Goal: Task Accomplishment & Management: Use online tool/utility

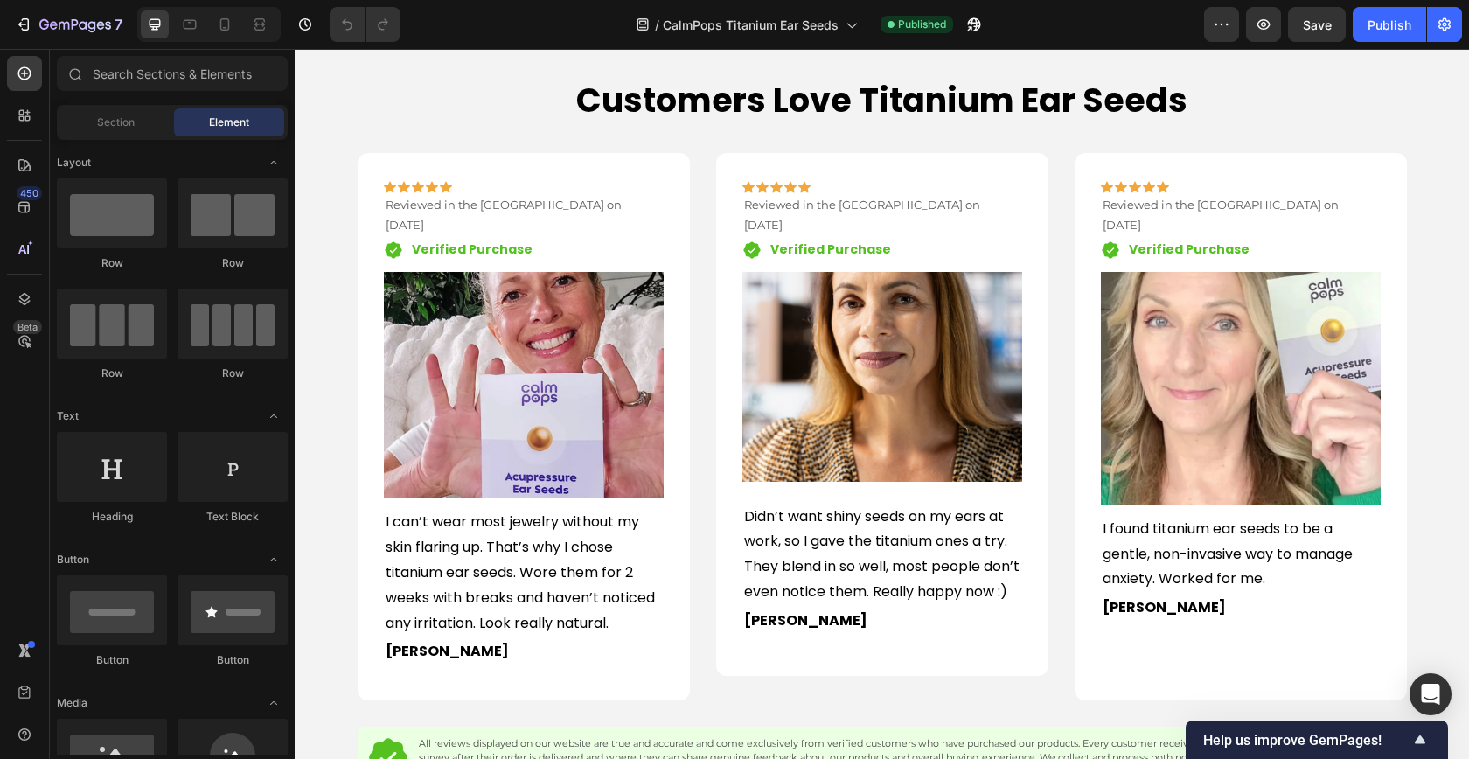
scroll to position [1869, 0]
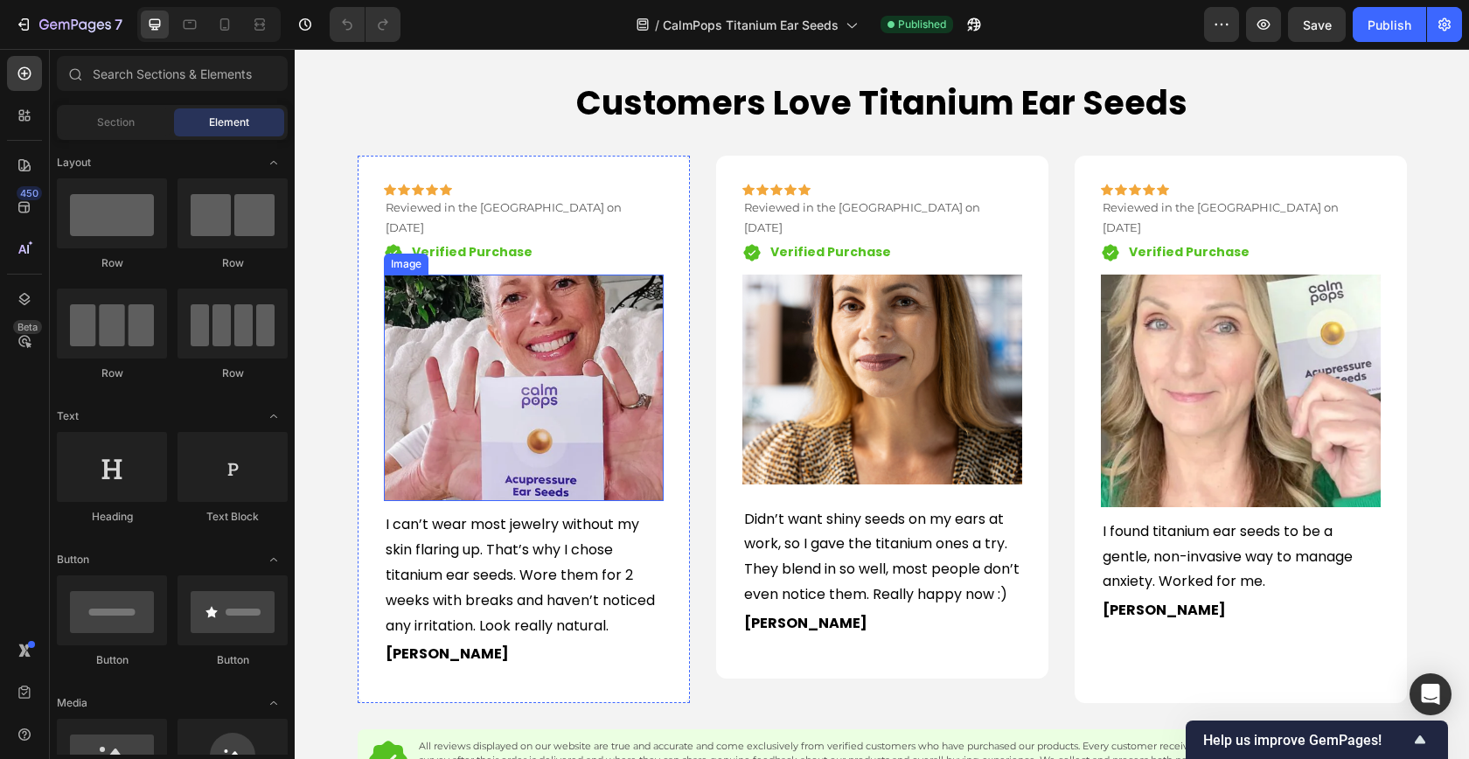
click at [568, 414] on img at bounding box center [524, 388] width 280 height 227
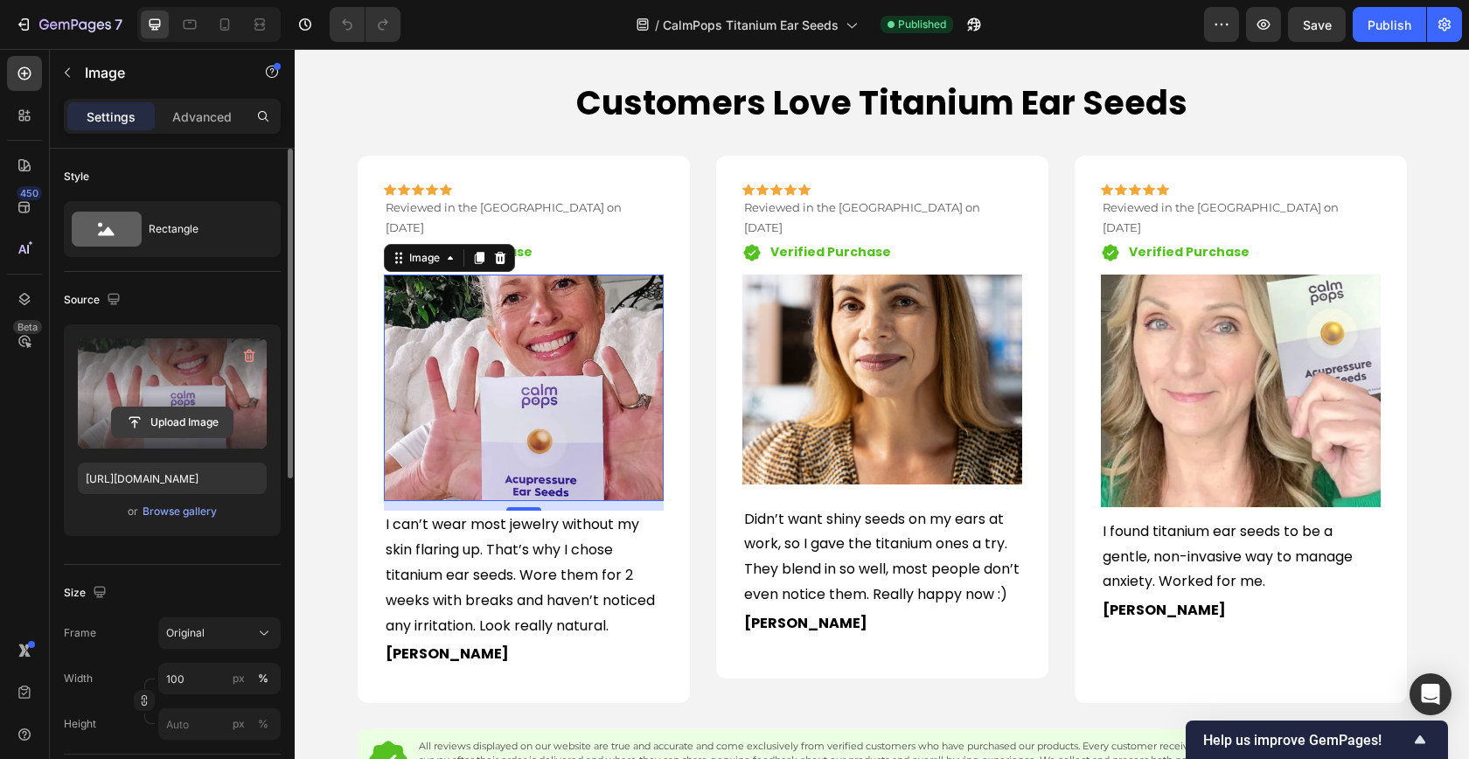
click at [198, 426] on input "file" at bounding box center [172, 422] width 121 height 30
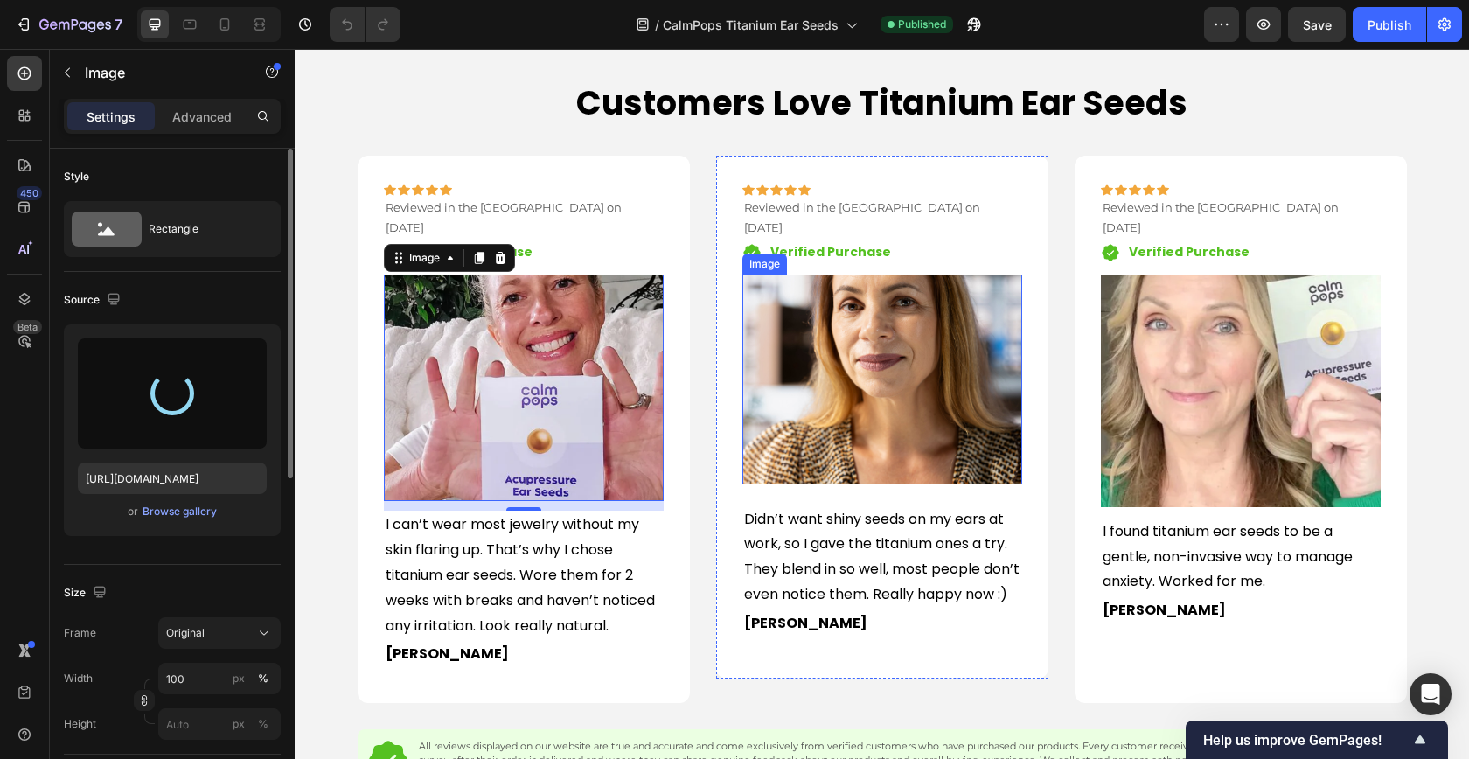
type input "[URL][DOMAIN_NAME]"
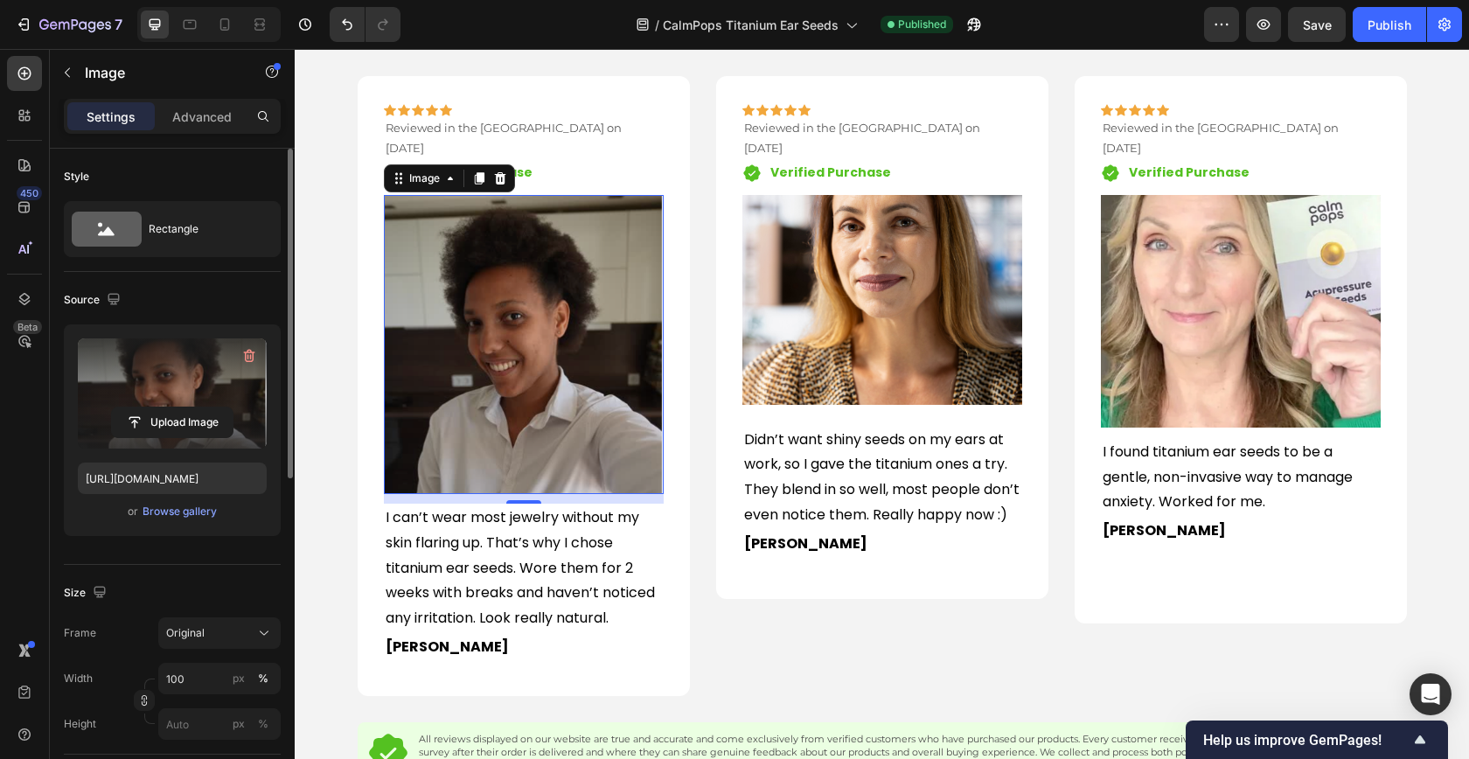
scroll to position [1995, 0]
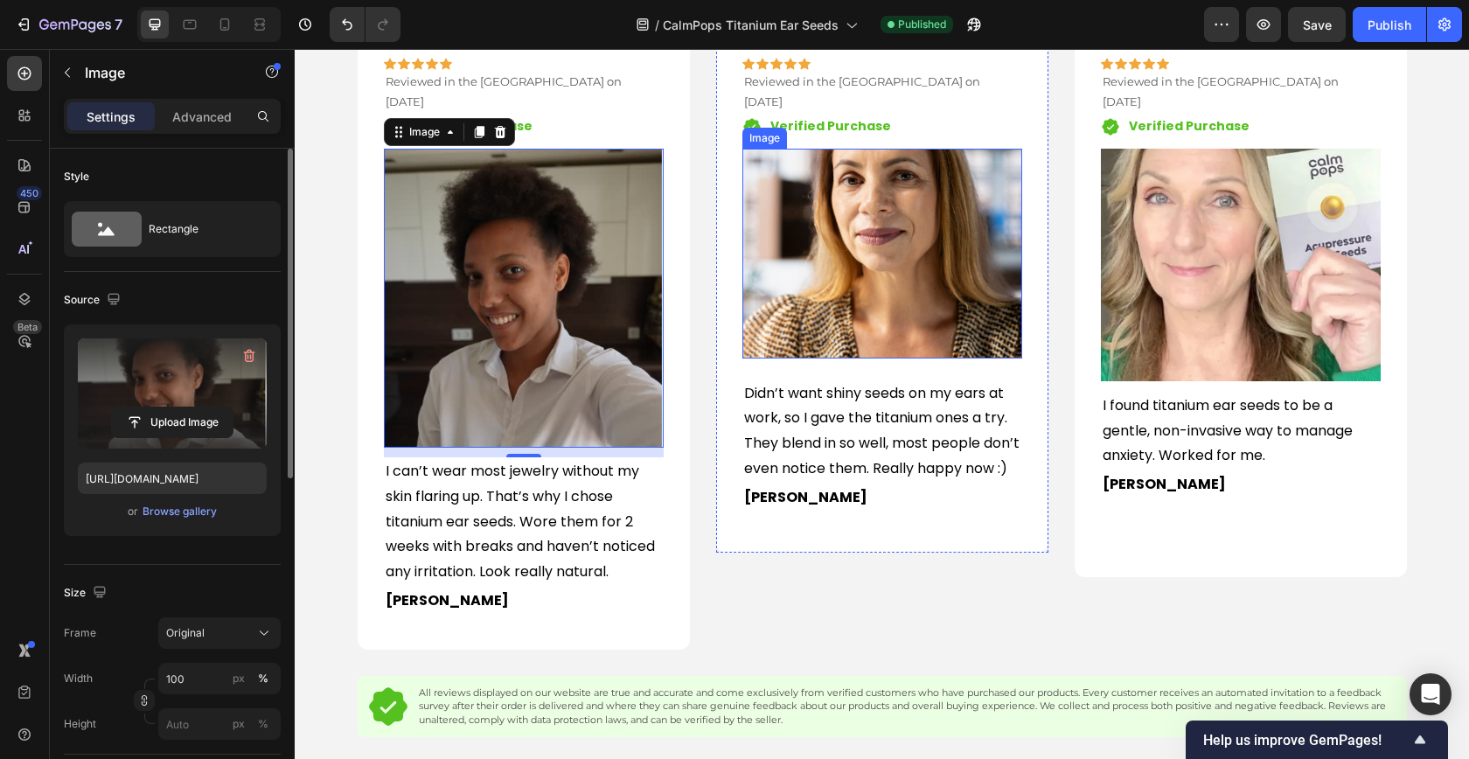
click at [877, 263] on img at bounding box center [882, 254] width 280 height 210
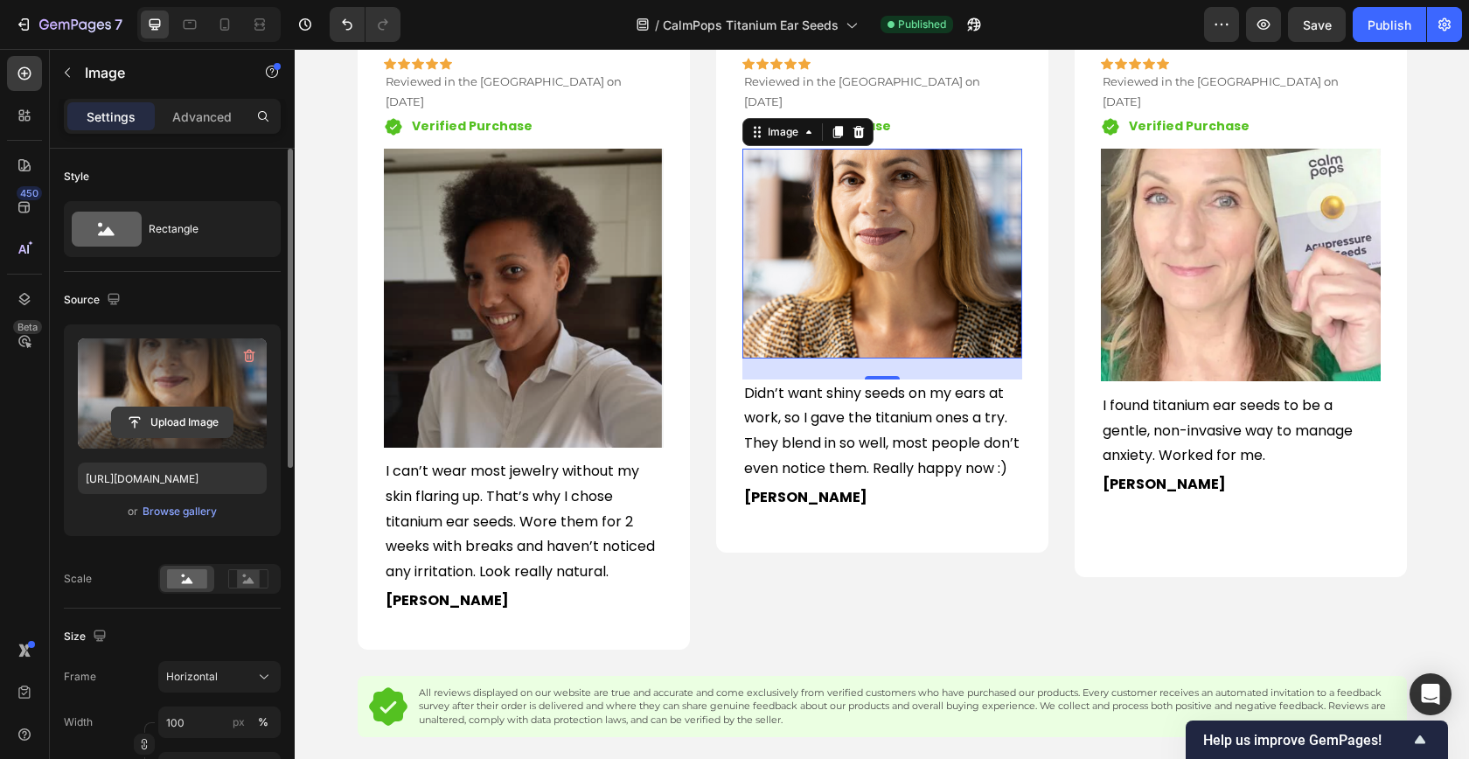
click at [175, 417] on input "file" at bounding box center [172, 422] width 121 height 30
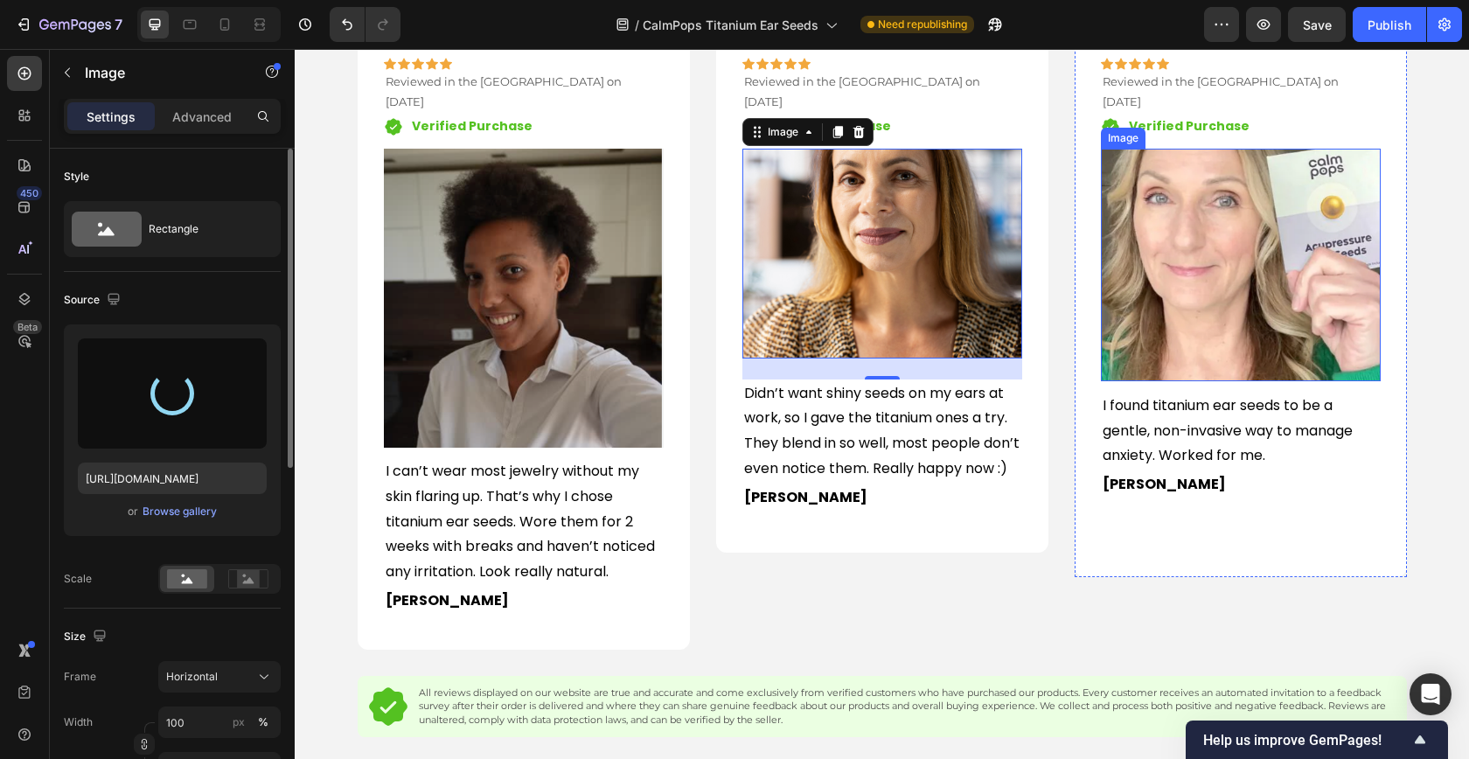
type input "[URL][DOMAIN_NAME]"
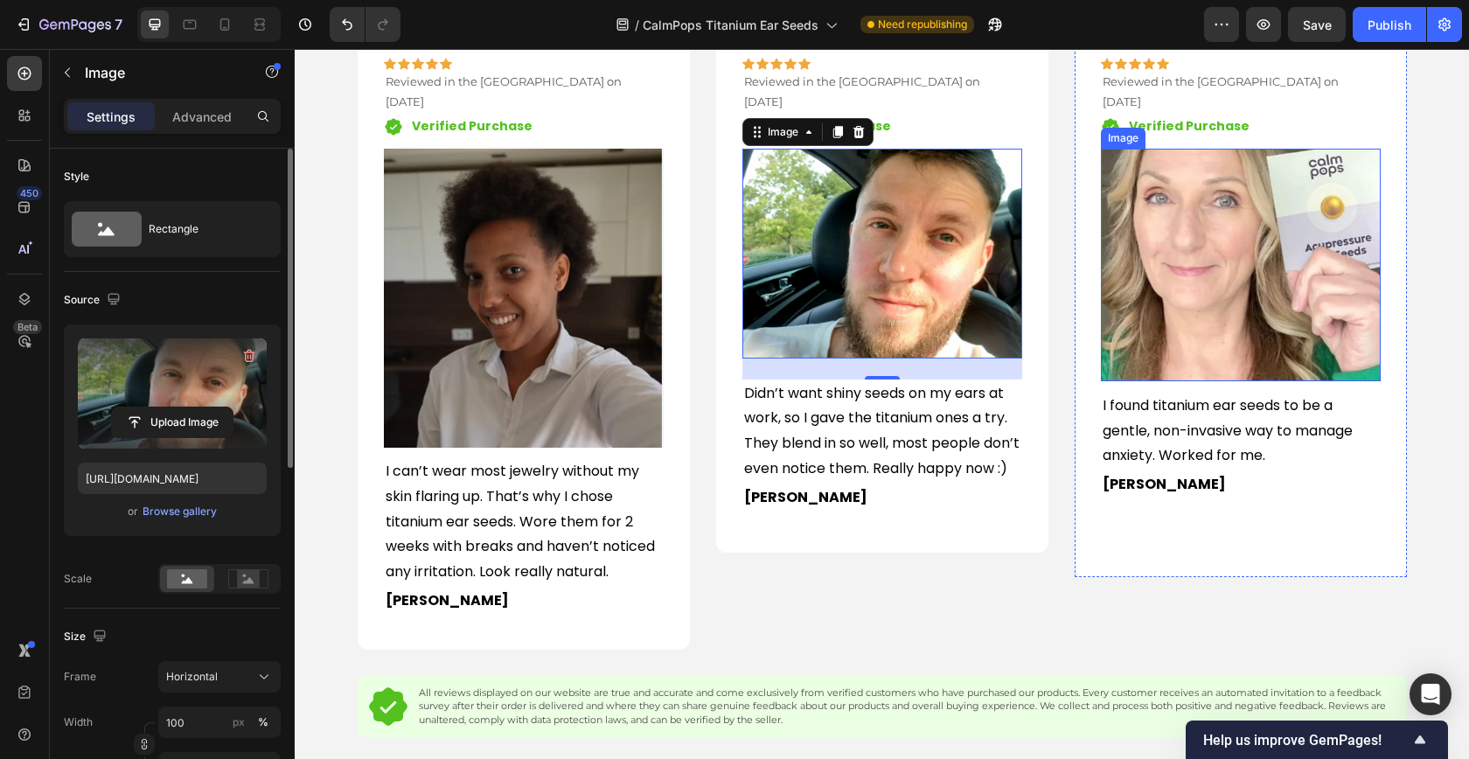
click at [1188, 260] on img at bounding box center [1241, 265] width 280 height 233
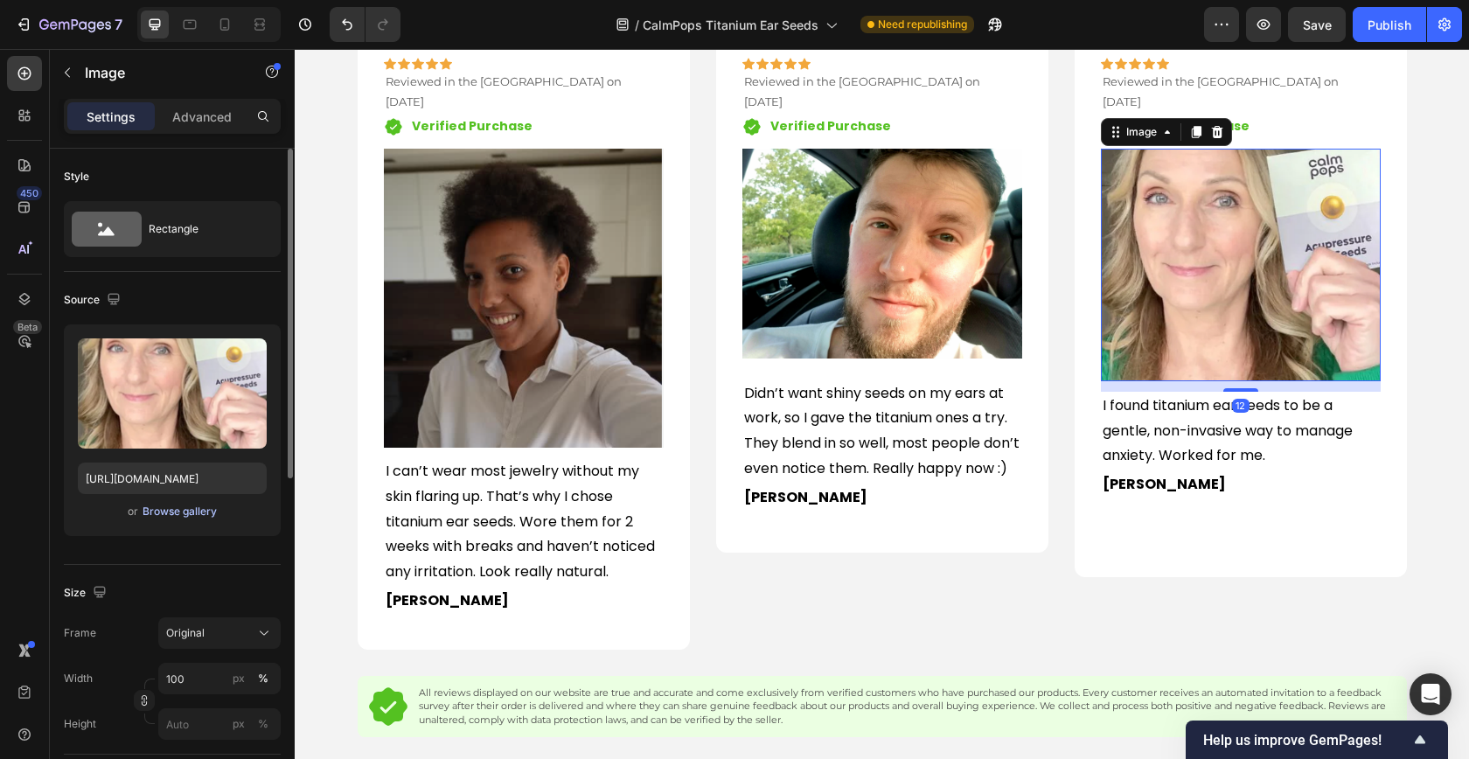
click at [149, 514] on div "Browse gallery" at bounding box center [180, 512] width 74 height 16
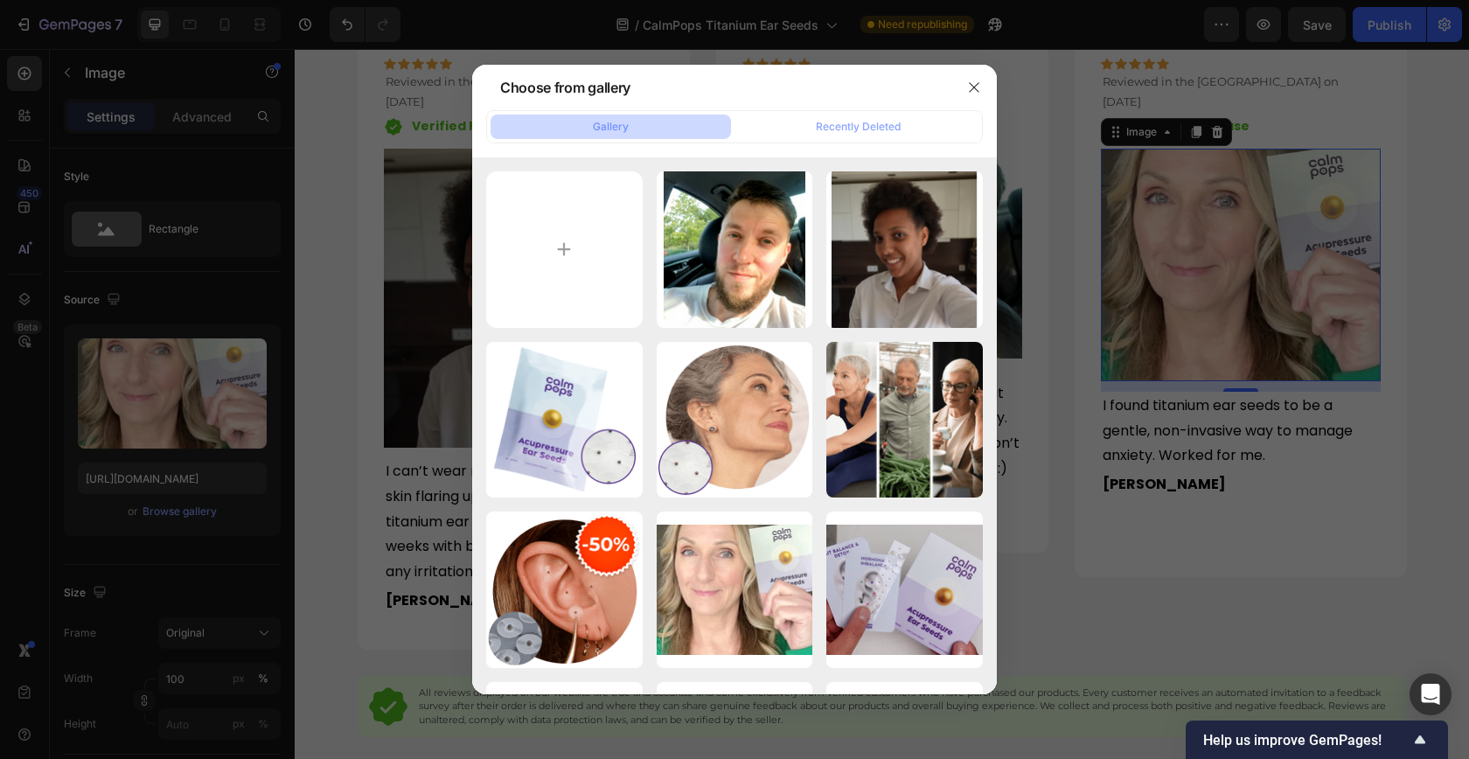
click at [249, 209] on div at bounding box center [734, 379] width 1469 height 759
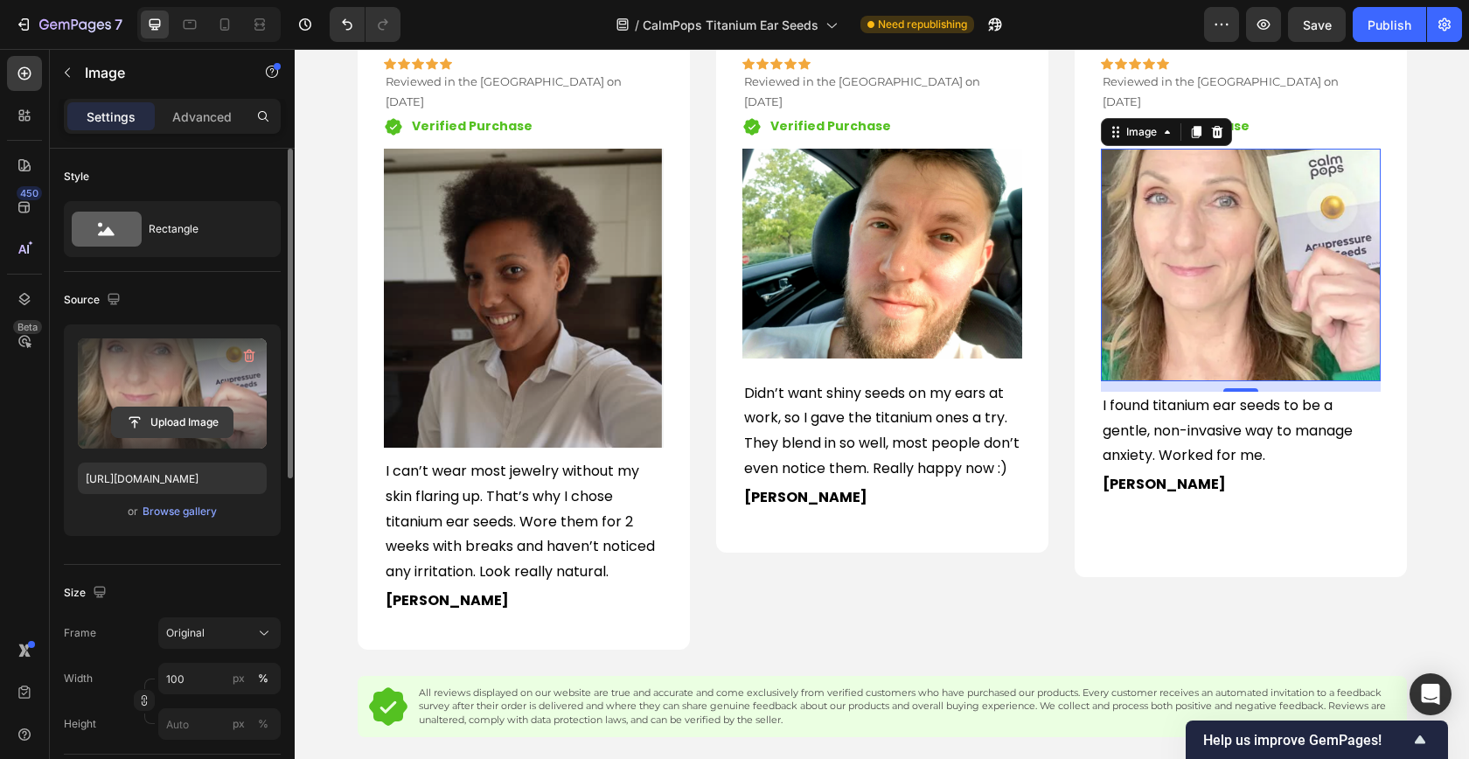
click at [154, 421] on input "file" at bounding box center [172, 422] width 121 height 30
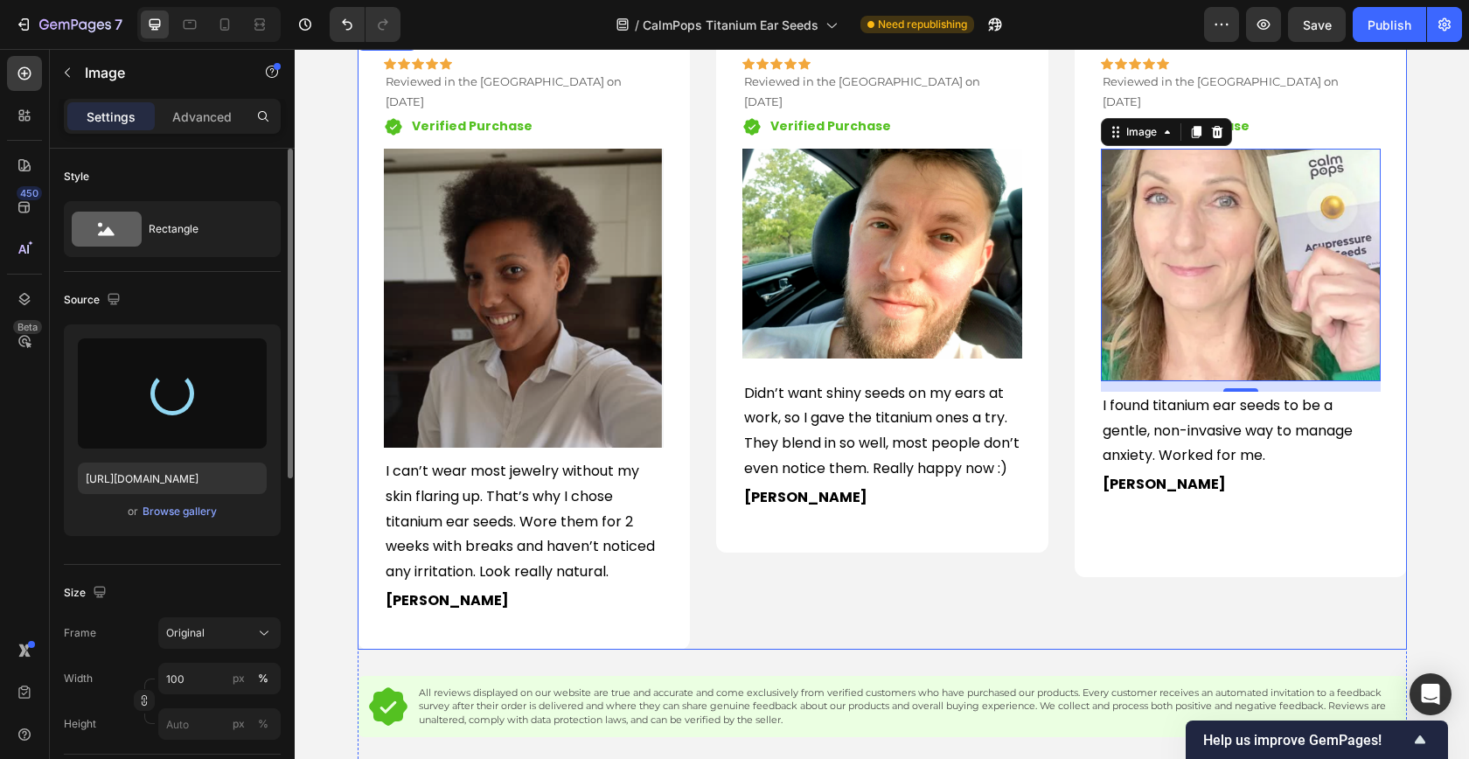
type input "[URL][DOMAIN_NAME]"
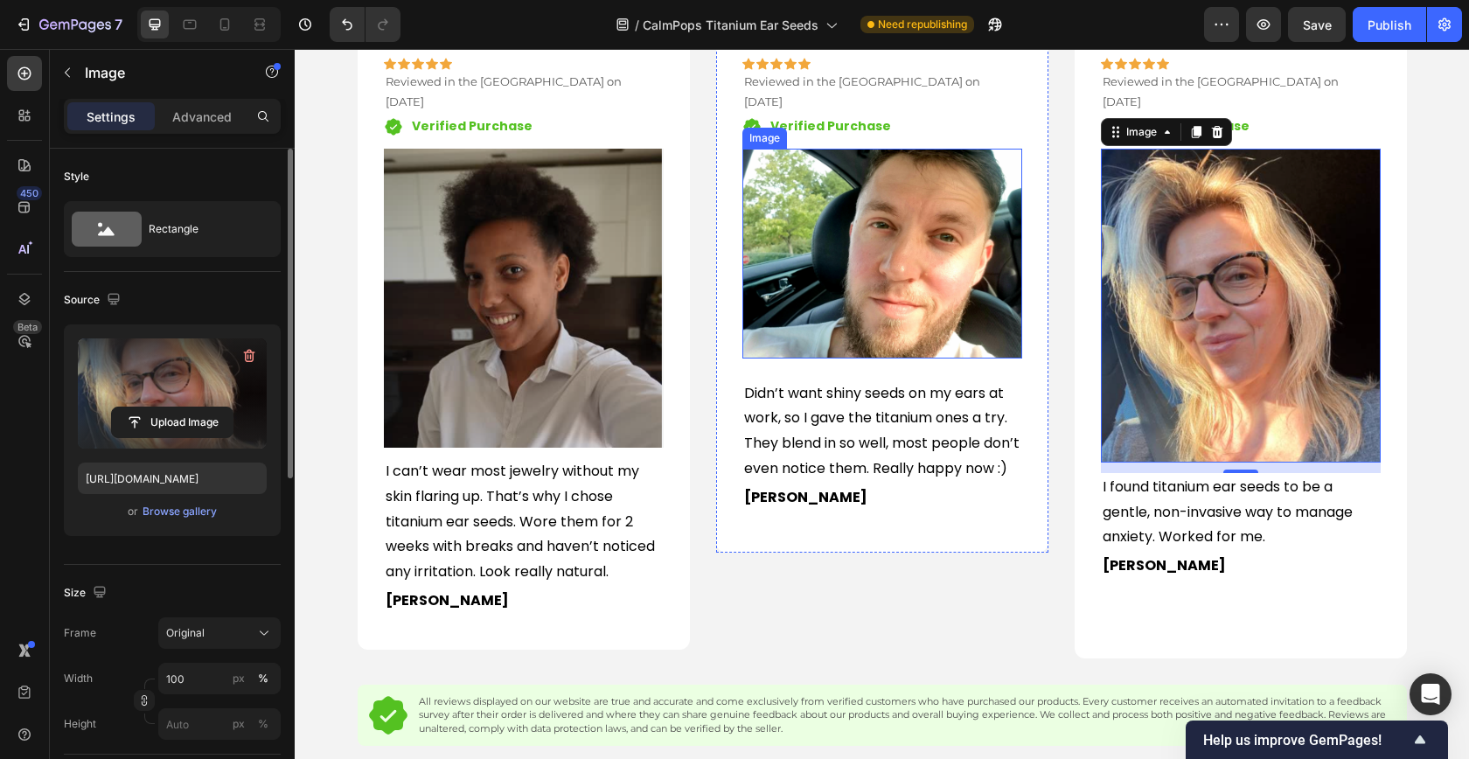
click at [894, 280] on img at bounding box center [882, 254] width 280 height 210
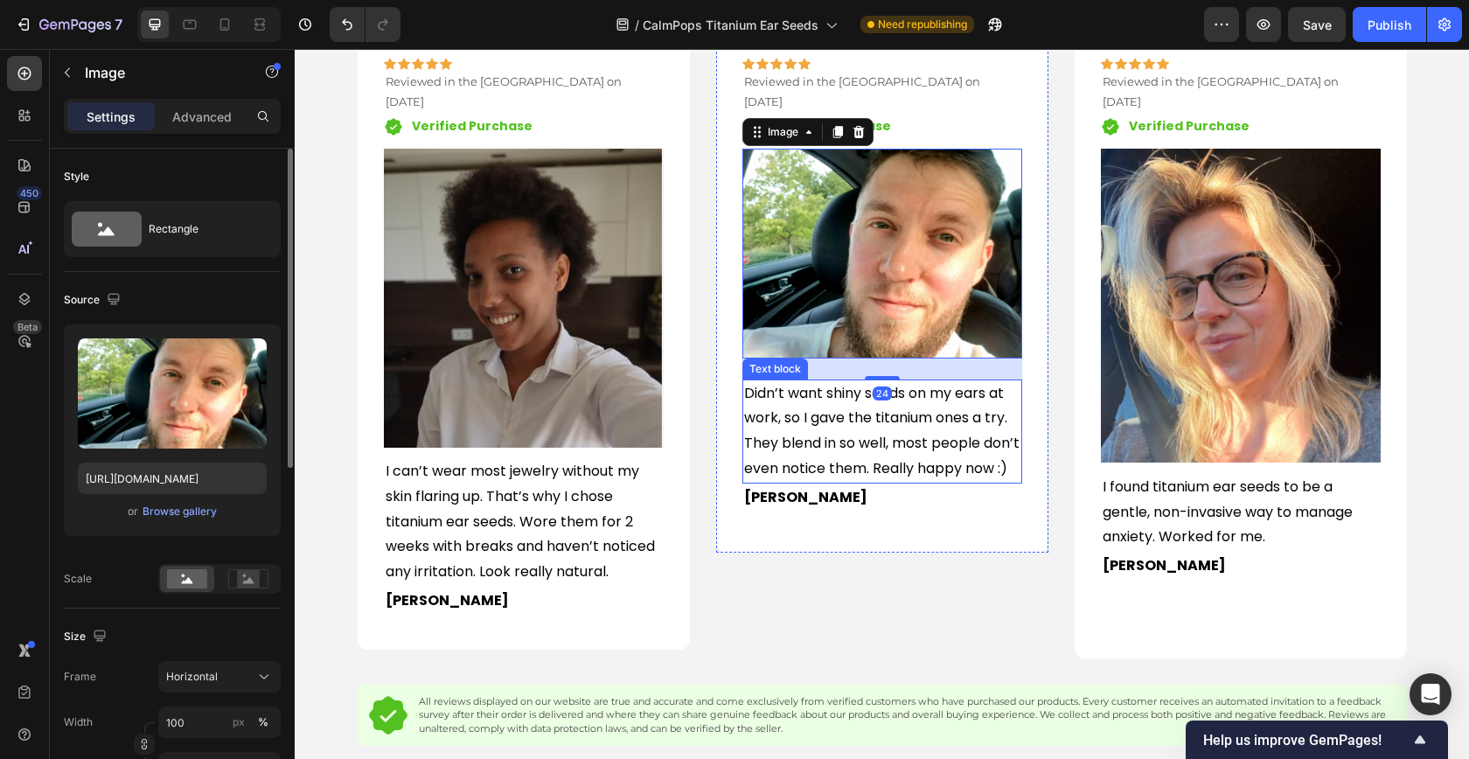
click at [855, 448] on p "Didn’t want shiny seeds on my ears at work, so I gave the titanium ones a try. …" at bounding box center [882, 431] width 276 height 101
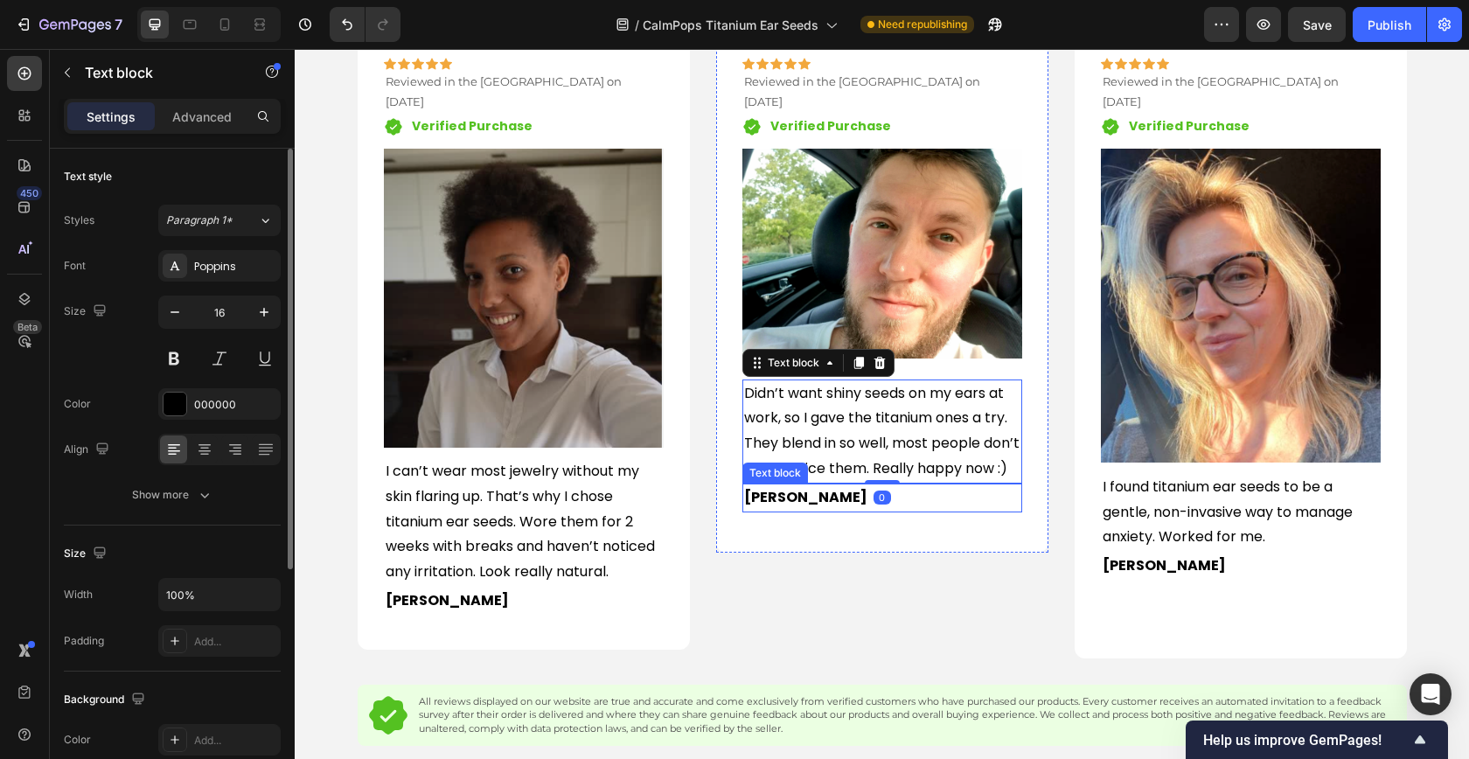
click at [860, 503] on p "[PERSON_NAME]" at bounding box center [882, 497] width 276 height 25
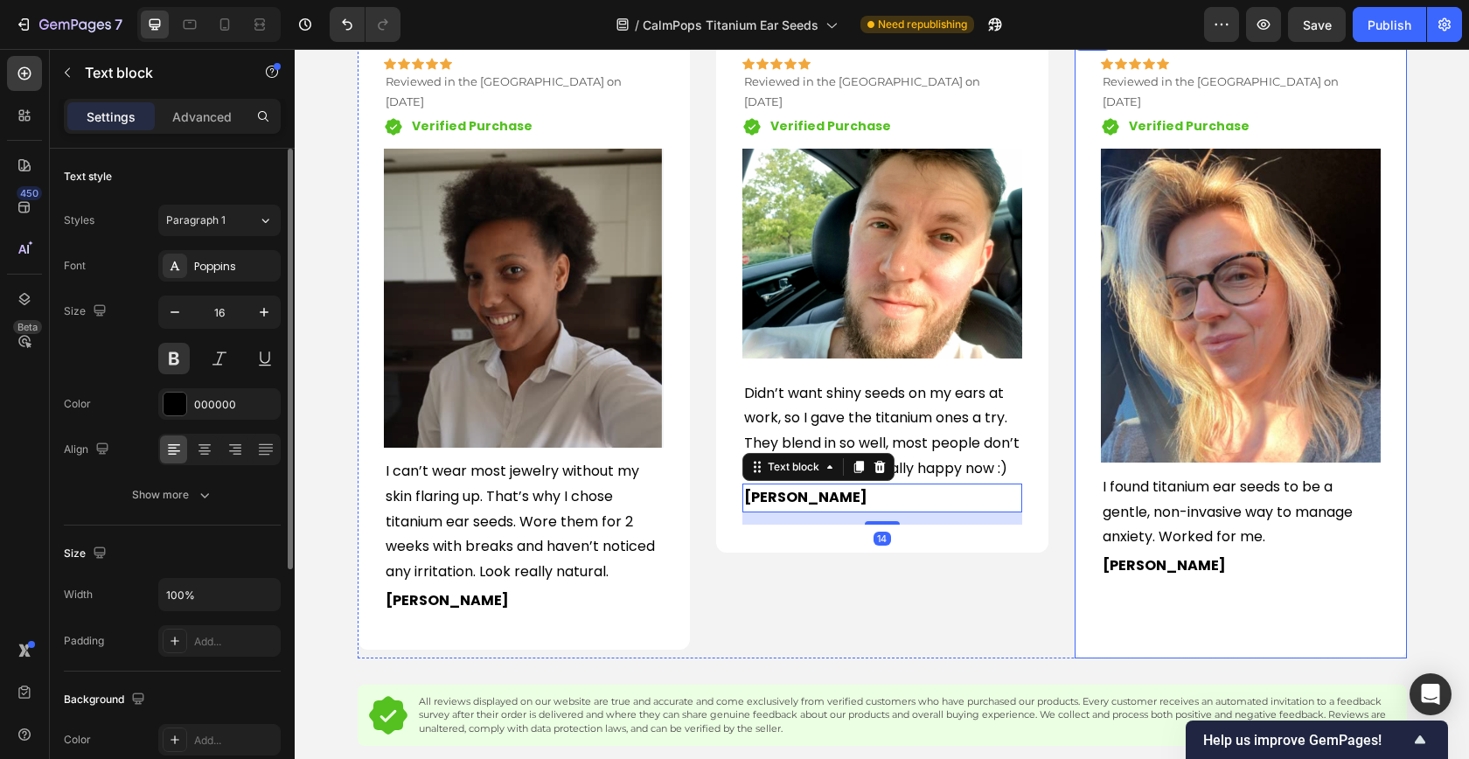
click at [1198, 578] on div "Icon Icon Icon Icon Icon Row Reviewed in the [GEOGRAPHIC_DATA] on [DATE] Text b…" at bounding box center [1241, 344] width 280 height 573
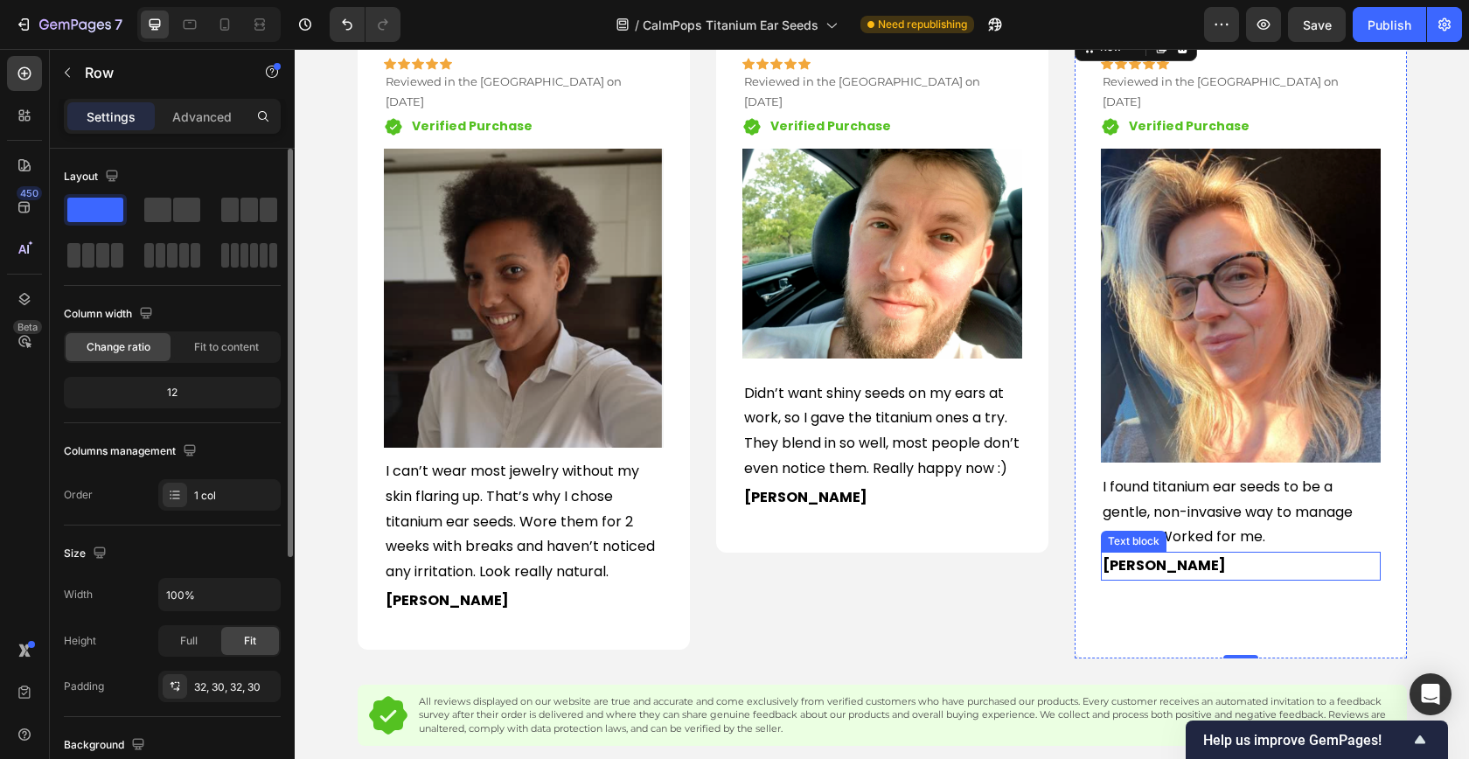
click at [1137, 555] on span "[PERSON_NAME]" at bounding box center [1163, 565] width 123 height 20
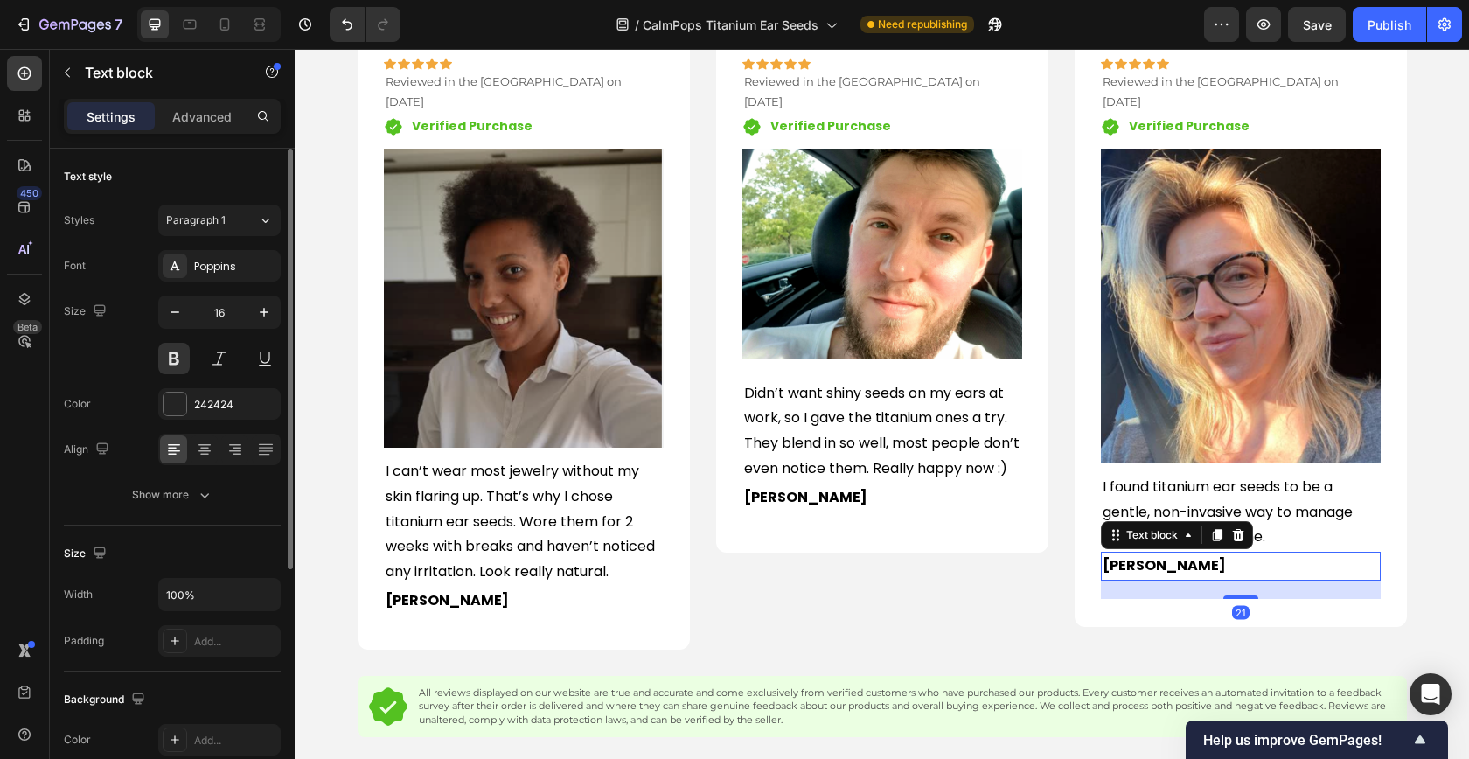
drag, startPoint x: 1238, startPoint y: 608, endPoint x: 508, endPoint y: 671, distance: 732.8
click at [1236, 595] on div at bounding box center [1240, 596] width 35 height 3
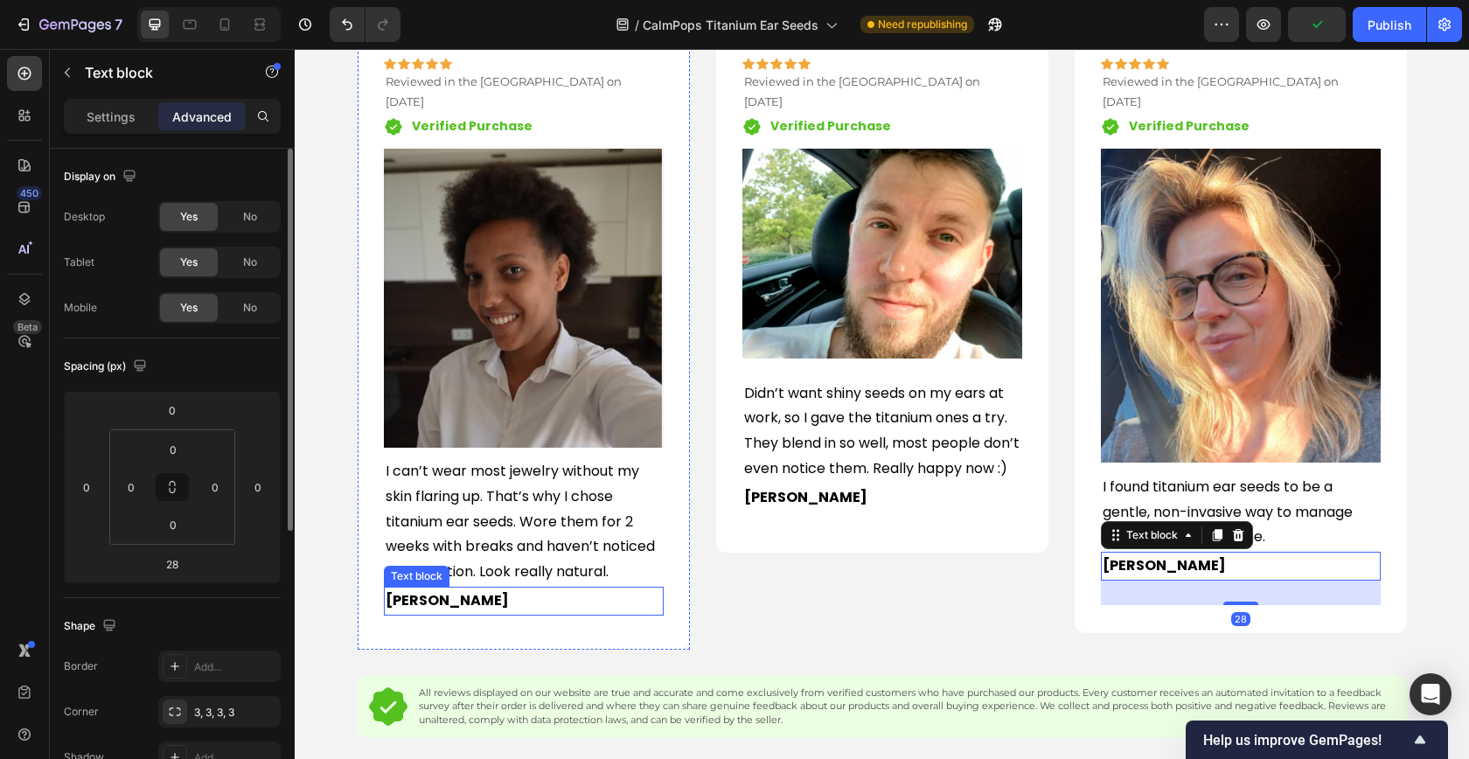
click at [451, 588] on p "[PERSON_NAME]" at bounding box center [524, 600] width 276 height 25
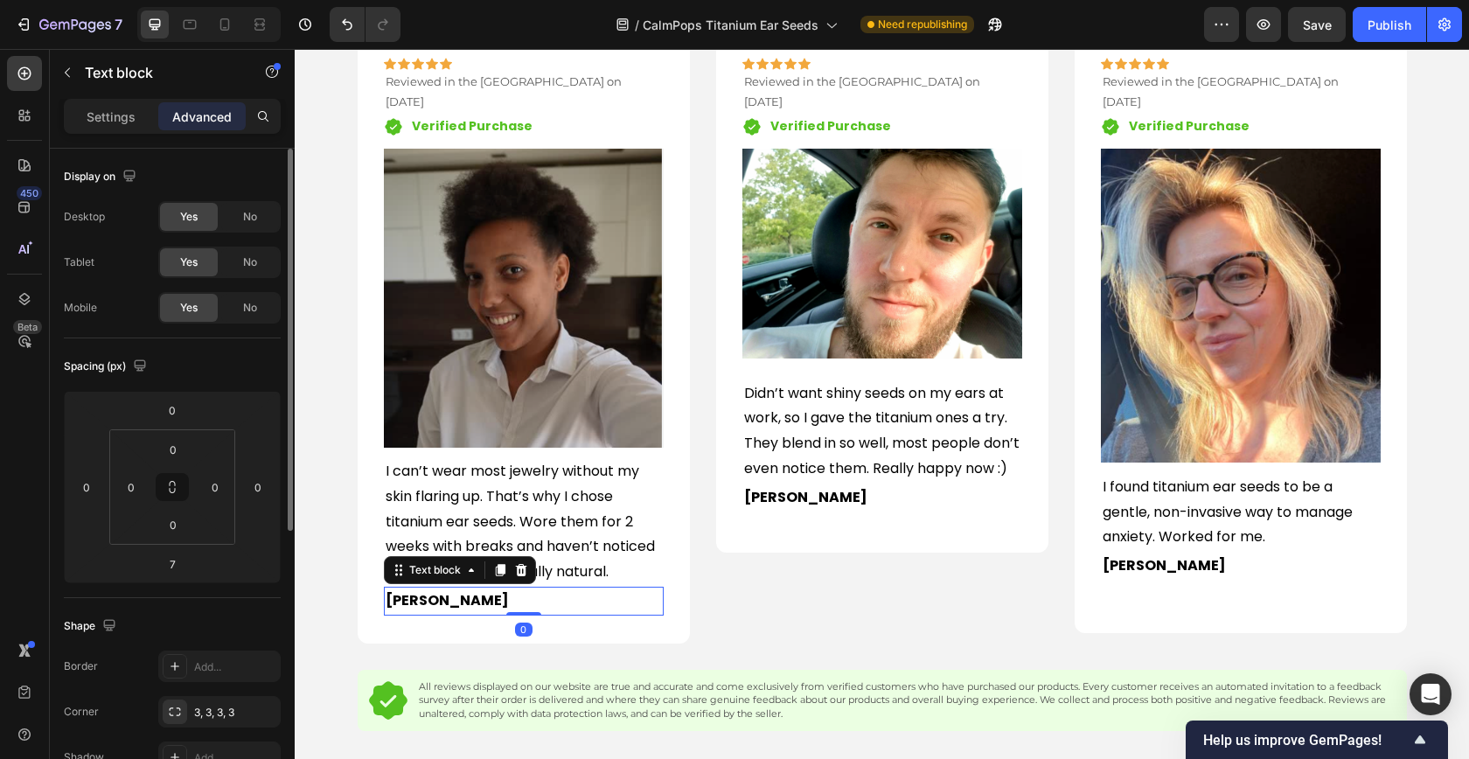
drag, startPoint x: 525, startPoint y: 600, endPoint x: 525, endPoint y: 587, distance: 13.1
click at [525, 587] on div "[PERSON_NAME] Text block 0" at bounding box center [524, 601] width 280 height 29
type input "0"
click at [827, 499] on p "[PERSON_NAME]" at bounding box center [882, 497] width 276 height 25
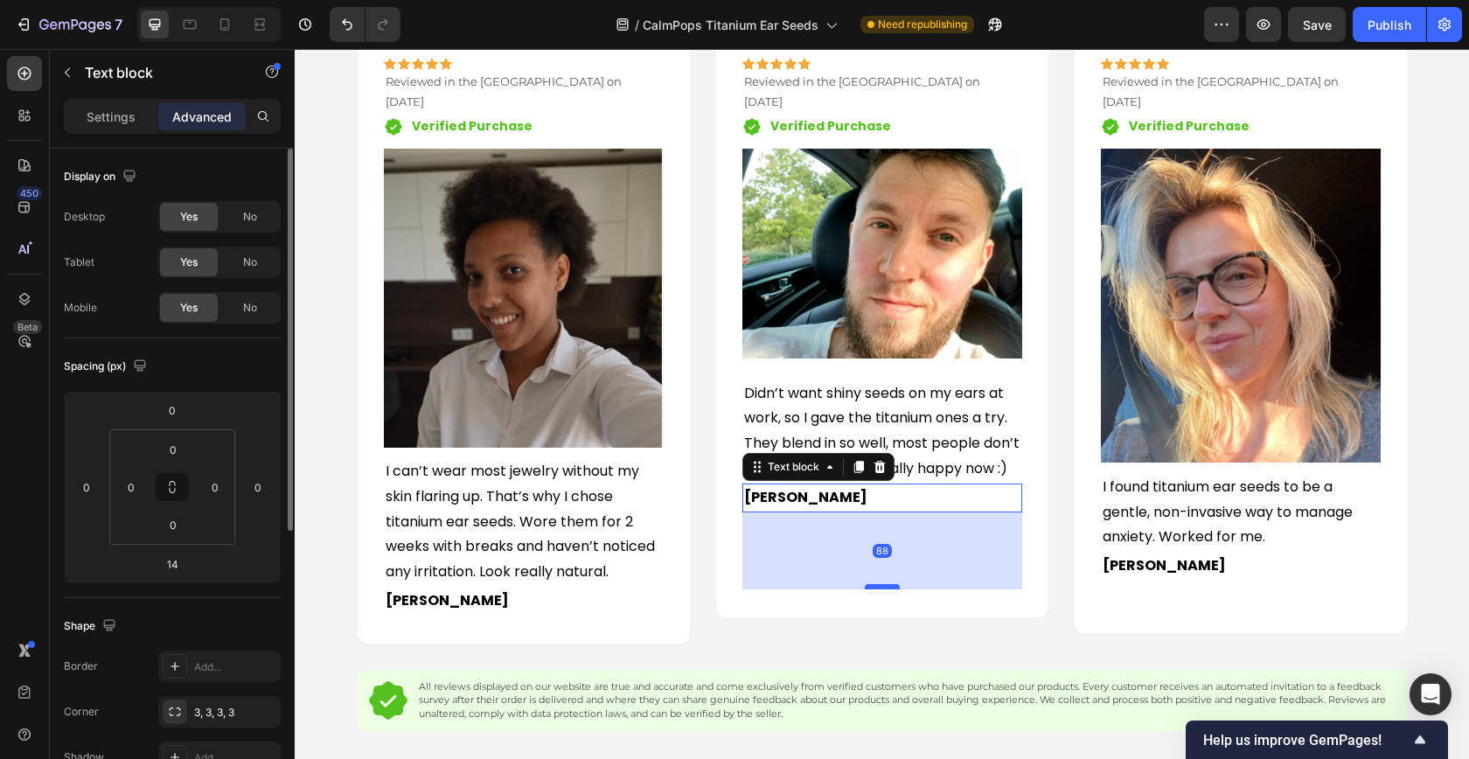
drag, startPoint x: 887, startPoint y: 527, endPoint x: 891, endPoint y: 592, distance: 64.8
click at [891, 589] on div at bounding box center [882, 586] width 35 height 5
type input "88"
click at [1203, 553] on p "[PERSON_NAME]" at bounding box center [1240, 565] width 276 height 25
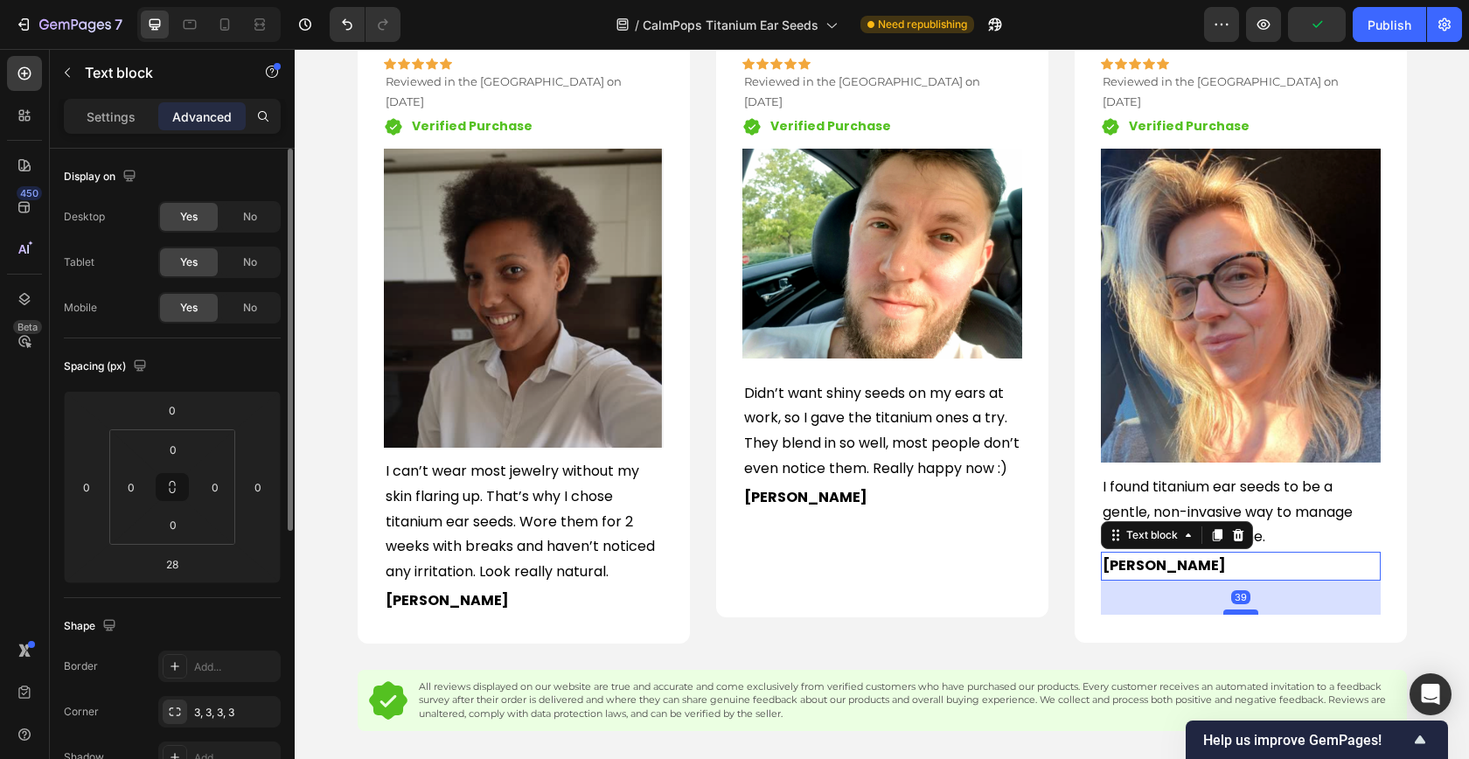
drag, startPoint x: 1248, startPoint y: 584, endPoint x: 1251, endPoint y: 594, distance: 10.2
click at [1251, 609] on div at bounding box center [1240, 611] width 35 height 5
type input "39"
click at [924, 570] on div "Icon Icon Icon Icon Icon Row Reviewed in the [GEOGRAPHIC_DATA] on [DATE] Text b…" at bounding box center [882, 324] width 280 height 532
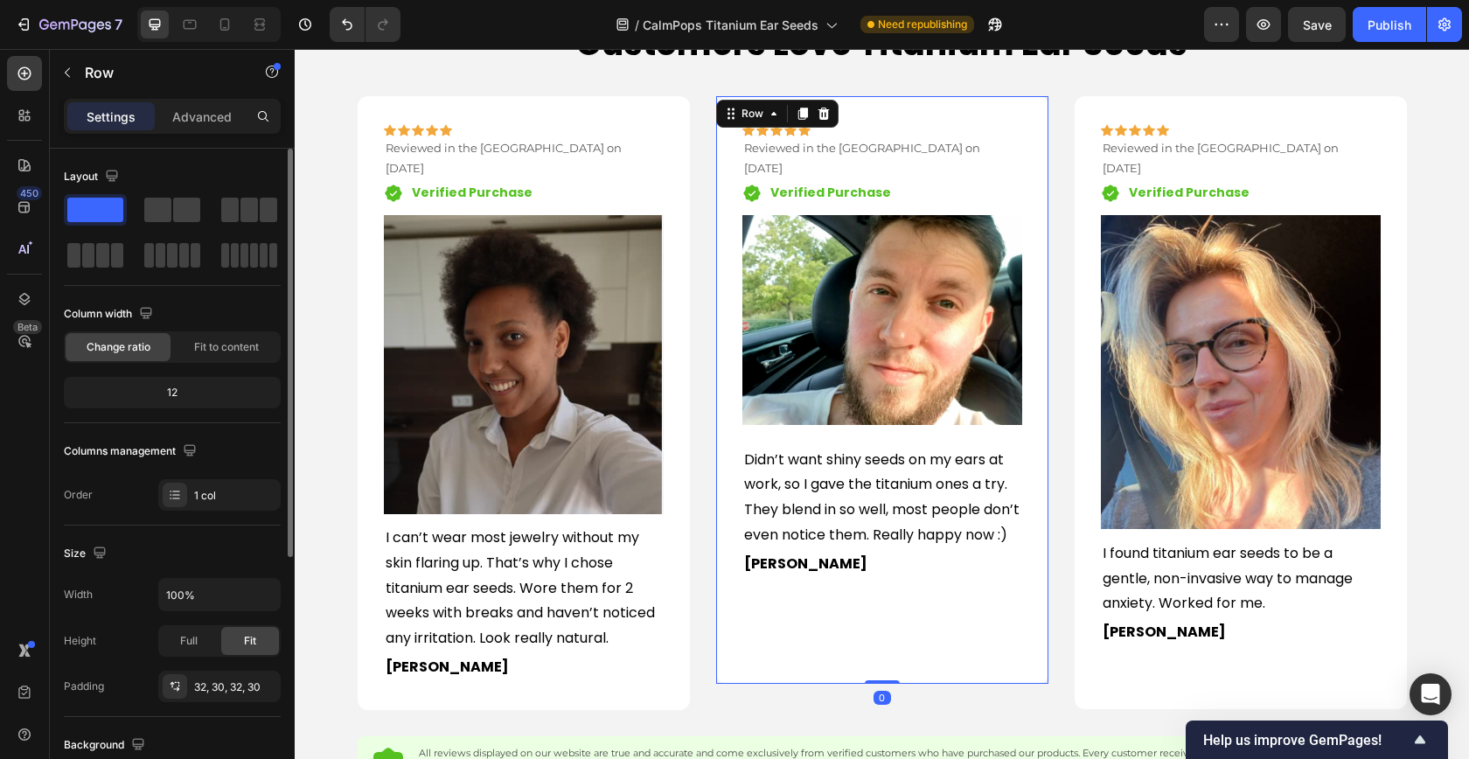
scroll to position [1931, 0]
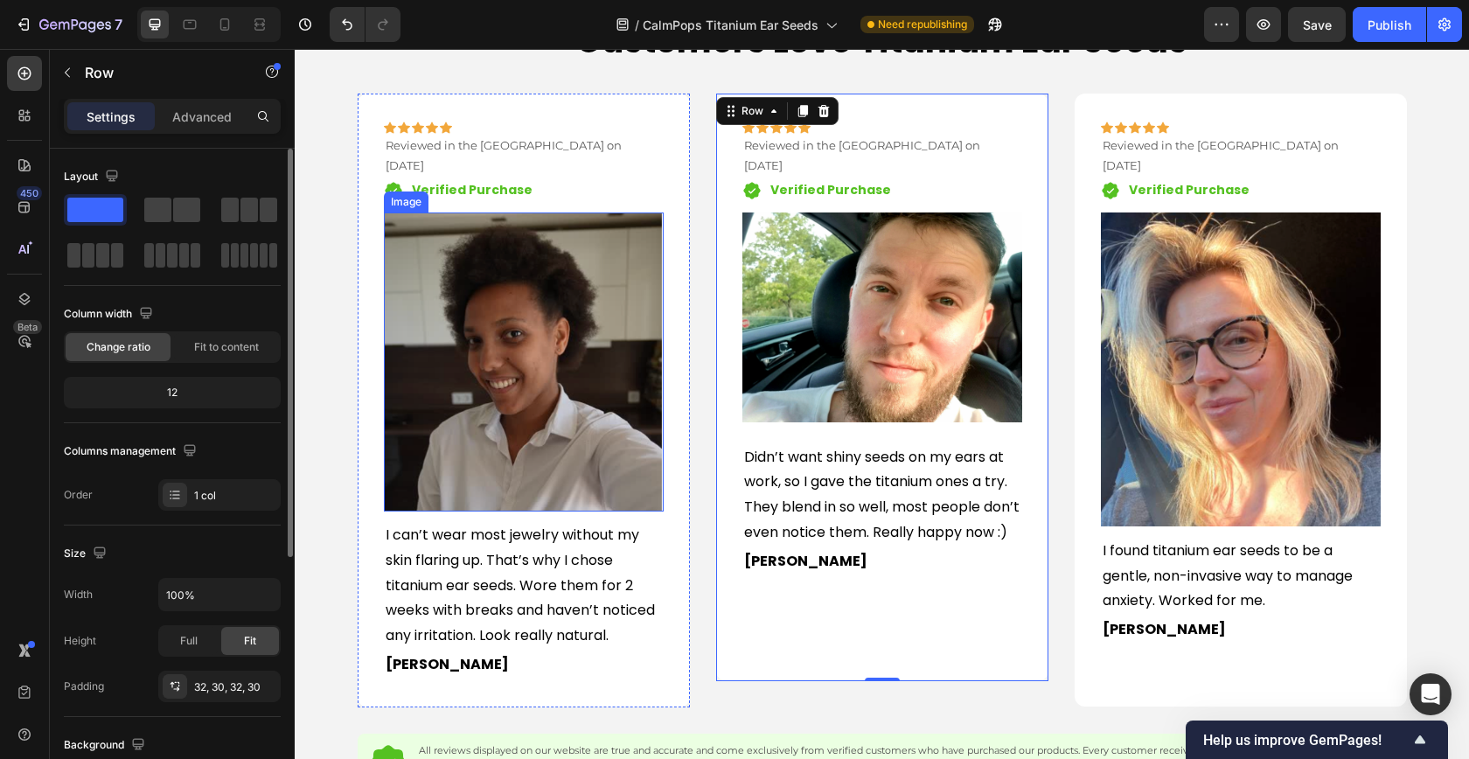
click at [518, 374] on img at bounding box center [524, 361] width 280 height 299
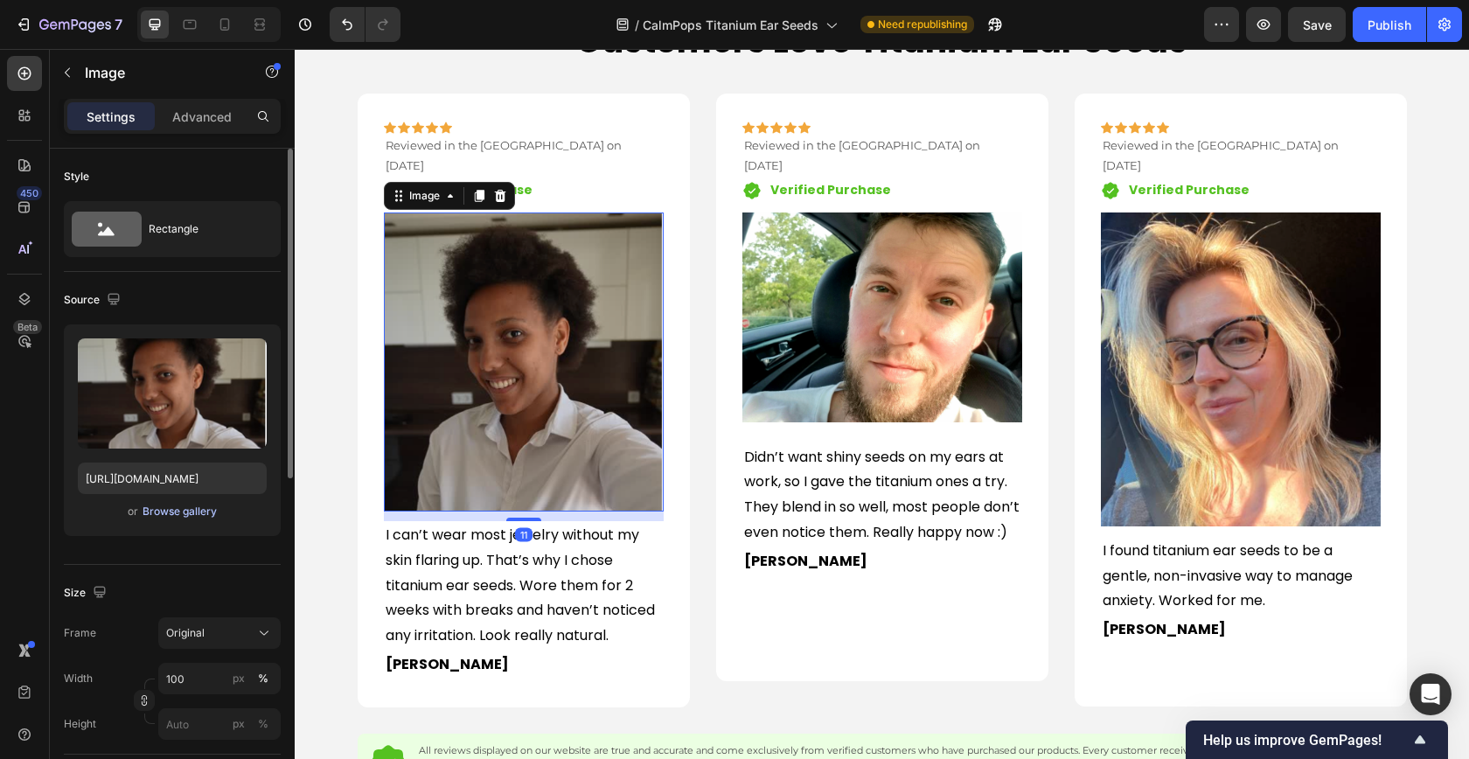
click at [174, 514] on div "Browse gallery" at bounding box center [180, 512] width 74 height 16
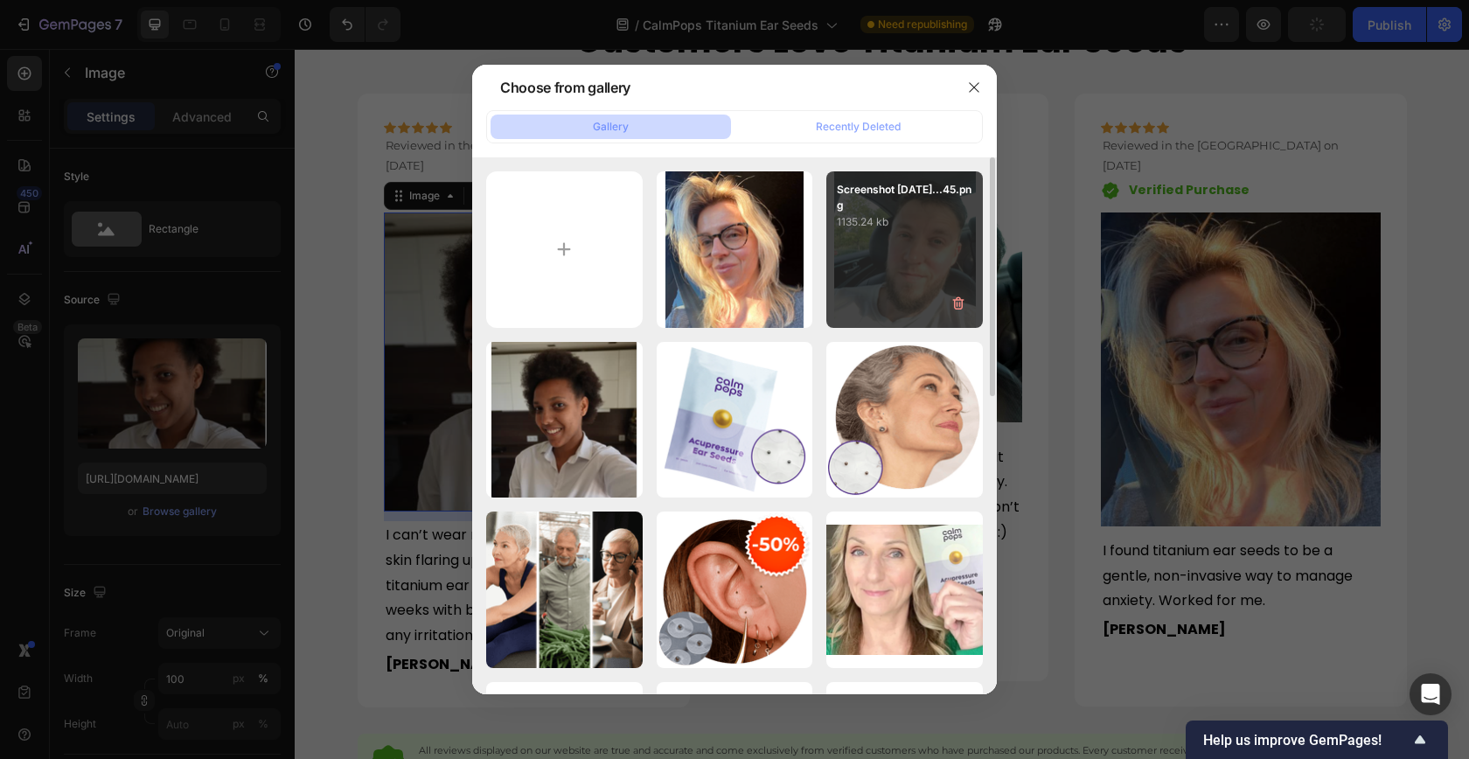
click at [902, 276] on div "Screenshot [DATE]...45.png 1135.24 kb" at bounding box center [904, 249] width 156 height 156
type input "[URL][DOMAIN_NAME]"
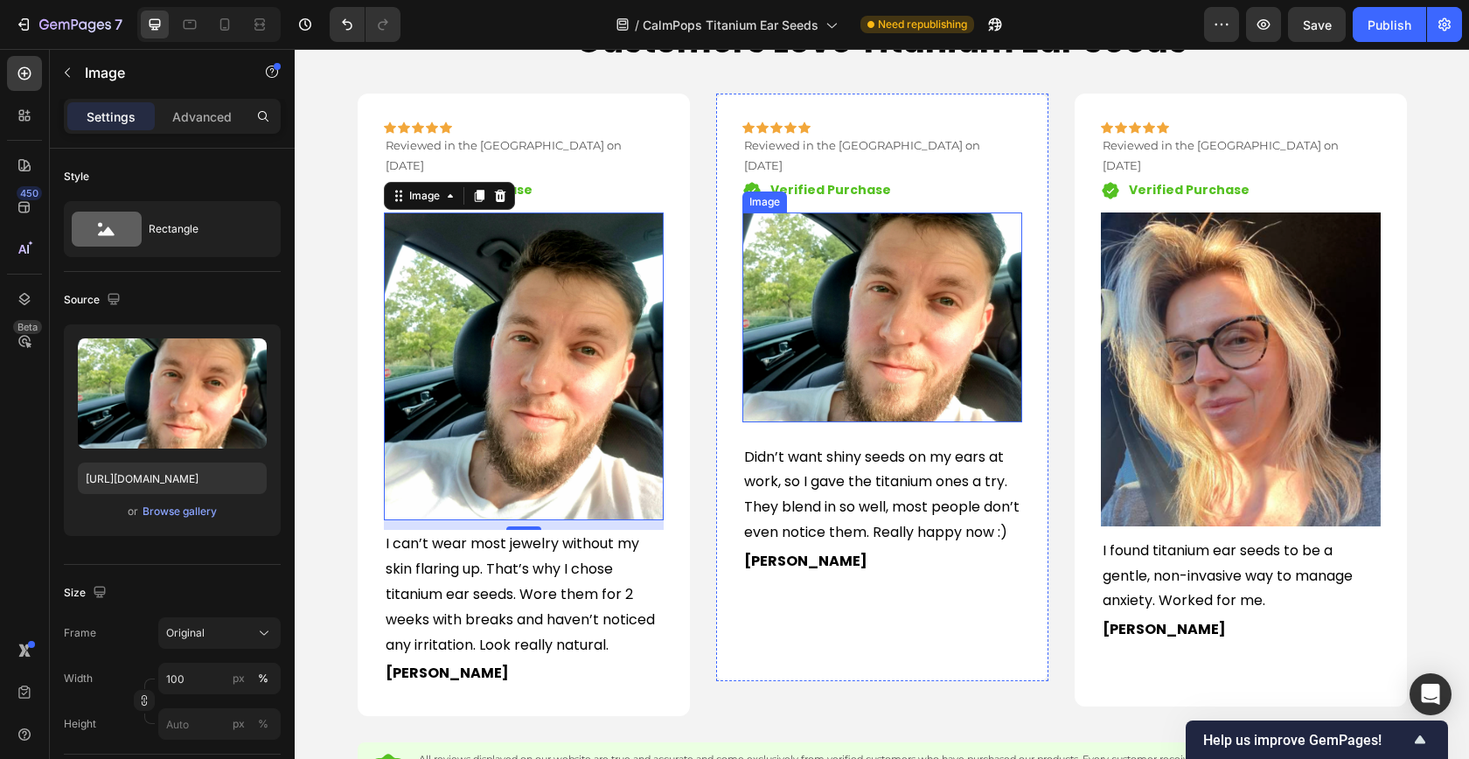
click at [813, 371] on img at bounding box center [882, 317] width 280 height 210
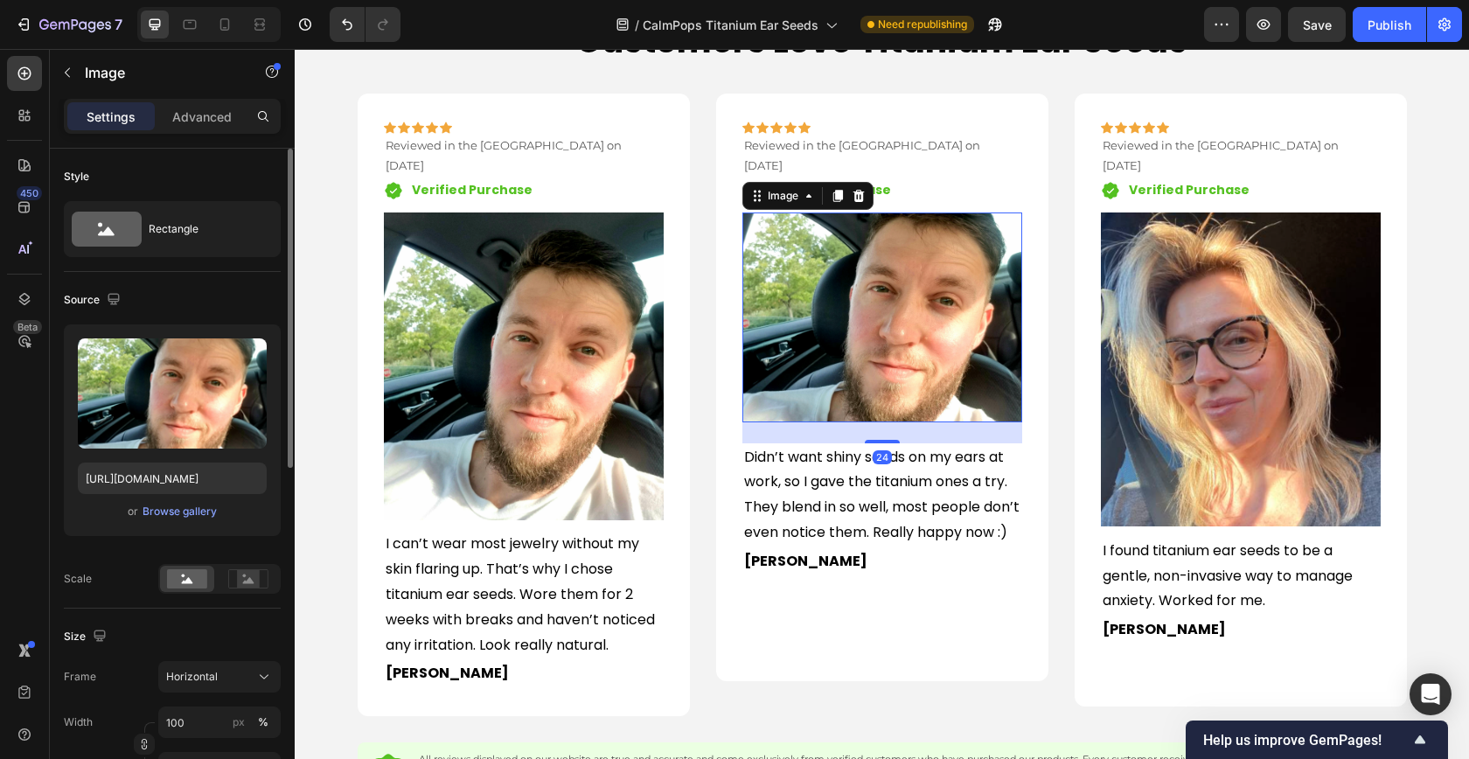
click at [163, 502] on div "or Browse gallery" at bounding box center [172, 511] width 189 height 21
click at [188, 511] on div "Browse gallery" at bounding box center [180, 512] width 74 height 16
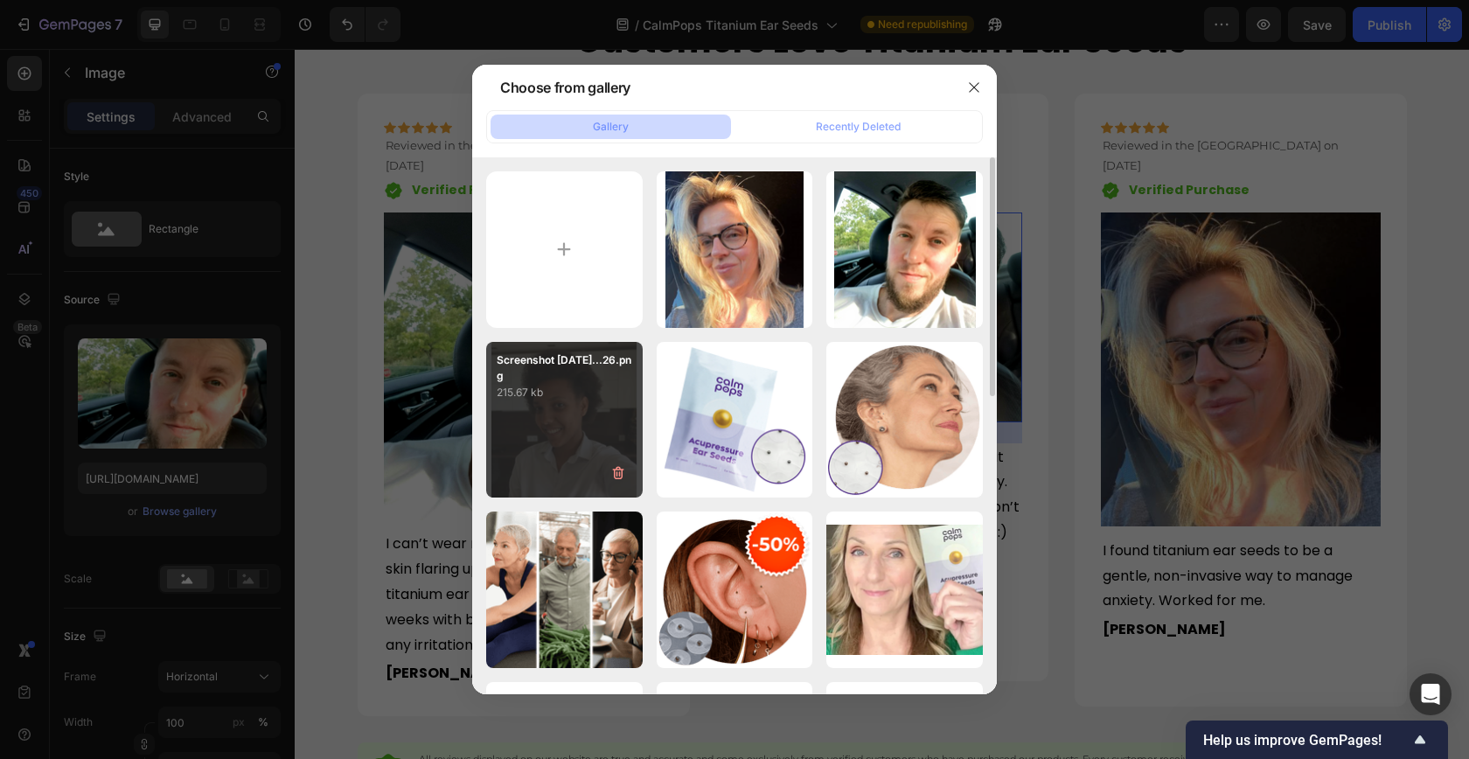
click at [536, 425] on div "Screenshot [DATE]...26.png 215.67 kb" at bounding box center [564, 420] width 156 height 156
type input "[URL][DOMAIN_NAME]"
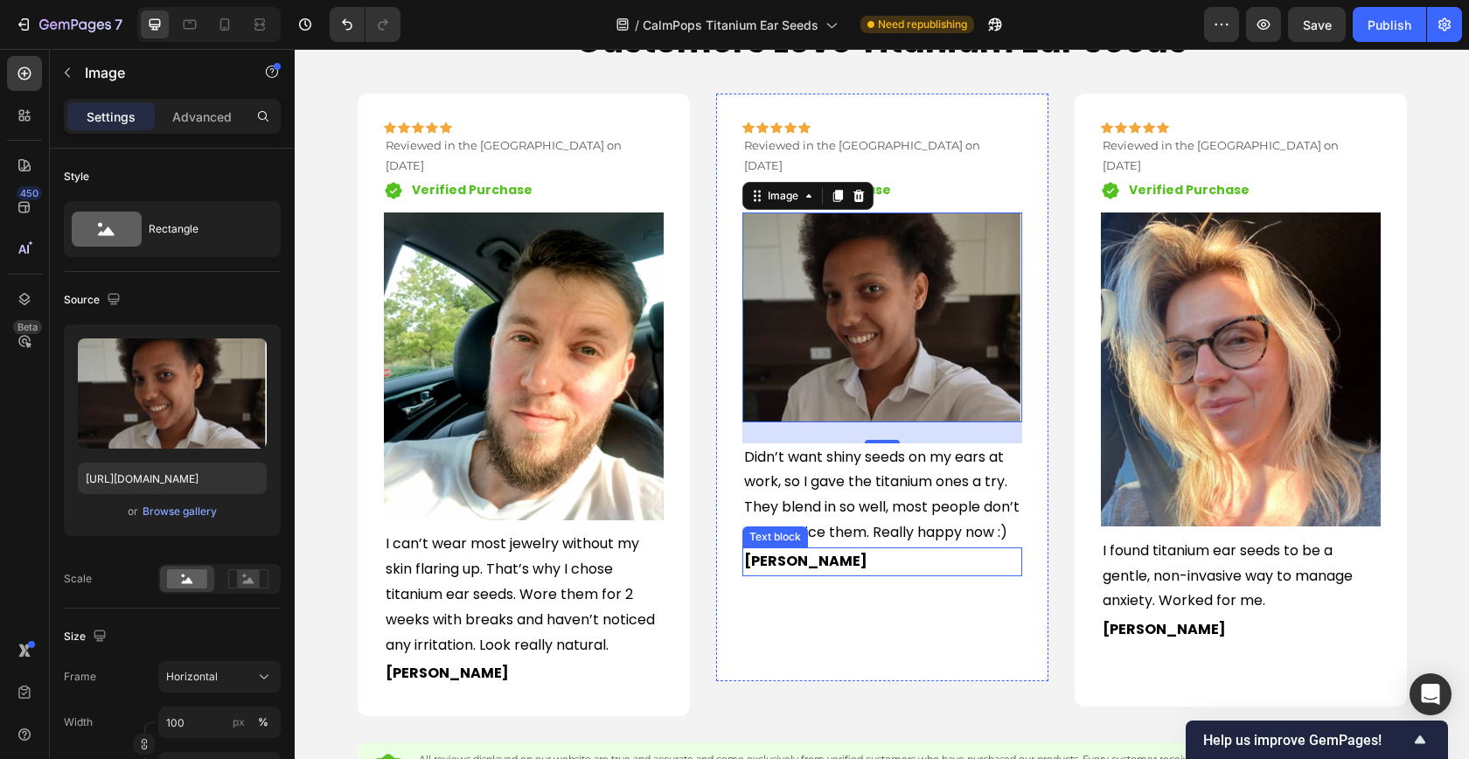
scroll to position [1990, 0]
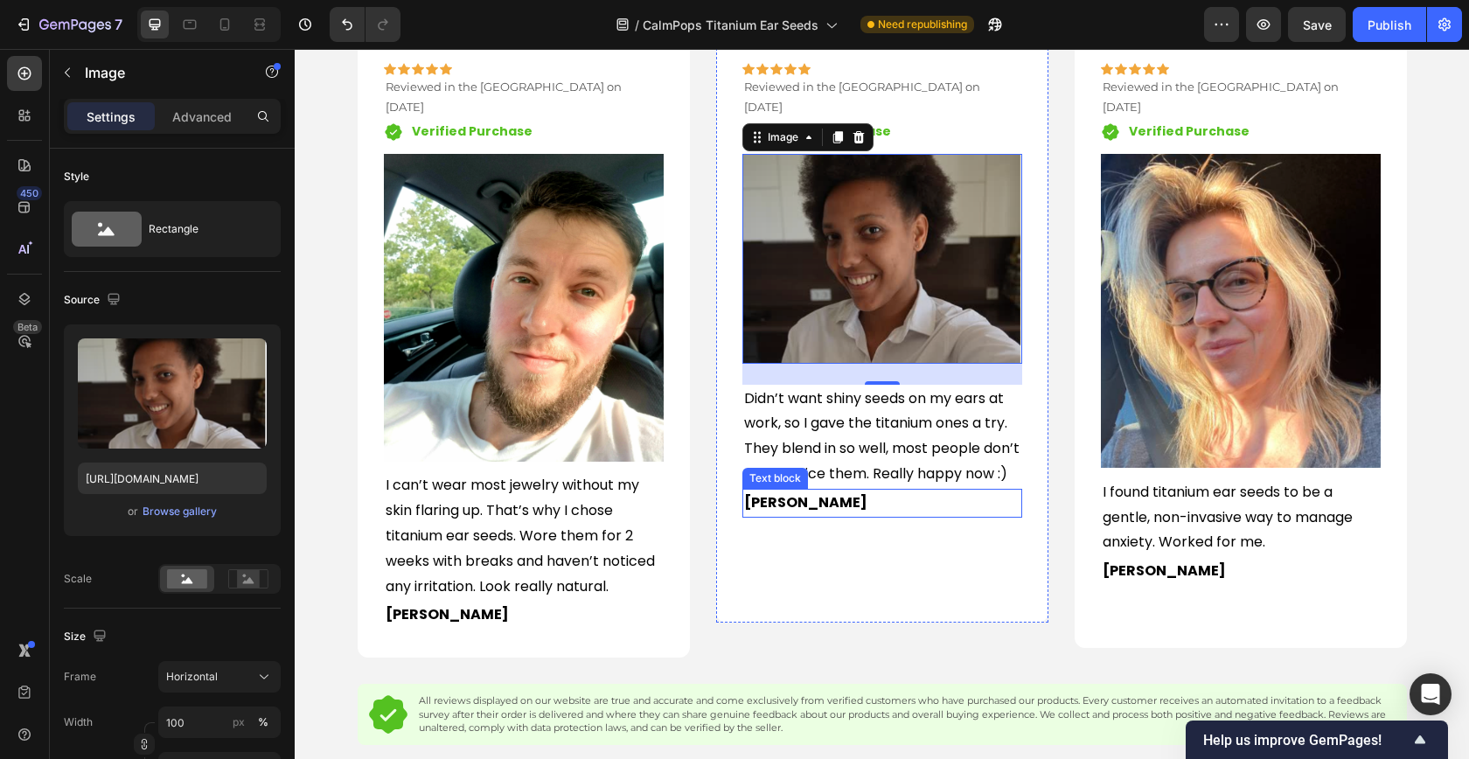
click at [886, 509] on p "[PERSON_NAME]" at bounding box center [882, 502] width 276 height 25
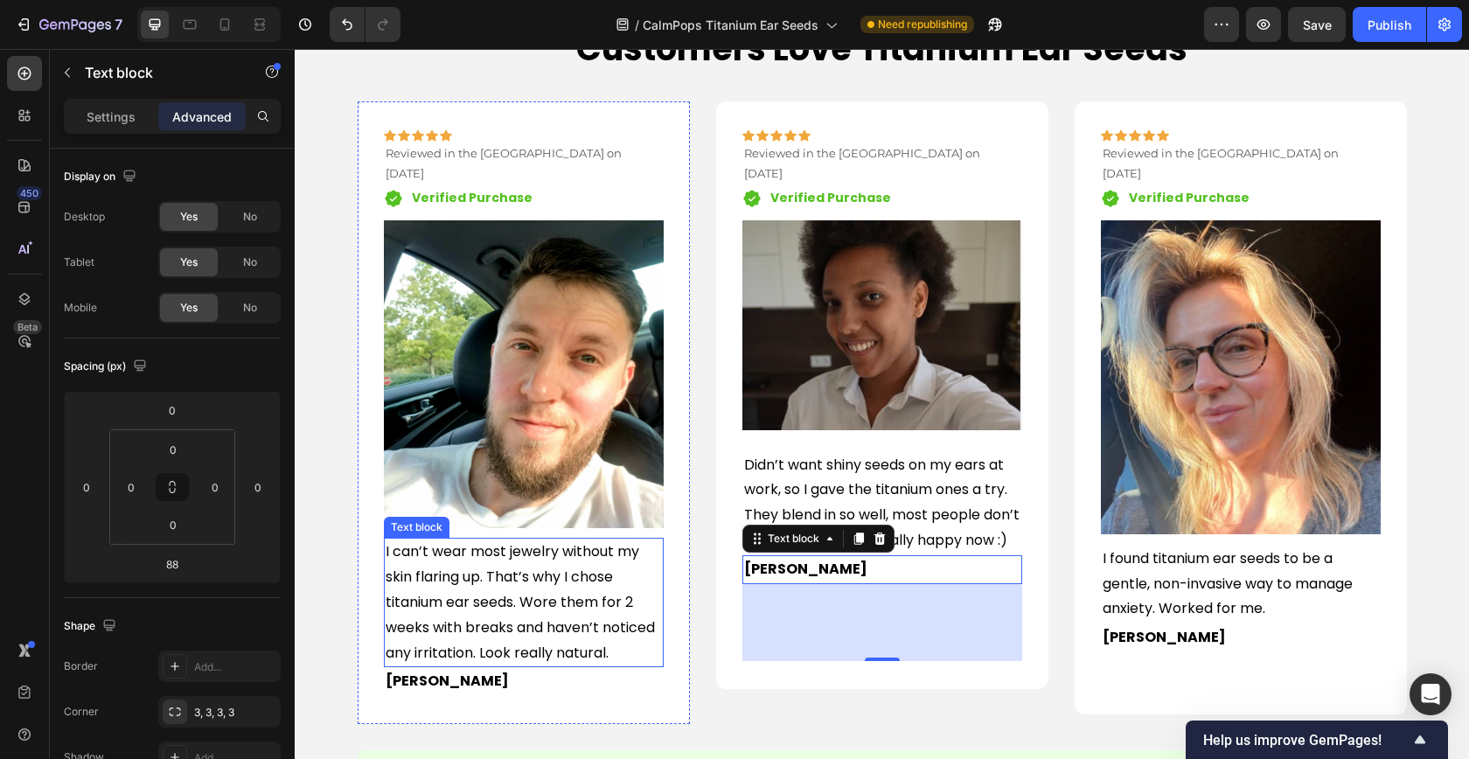
scroll to position [1922, 0]
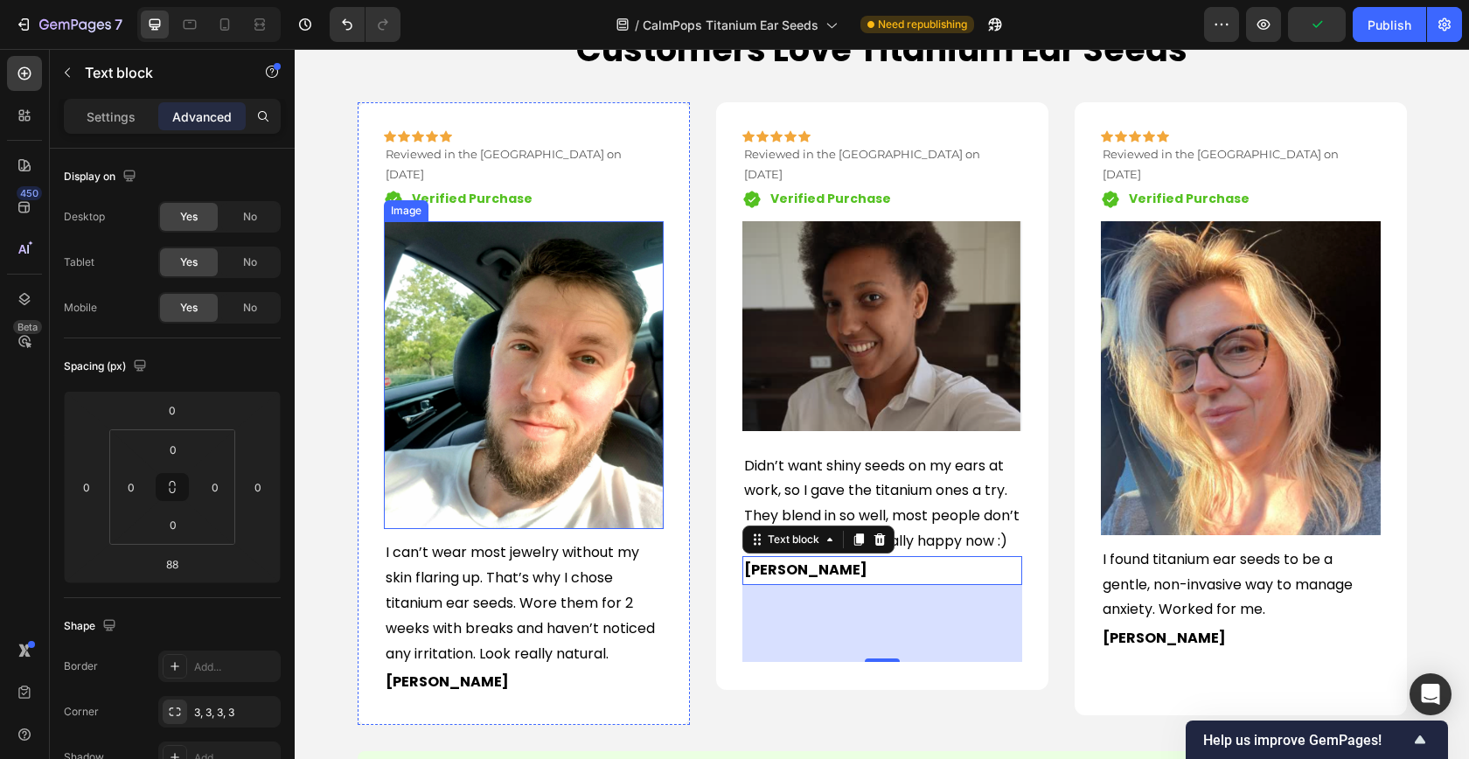
click at [535, 397] on img at bounding box center [524, 375] width 280 height 309
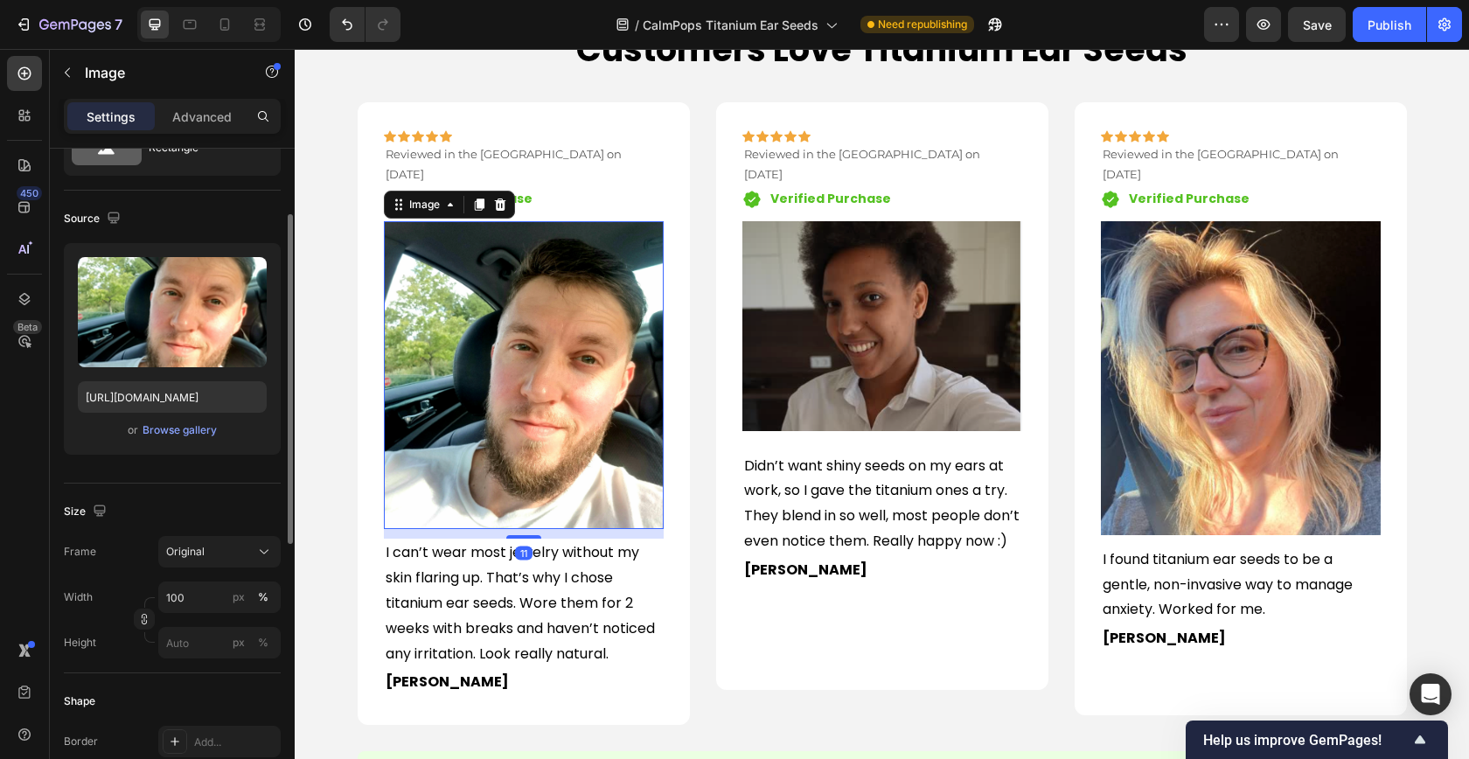
scroll to position [98, 0]
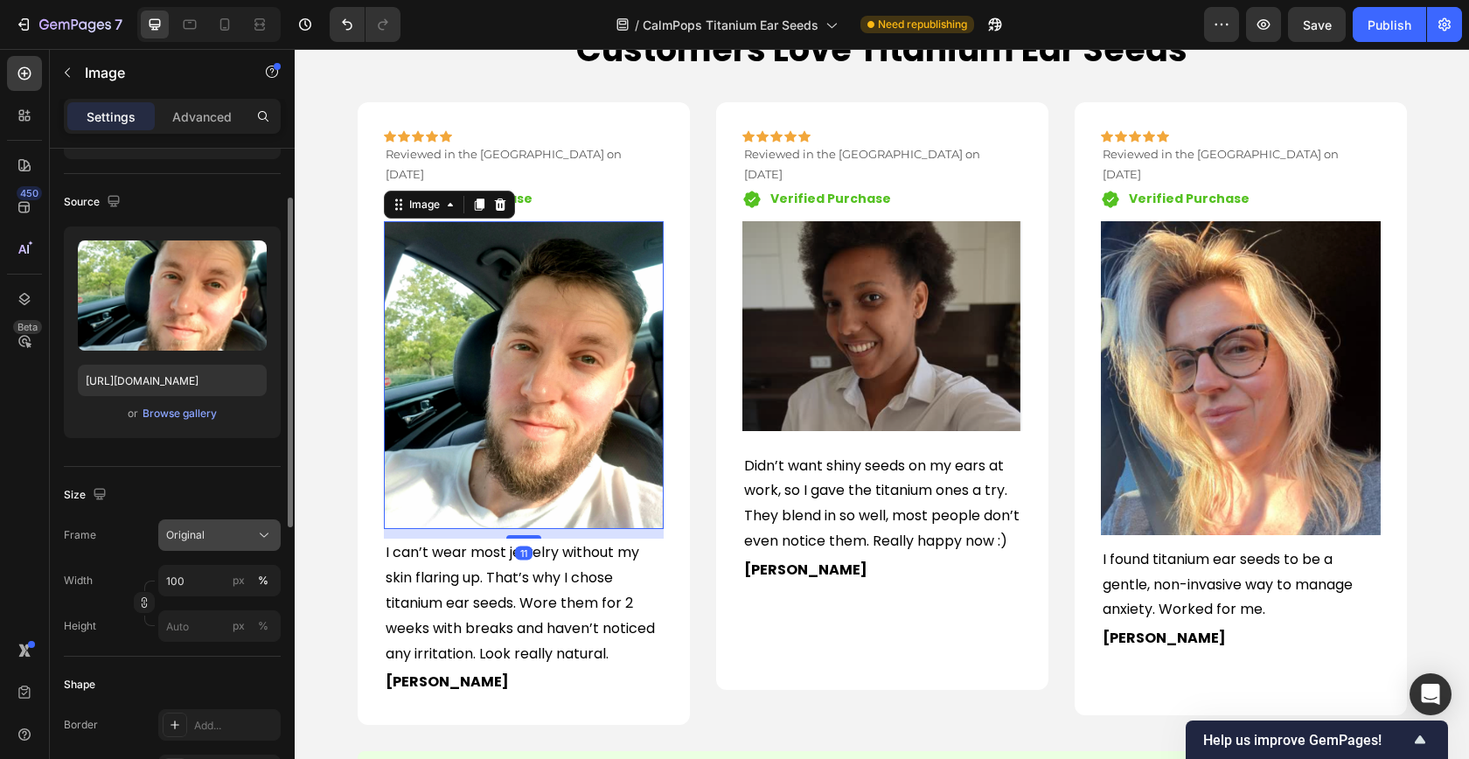
click at [231, 537] on div "Original" at bounding box center [209, 535] width 86 height 16
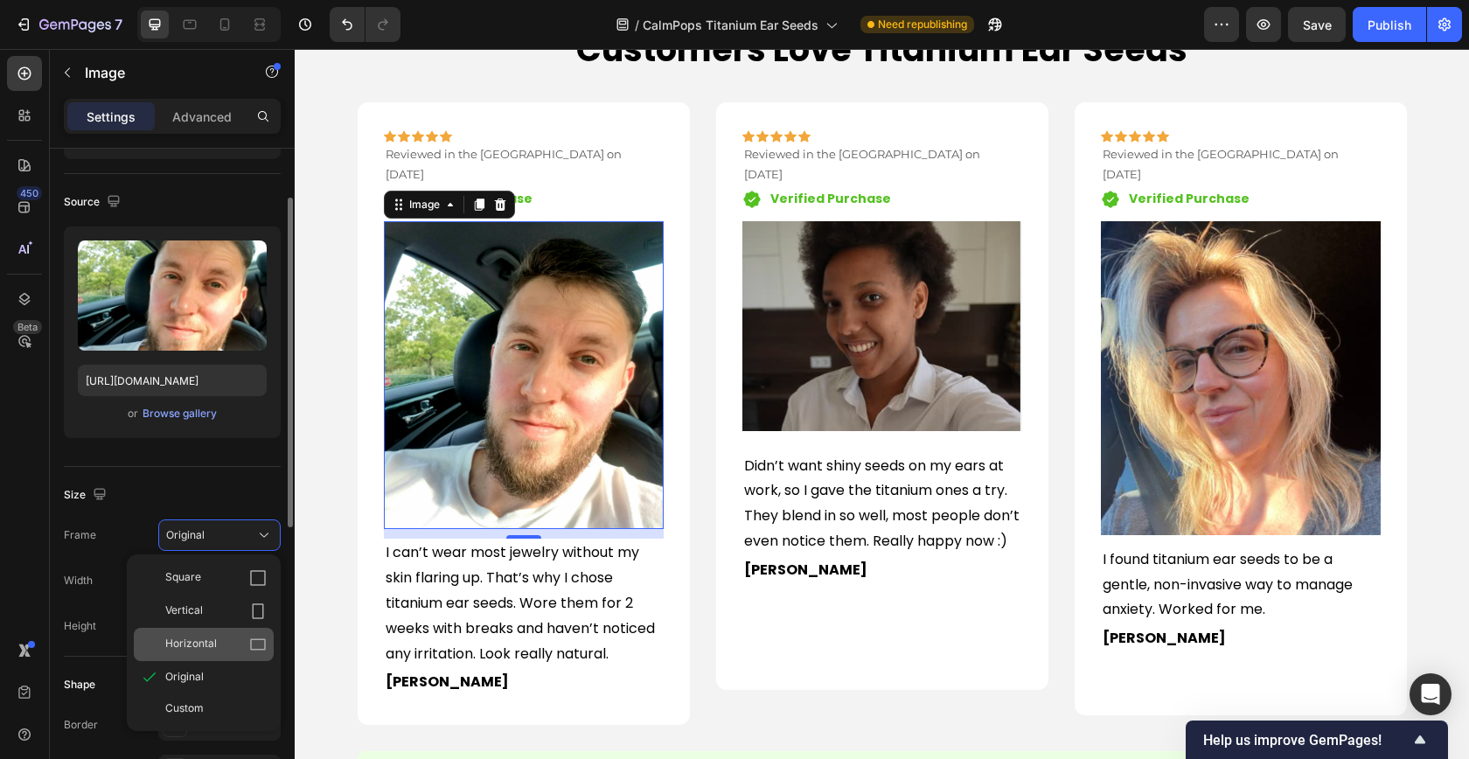
click at [226, 632] on div "Horizontal" at bounding box center [204, 644] width 140 height 33
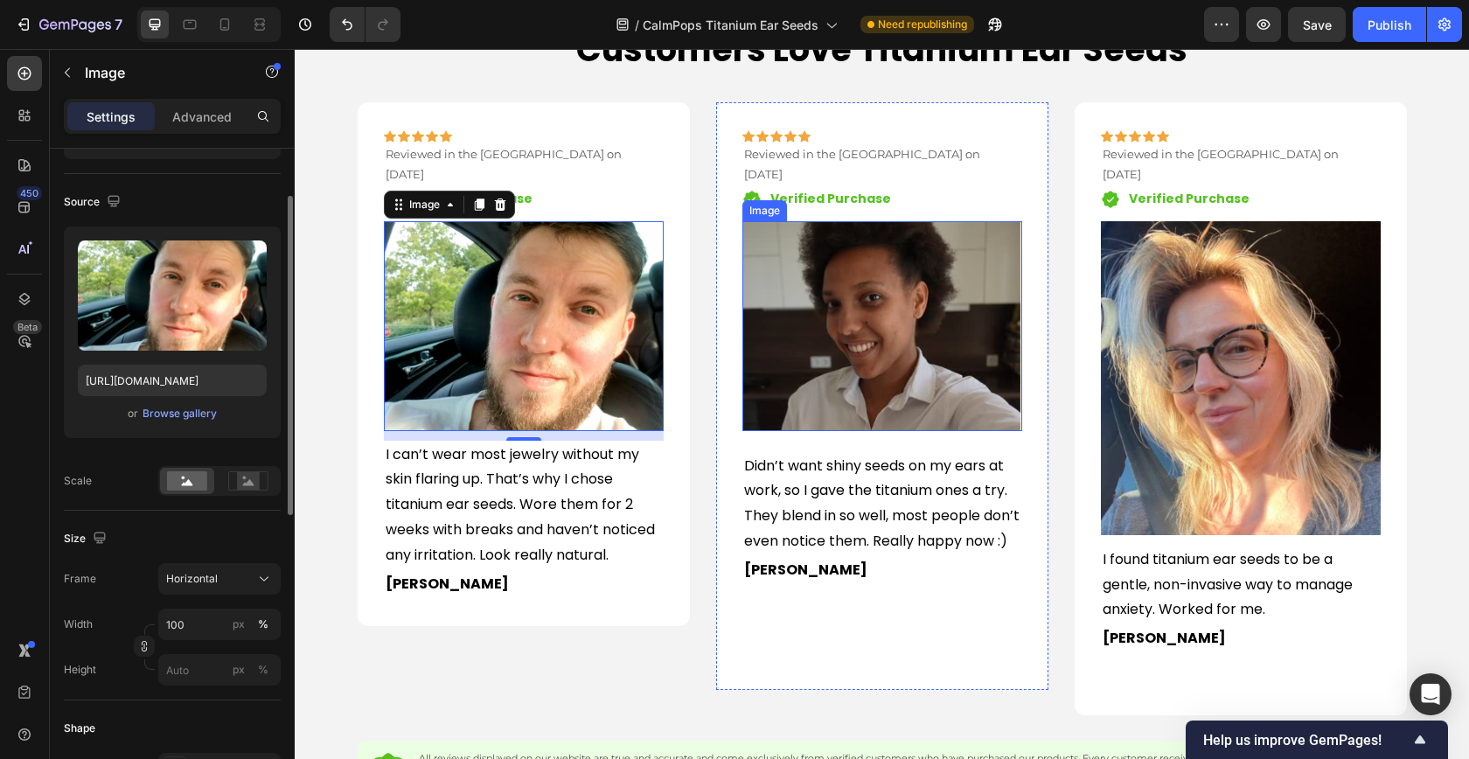
click at [890, 329] on img at bounding box center [882, 326] width 280 height 210
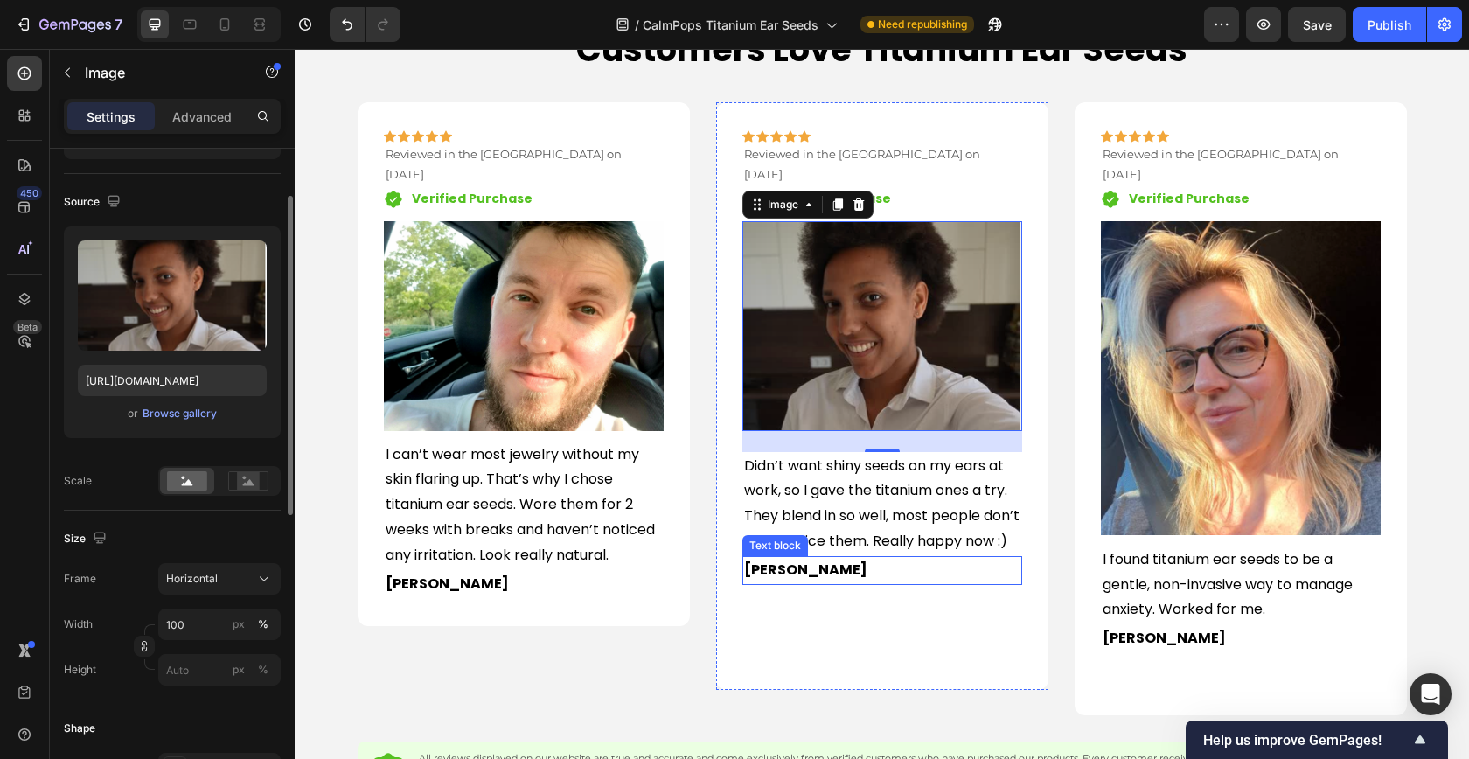
click at [898, 565] on p "[PERSON_NAME]" at bounding box center [882, 570] width 276 height 25
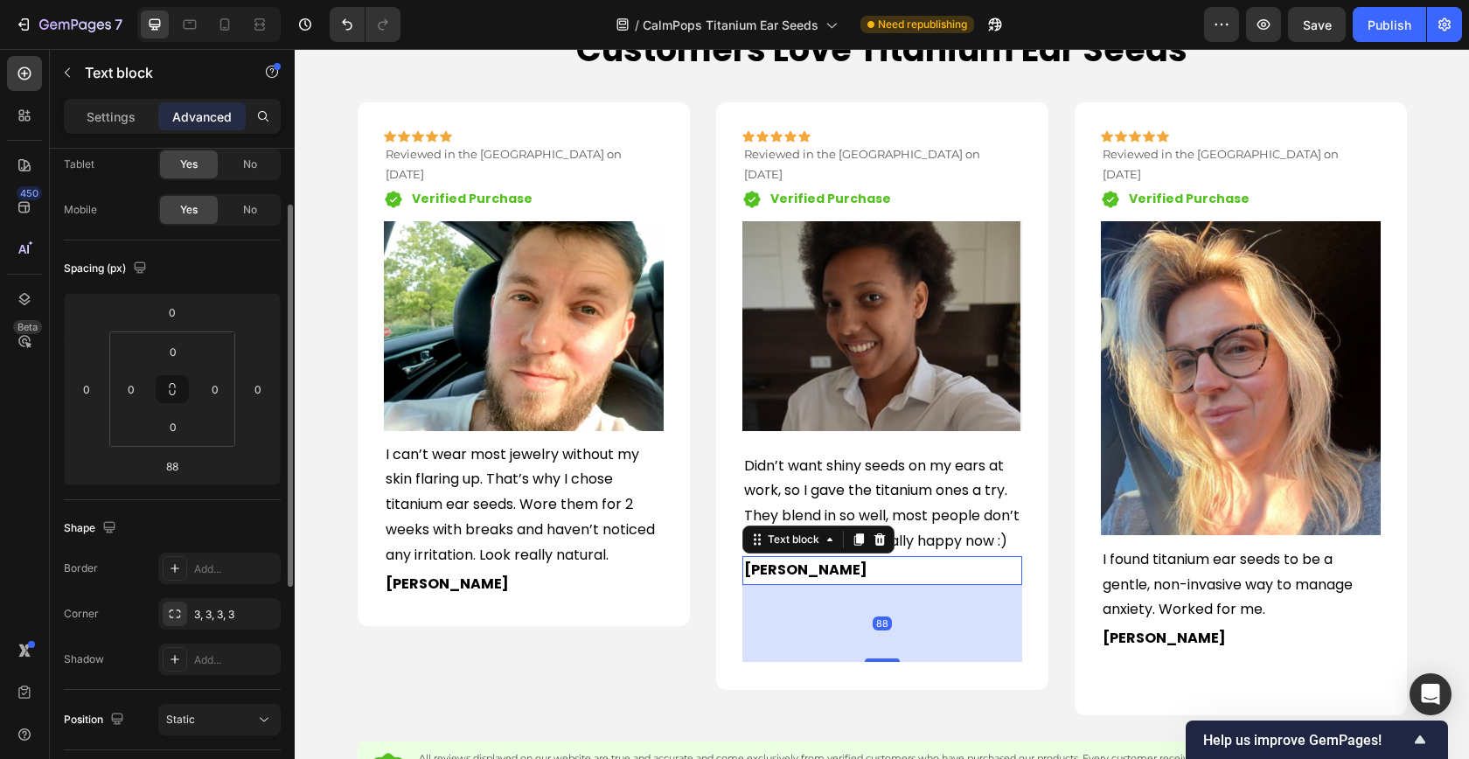
scroll to position [0, 0]
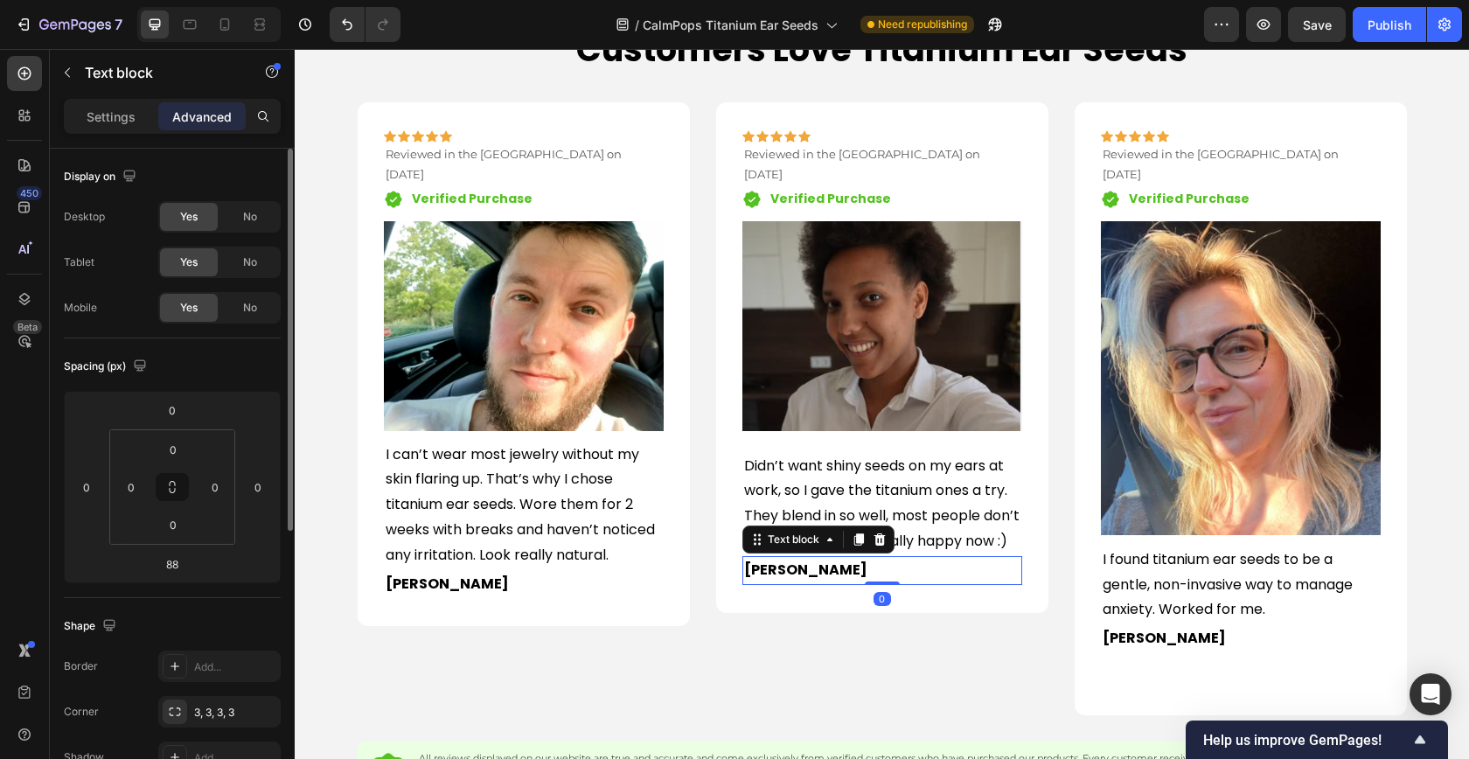
drag, startPoint x: 882, startPoint y: 663, endPoint x: 892, endPoint y: 572, distance: 91.4
click at [892, 572] on div "[PERSON_NAME] Text block 0" at bounding box center [882, 570] width 280 height 29
type input "0"
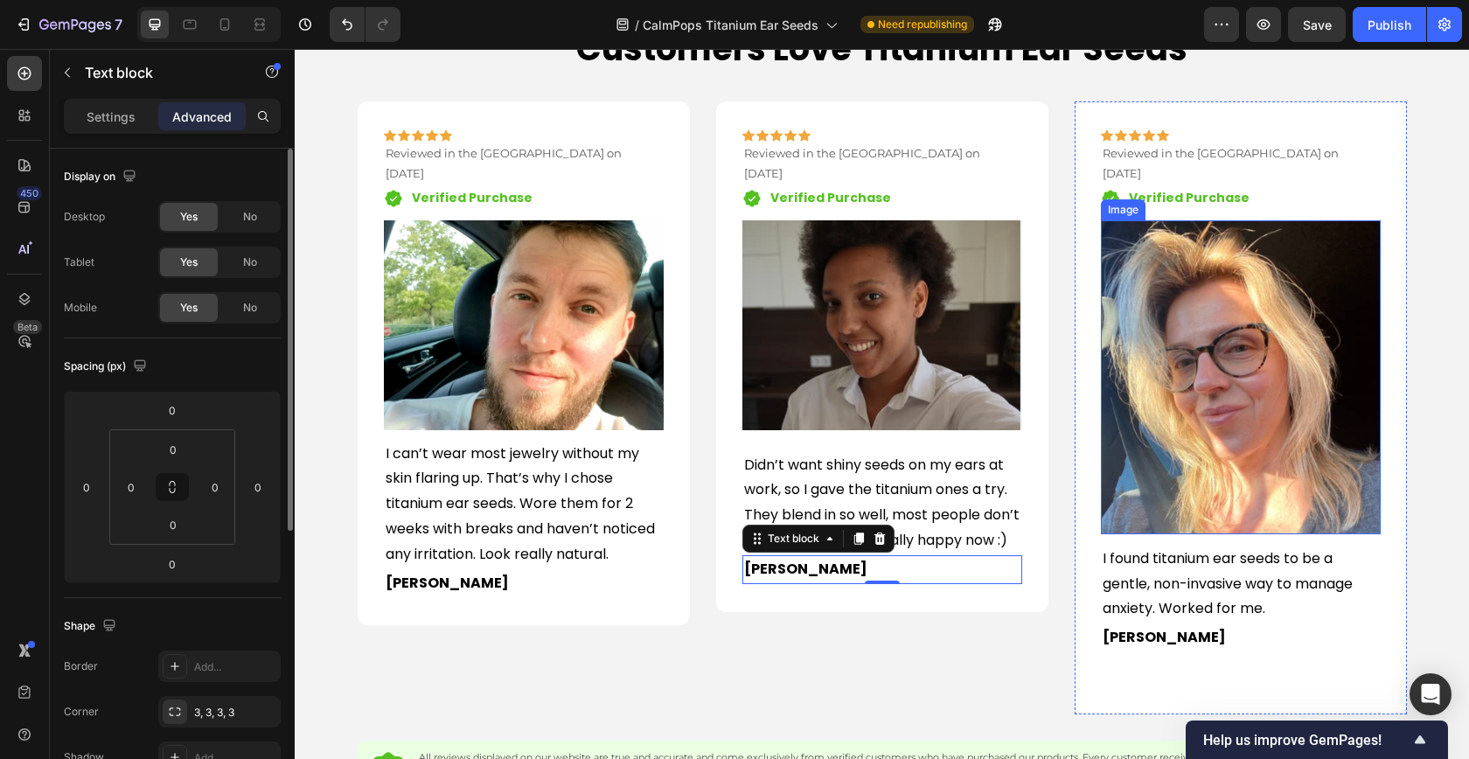
click at [1213, 457] on img at bounding box center [1241, 377] width 280 height 314
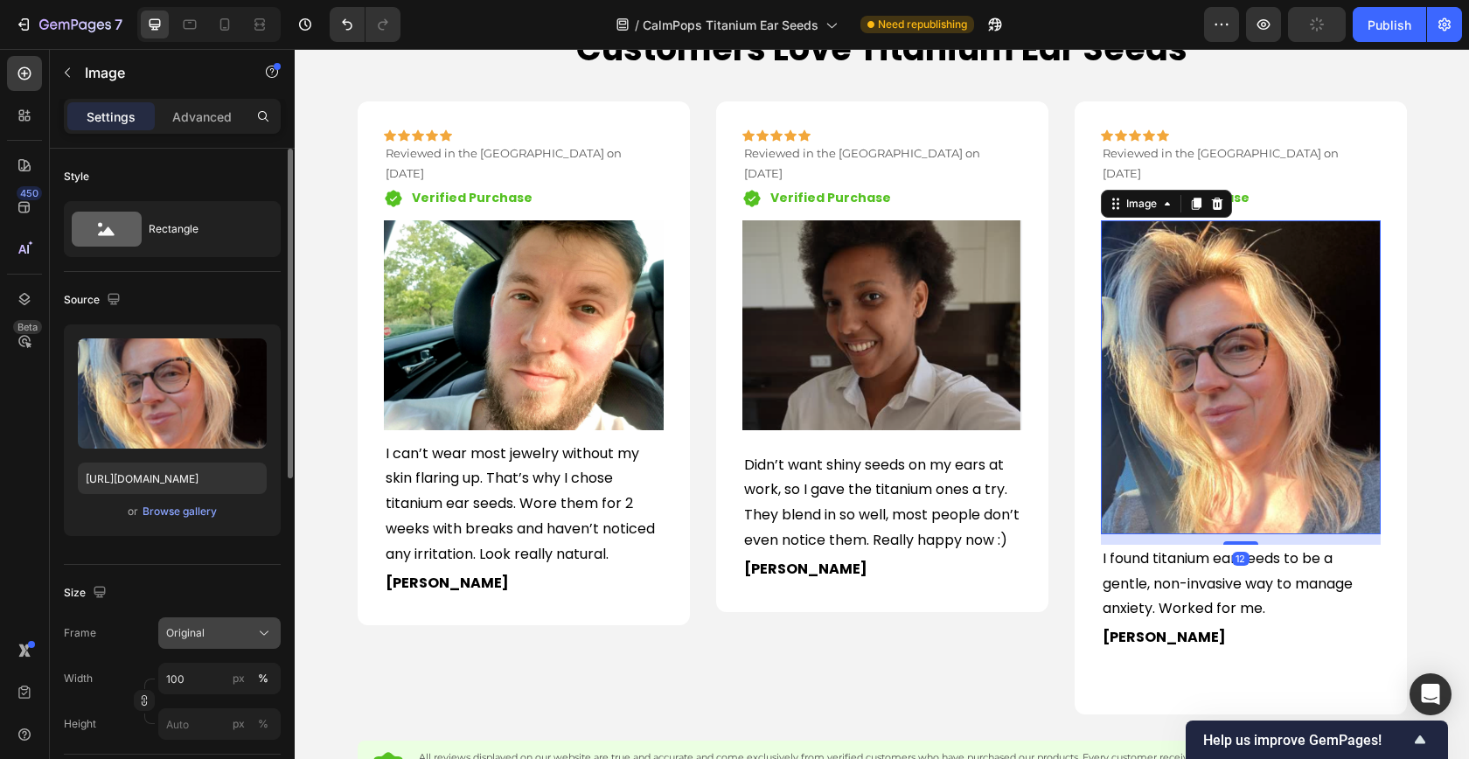
scroll to position [14, 0]
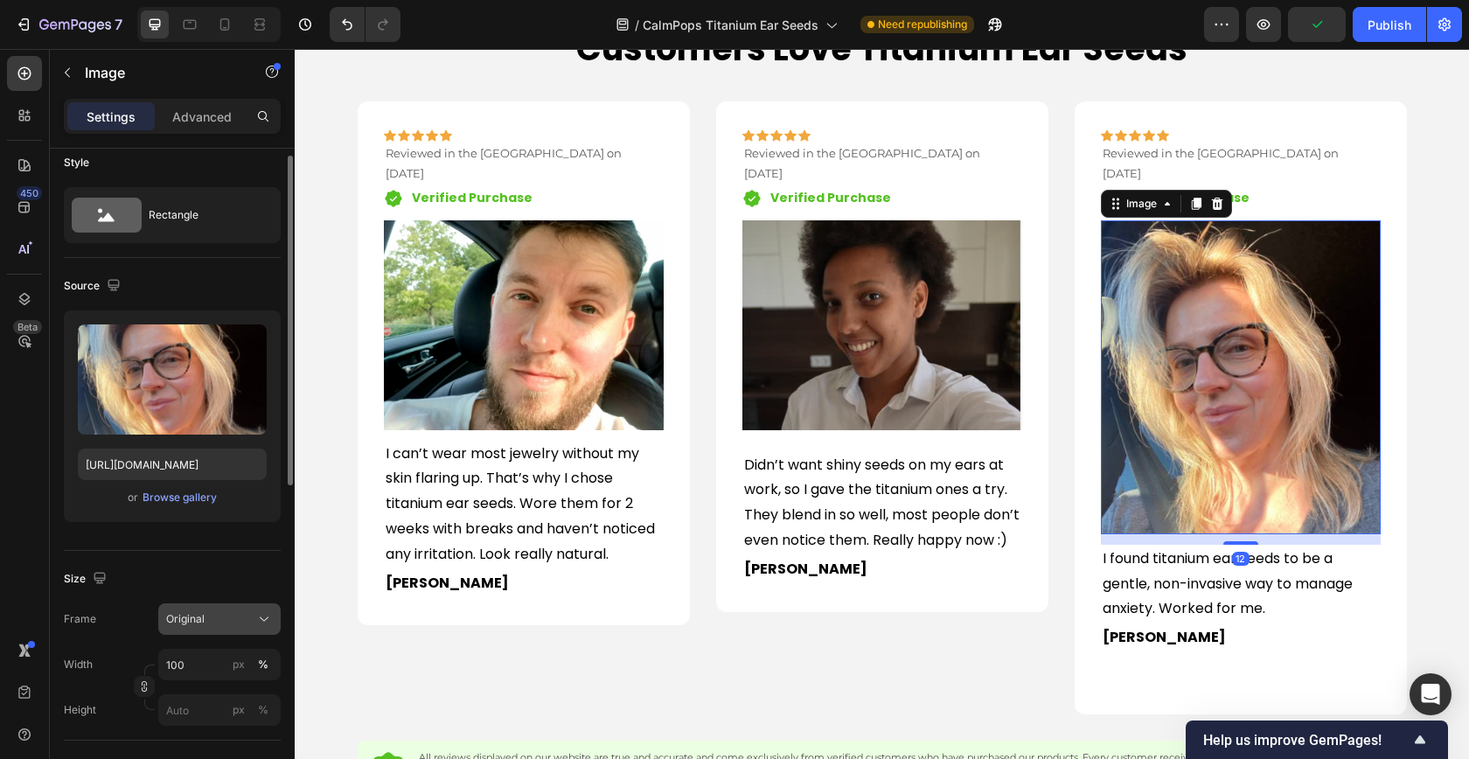
click at [252, 619] on div "Original" at bounding box center [219, 618] width 107 height 17
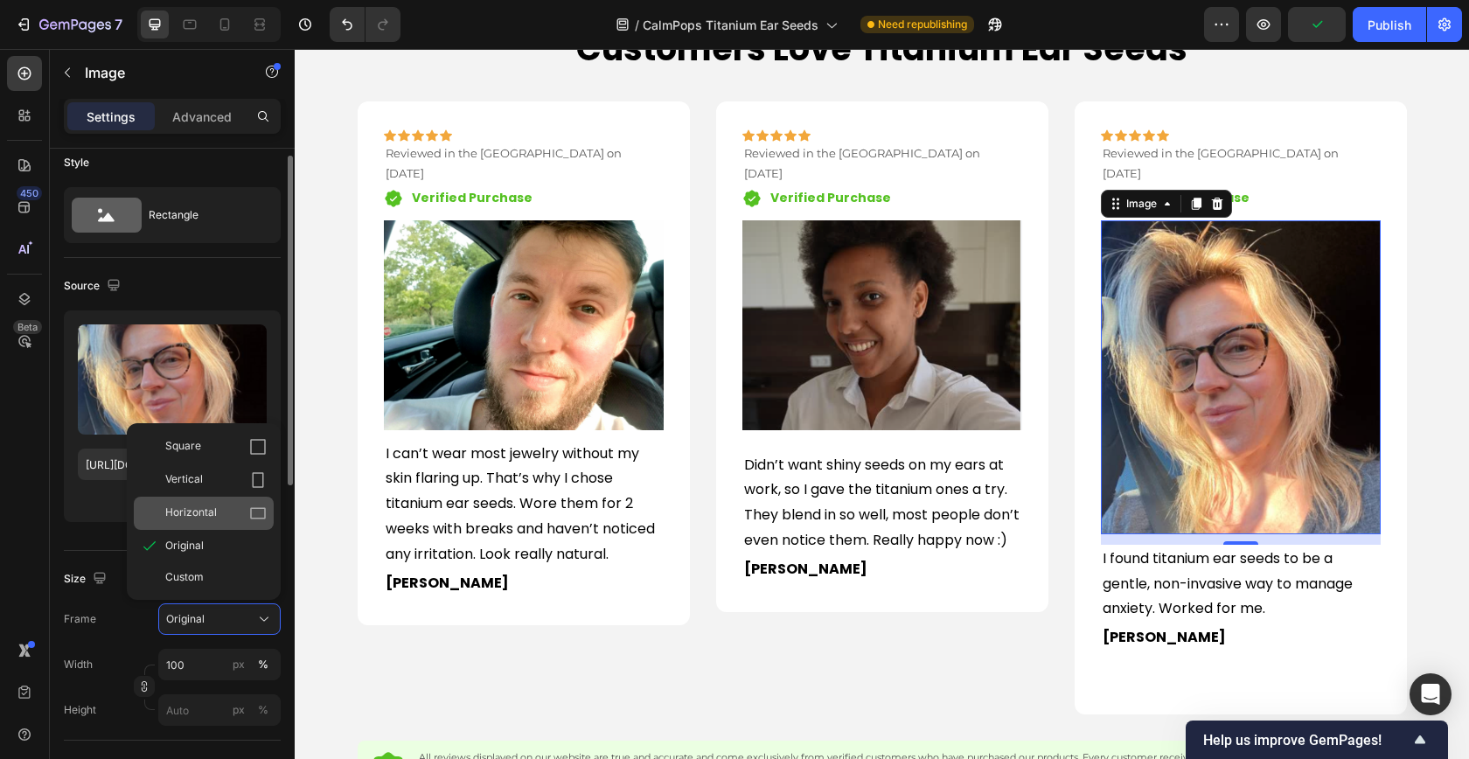
click at [221, 517] on div "Horizontal" at bounding box center [215, 512] width 101 height 17
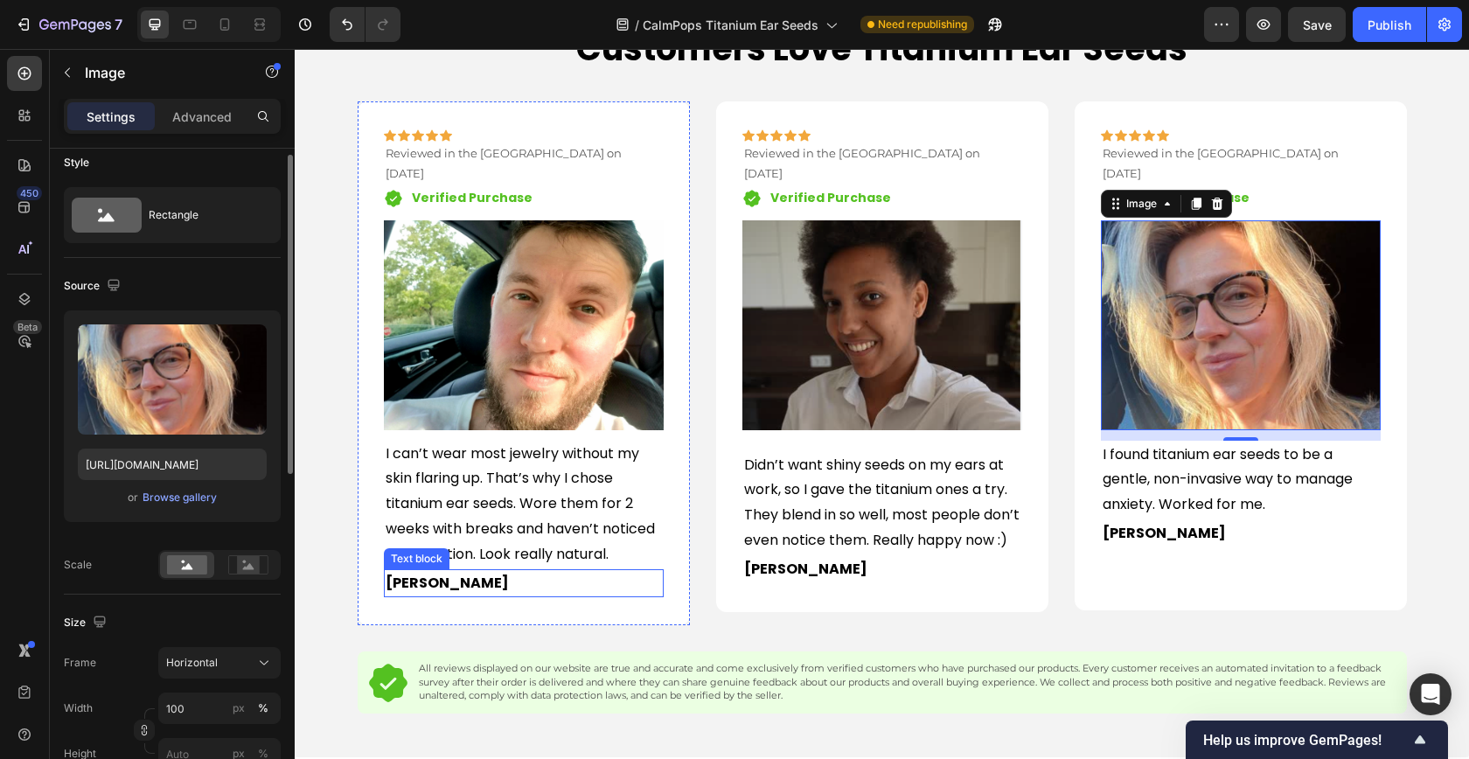
click at [550, 571] on p "[PERSON_NAME]" at bounding box center [524, 583] width 276 height 25
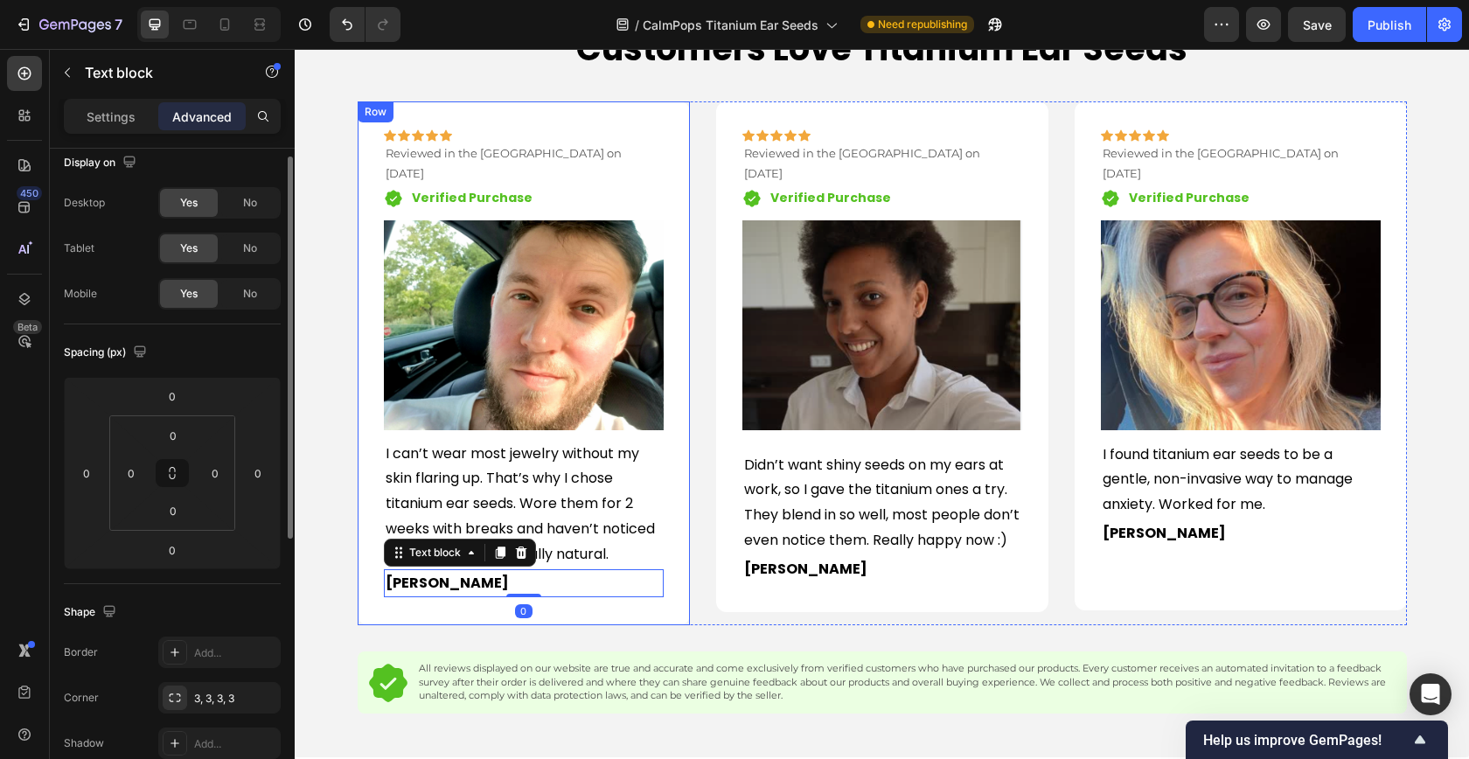
scroll to position [0, 0]
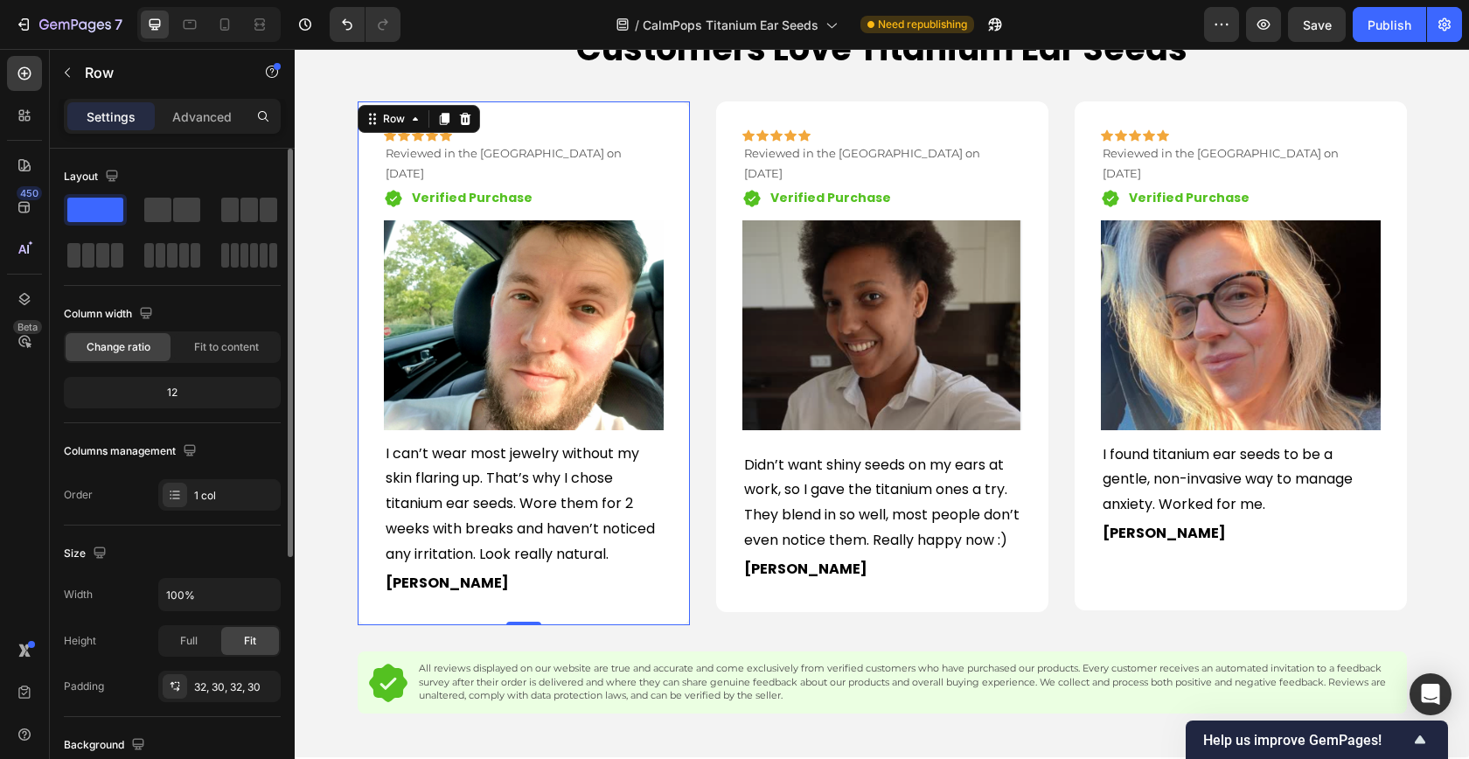
click at [542, 571] on p "[PERSON_NAME]" at bounding box center [524, 583] width 276 height 25
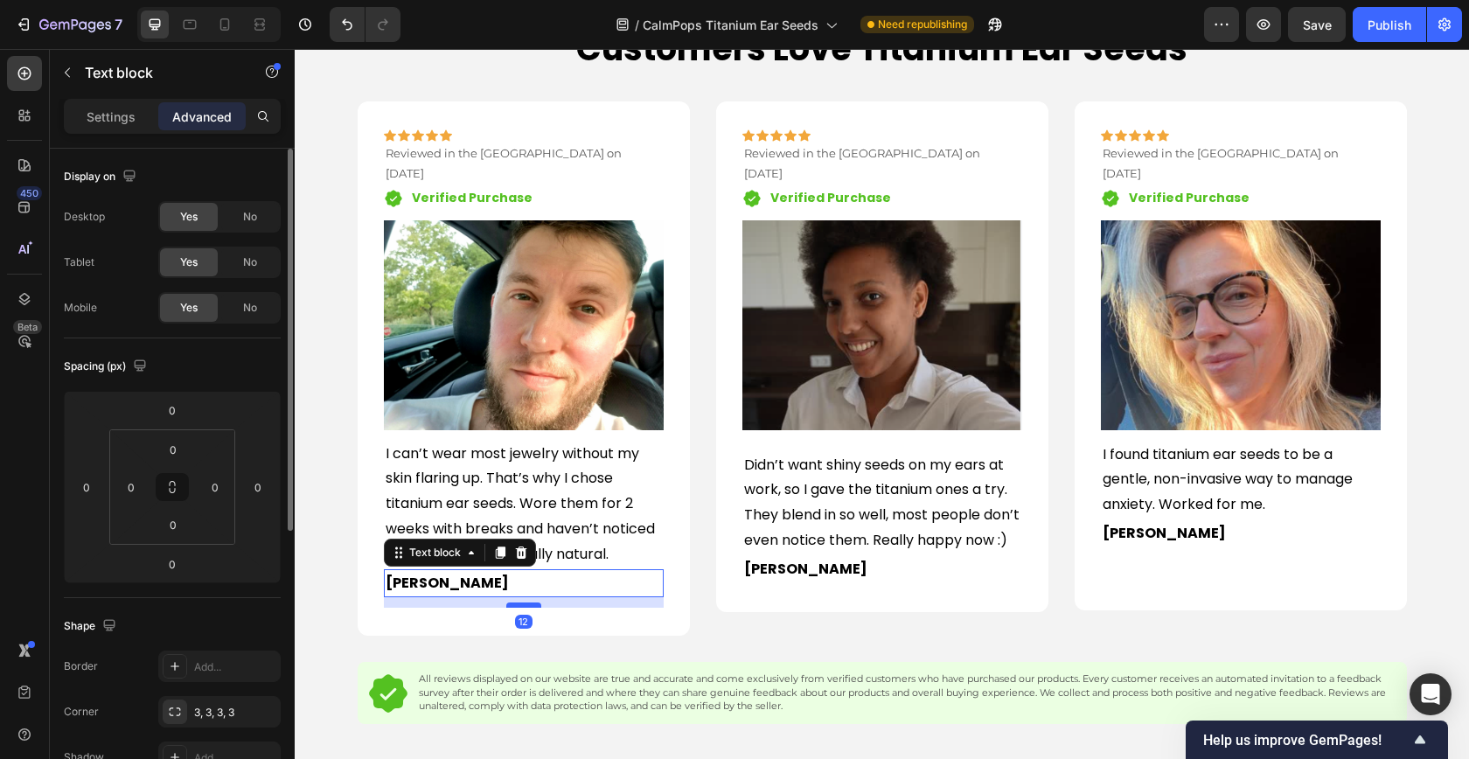
drag, startPoint x: 531, startPoint y: 575, endPoint x: 534, endPoint y: 586, distance: 11.1
click at [534, 602] on div at bounding box center [523, 604] width 35 height 5
type input "12"
click at [1263, 521] on p "[PERSON_NAME]" at bounding box center [1240, 533] width 276 height 25
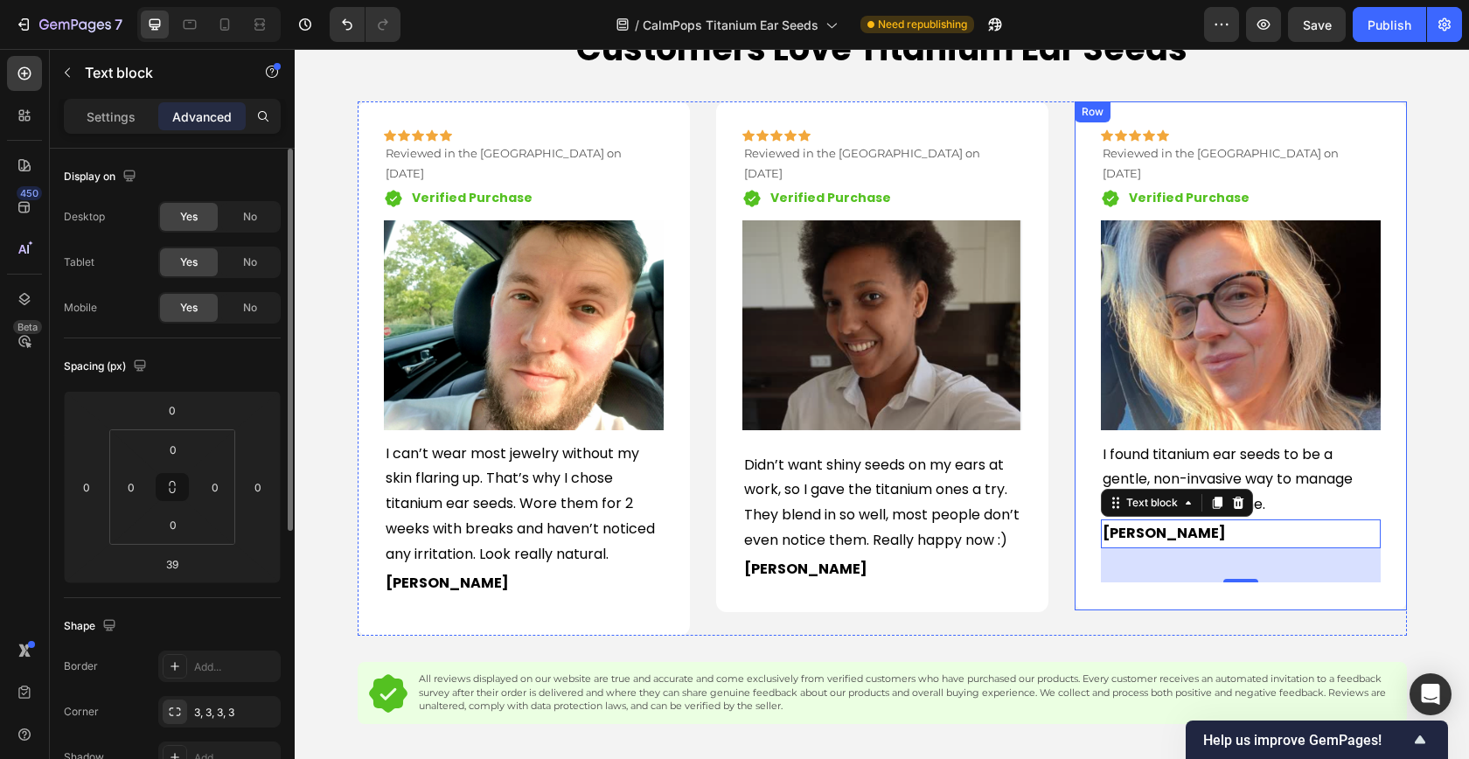
drag, startPoint x: 1241, startPoint y: 556, endPoint x: 1241, endPoint y: 573, distance: 16.6
click at [1241, 573] on div "Icon Icon Icon Icon Icon Row Reviewed in the [GEOGRAPHIC_DATA] on [DATE] Text b…" at bounding box center [1240, 355] width 332 height 509
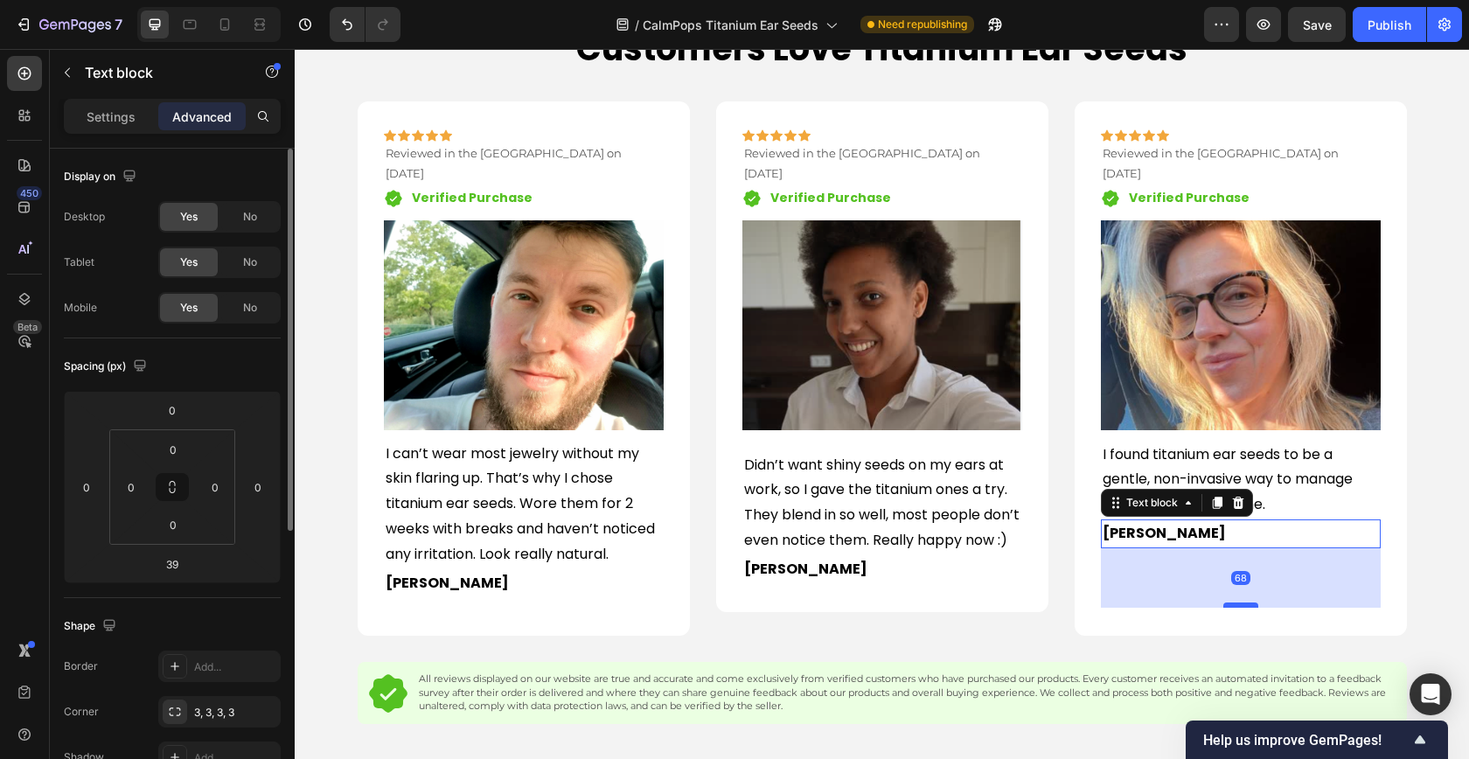
drag, startPoint x: 1241, startPoint y: 560, endPoint x: 1244, endPoint y: 586, distance: 25.5
click at [1244, 602] on div at bounding box center [1240, 604] width 35 height 5
type input "68"
click at [425, 571] on p "[PERSON_NAME]" at bounding box center [524, 583] width 276 height 25
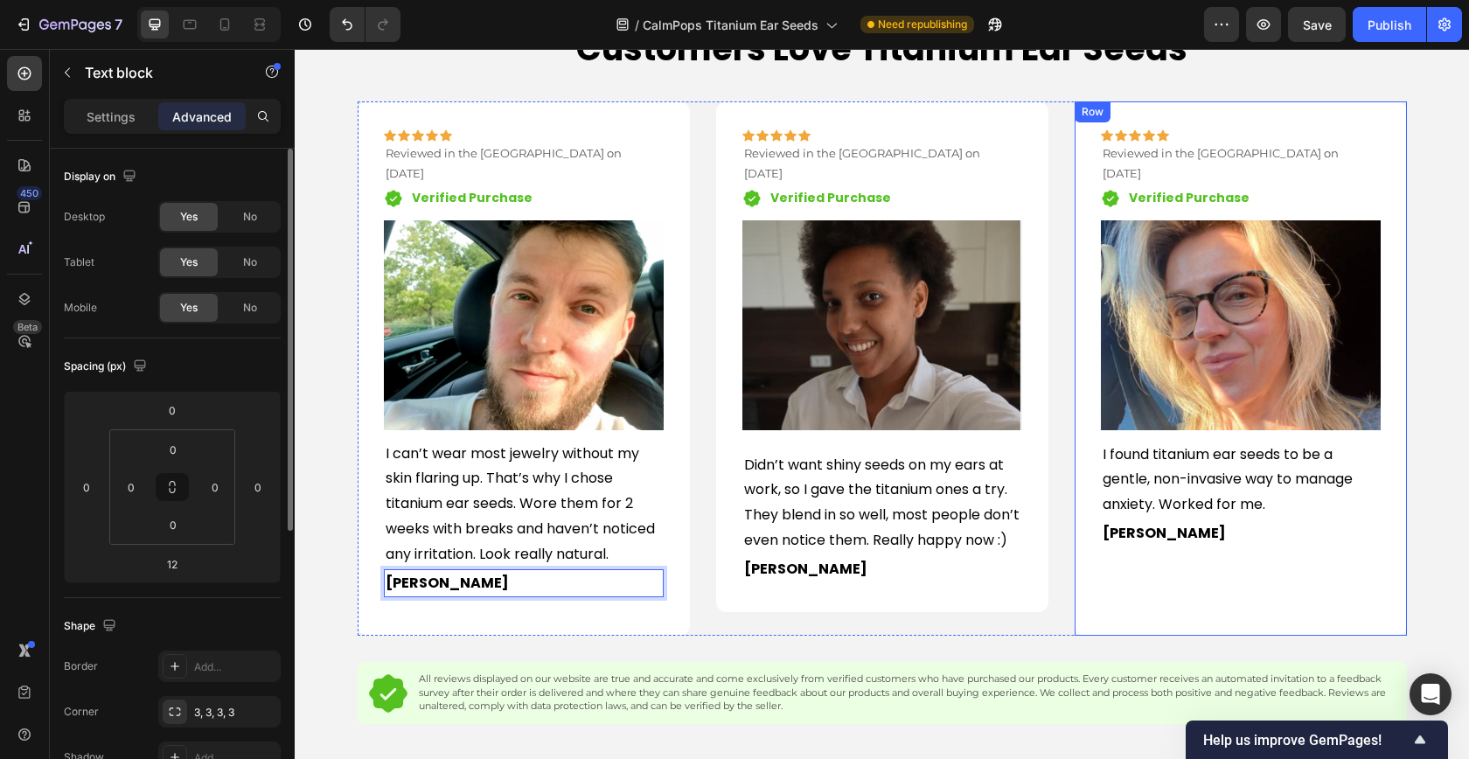
click at [1118, 564] on div "Icon Icon Icon Icon Icon Row Reviewed in the [GEOGRAPHIC_DATA] on [DATE] Text b…" at bounding box center [1241, 368] width 280 height 478
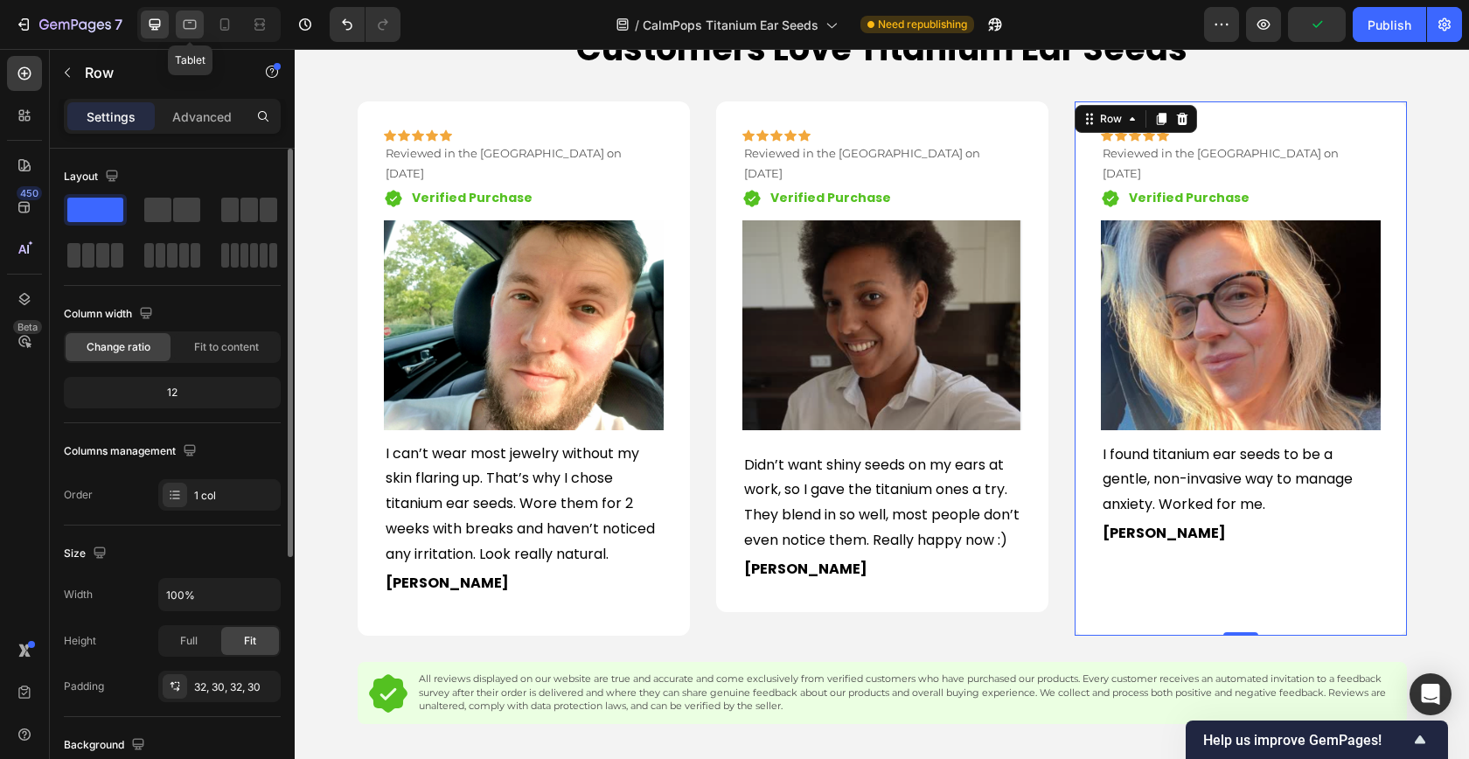
click at [198, 24] on icon at bounding box center [189, 24] width 17 height 17
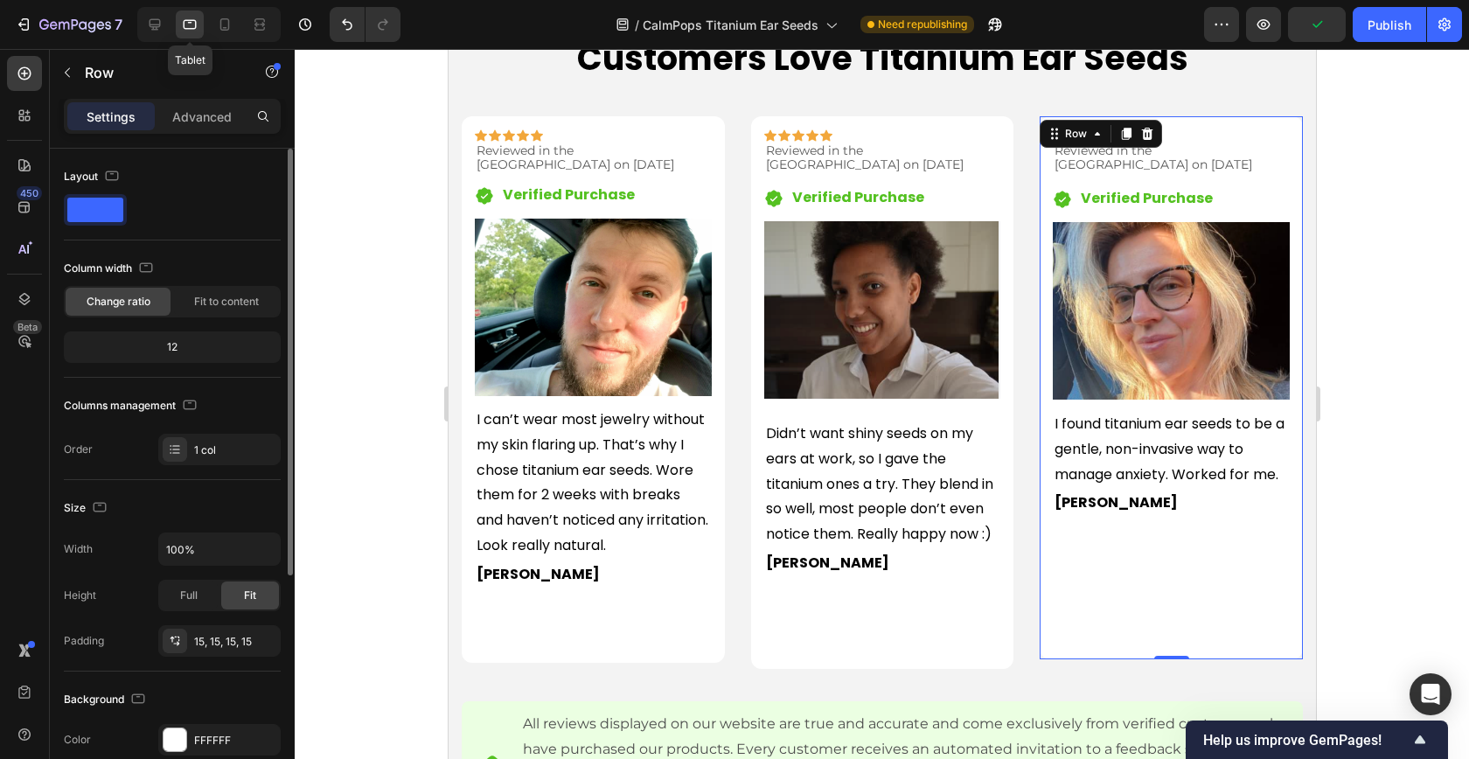
scroll to position [1929, 0]
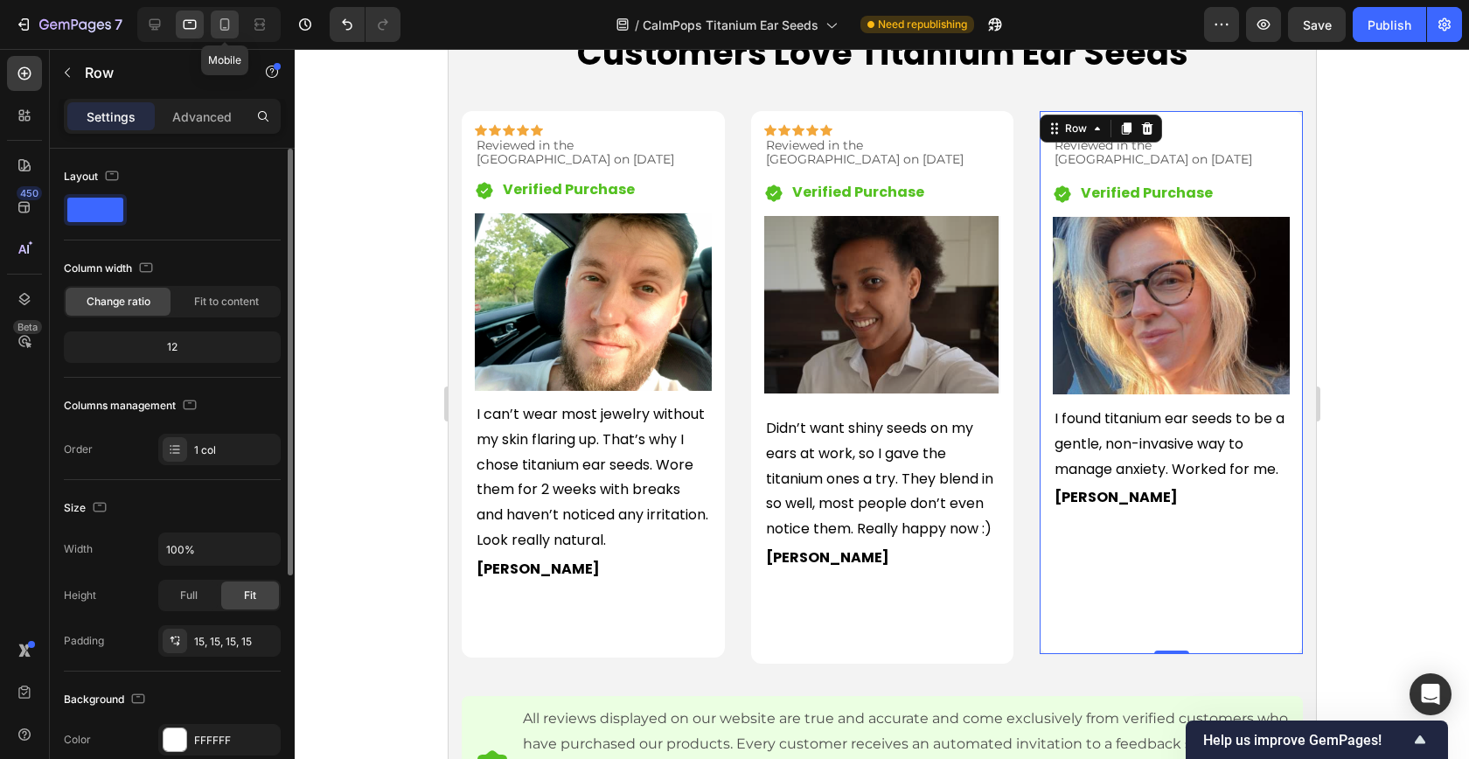
click at [218, 23] on icon at bounding box center [224, 24] width 17 height 17
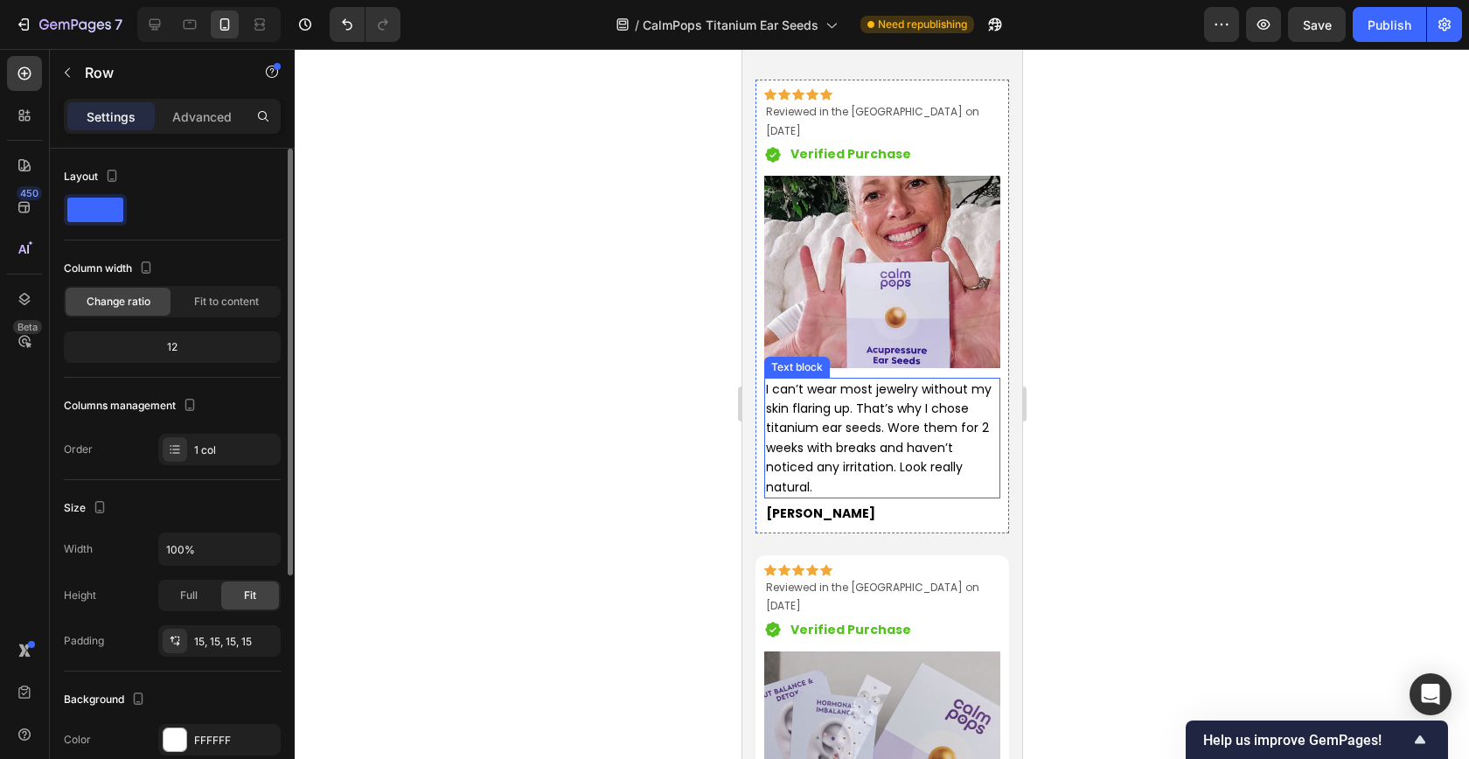
scroll to position [2166, 0]
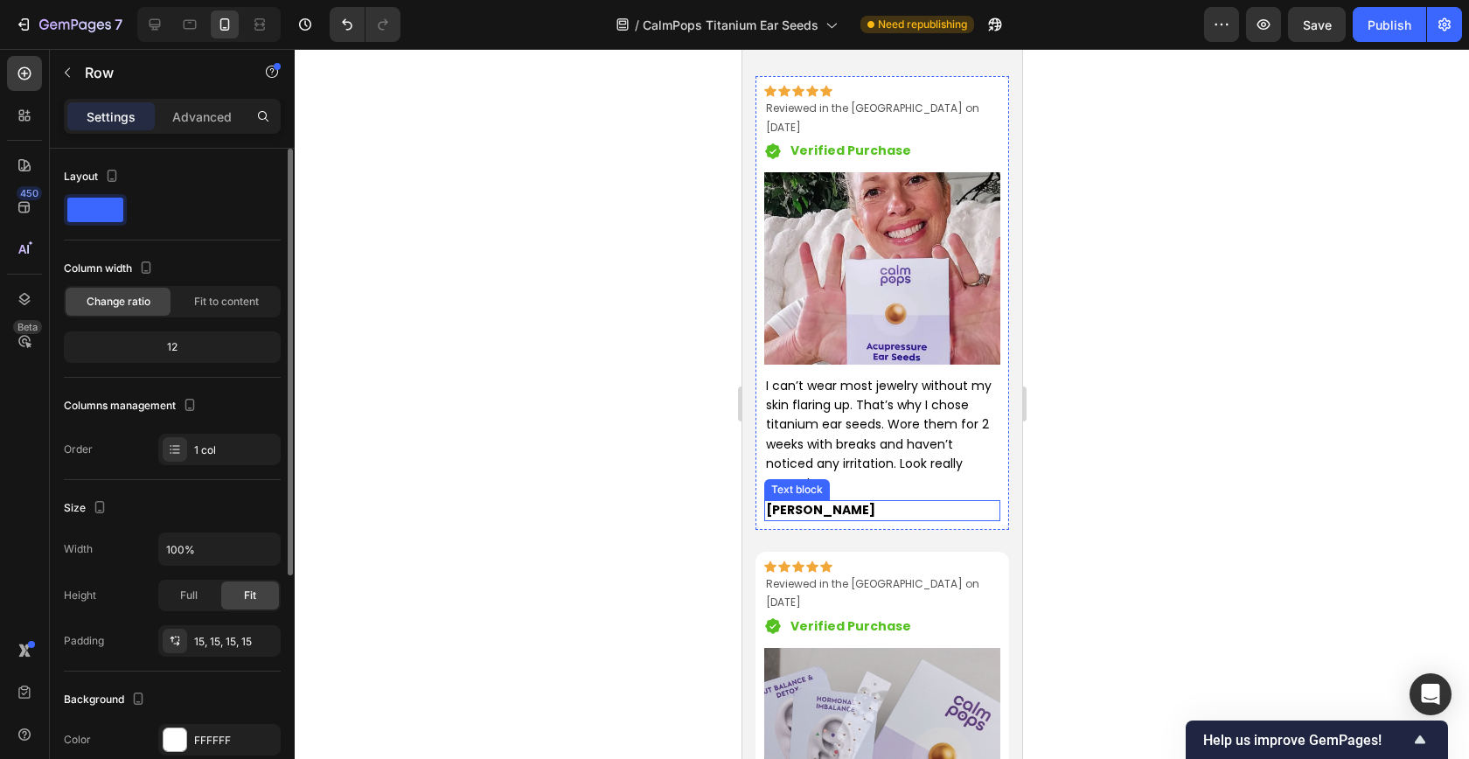
click at [794, 502] on p "[PERSON_NAME]" at bounding box center [881, 510] width 233 height 17
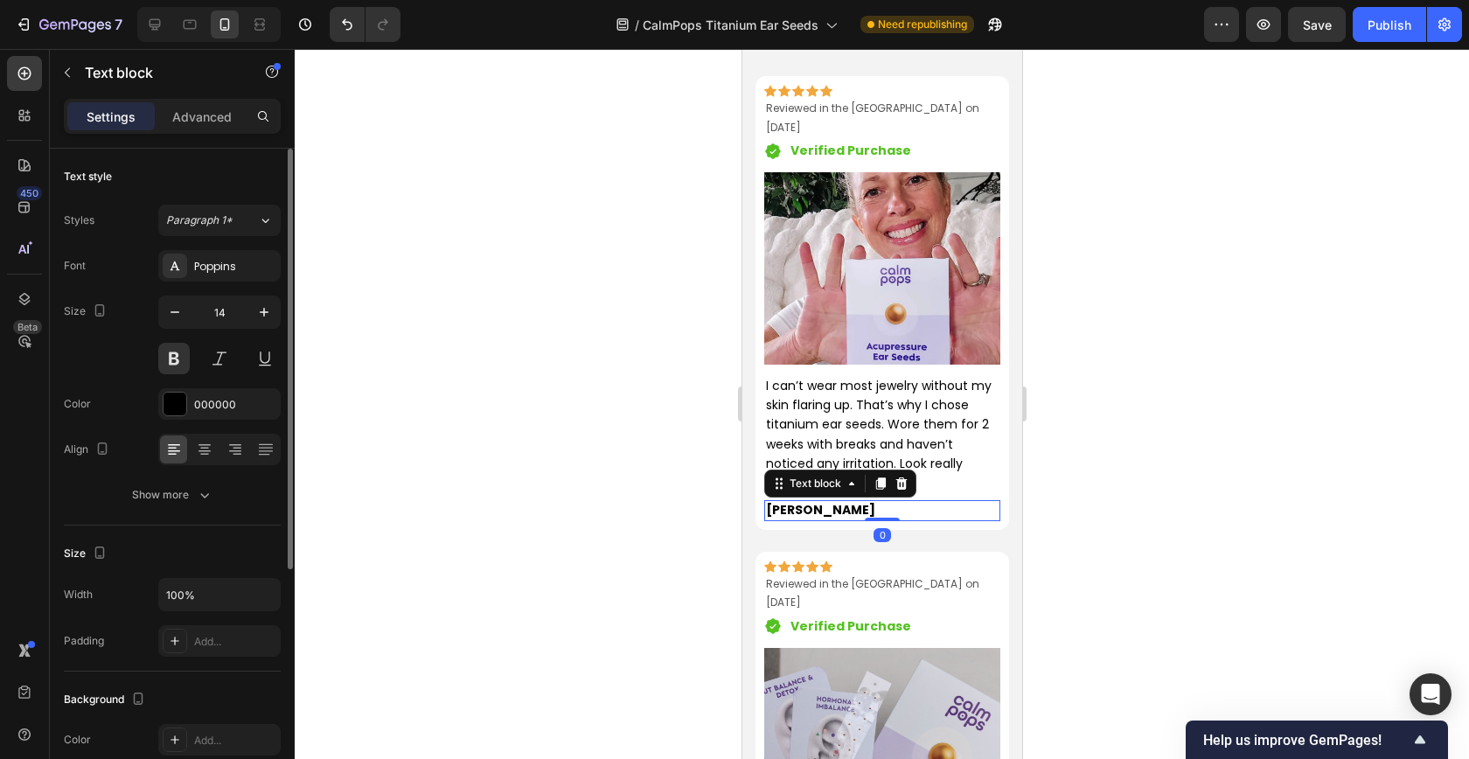
click at [794, 502] on p "[PERSON_NAME]" at bounding box center [881, 510] width 233 height 17
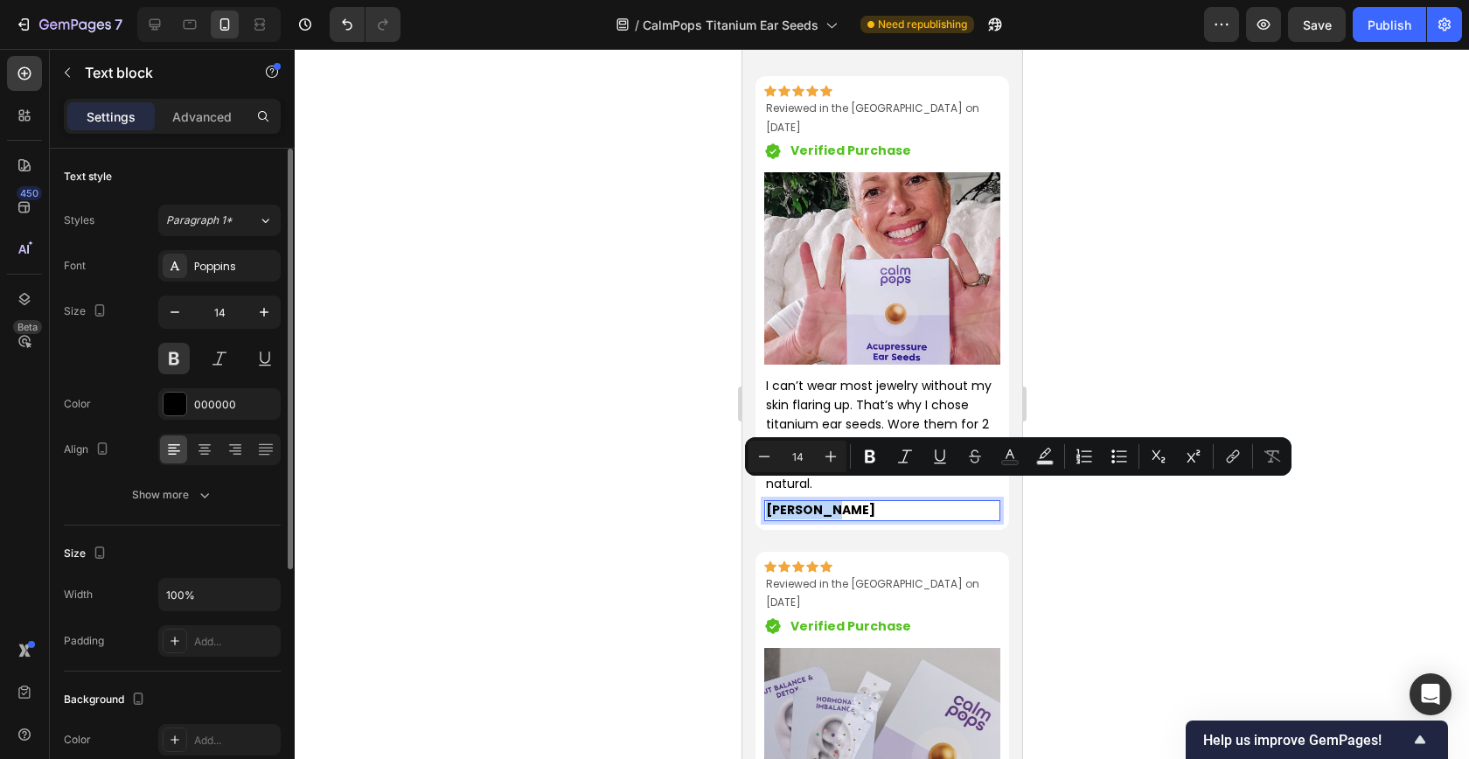
click at [805, 502] on p "[PERSON_NAME]" at bounding box center [881, 510] width 233 height 17
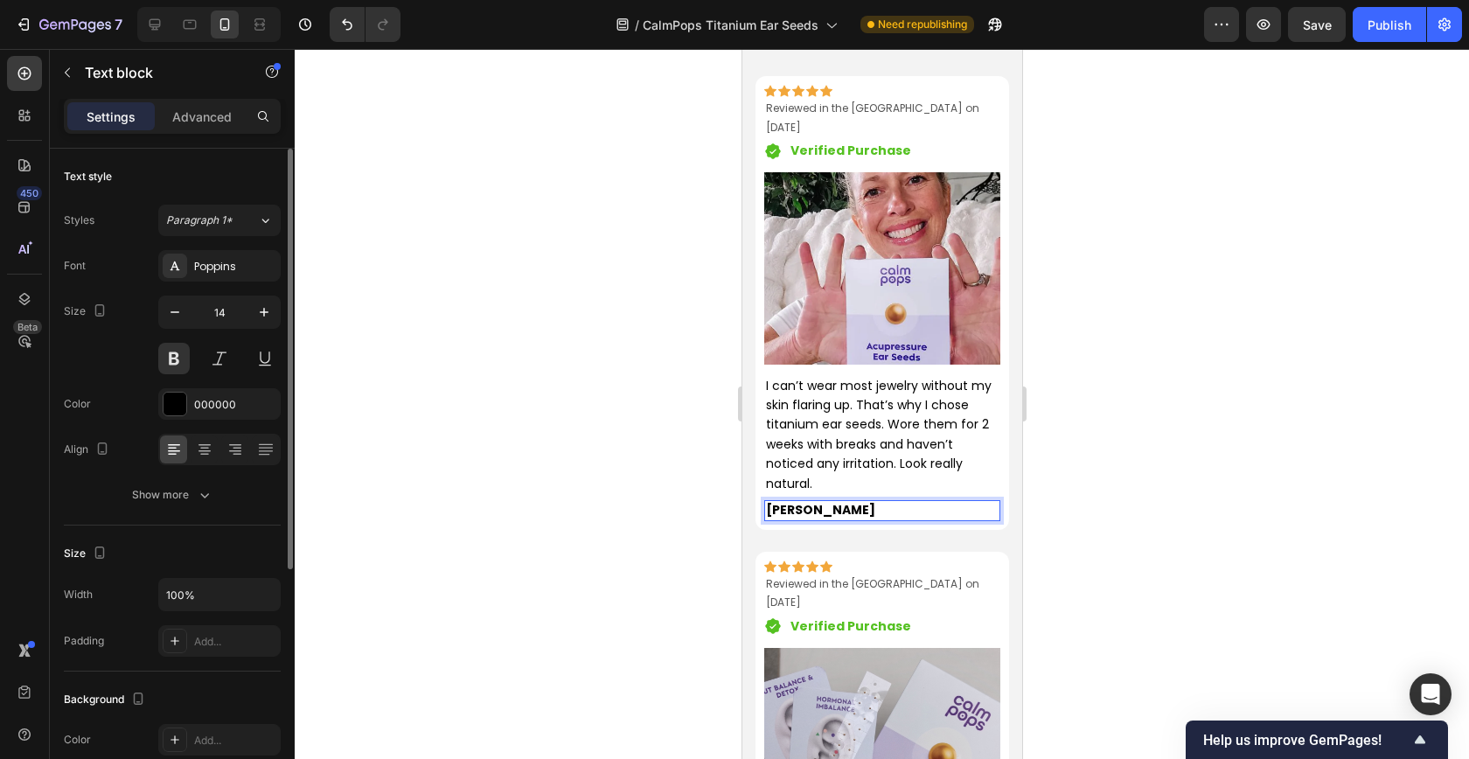
click at [664, 400] on div at bounding box center [882, 404] width 1174 height 710
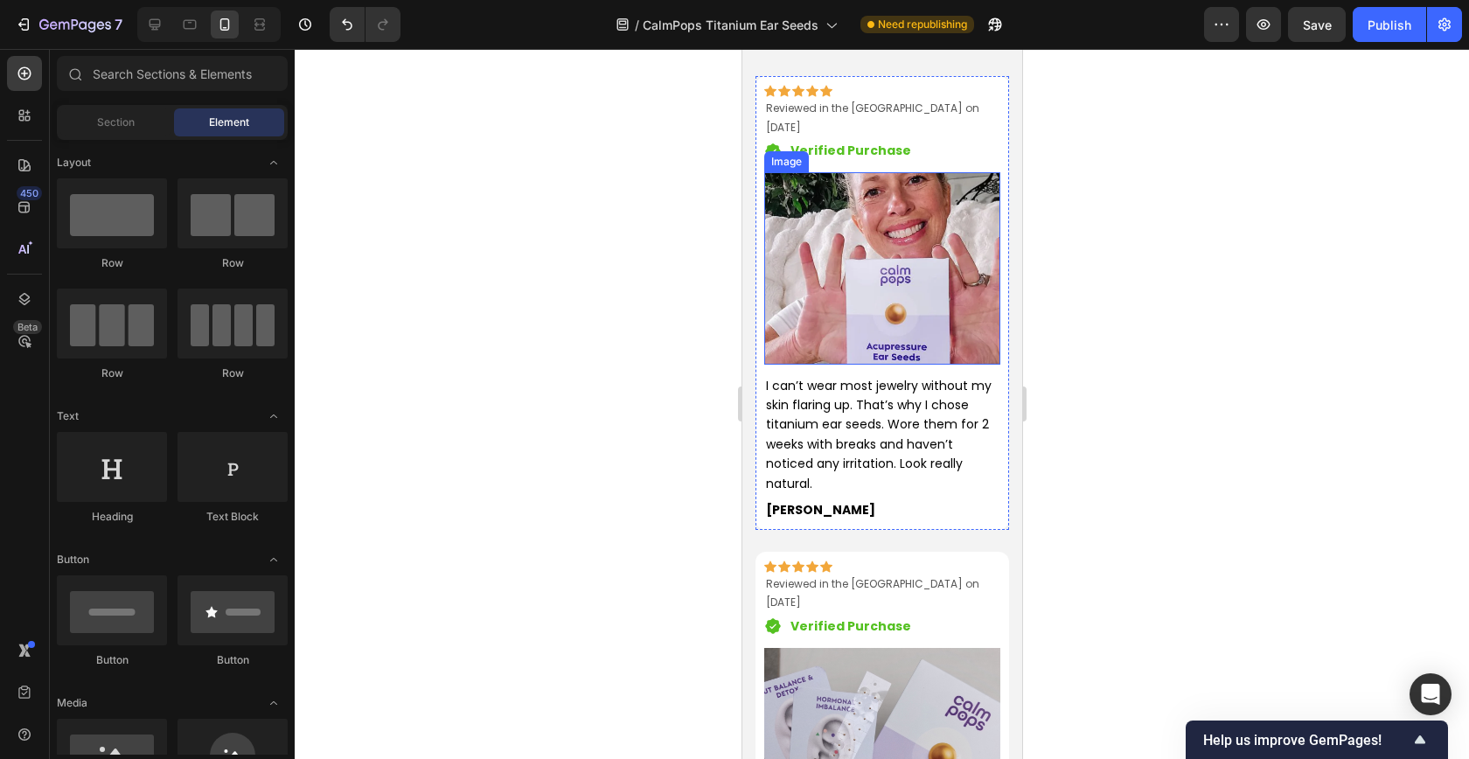
click at [879, 280] on img at bounding box center [881, 267] width 236 height 191
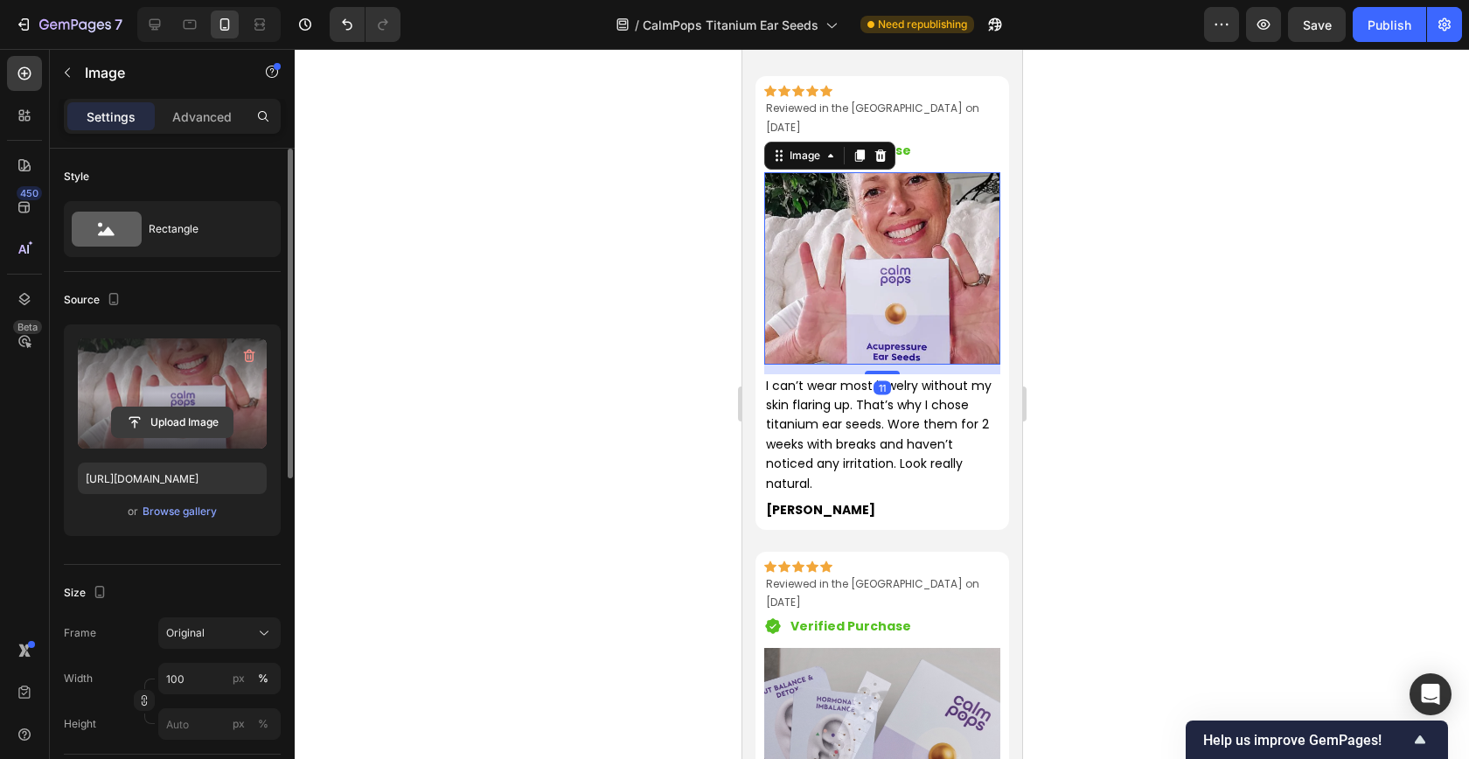
click at [179, 425] on input "file" at bounding box center [172, 422] width 121 height 30
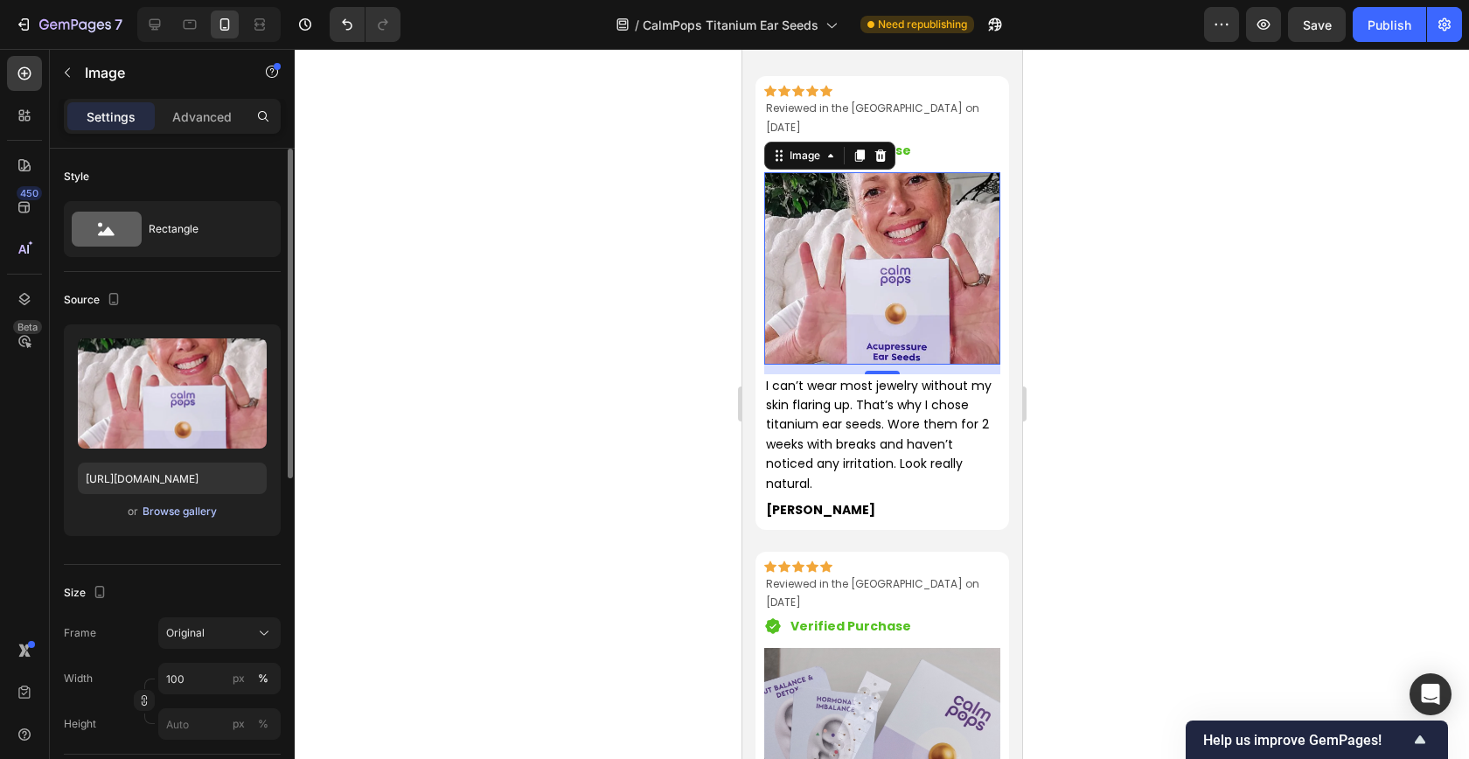
click at [200, 516] on div "Browse gallery" at bounding box center [180, 512] width 74 height 16
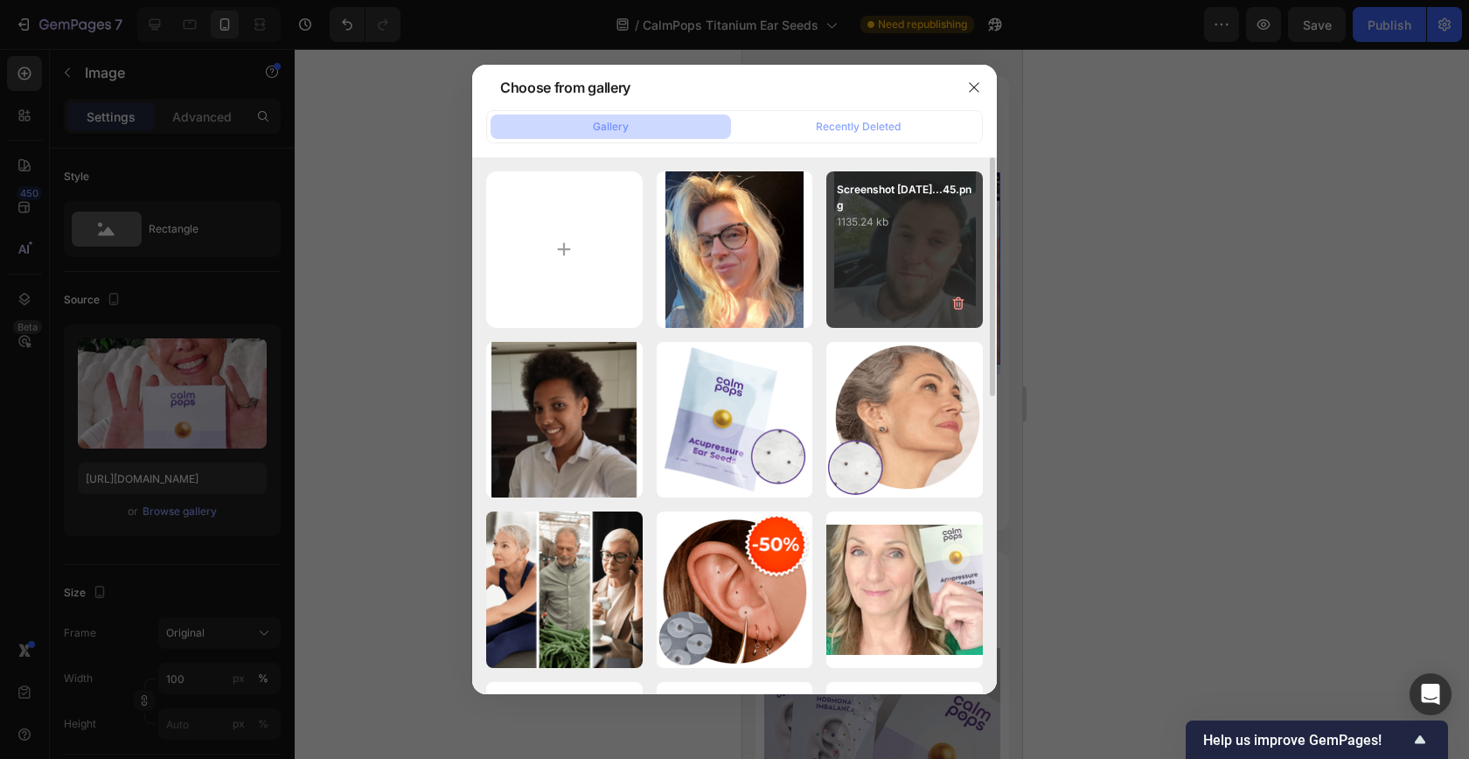
click at [888, 238] on div "Screenshot [DATE]...45.png 1135.24 kb" at bounding box center [904, 249] width 156 height 156
type input "[URL][DOMAIN_NAME]"
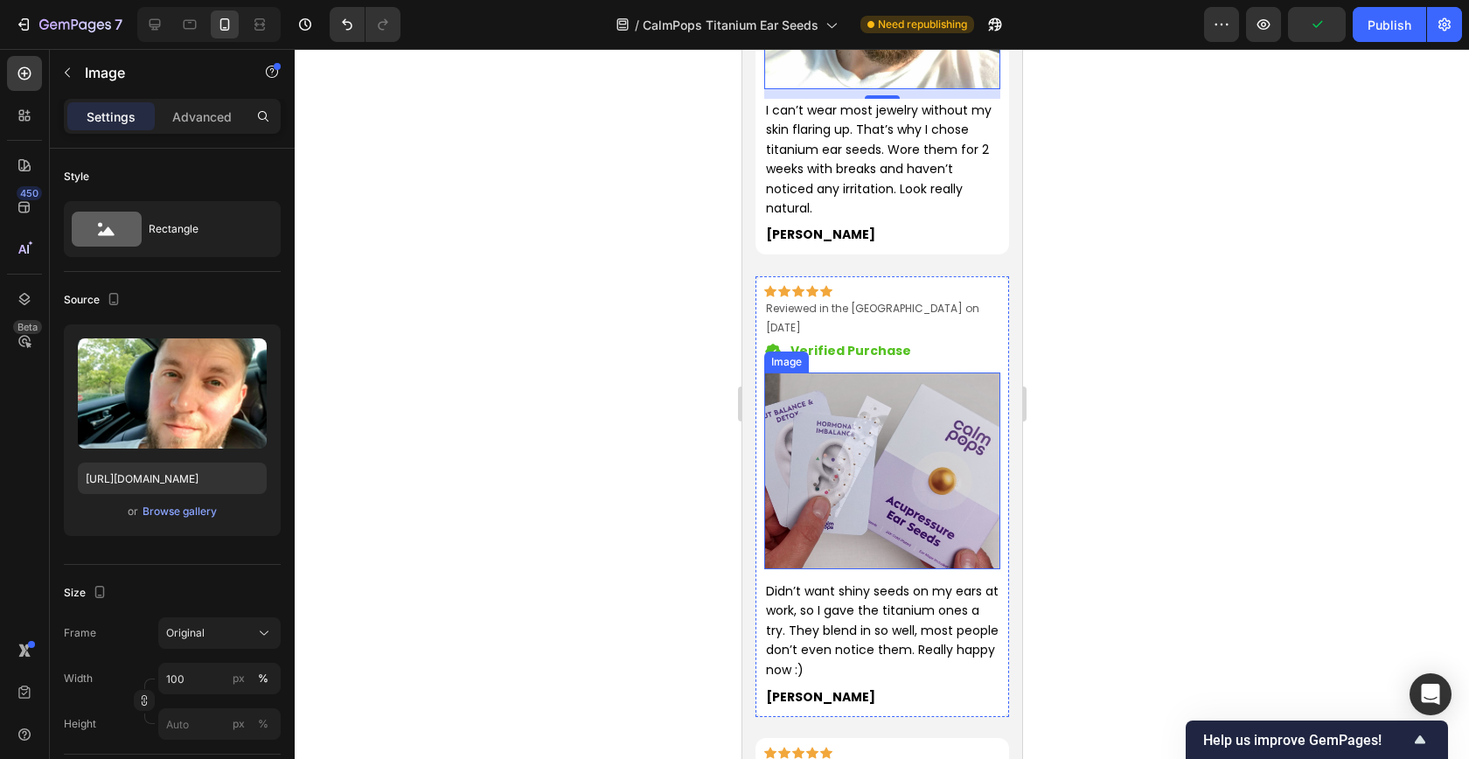
scroll to position [2515, 0]
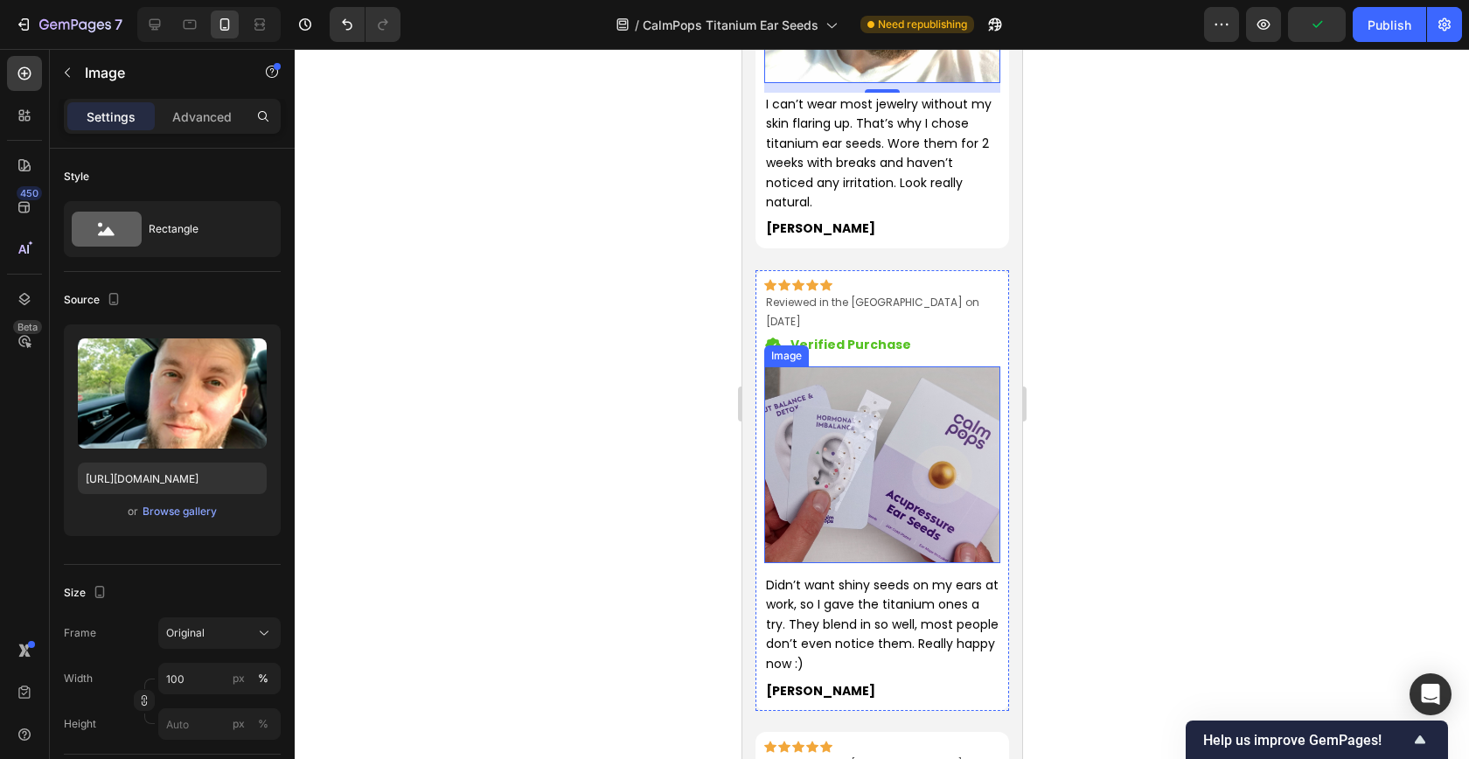
click at [872, 434] on img at bounding box center [881, 464] width 236 height 197
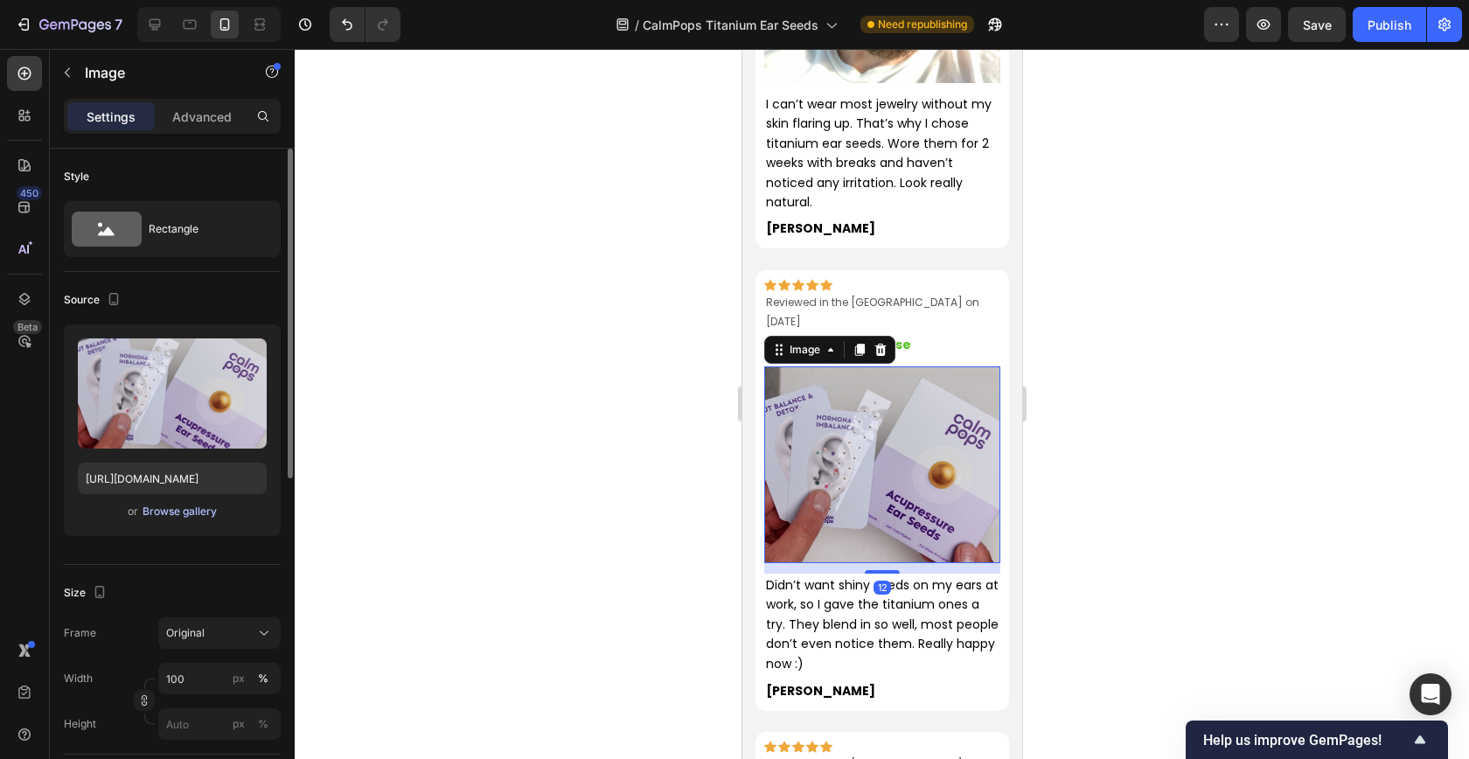
click at [154, 512] on div "Browse gallery" at bounding box center [180, 512] width 74 height 16
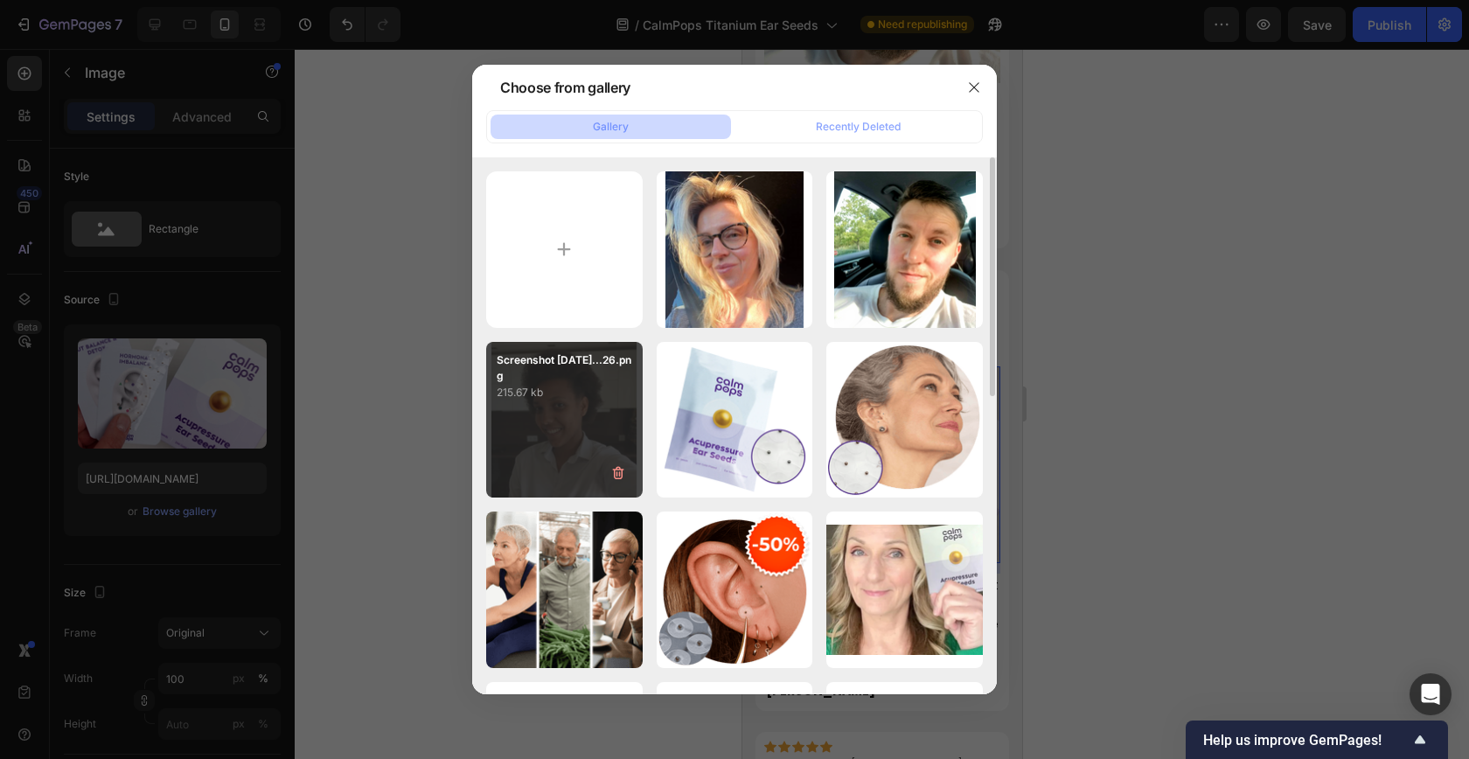
click at [540, 414] on div "Screenshot [DATE]...26.png 215.67 kb" at bounding box center [564, 420] width 156 height 156
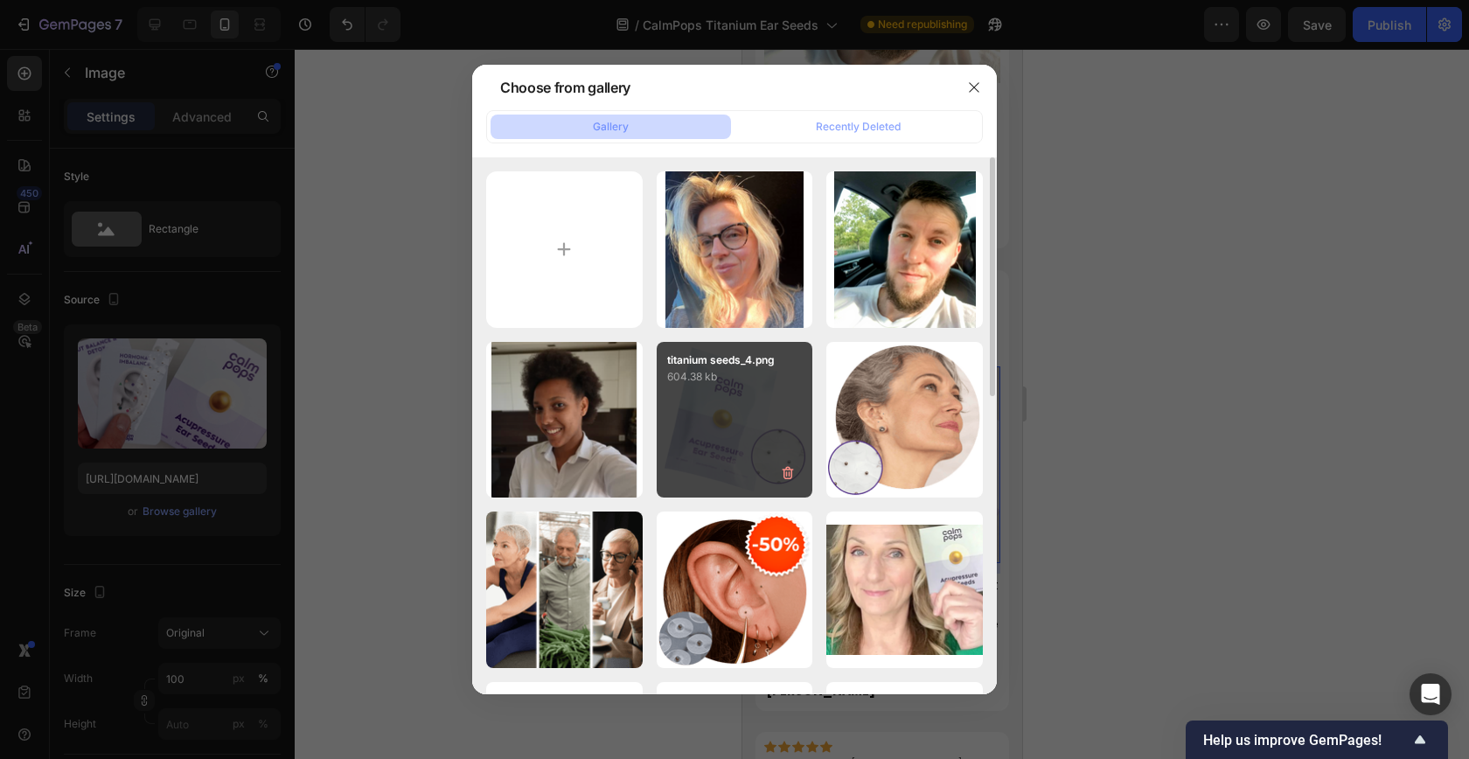
type input "[URL][DOMAIN_NAME]"
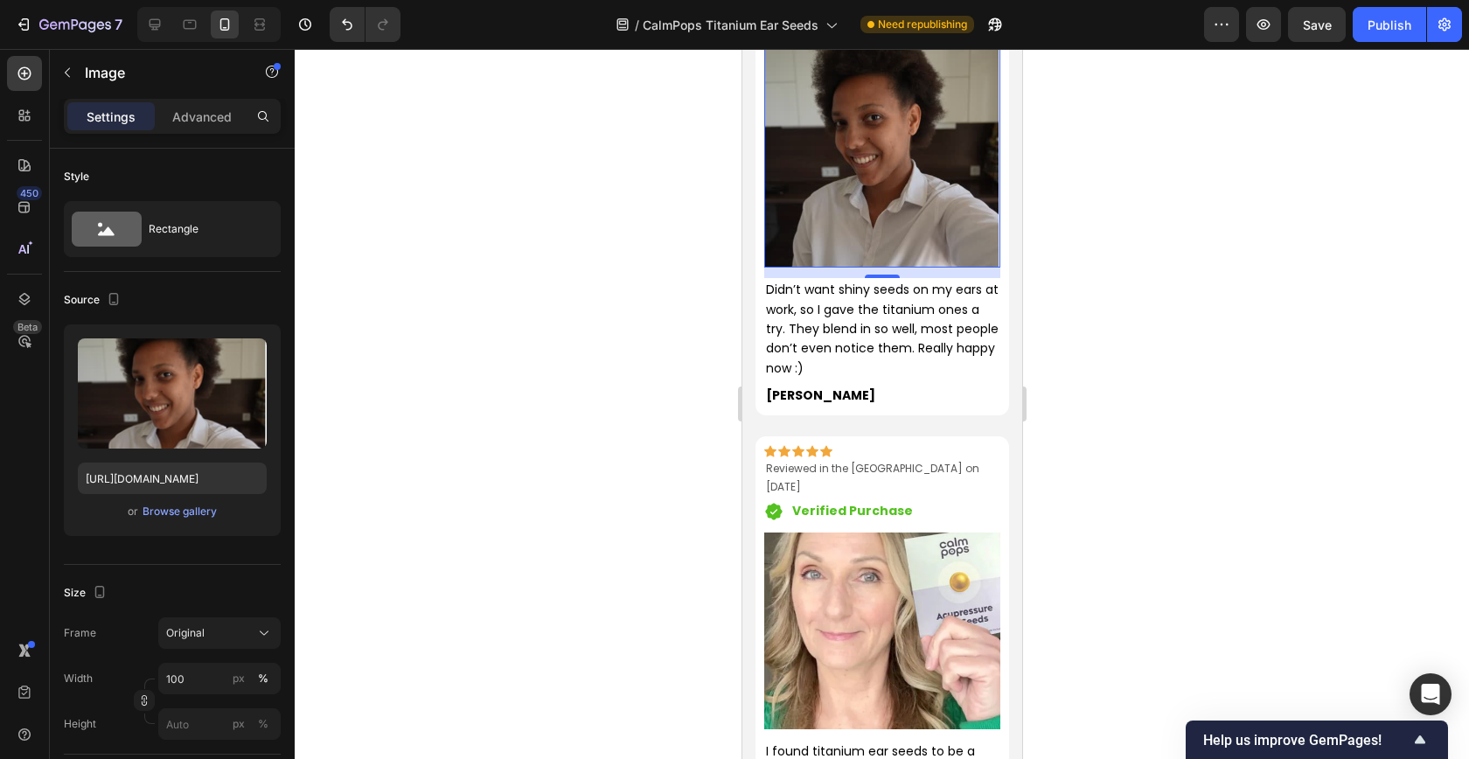
scroll to position [2879, 0]
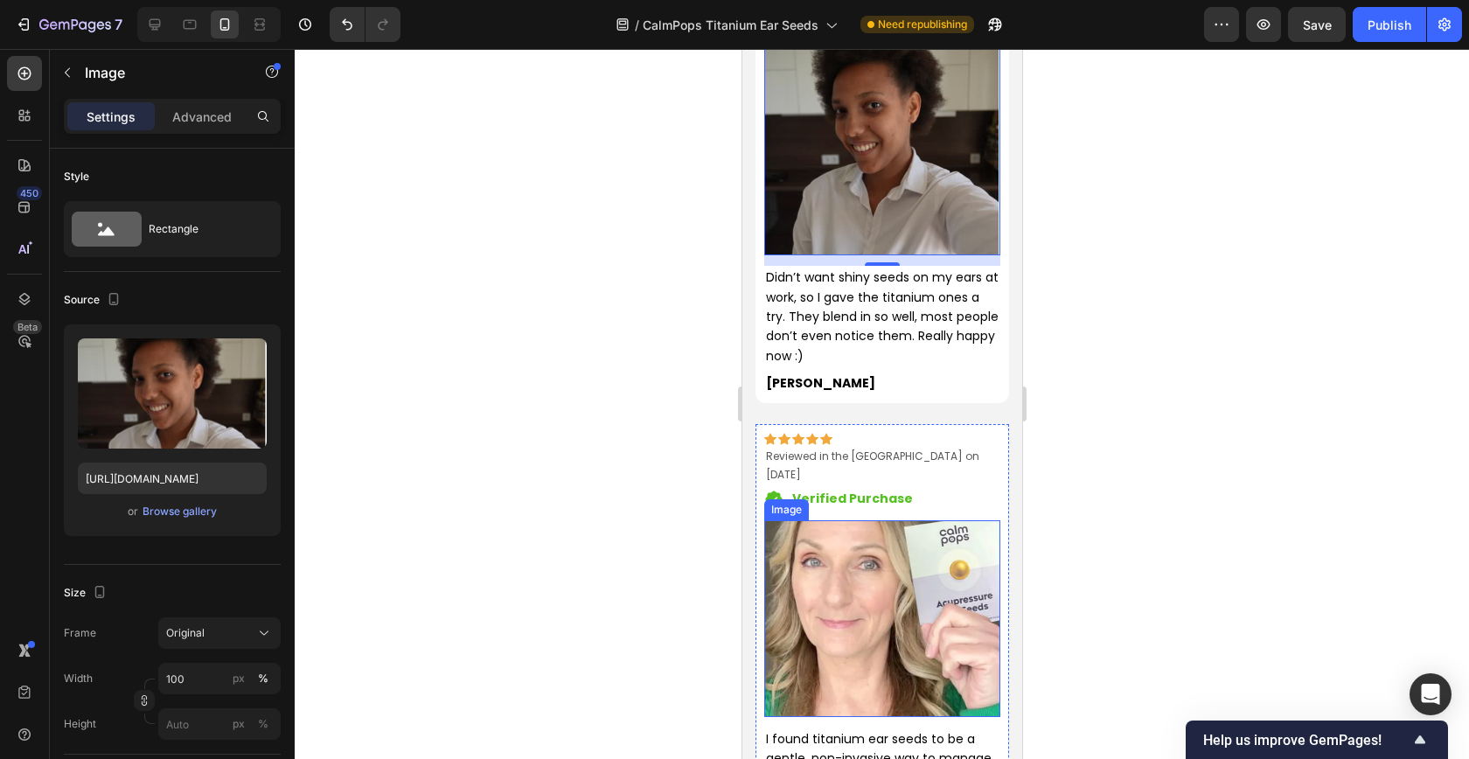
click at [889, 542] on img at bounding box center [881, 618] width 236 height 197
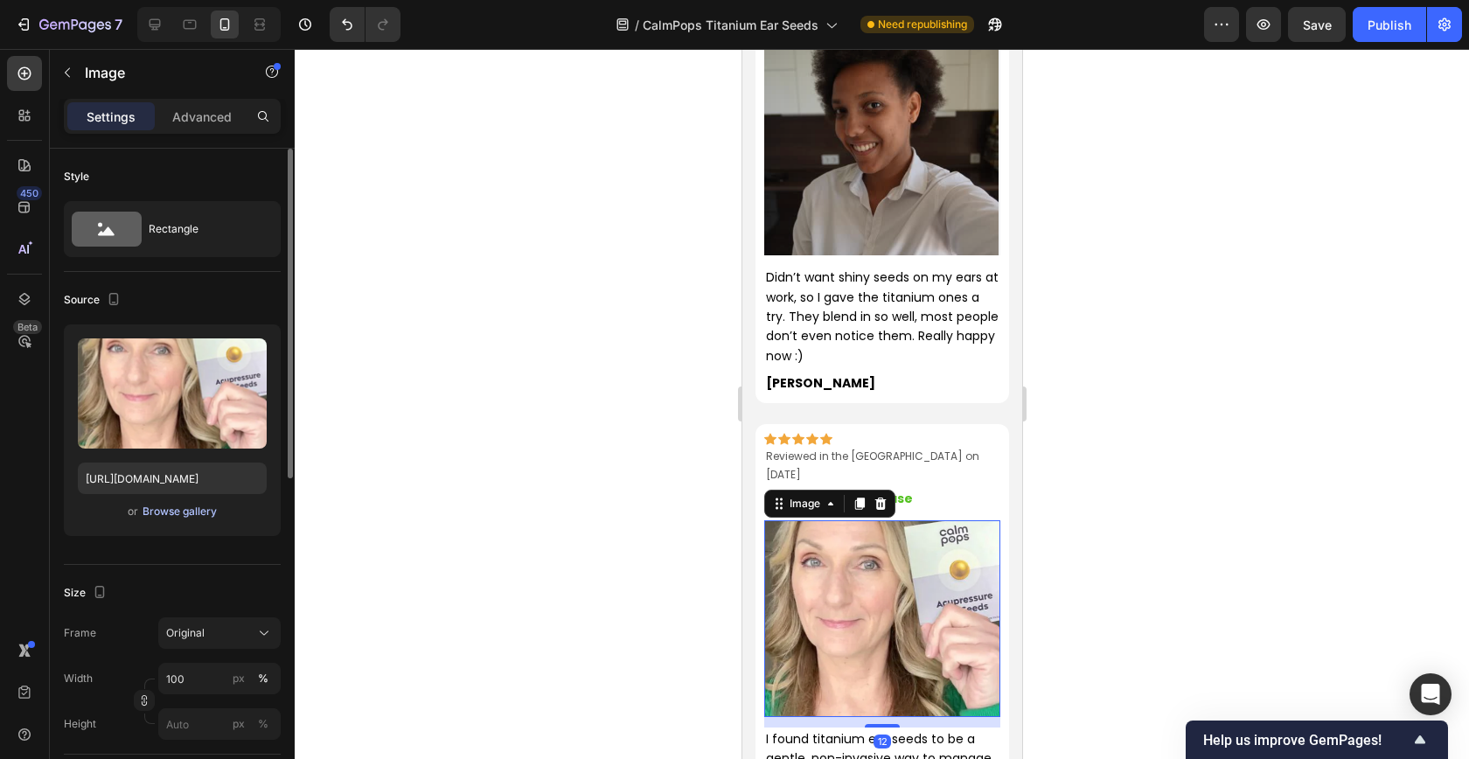
click at [155, 504] on div "Browse gallery" at bounding box center [180, 512] width 74 height 16
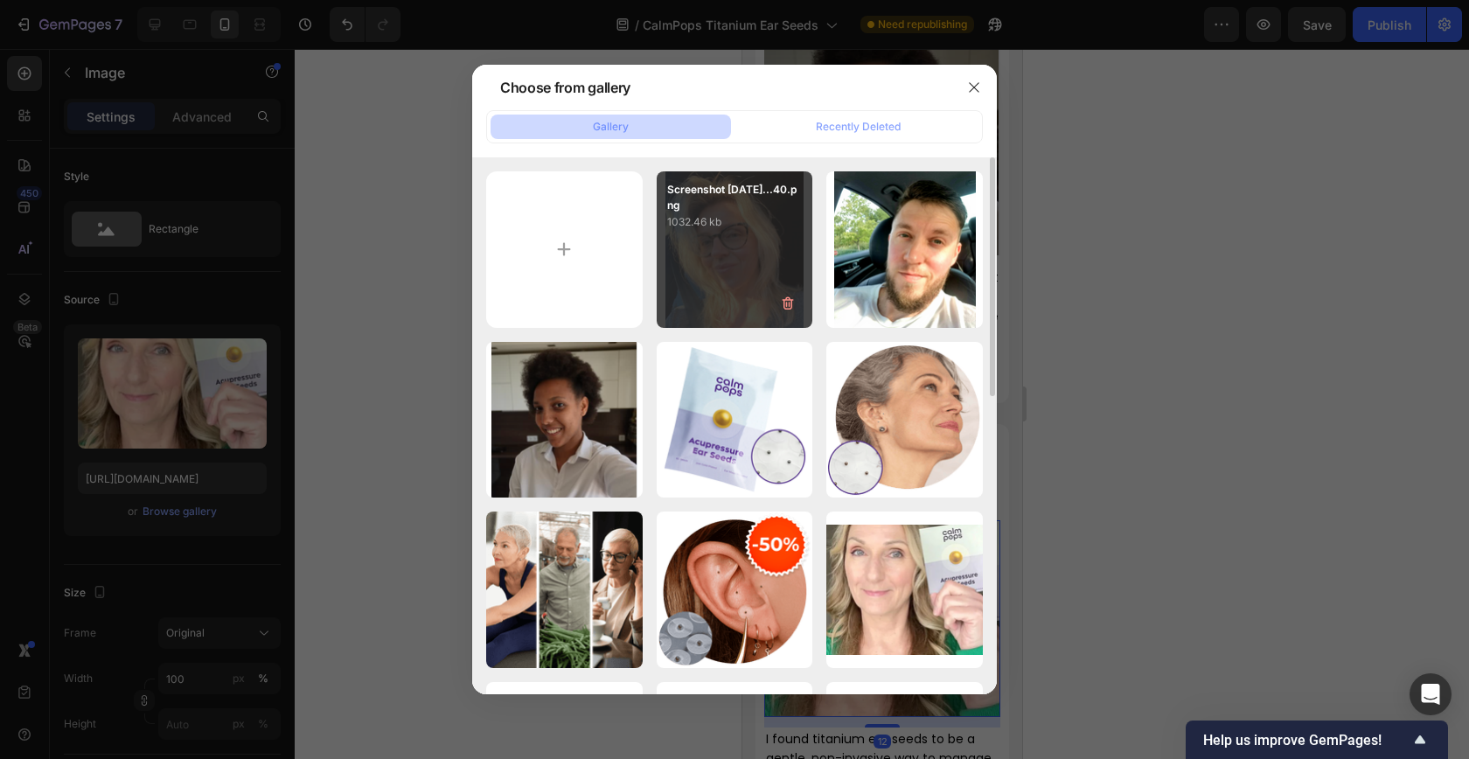
click at [673, 288] on div "Screenshot [DATE]...40.png 1032.46 kb" at bounding box center [735, 249] width 156 height 156
type input "[URL][DOMAIN_NAME]"
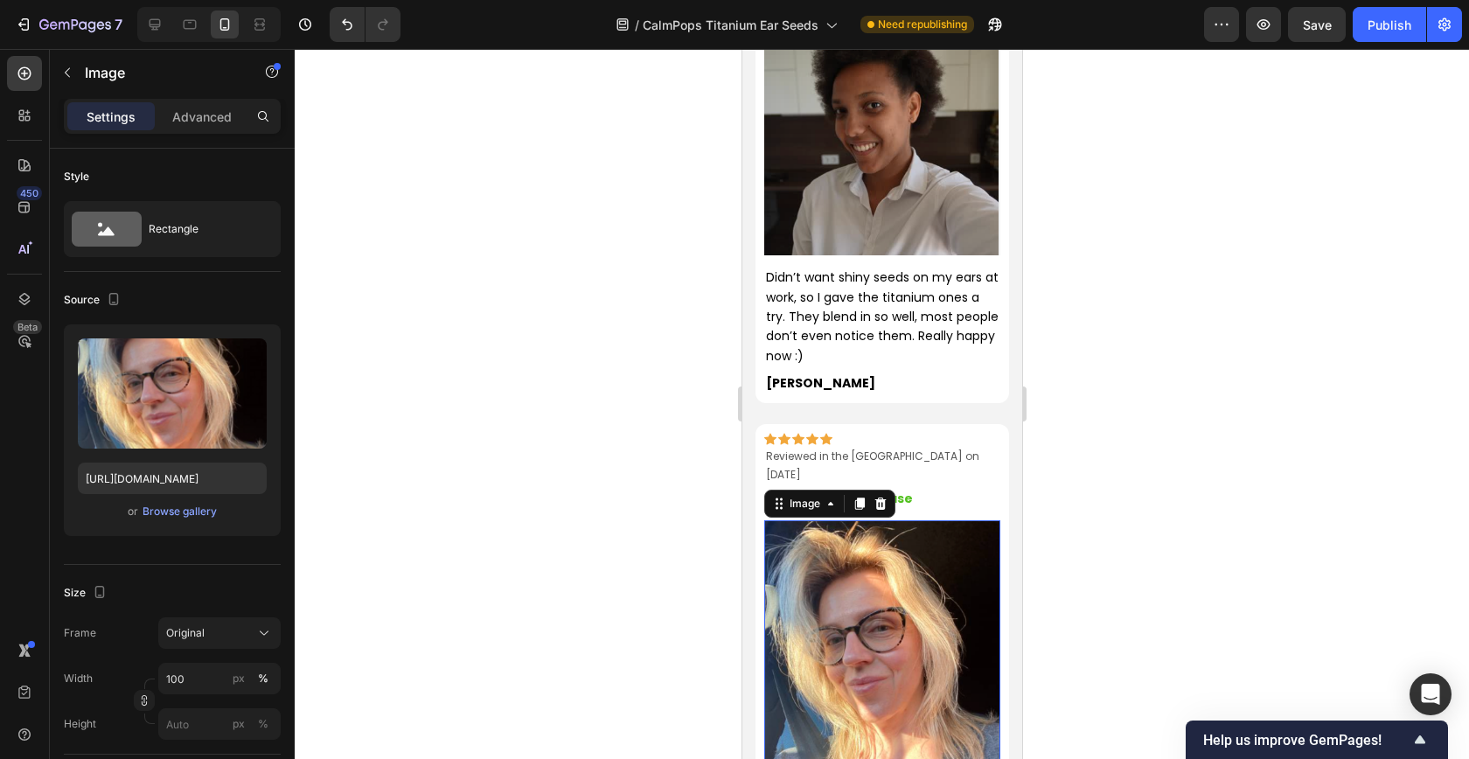
click at [497, 353] on div at bounding box center [882, 404] width 1174 height 710
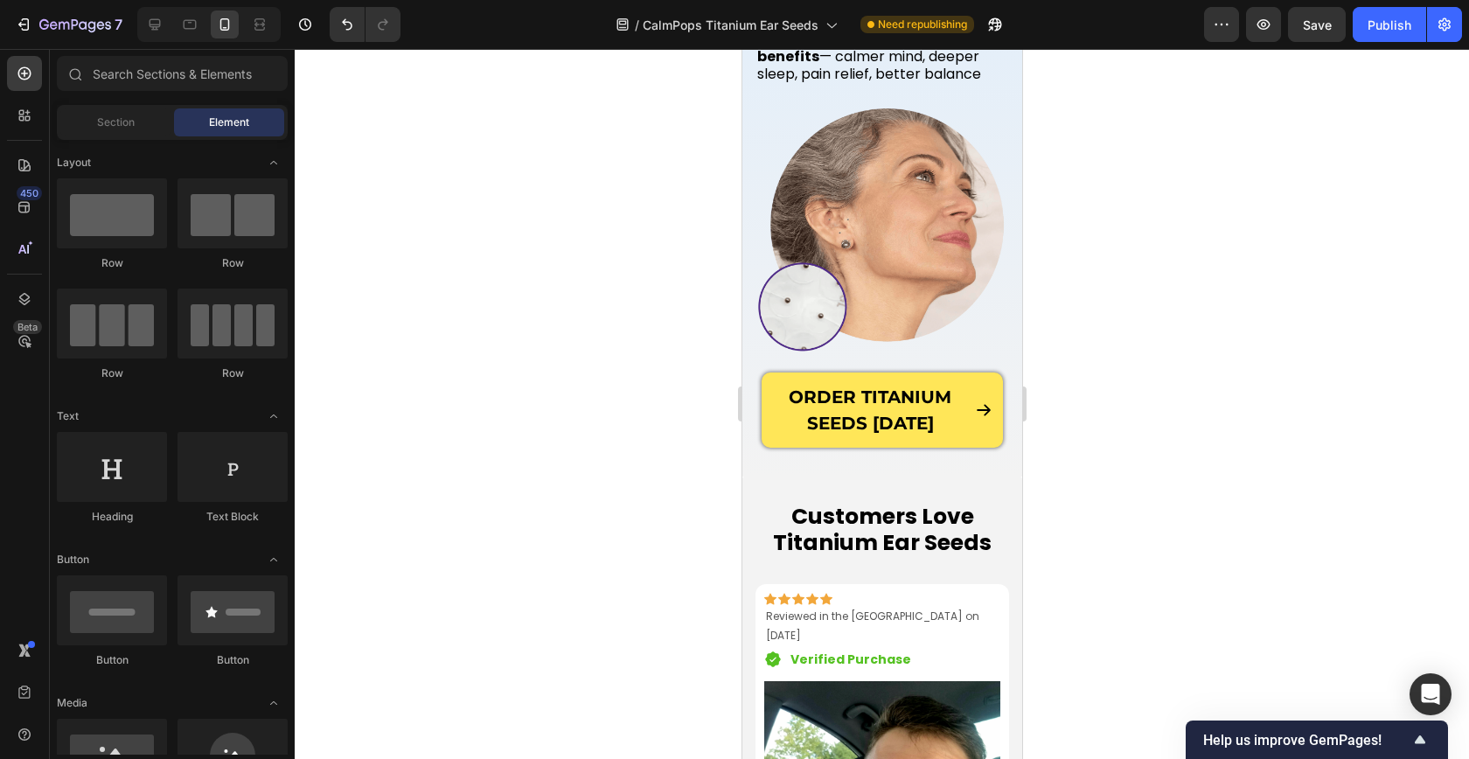
scroll to position [1734, 0]
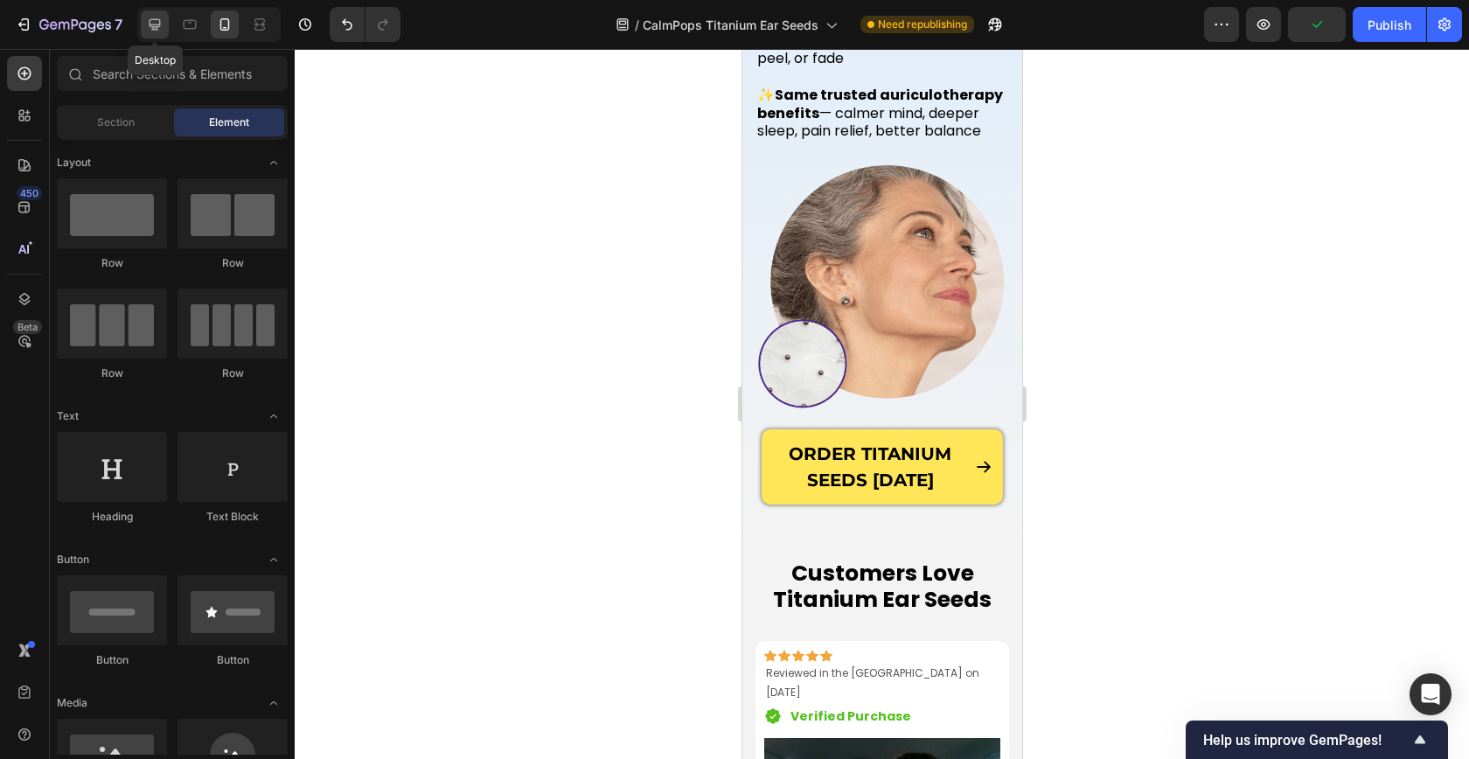
click at [152, 27] on icon at bounding box center [154, 24] width 17 height 17
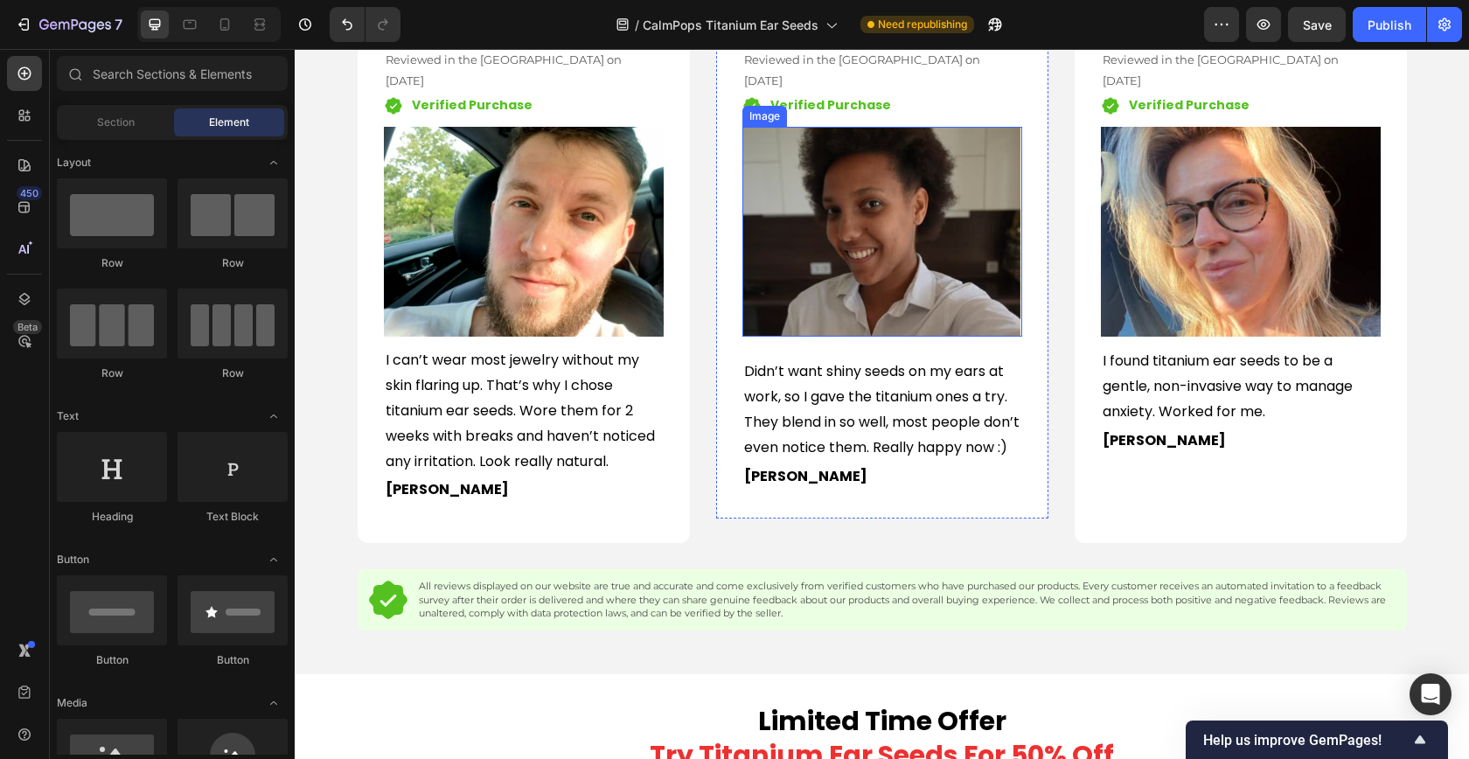
scroll to position [1963, 0]
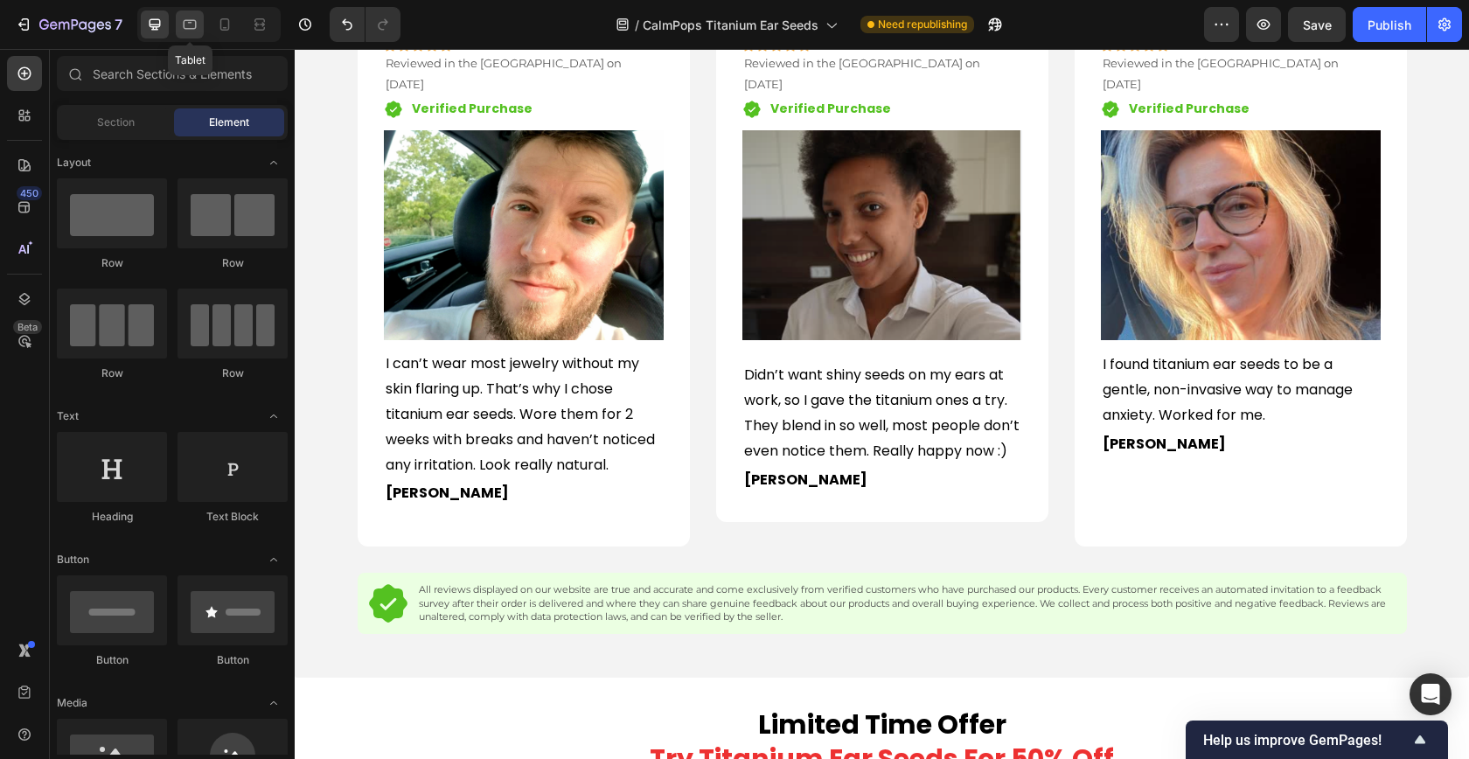
click at [179, 27] on div at bounding box center [190, 24] width 28 height 28
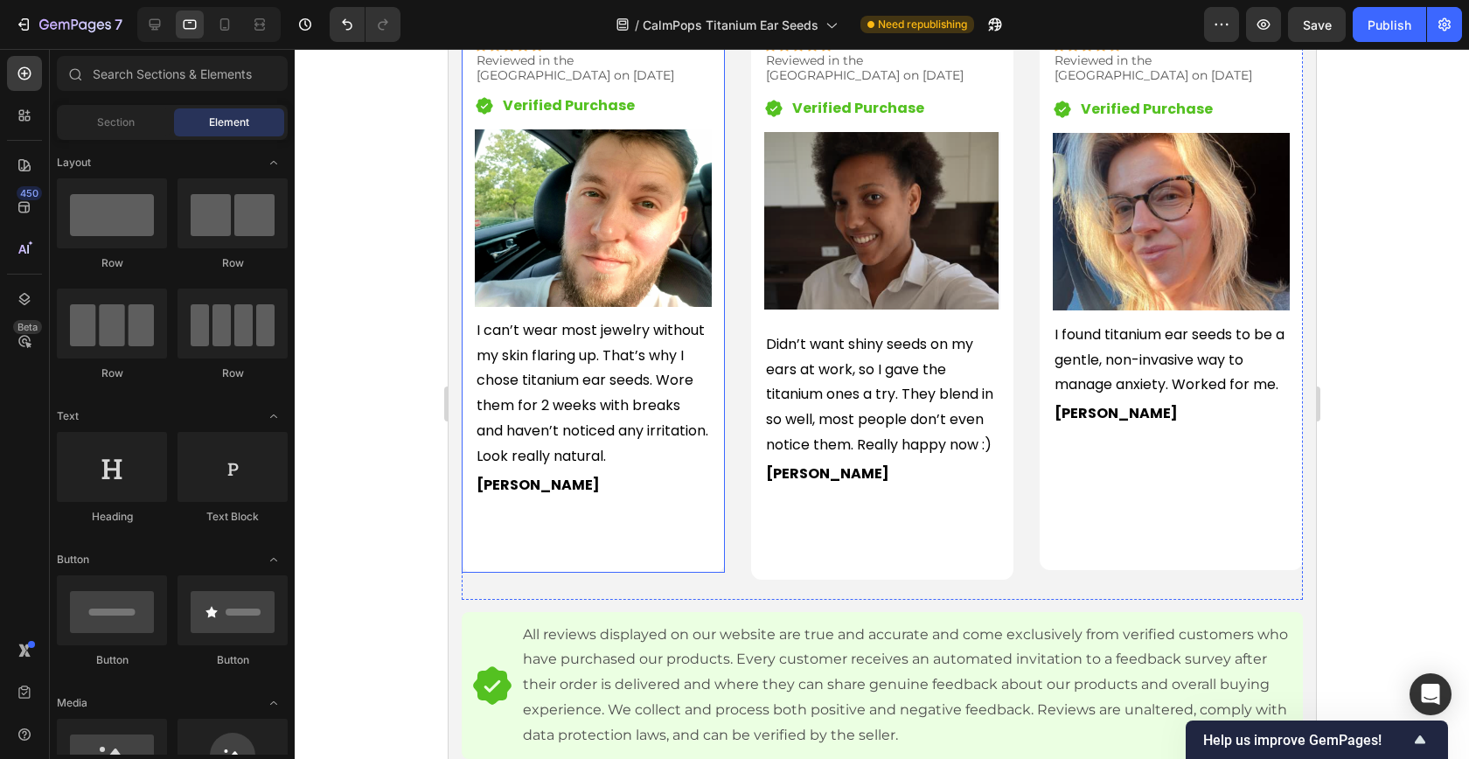
click at [614, 527] on div "Icon Icon Icon Icon Icon Row Reviewed in the [GEOGRAPHIC_DATA] on [DATE] Text b…" at bounding box center [592, 299] width 237 height 520
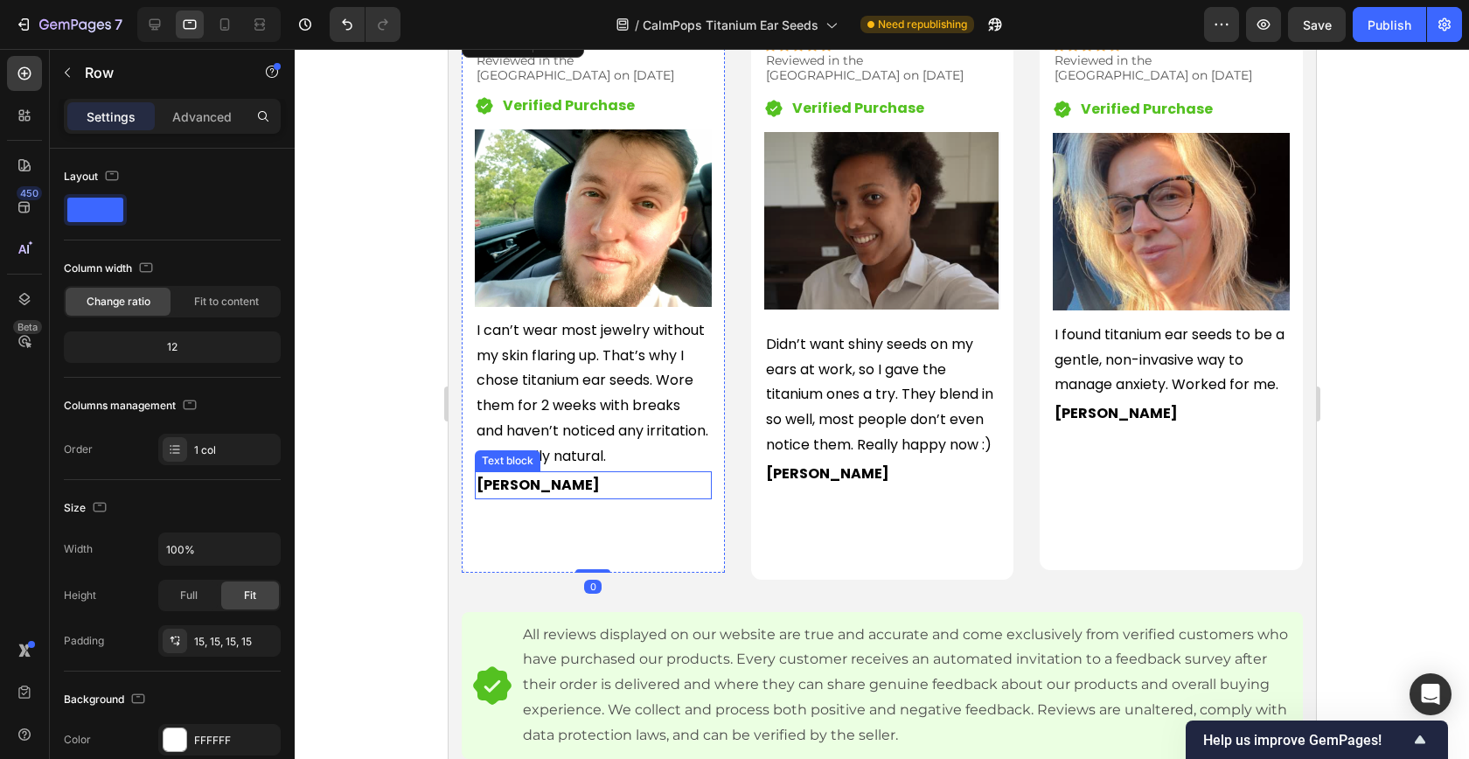
click at [514, 488] on p "[PERSON_NAME]" at bounding box center [592, 485] width 233 height 25
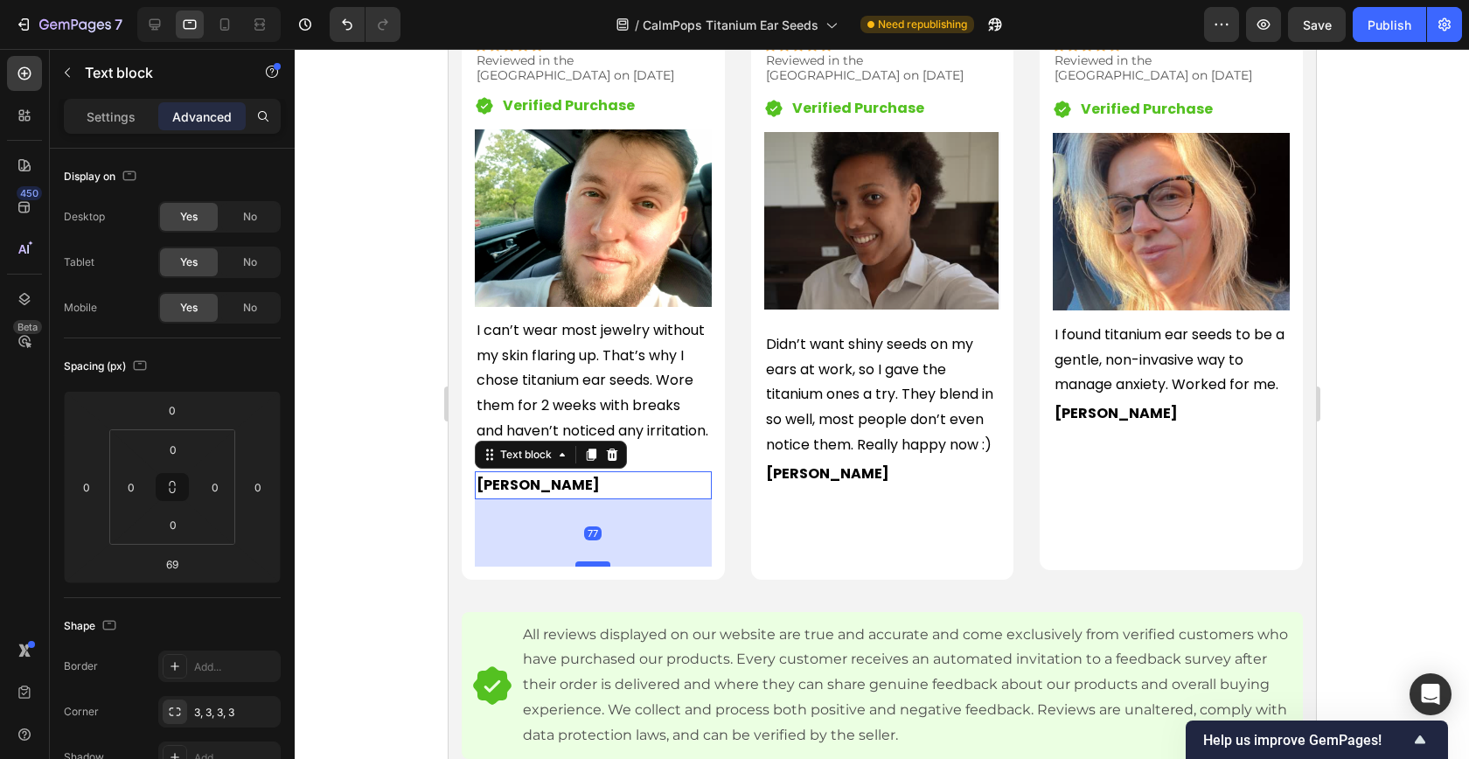
click at [599, 564] on div at bounding box center [591, 563] width 35 height 5
type input "77"
click at [1170, 407] on p "[PERSON_NAME]" at bounding box center [1169, 413] width 233 height 25
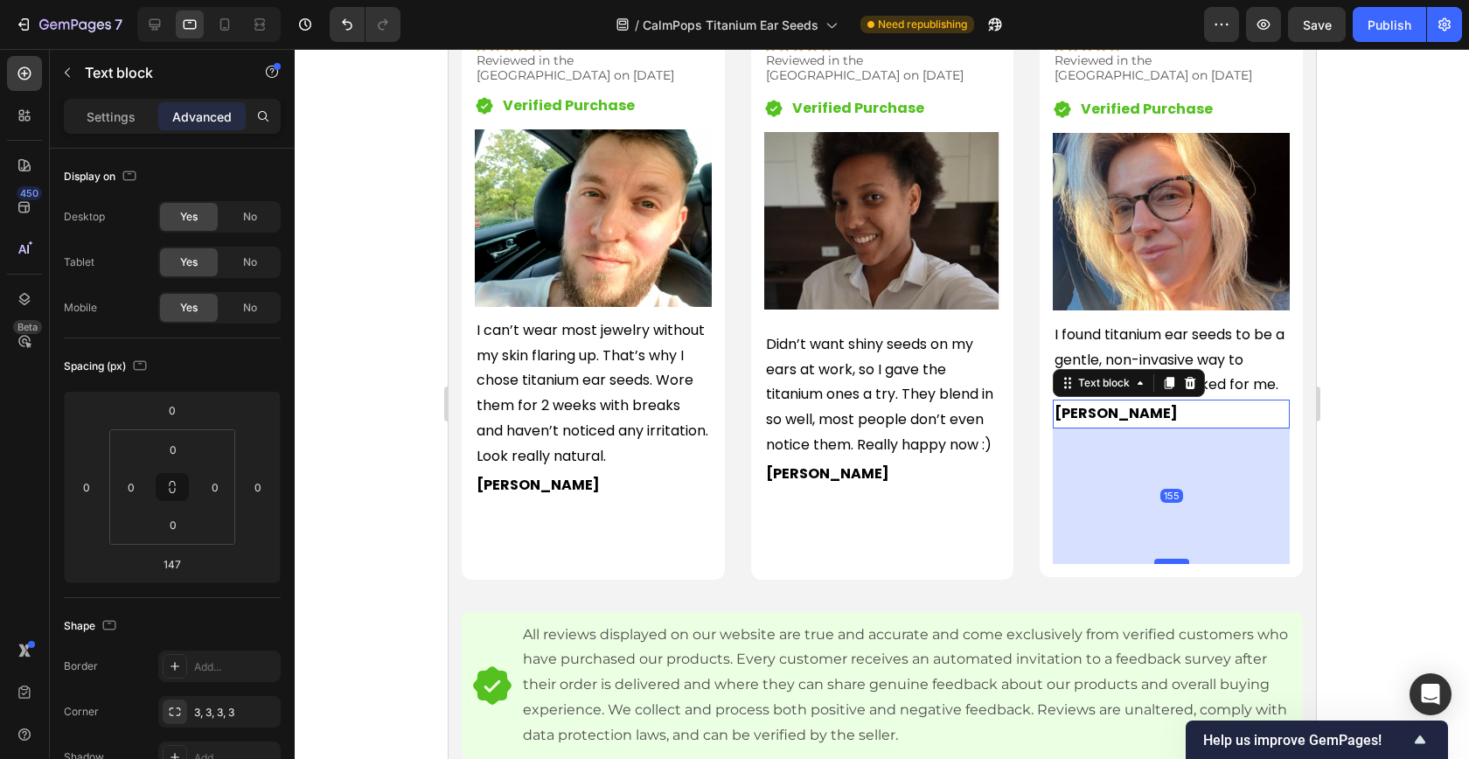
click at [1176, 560] on div at bounding box center [1170, 561] width 35 height 5
click at [233, 32] on icon at bounding box center [224, 24] width 17 height 17
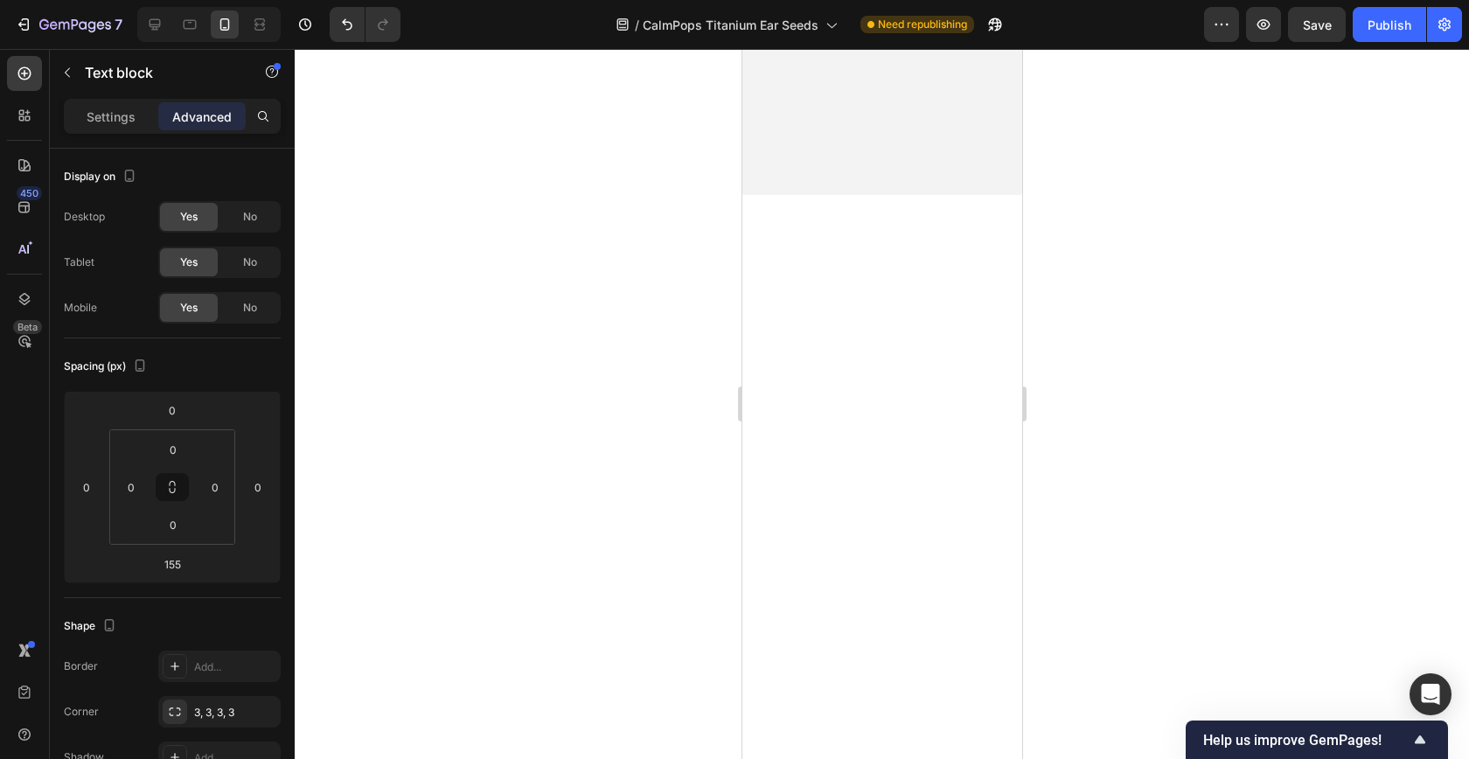
scroll to position [2674, 0]
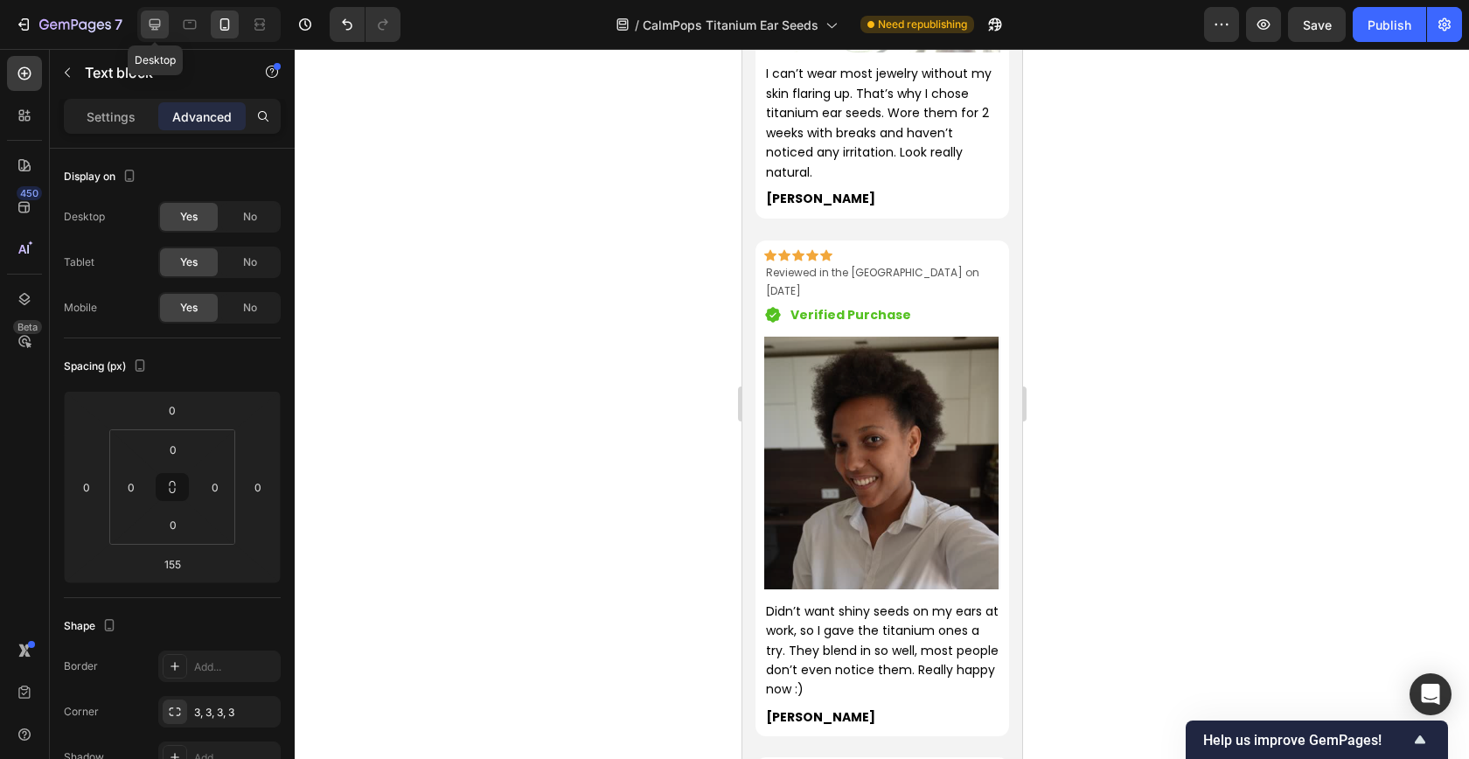
click at [160, 24] on icon at bounding box center [154, 24] width 11 height 11
type input "68"
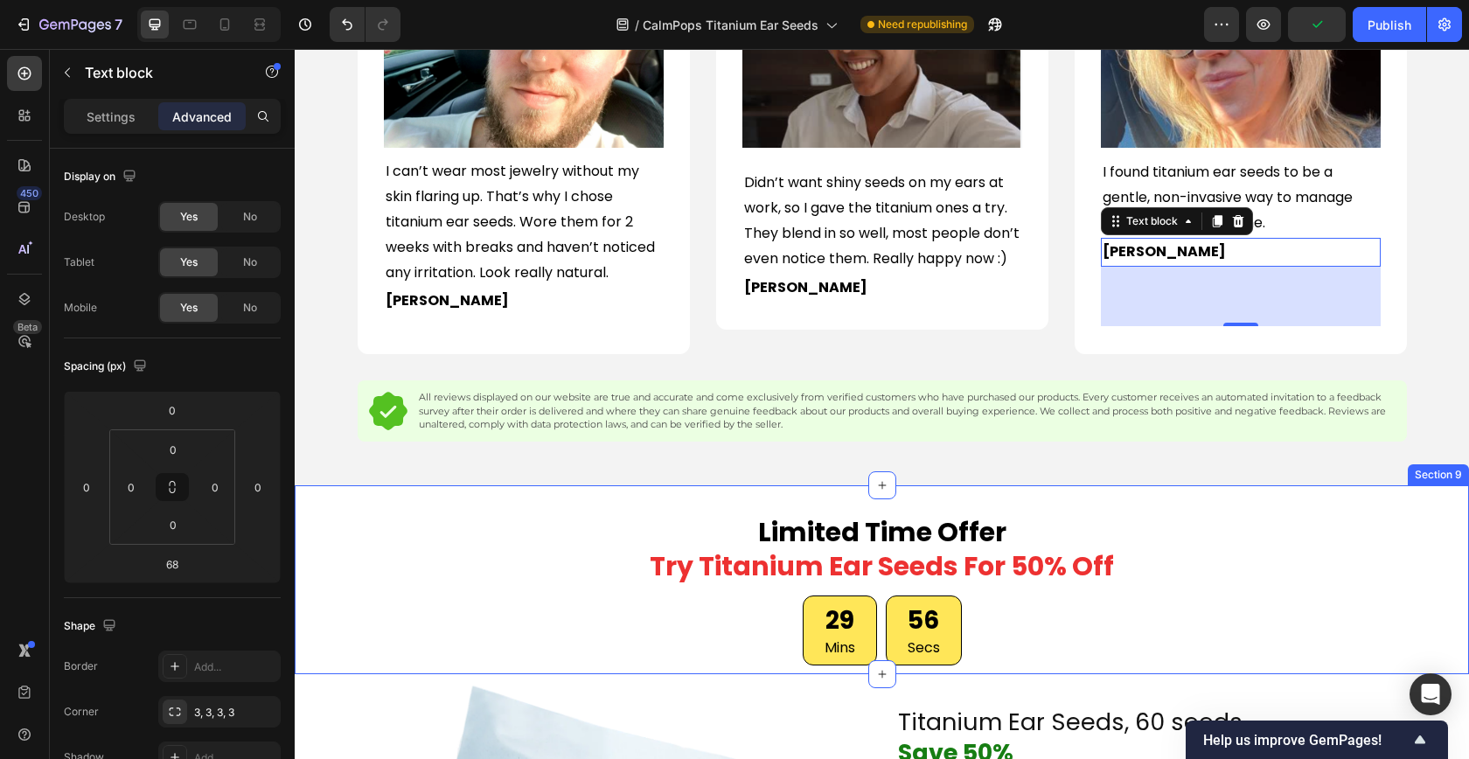
scroll to position [2108, 0]
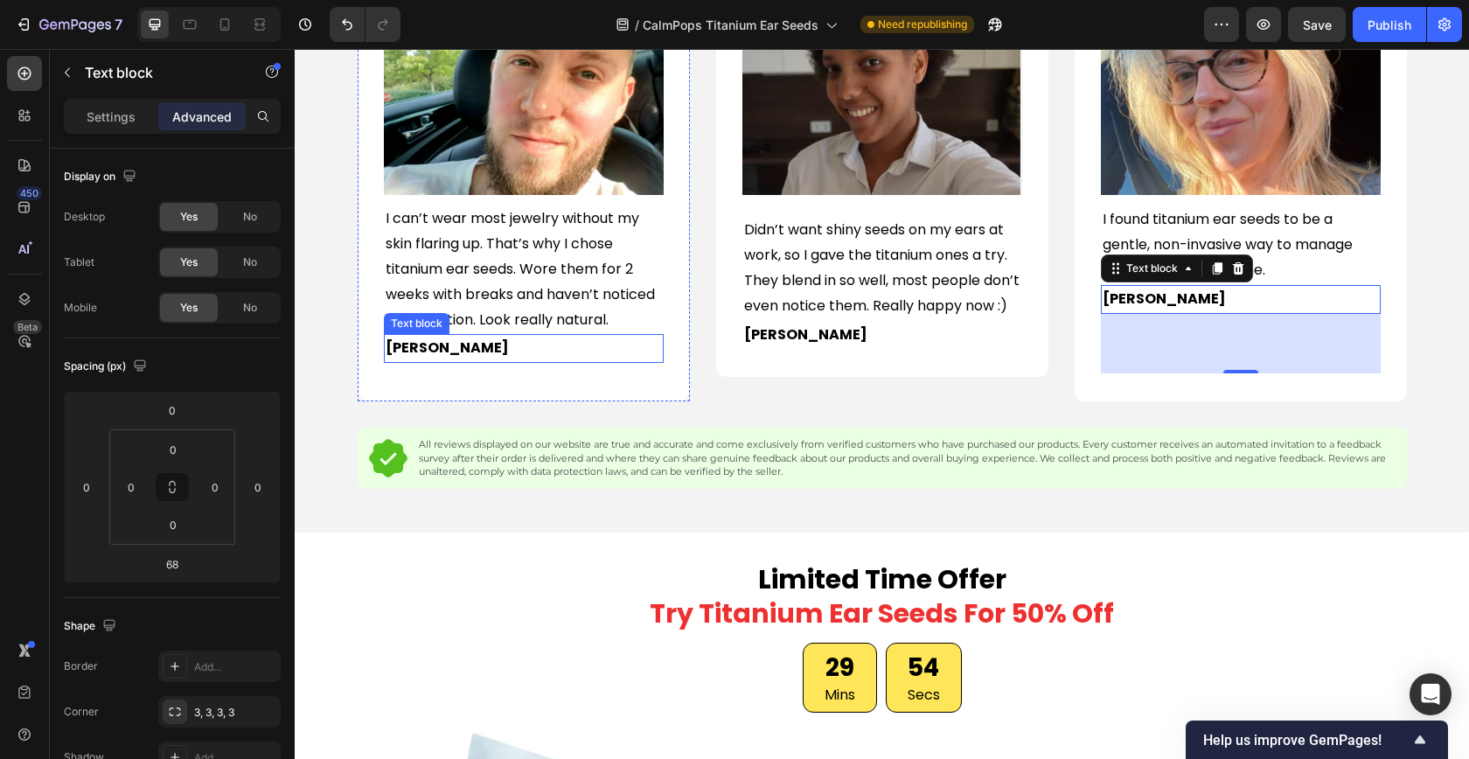
click at [521, 336] on p "[PERSON_NAME]" at bounding box center [524, 348] width 276 height 25
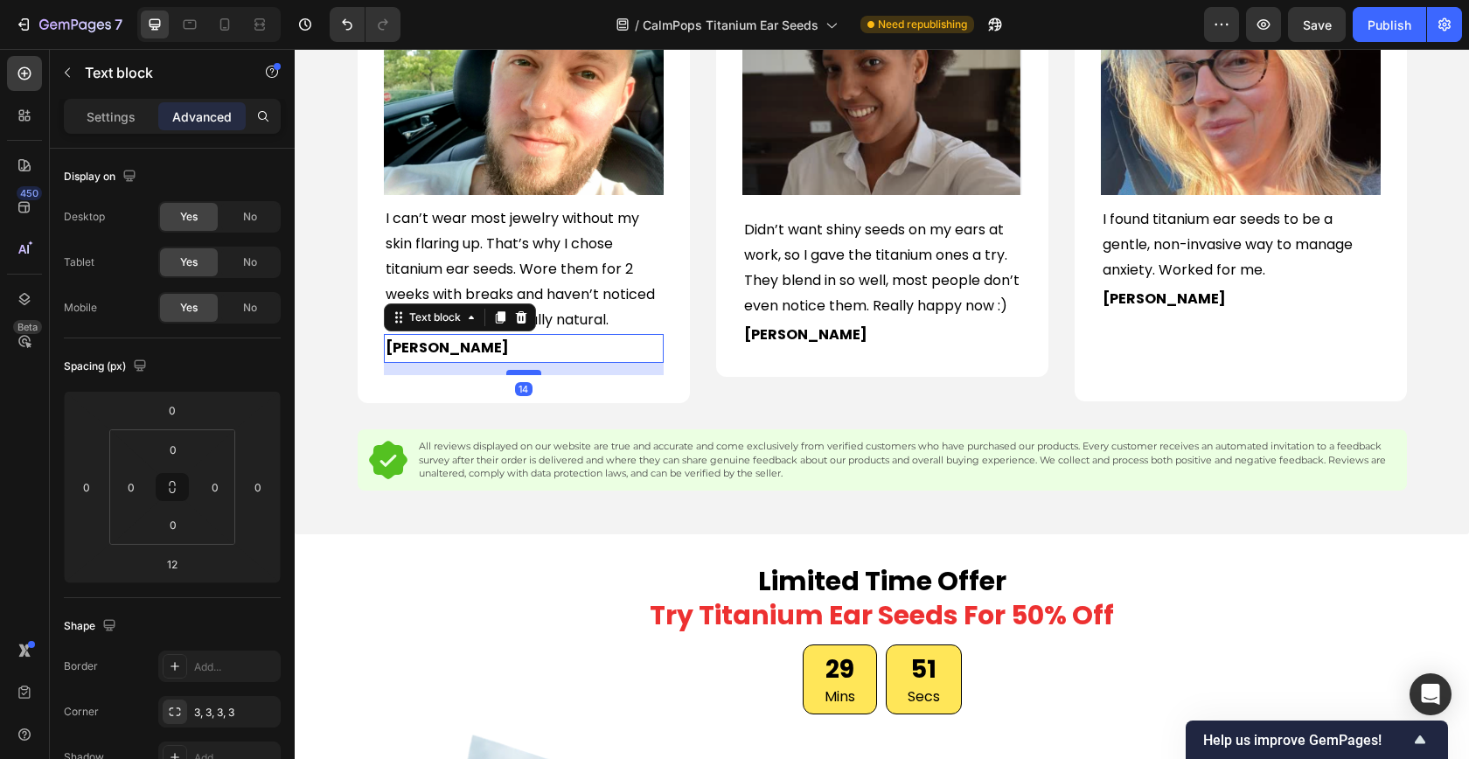
click at [524, 370] on div at bounding box center [523, 372] width 35 height 5
type input "14"
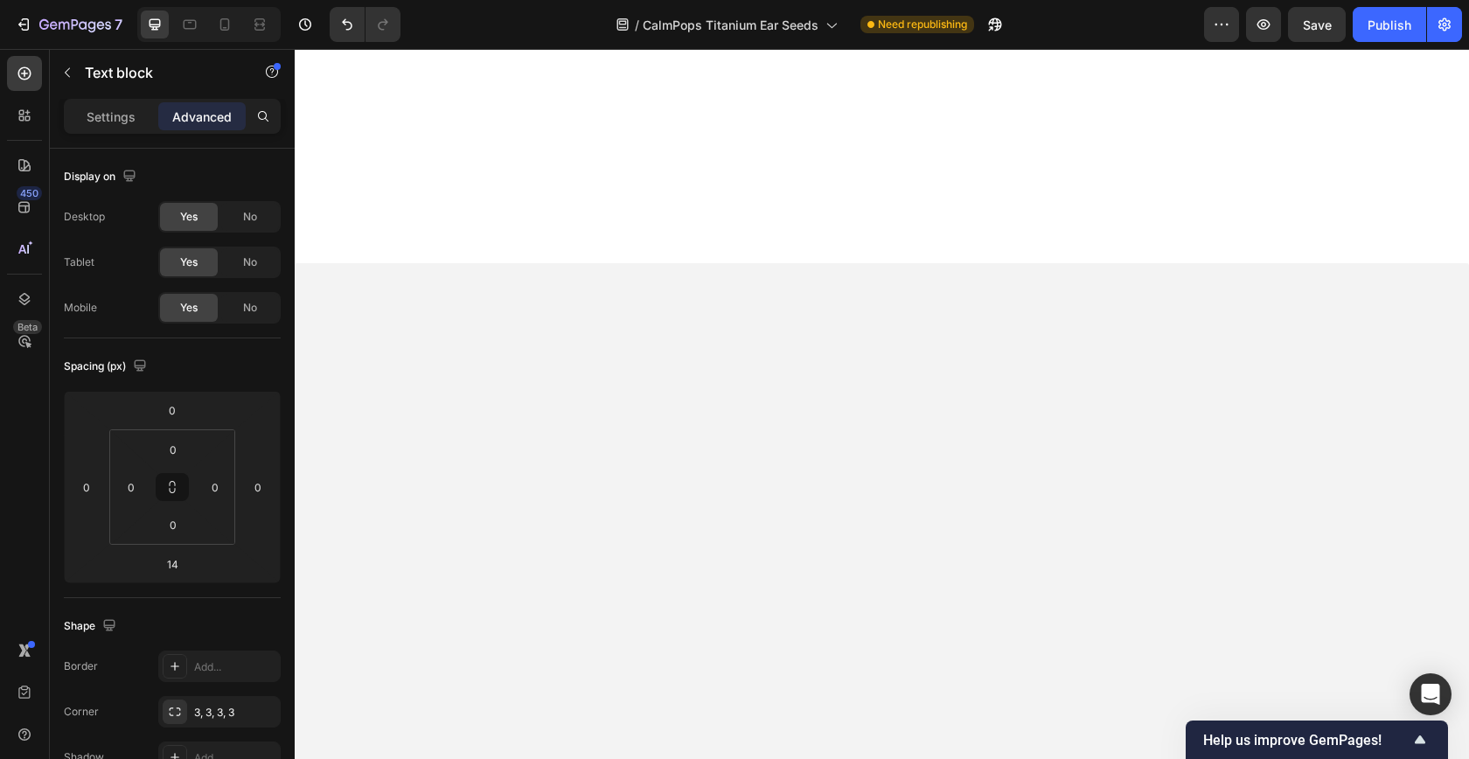
scroll to position [0, 0]
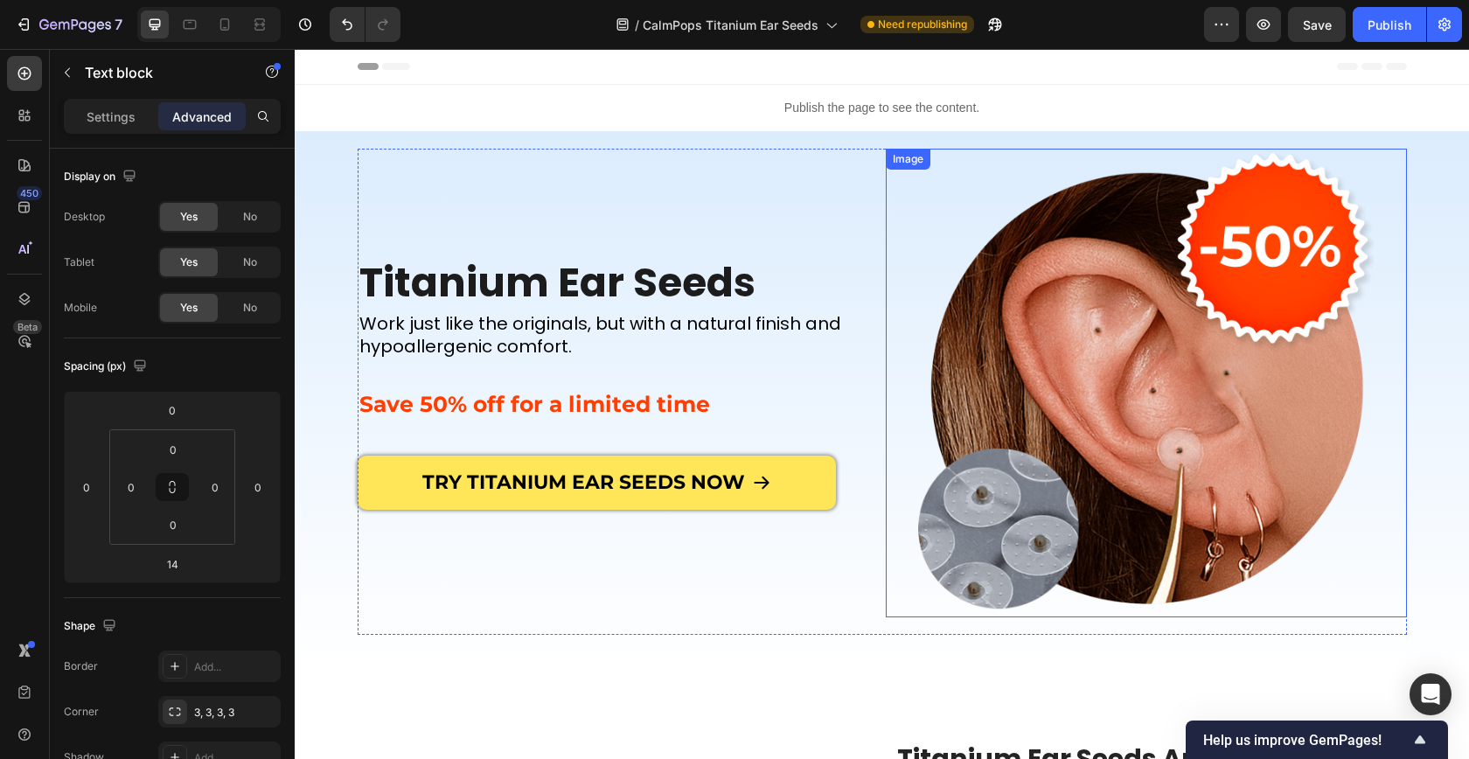
click at [1053, 380] on img at bounding box center [1145, 383] width 469 height 469
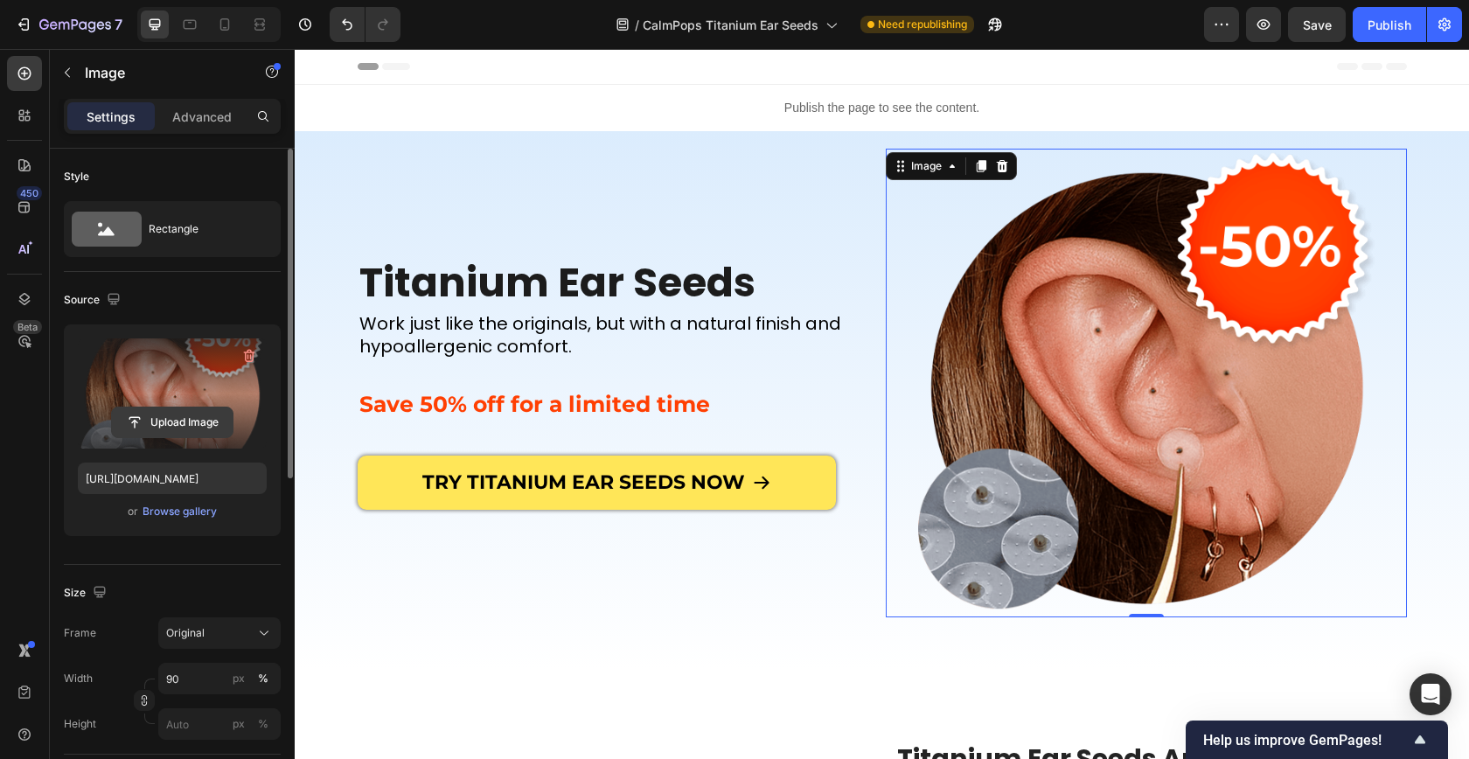
click at [180, 426] on input "file" at bounding box center [172, 422] width 121 height 30
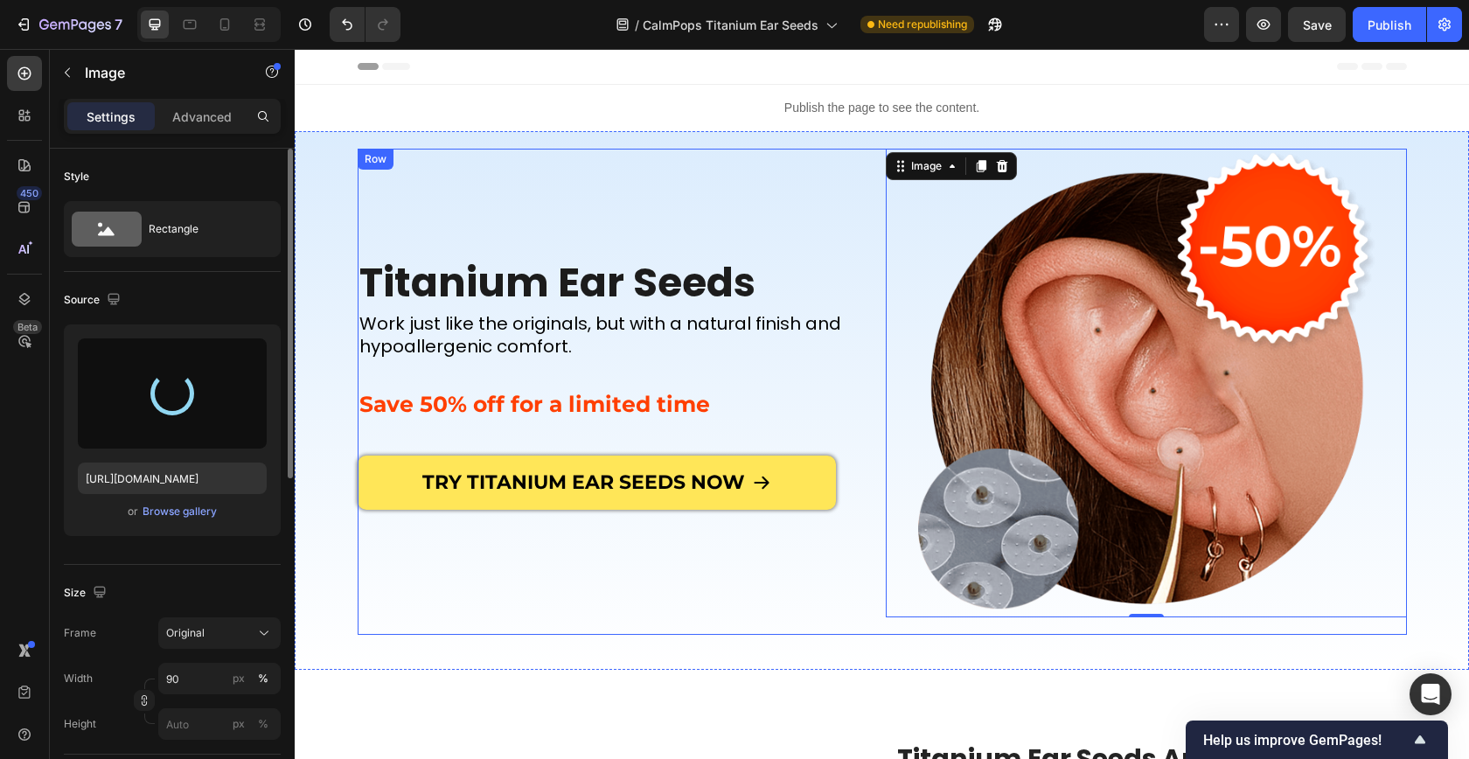
type input "[URL][DOMAIN_NAME]"
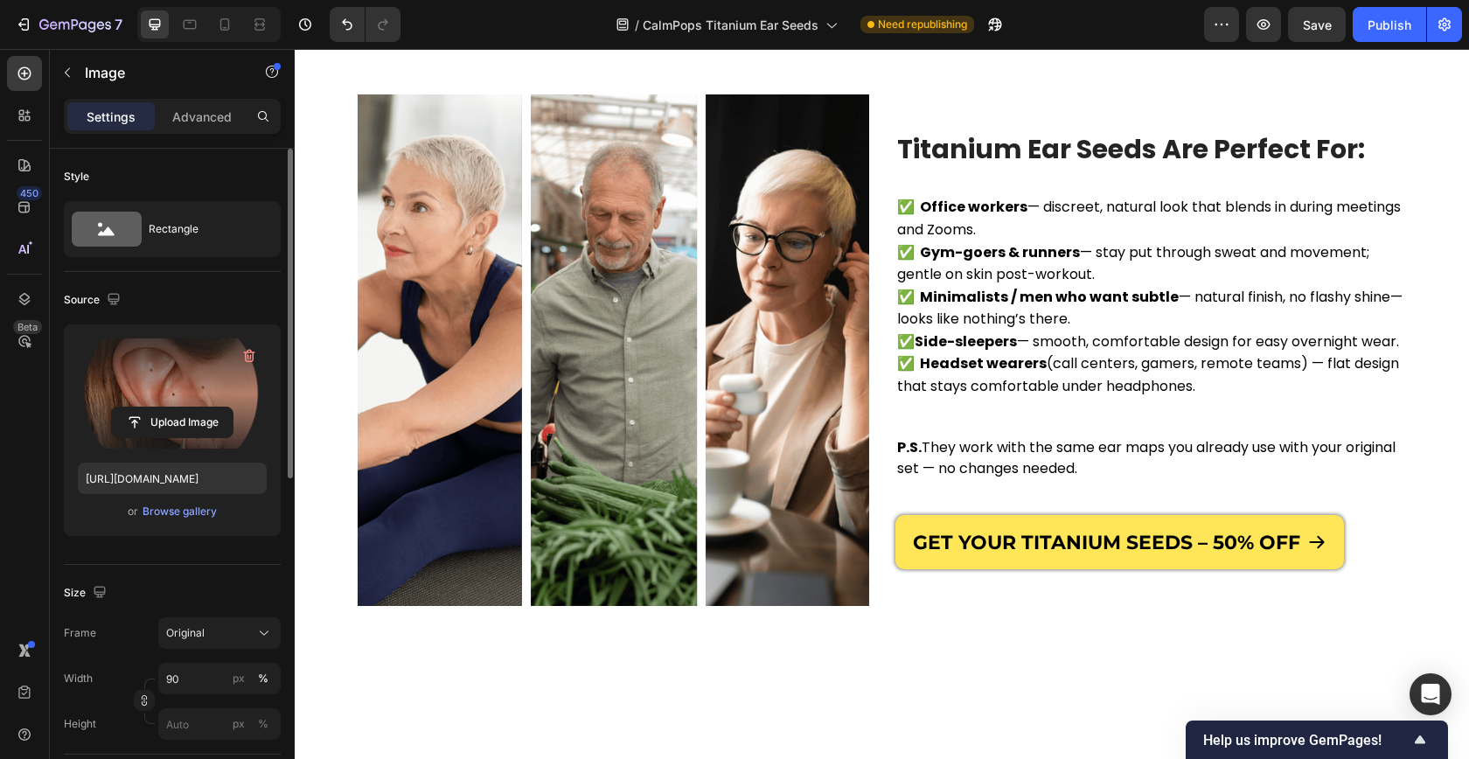
scroll to position [747, 0]
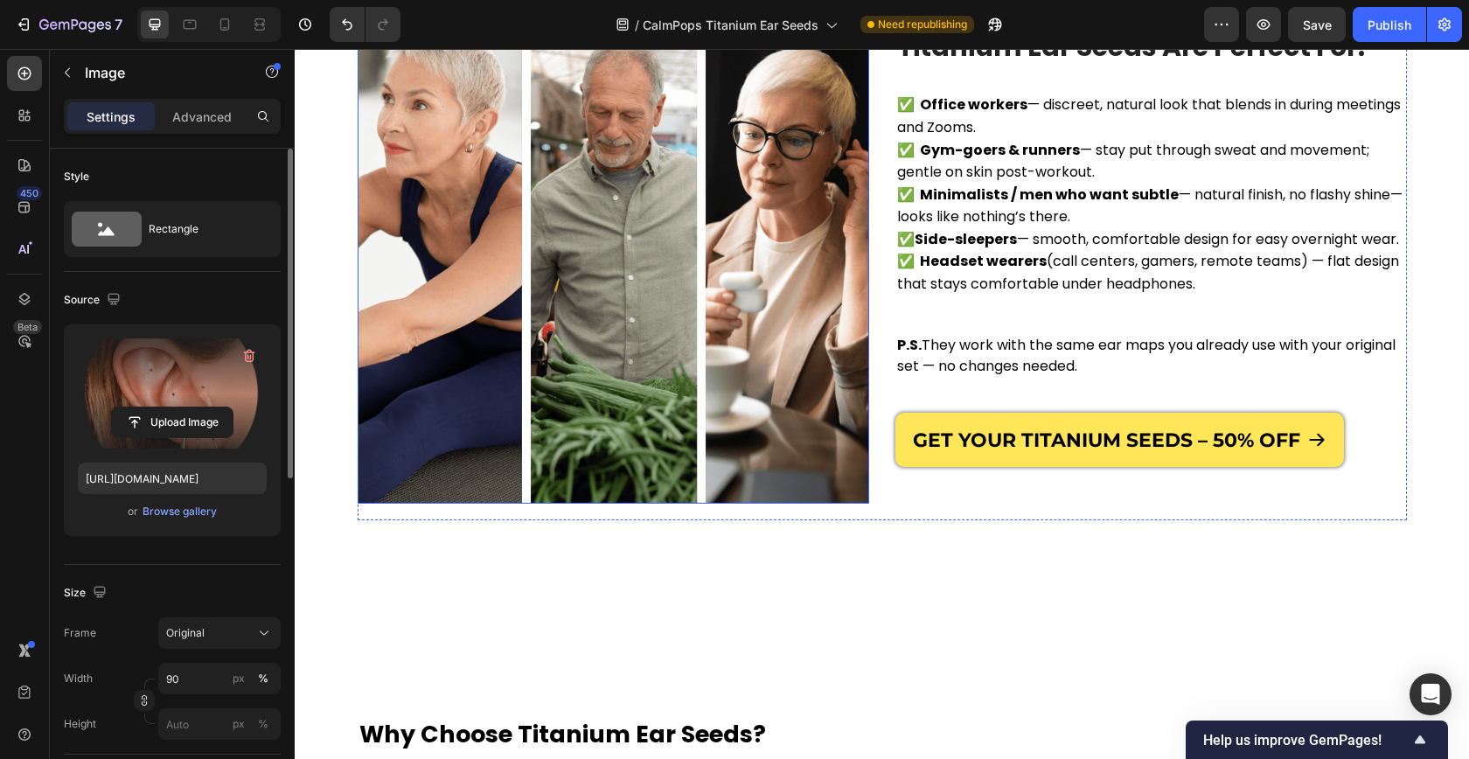
click at [567, 310] on img at bounding box center [613, 247] width 511 height 511
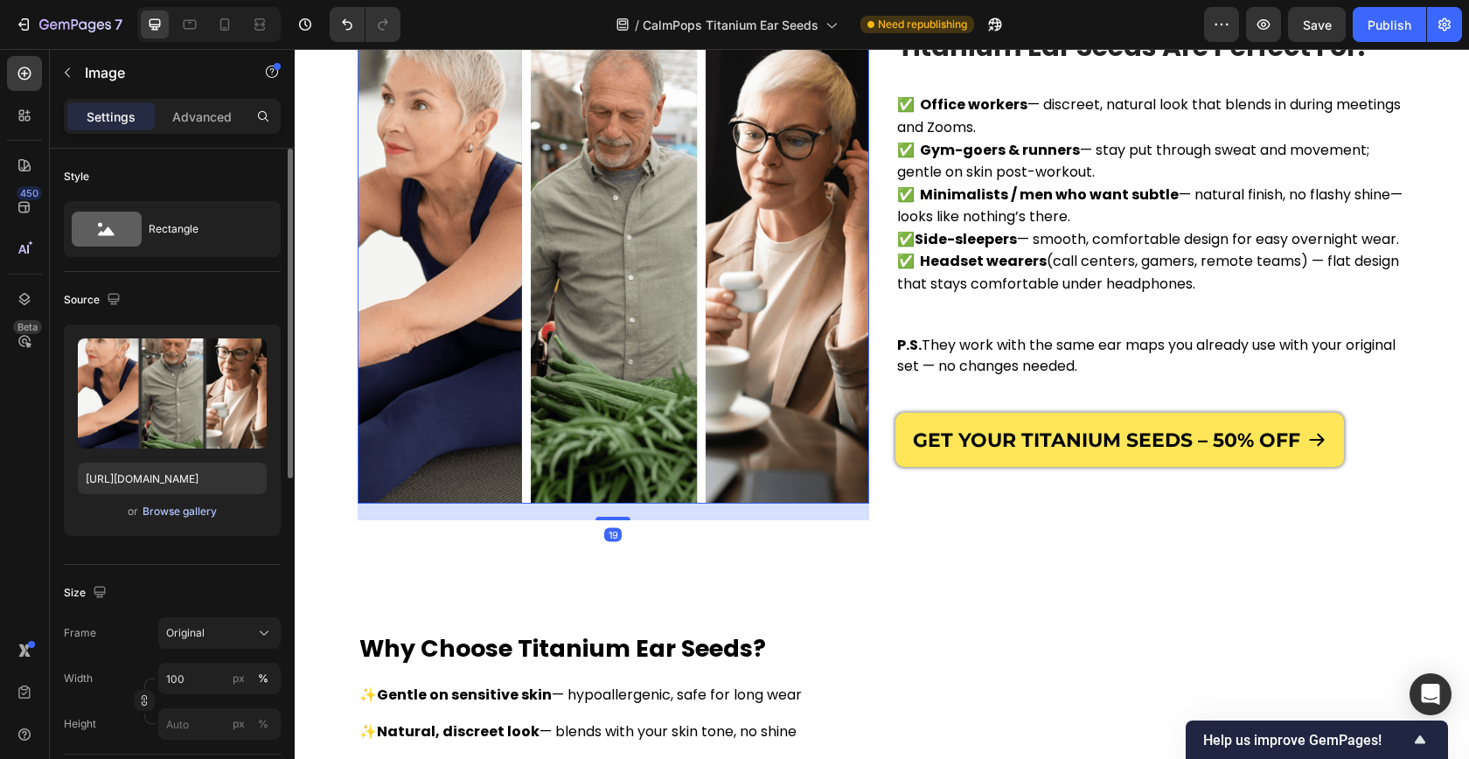
click at [151, 518] on div "Browse gallery" at bounding box center [180, 512] width 74 height 16
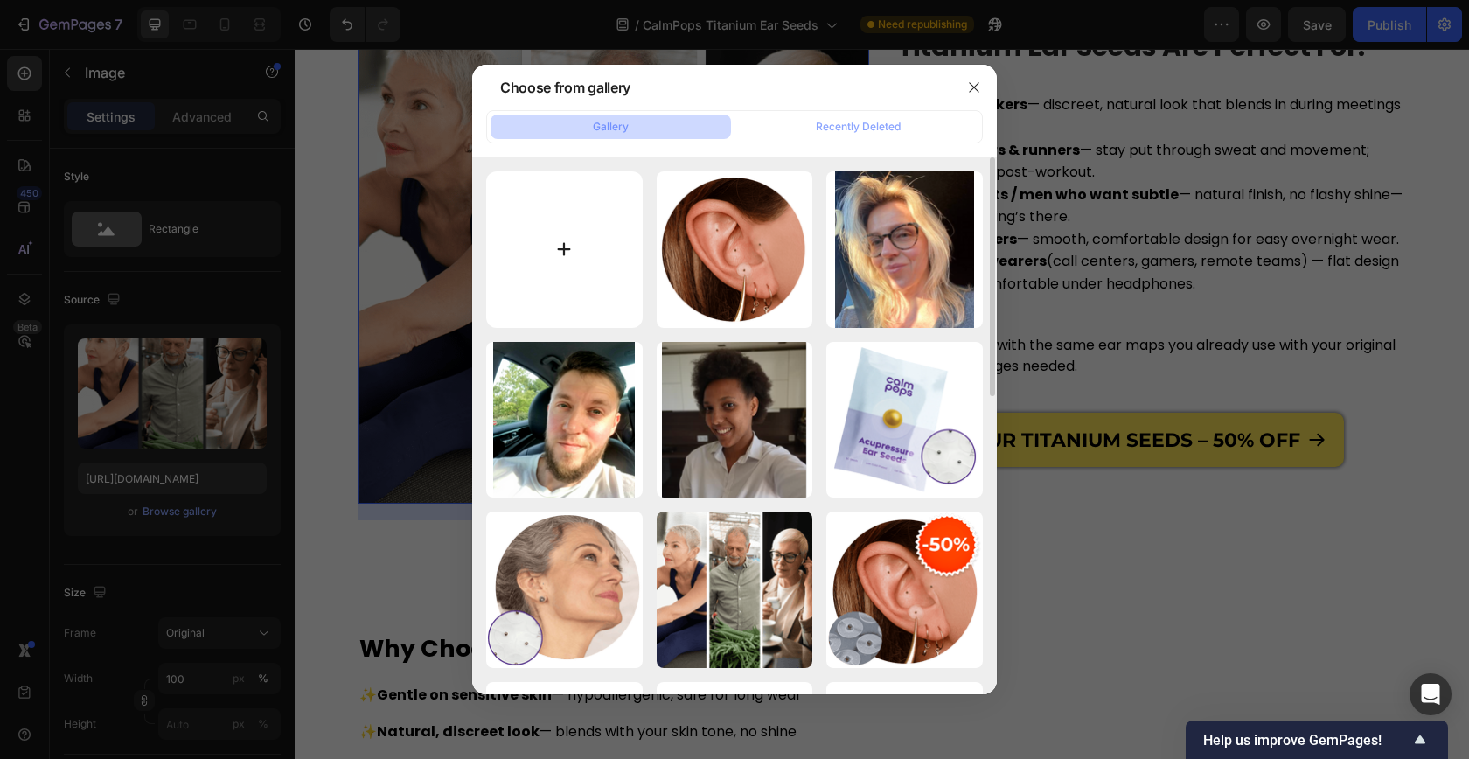
click at [558, 253] on input "file" at bounding box center [564, 249] width 156 height 156
type input "C:\fakepath\titanium seeds_2.png"
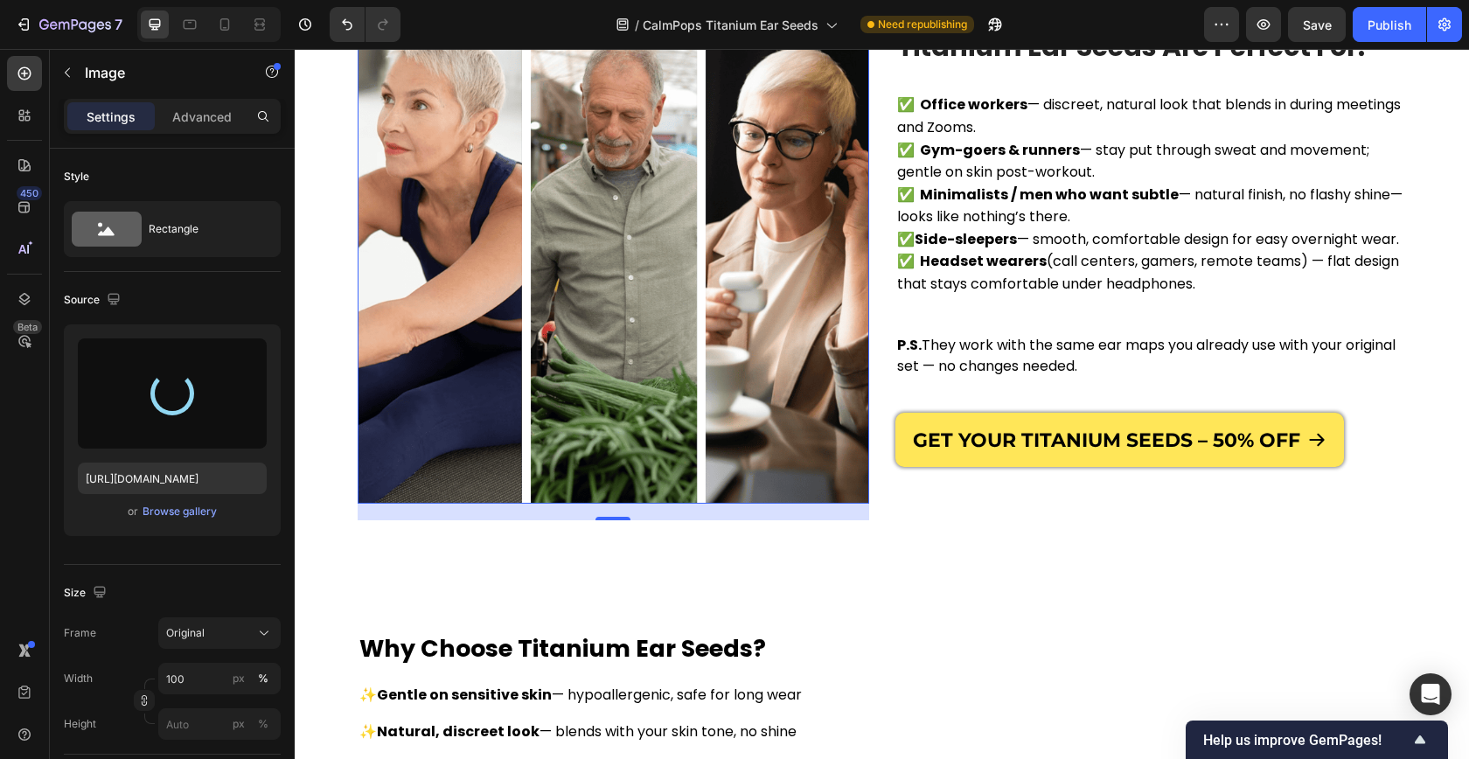
type input "[URL][DOMAIN_NAME]"
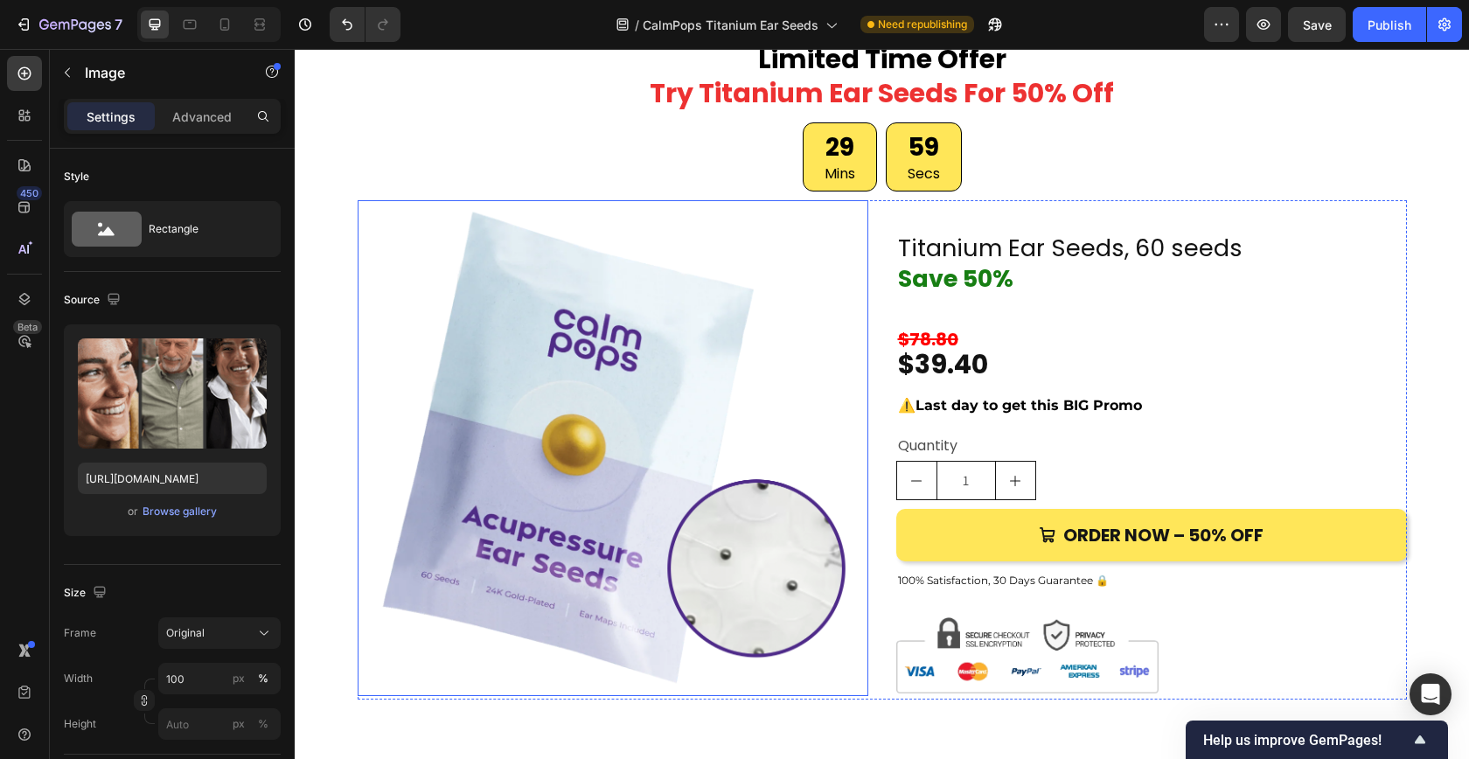
scroll to position [2701, 0]
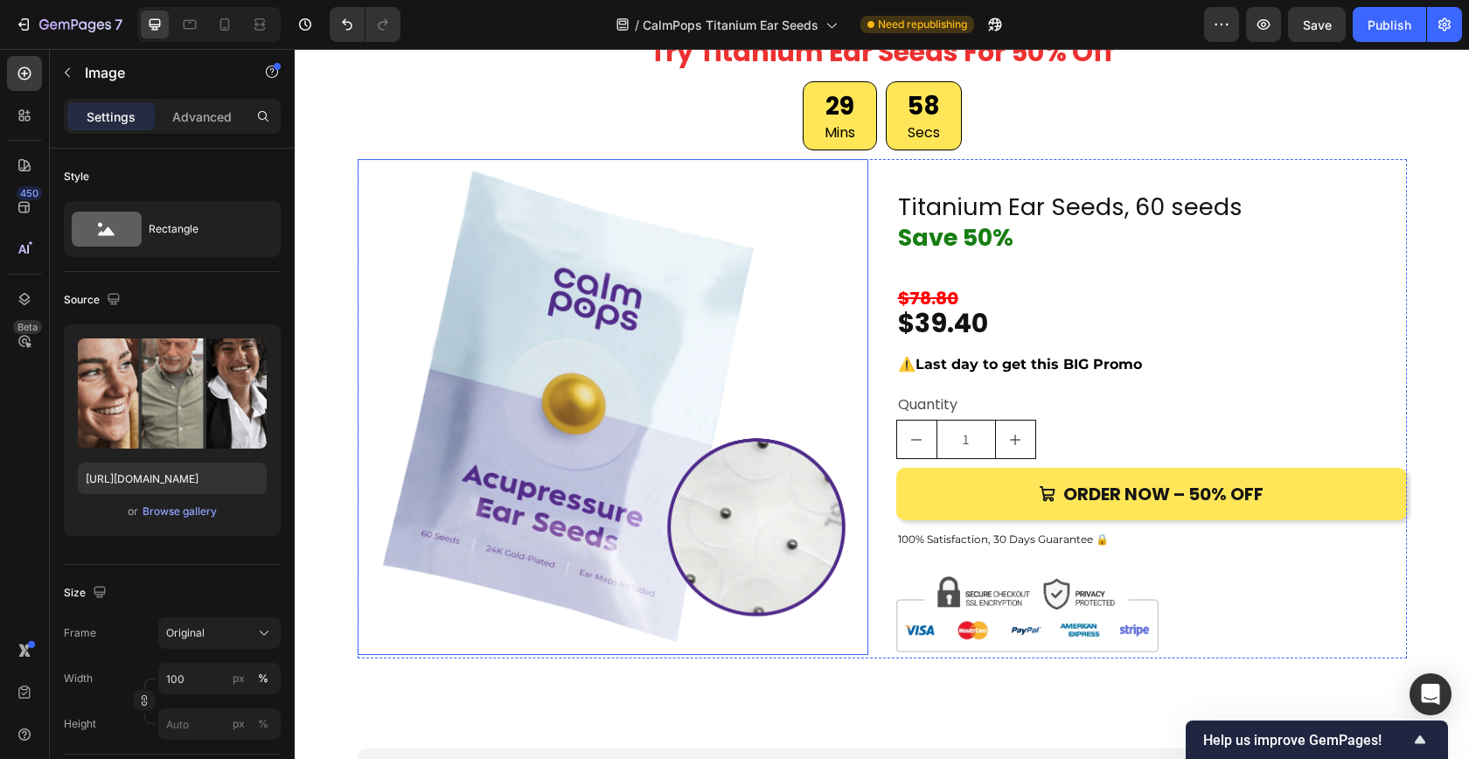
click at [581, 478] on img at bounding box center [613, 407] width 511 height 496
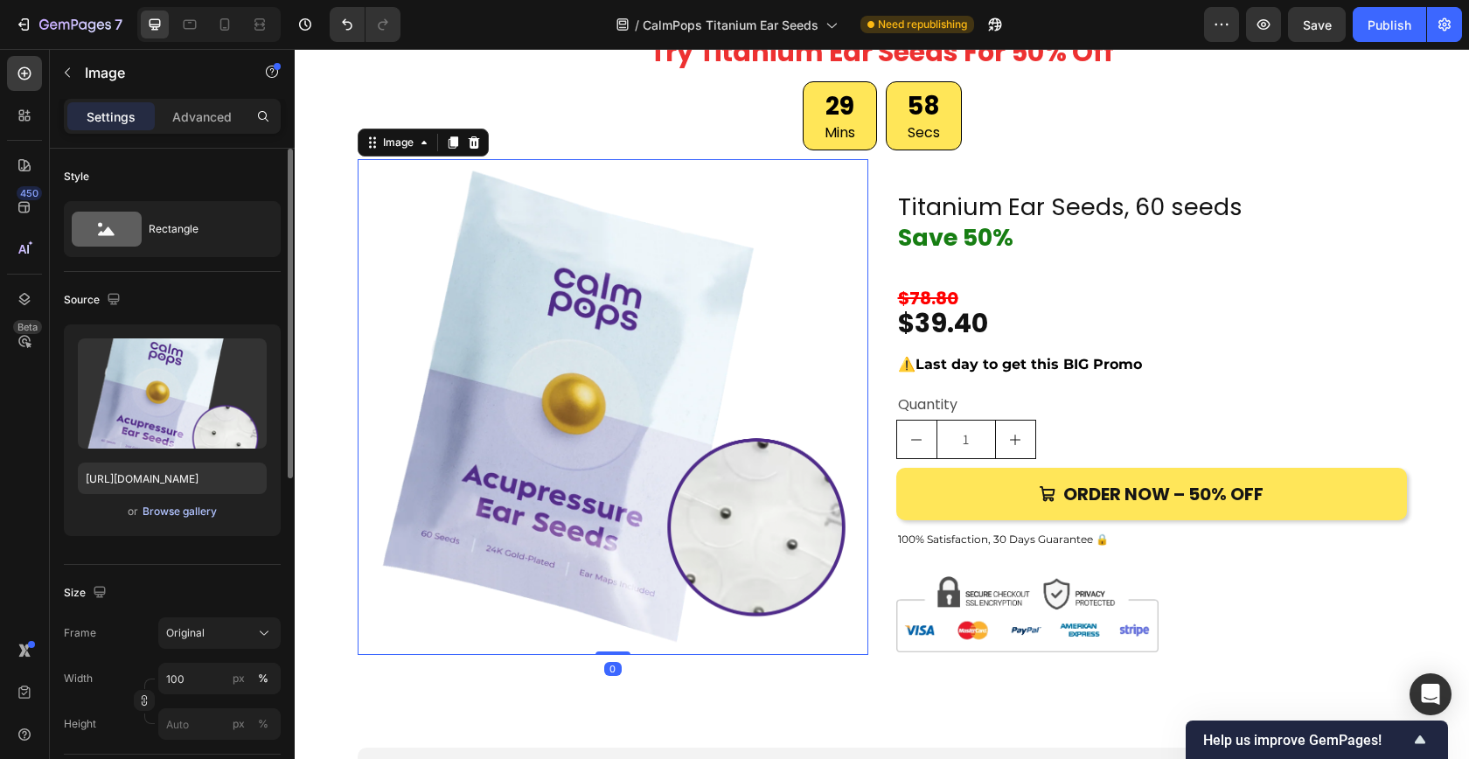
click at [161, 512] on div "Browse gallery" at bounding box center [180, 512] width 74 height 16
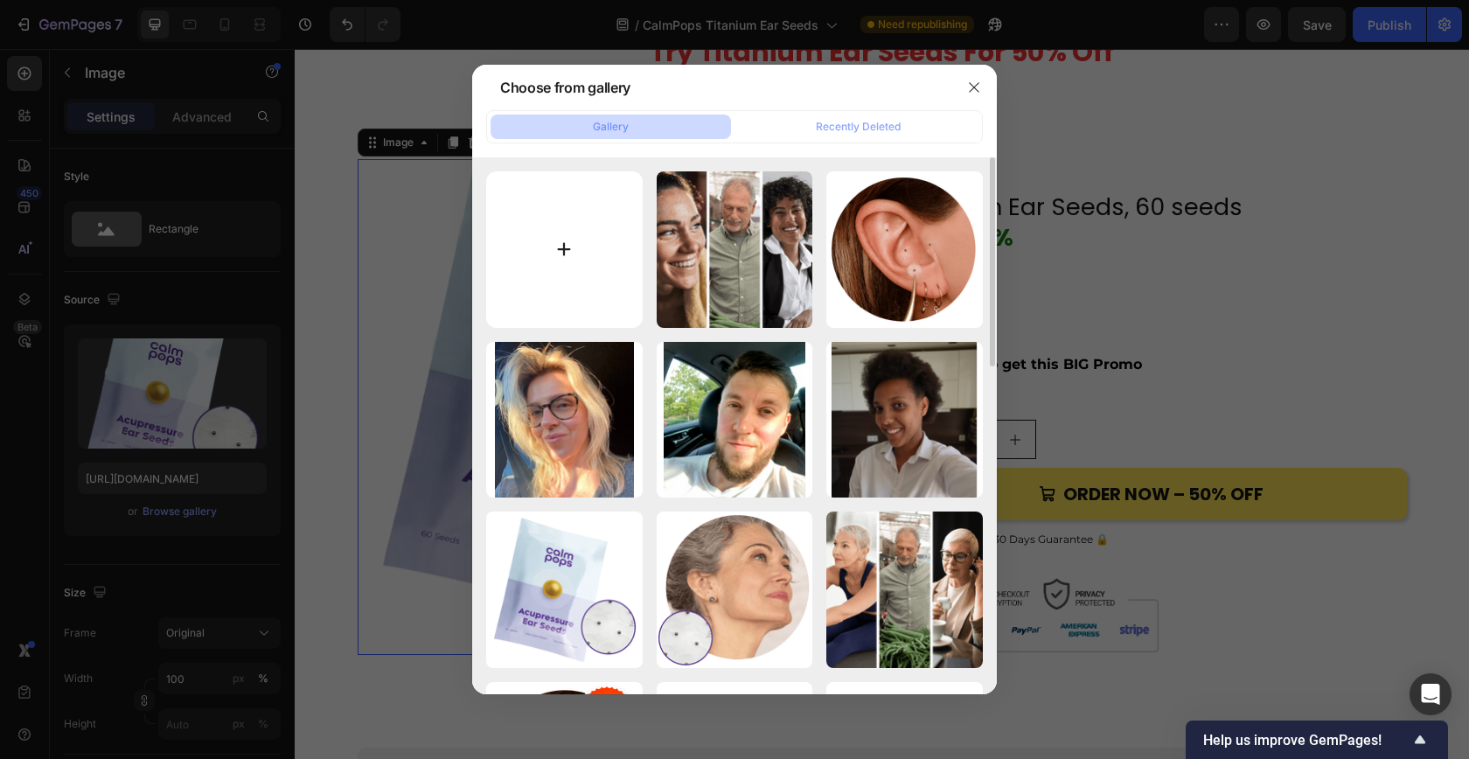
click at [569, 271] on input "file" at bounding box center [564, 249] width 156 height 156
type input "C:\fakepath\titanium seeds_4.png"
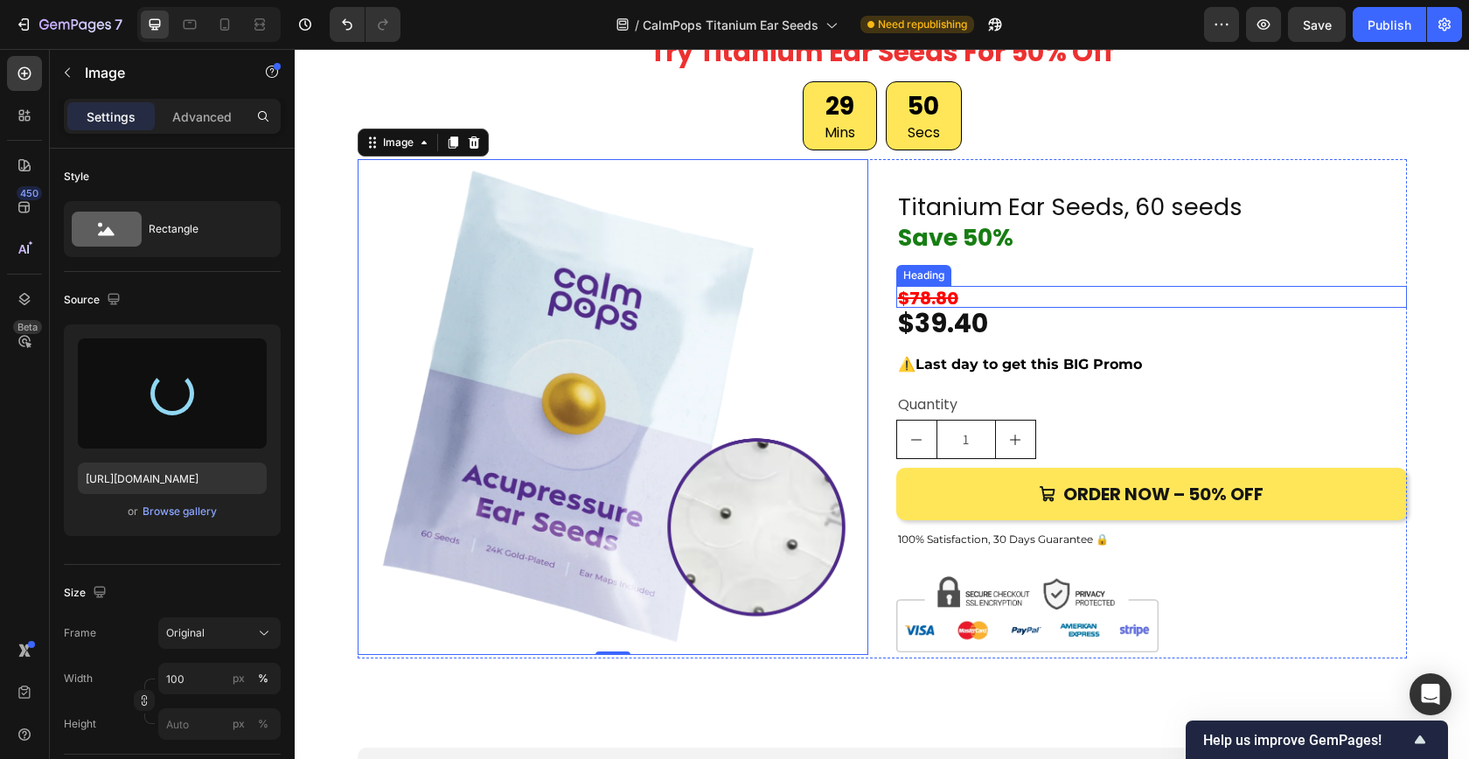
type input "[URL][DOMAIN_NAME]"
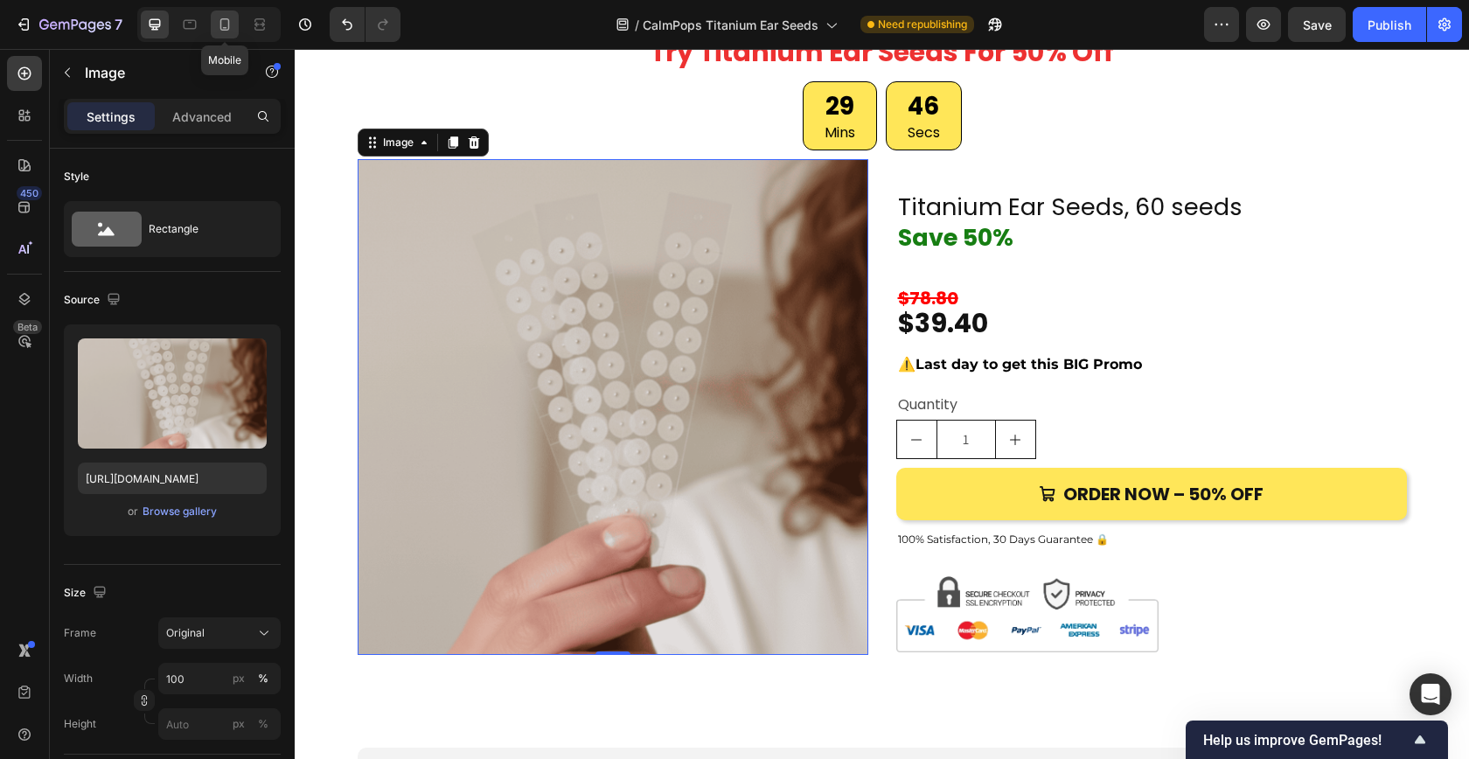
click at [233, 30] on icon at bounding box center [224, 24] width 17 height 17
type input "250"
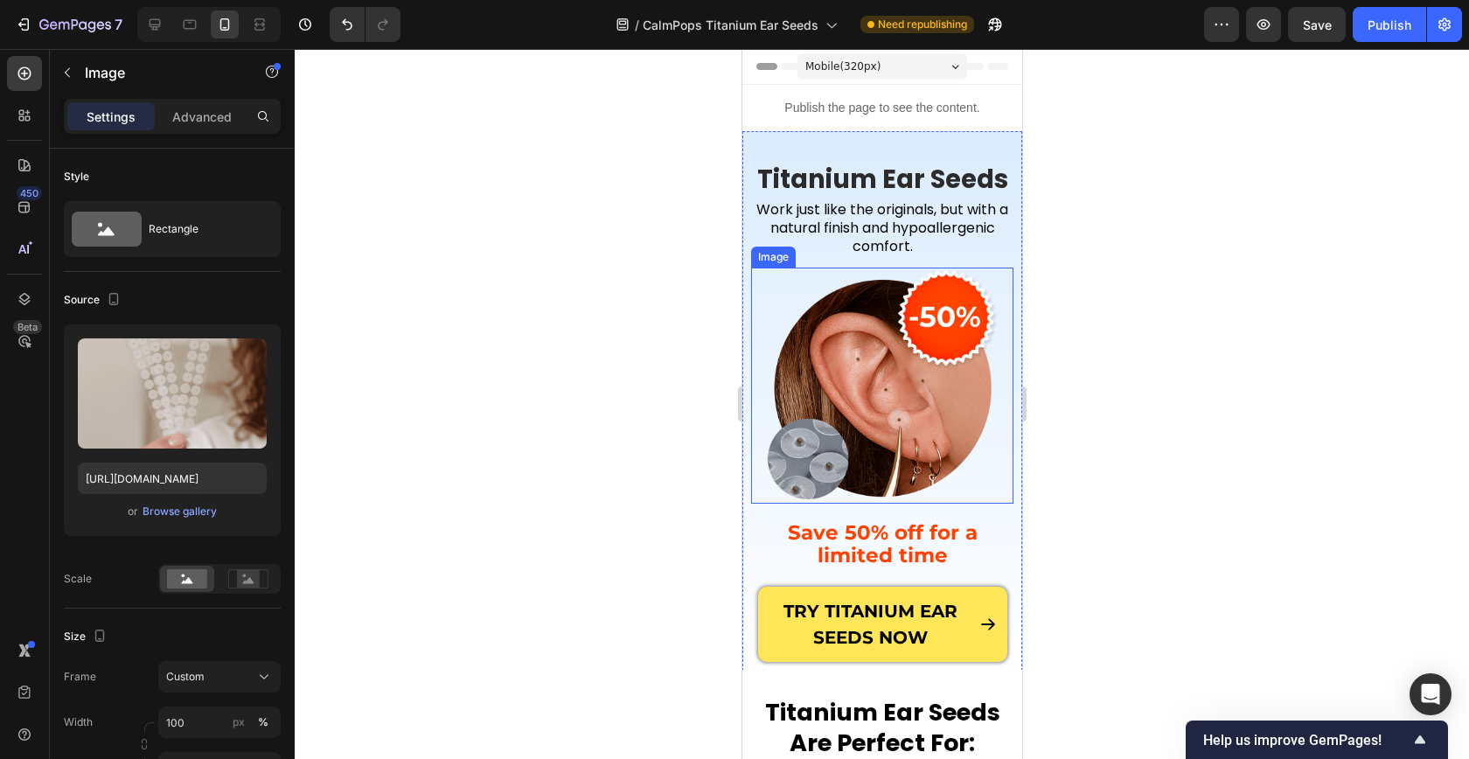
click at [859, 379] on img at bounding box center [881, 386] width 236 height 236
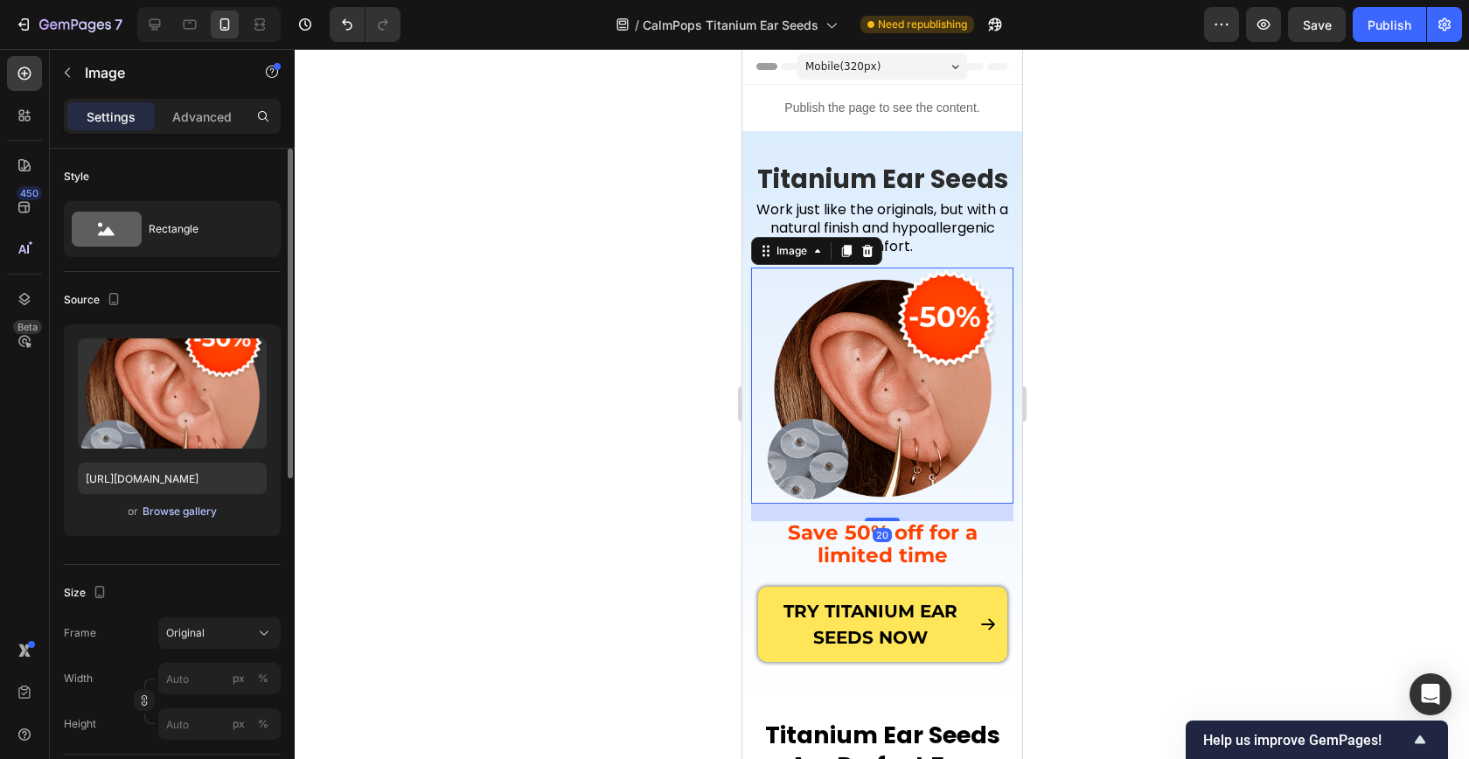
click at [175, 509] on div "Browse gallery" at bounding box center [180, 512] width 74 height 16
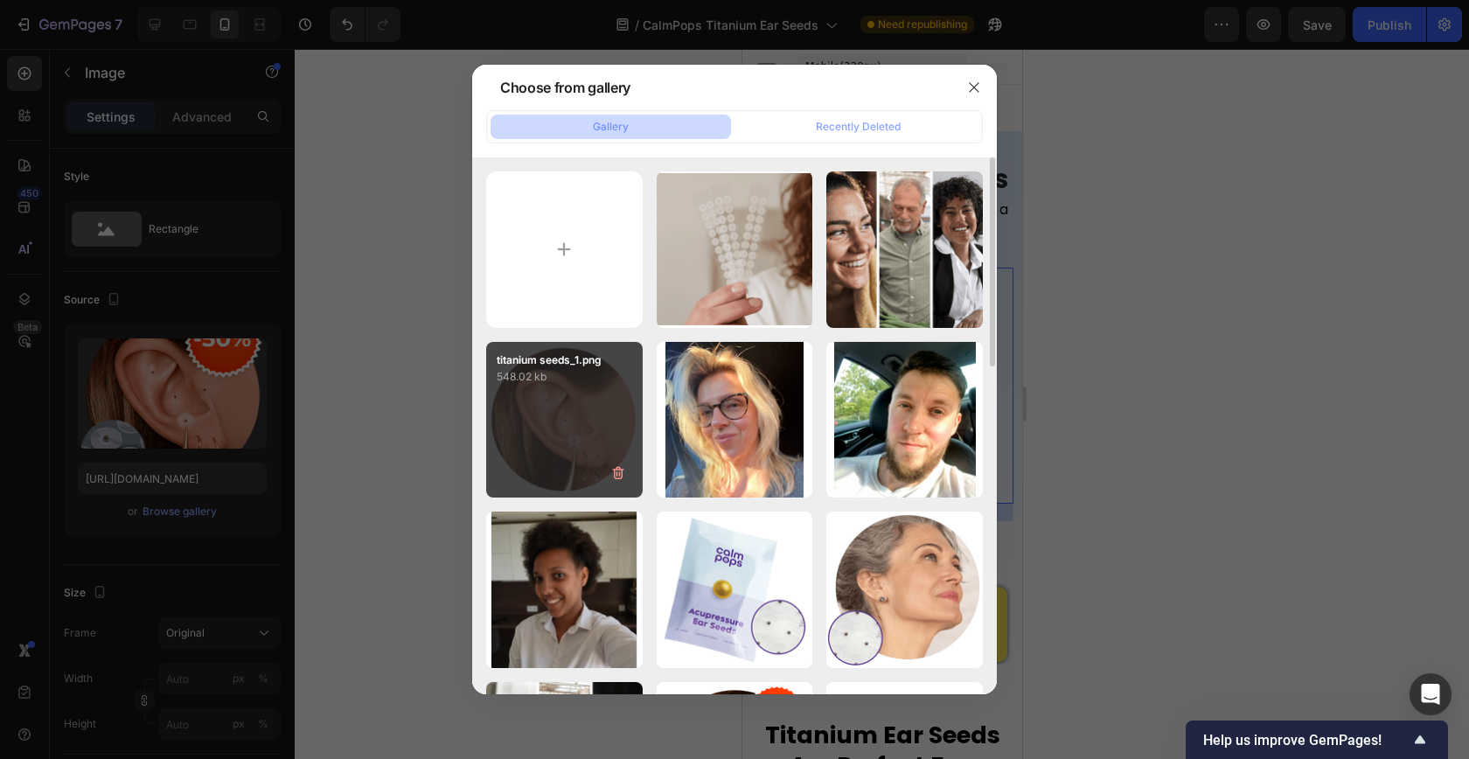
click at [557, 428] on div "titanium seeds_1.png 548.02 kb" at bounding box center [564, 420] width 156 height 156
type input "[URL][DOMAIN_NAME]"
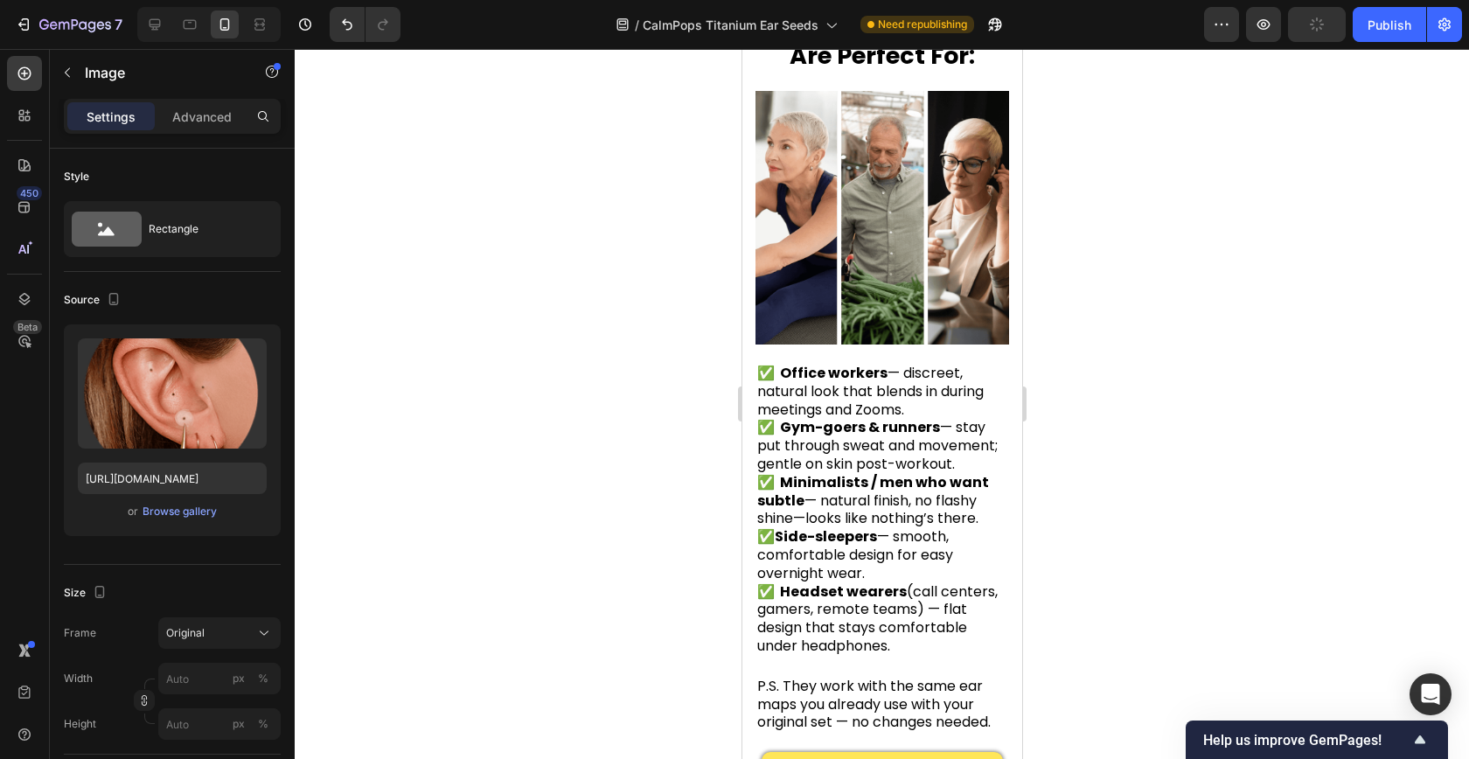
scroll to position [727, 0]
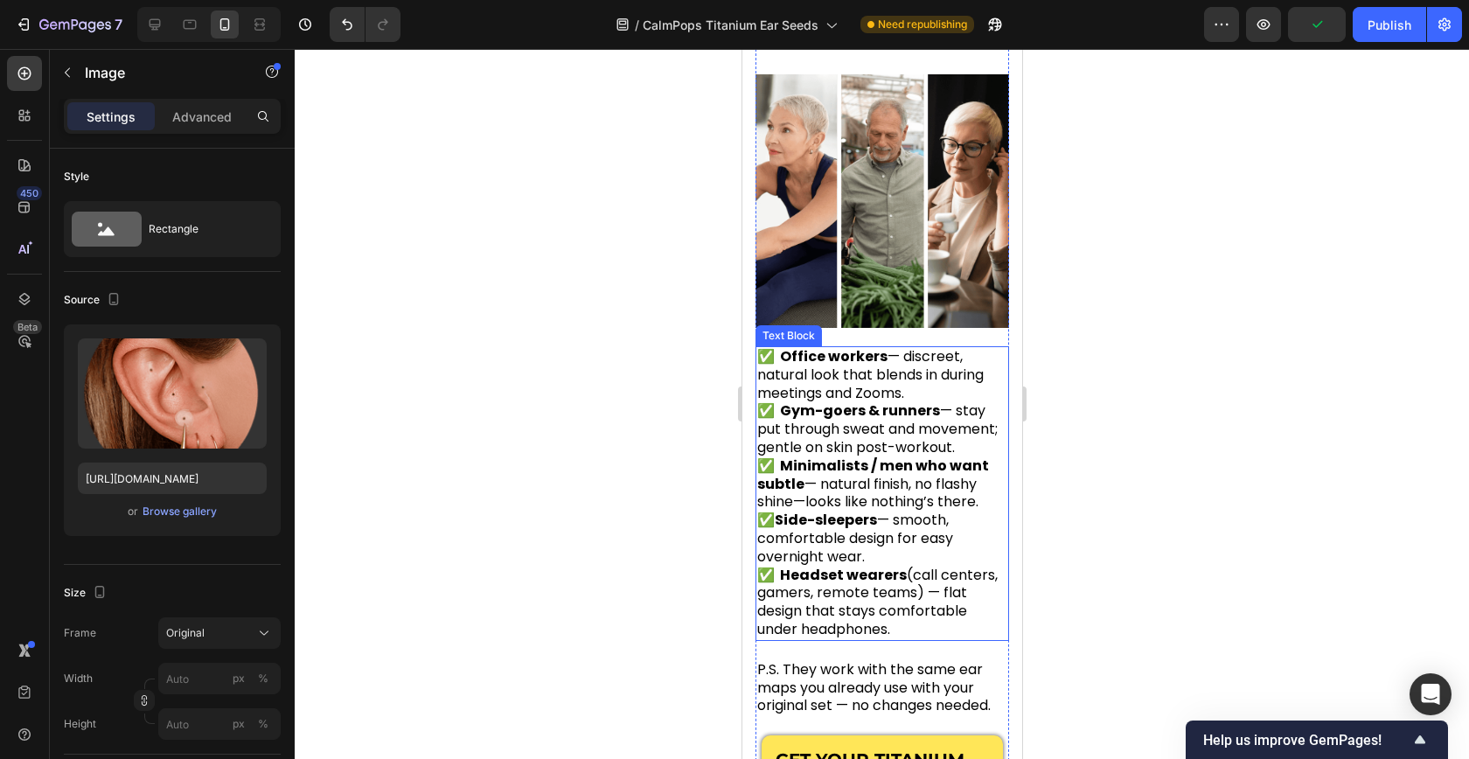
click at [855, 254] on img at bounding box center [881, 201] width 254 height 254
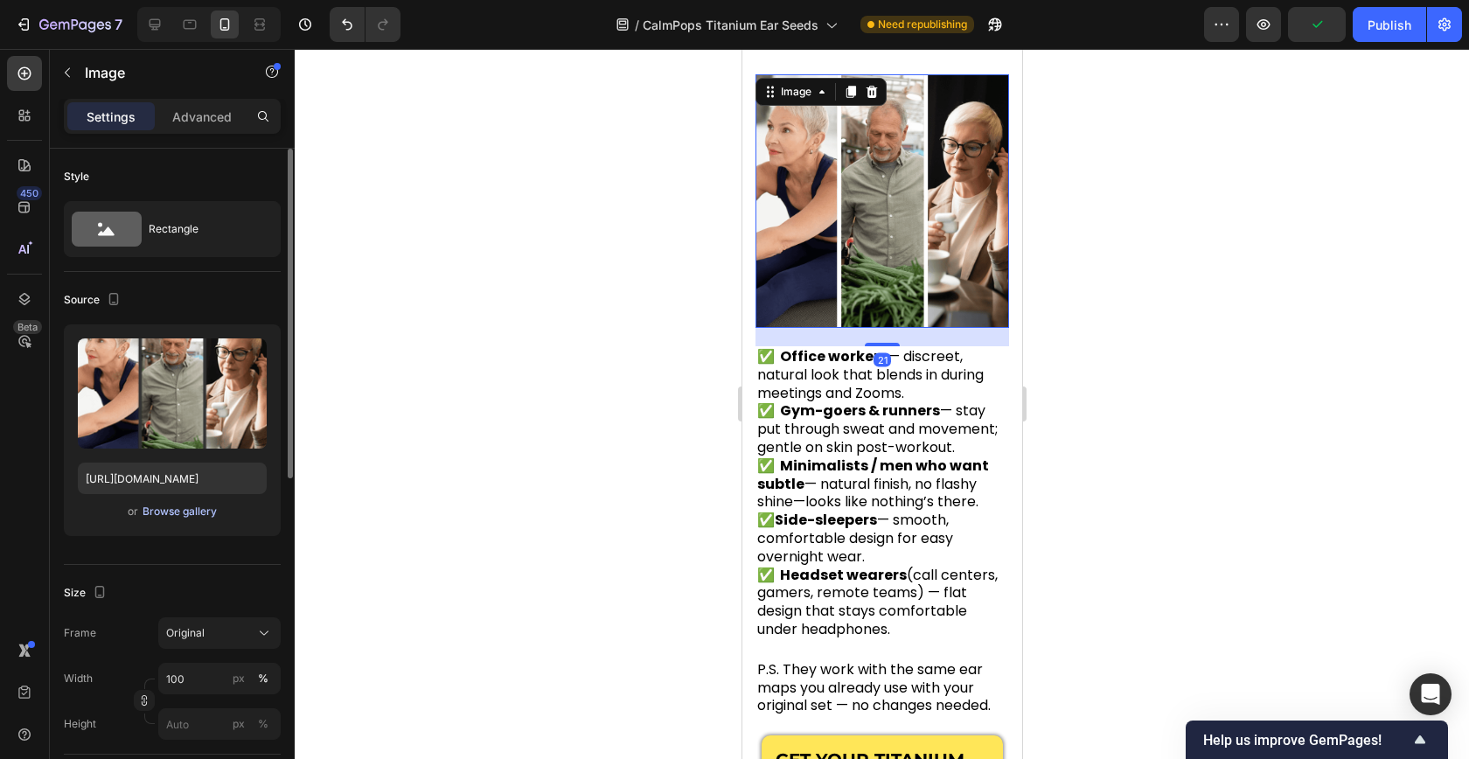
click at [166, 511] on div "Browse gallery" at bounding box center [180, 512] width 74 height 16
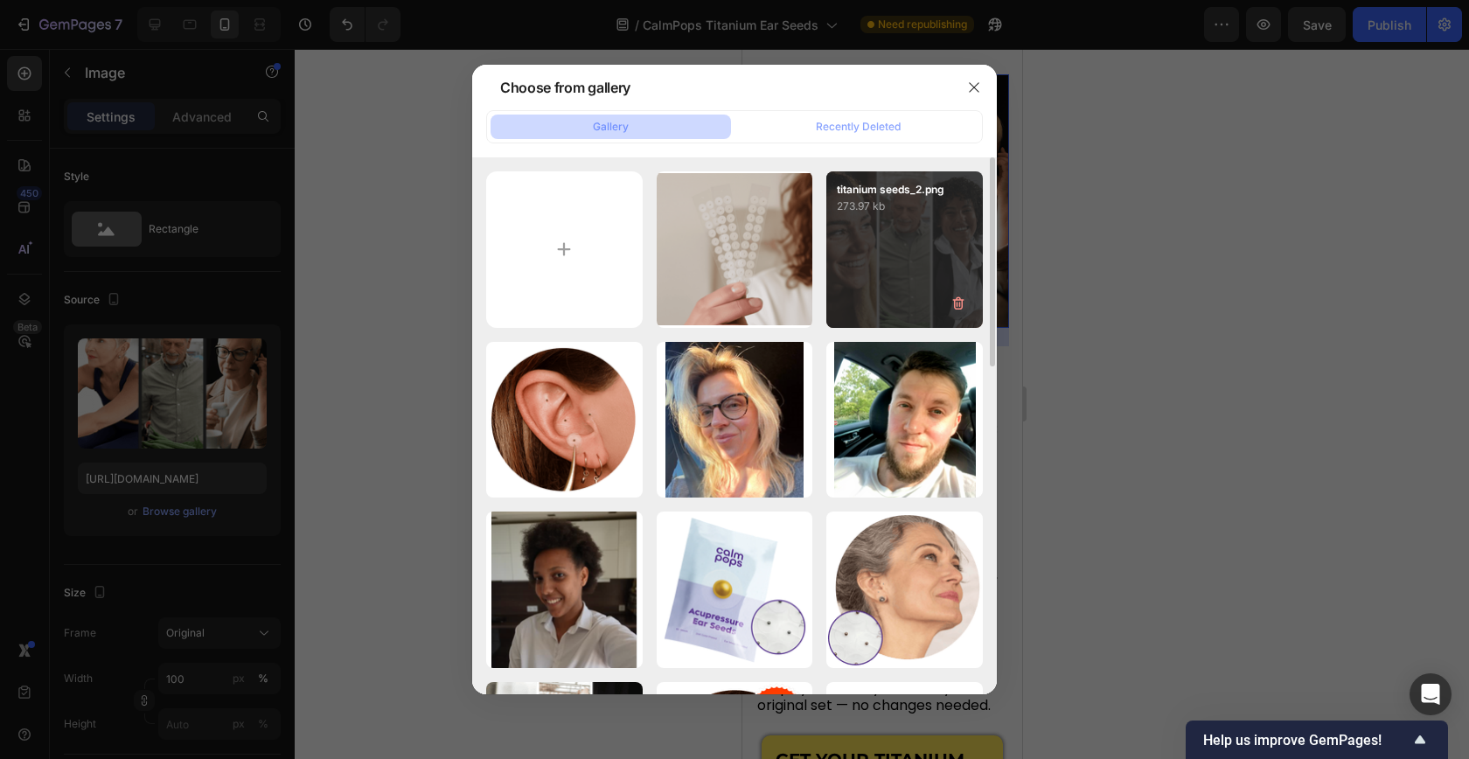
click at [914, 250] on div "titanium seeds_2.png 273.97 kb" at bounding box center [904, 249] width 156 height 156
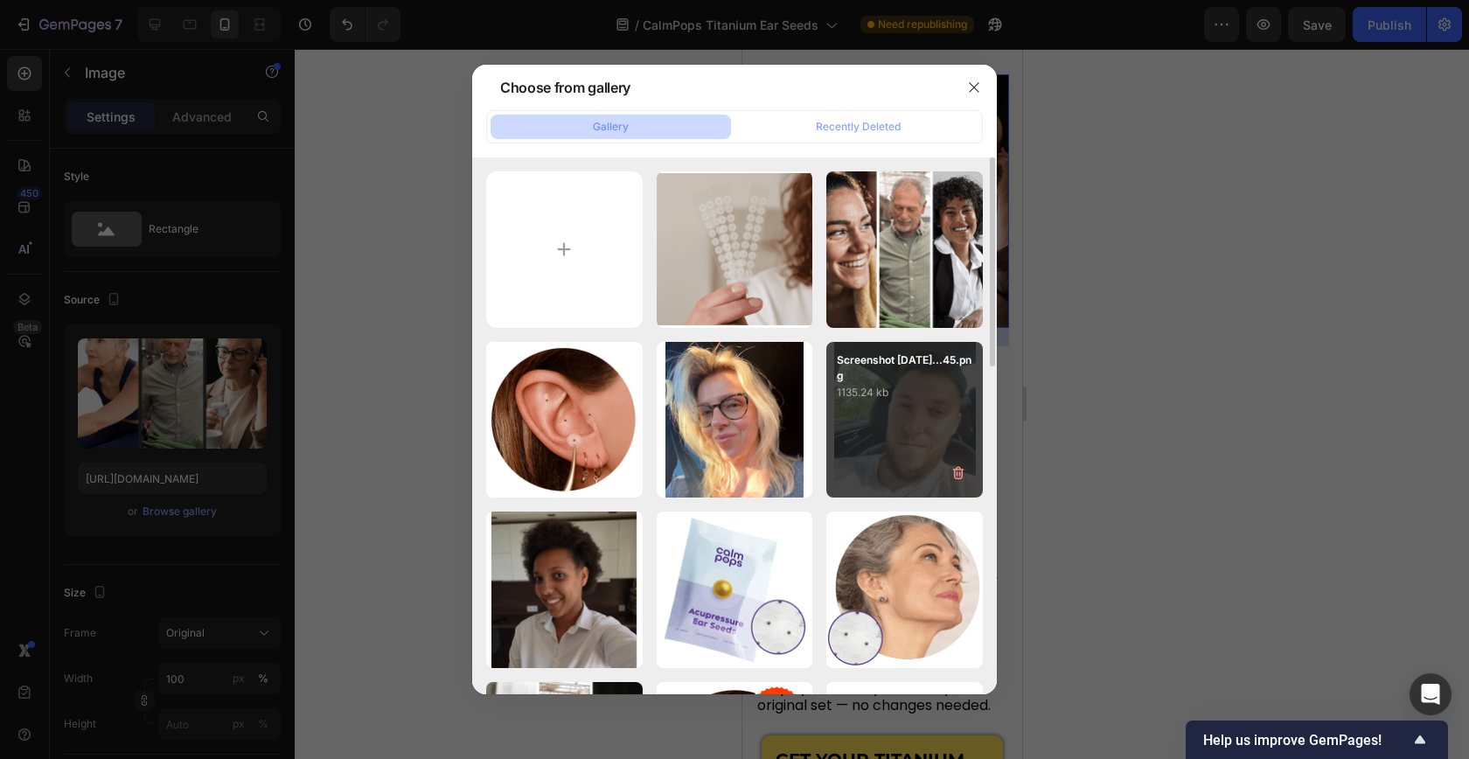
type input "[URL][DOMAIN_NAME]"
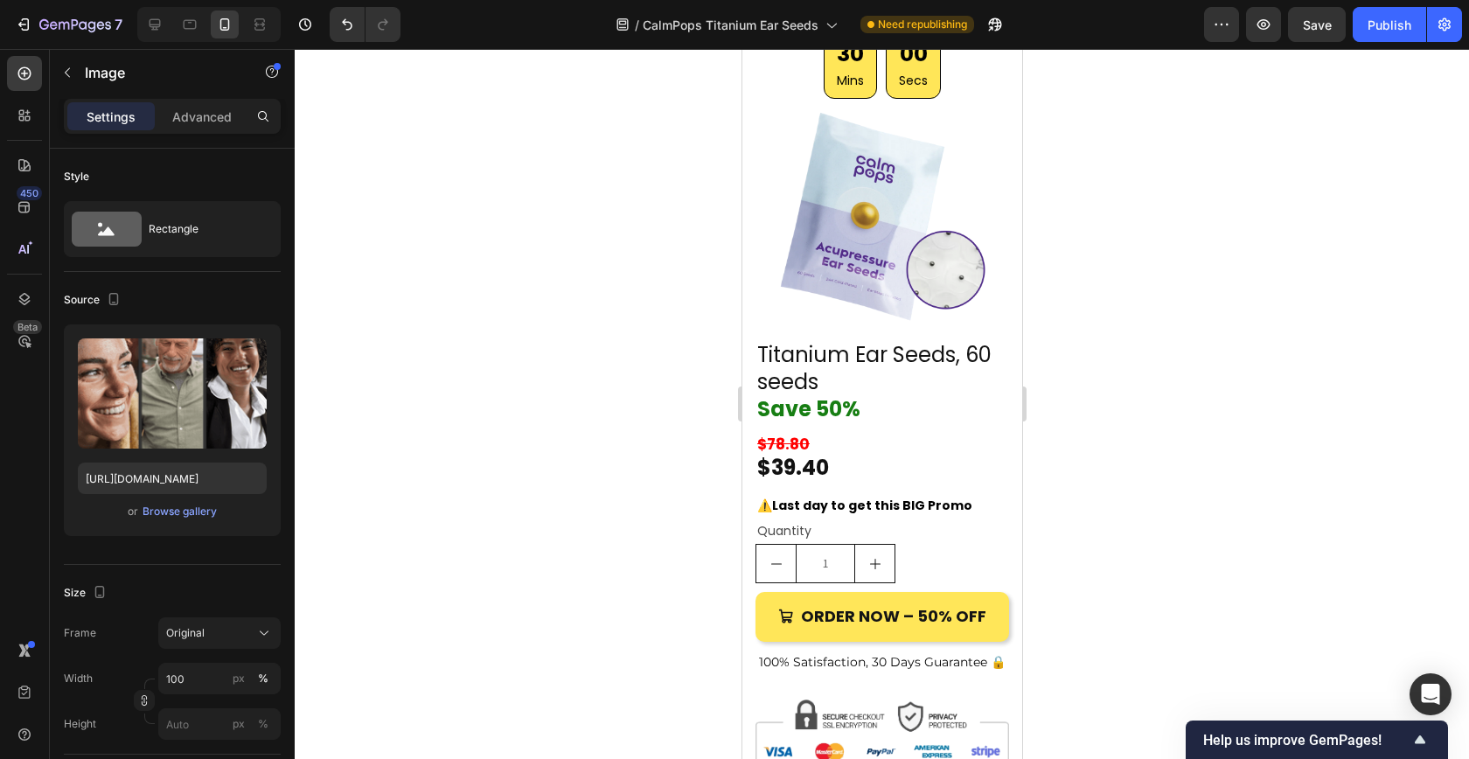
scroll to position [4083, 0]
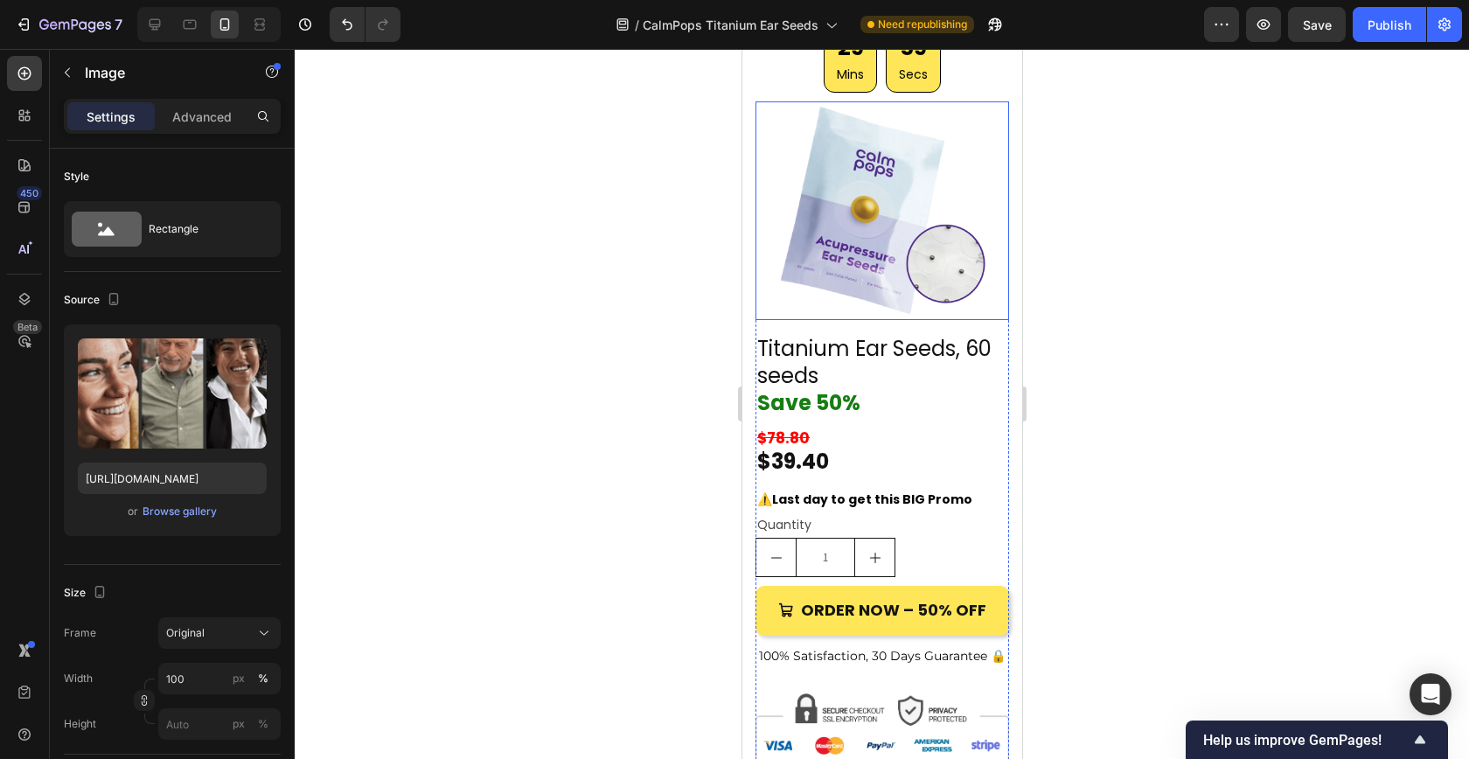
click at [871, 294] on img at bounding box center [881, 210] width 254 height 219
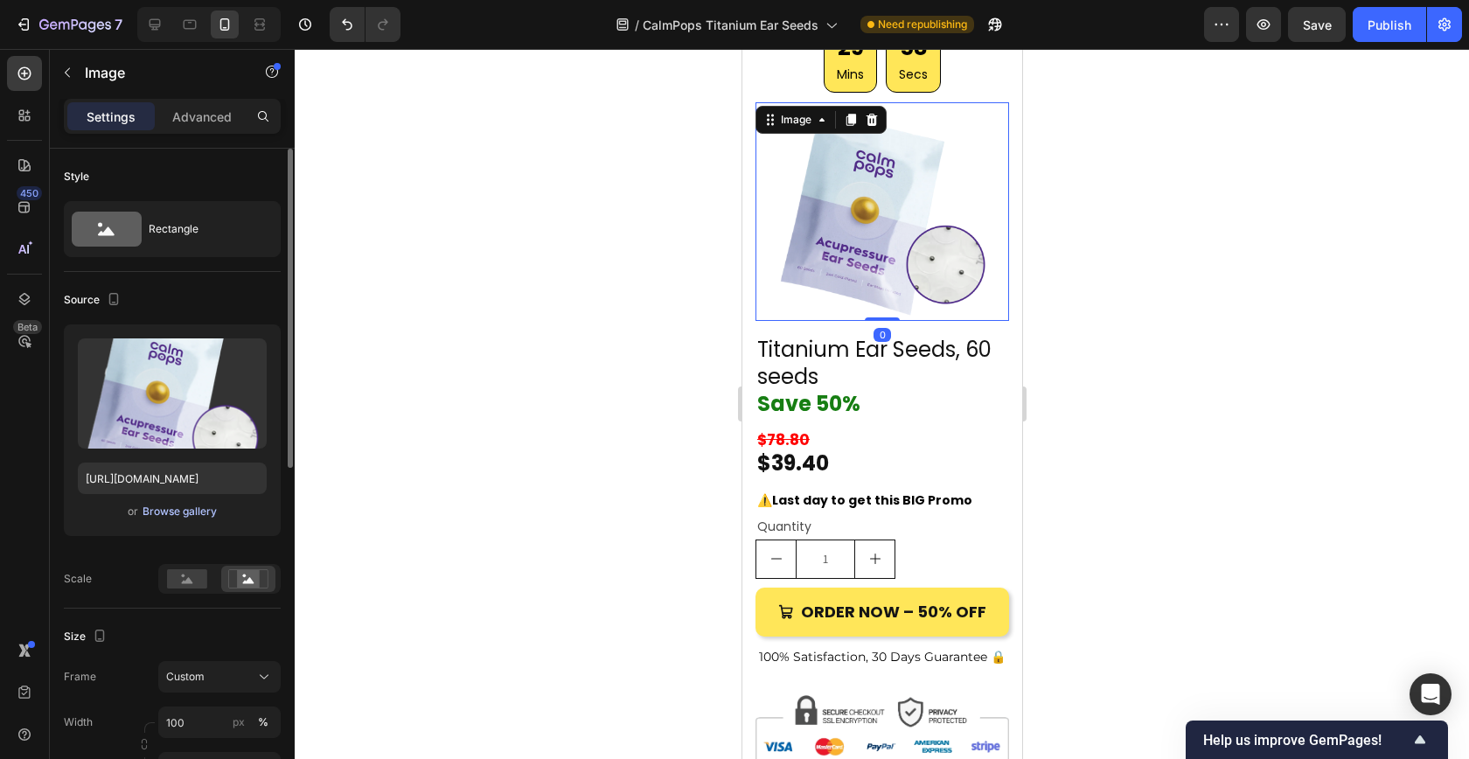
click at [160, 507] on div "Browse gallery" at bounding box center [180, 512] width 74 height 16
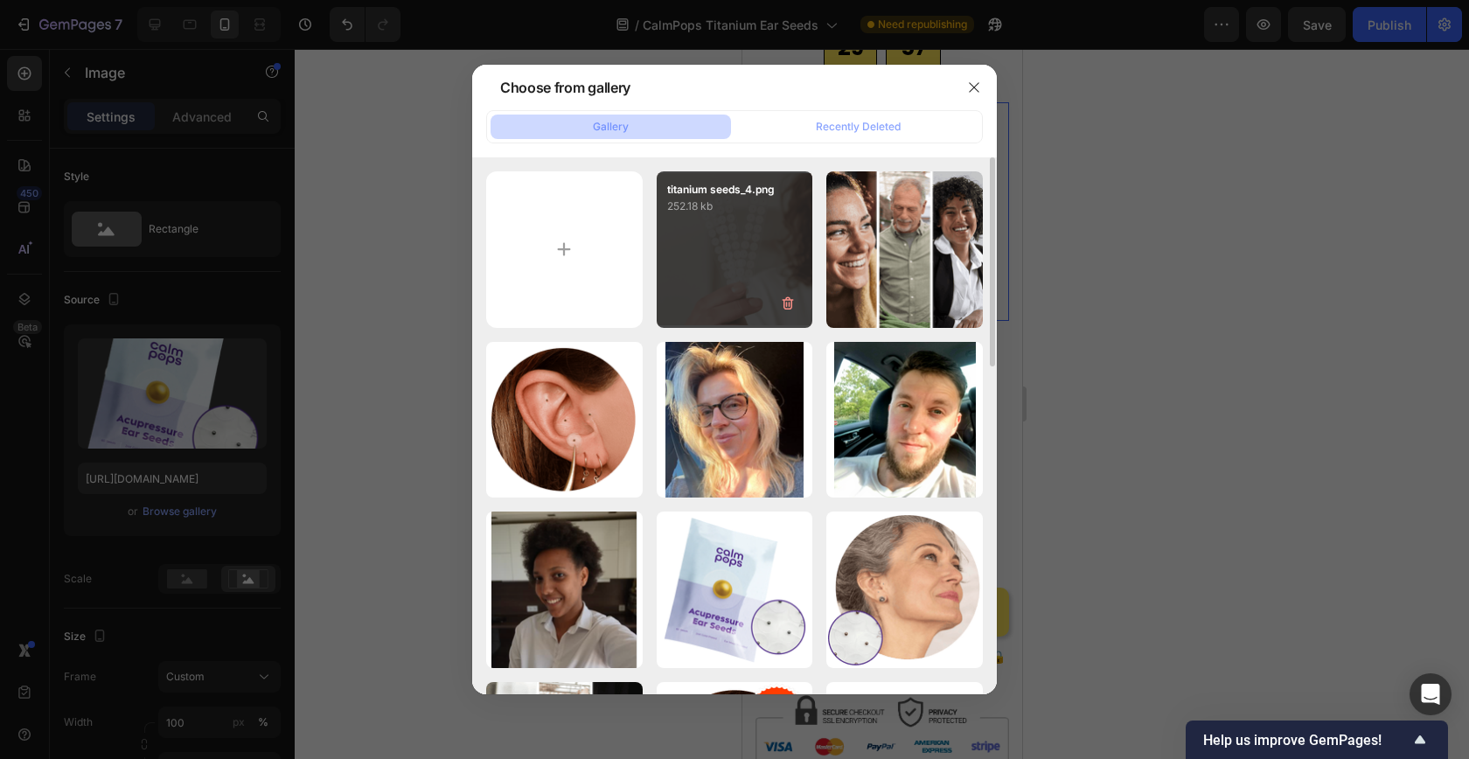
click at [705, 247] on div "titanium seeds_4.png 252.18 kb" at bounding box center [735, 249] width 156 height 156
type input "[URL][DOMAIN_NAME]"
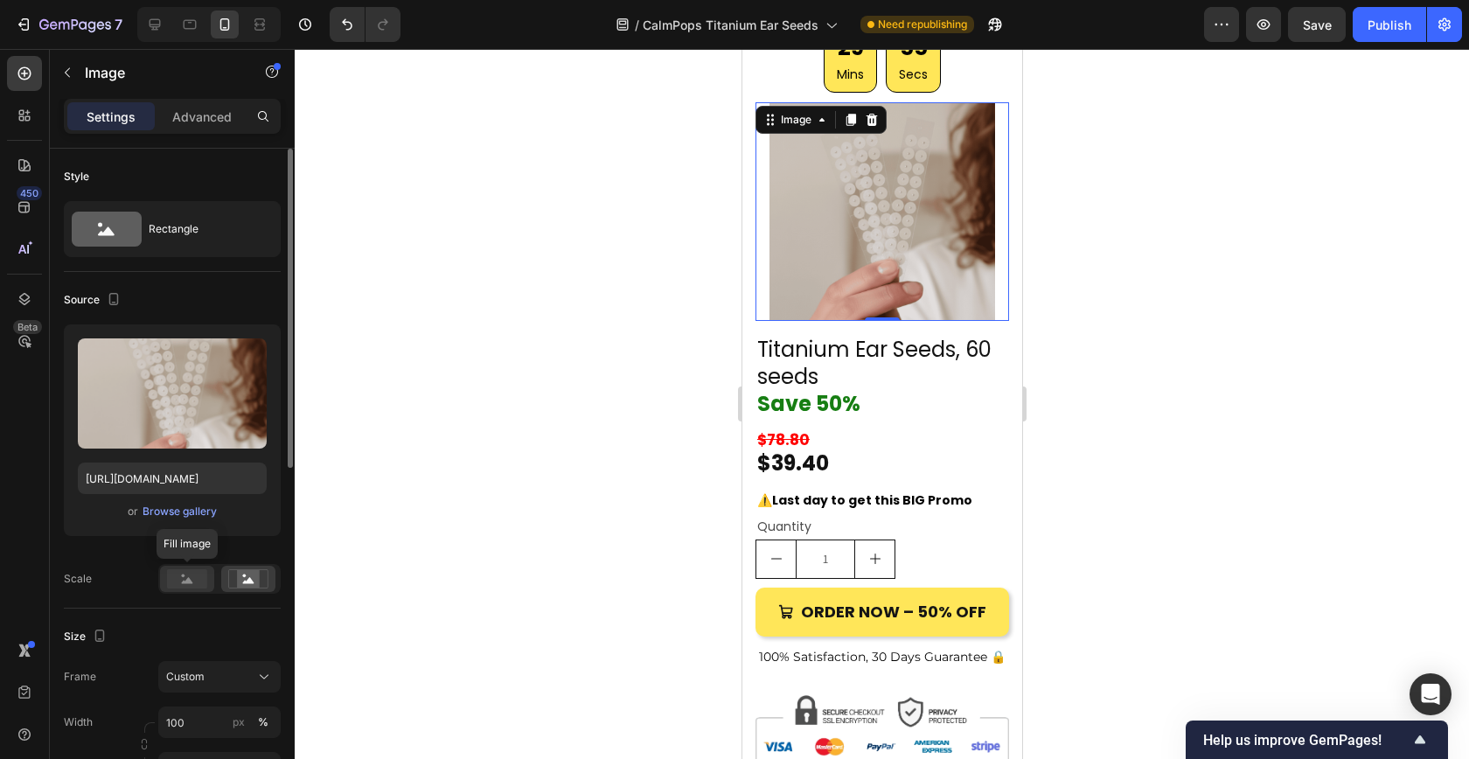
click at [185, 578] on rect at bounding box center [187, 578] width 40 height 19
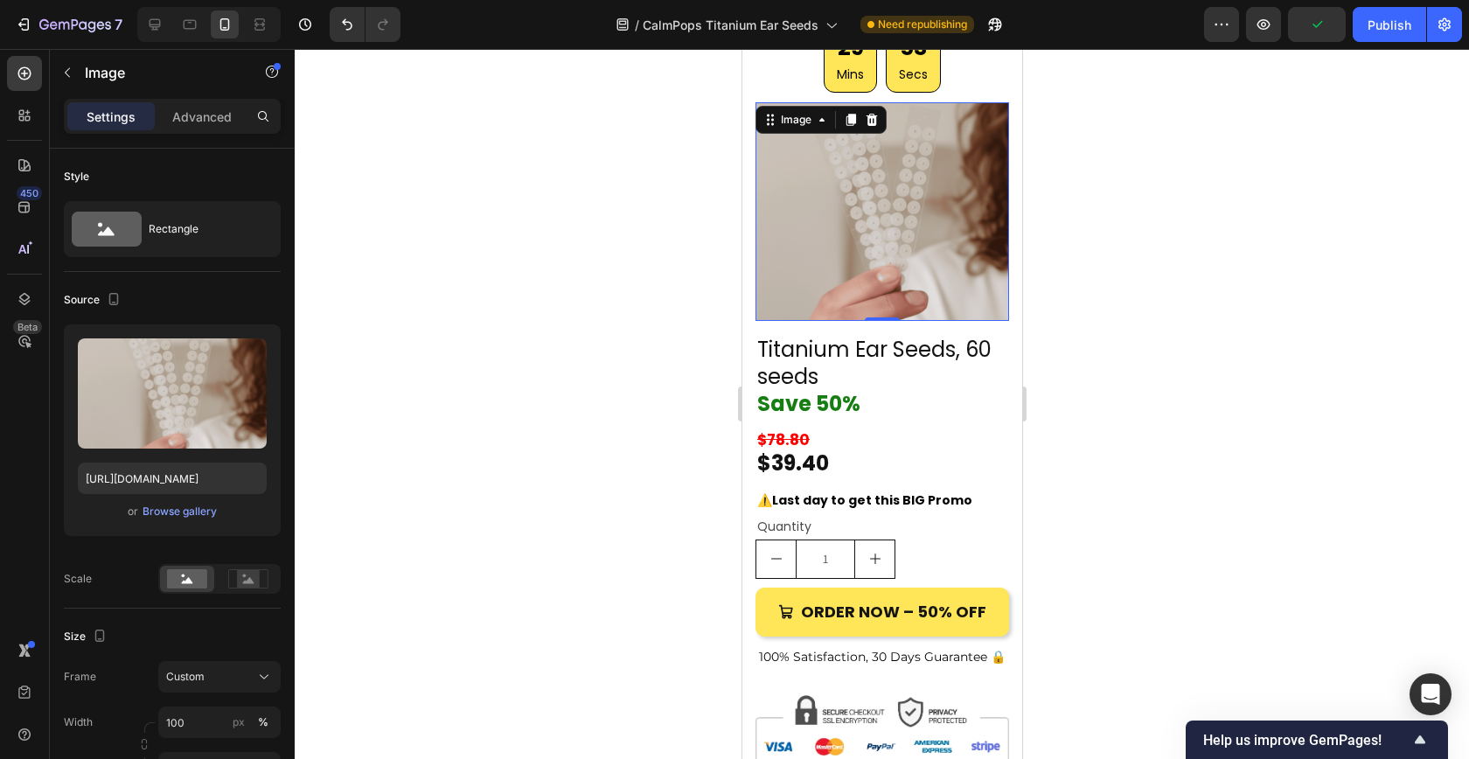
click at [509, 424] on div at bounding box center [882, 404] width 1174 height 710
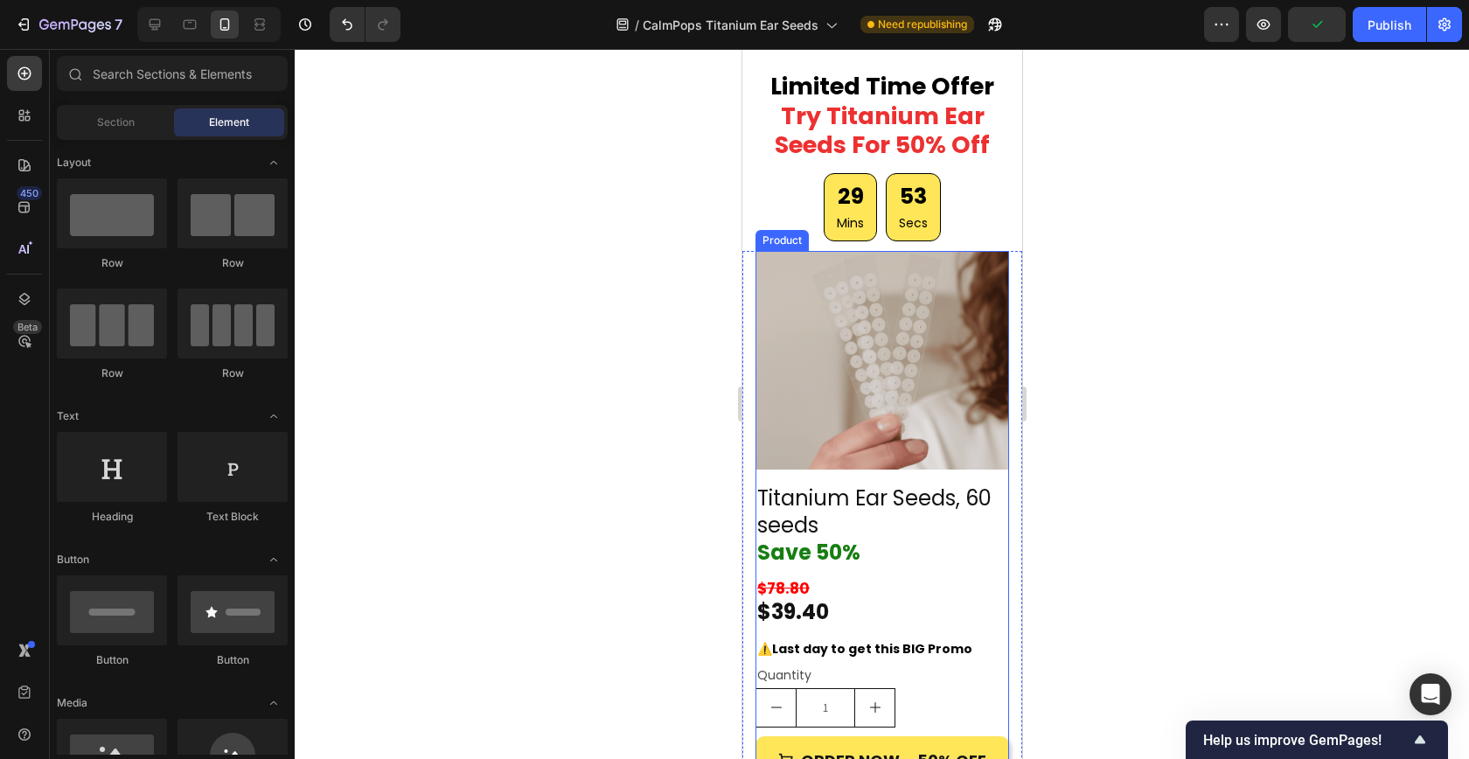
scroll to position [3894, 0]
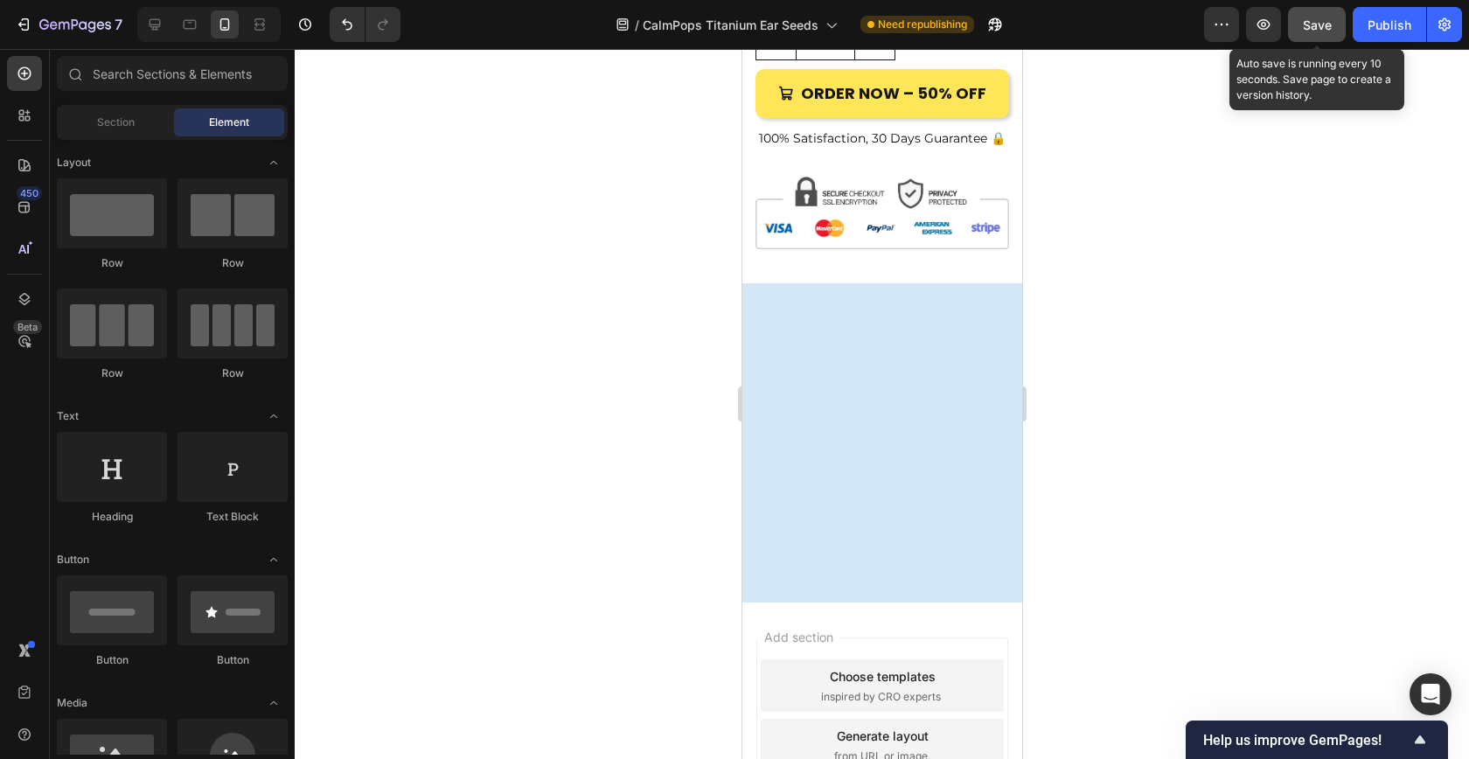
click at [1321, 20] on span "Save" at bounding box center [1317, 24] width 29 height 15
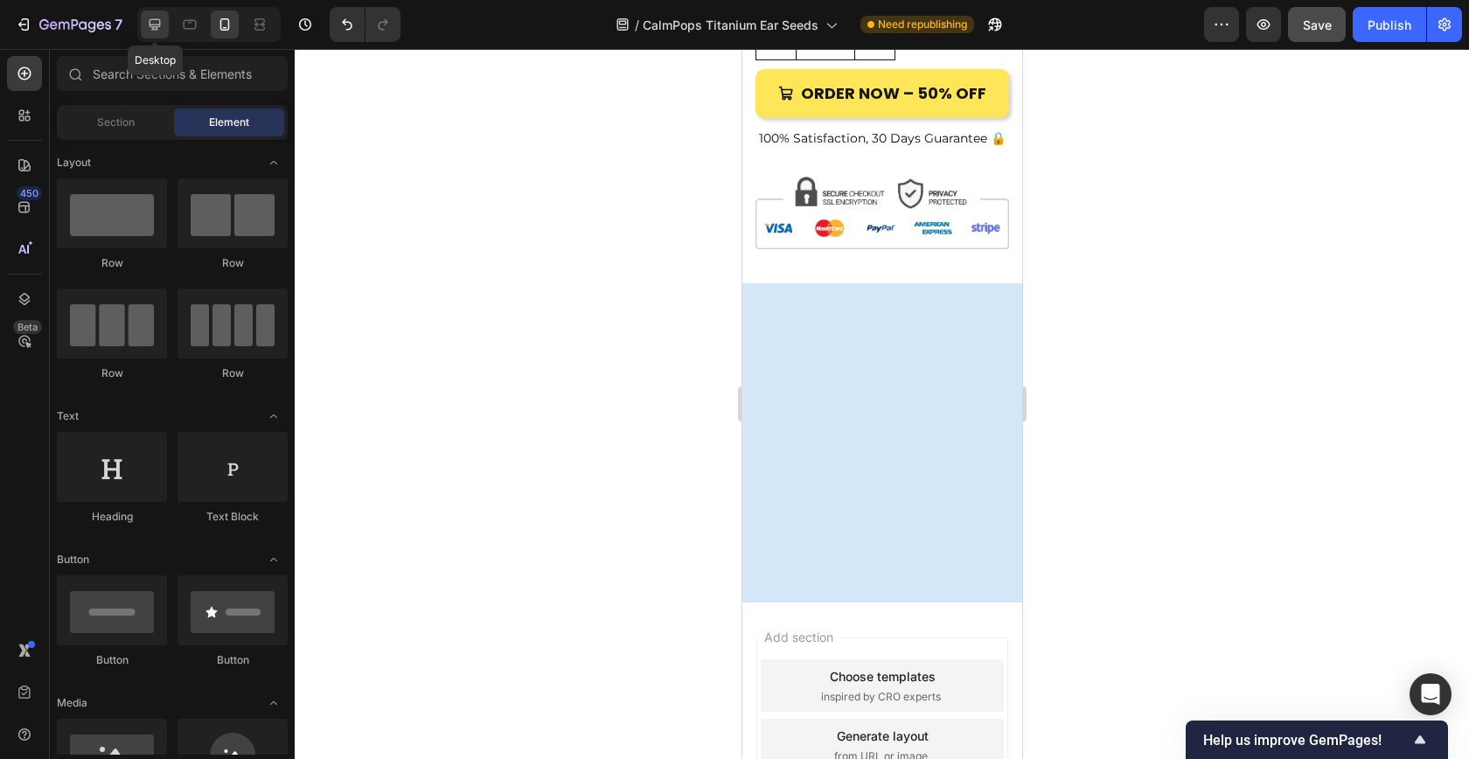
click at [146, 24] on icon at bounding box center [154, 24] width 17 height 17
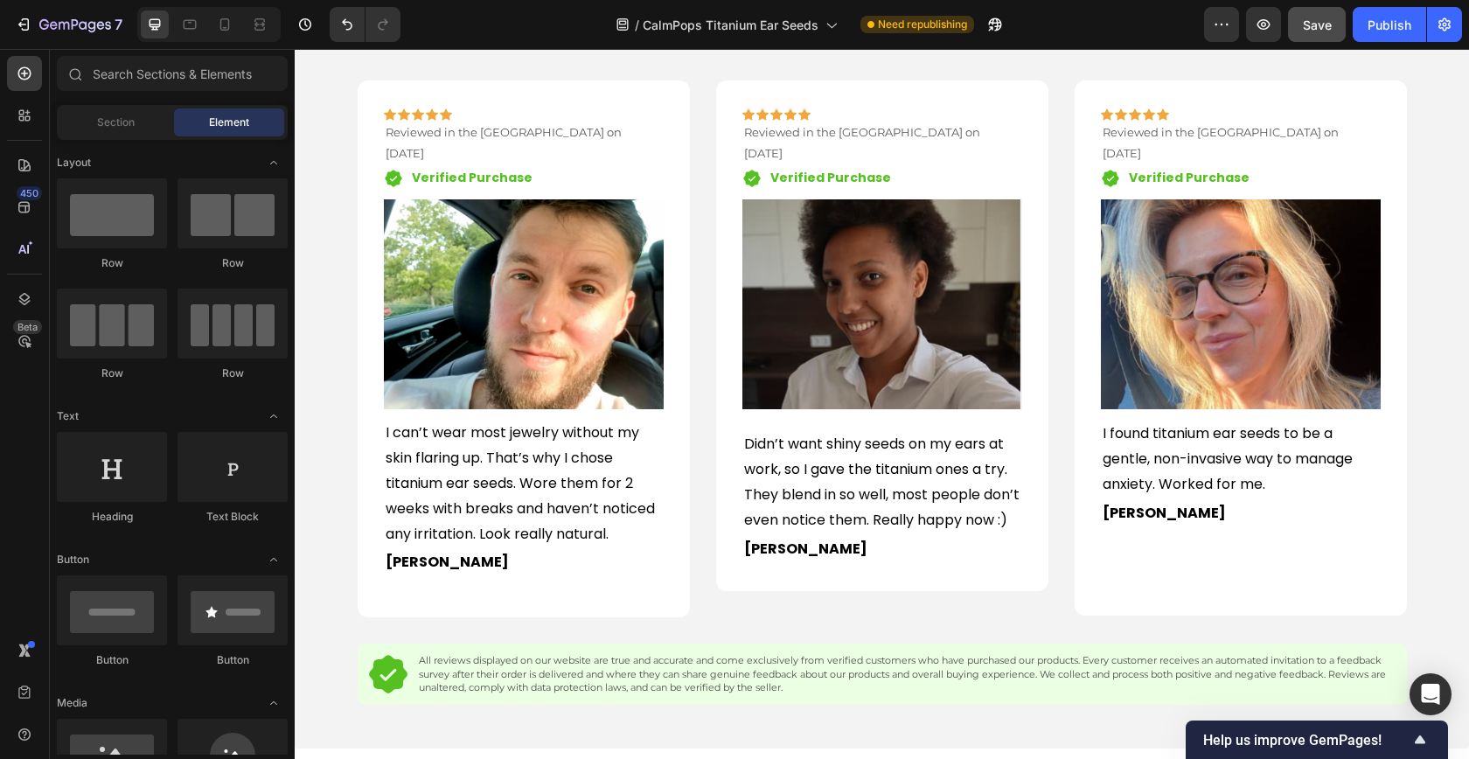
scroll to position [1920, 0]
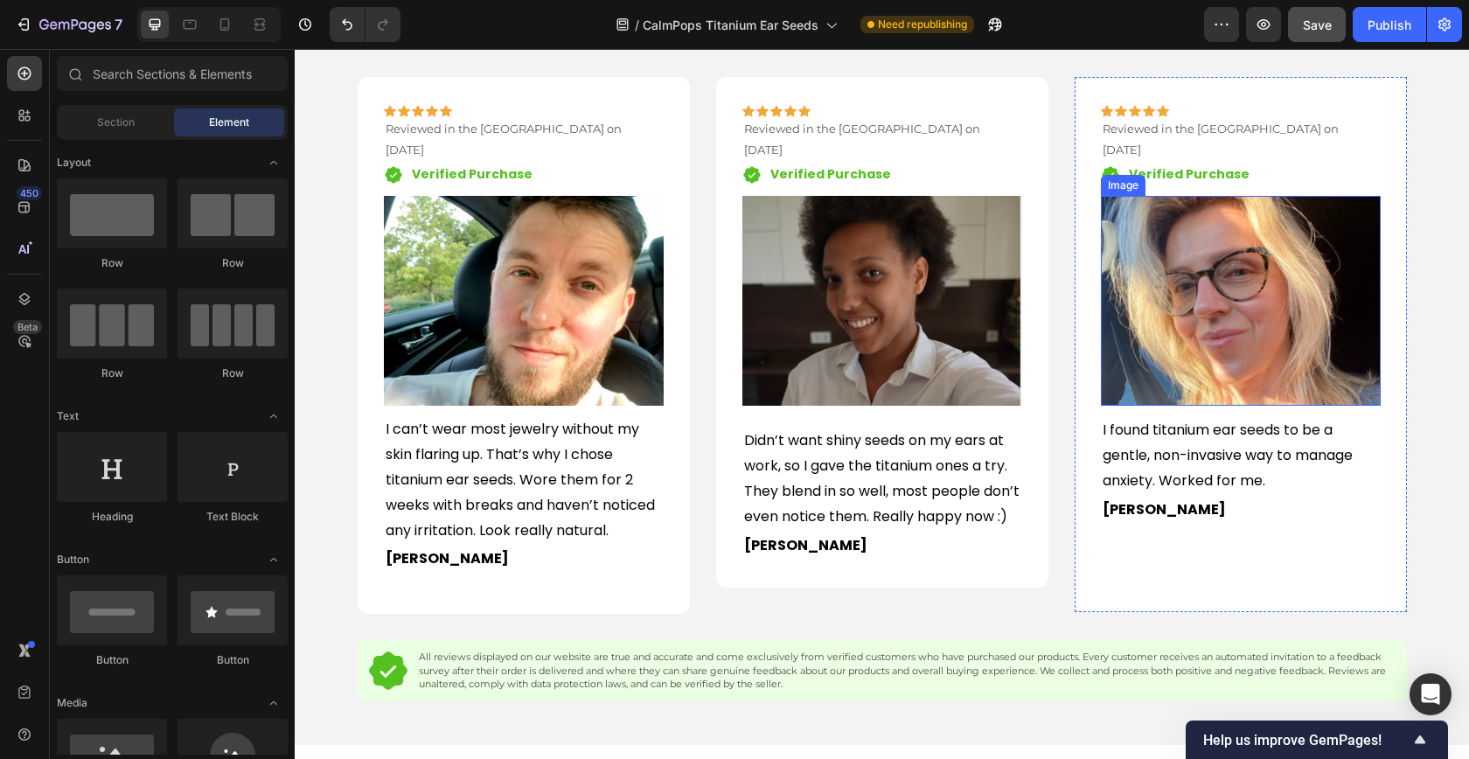
click at [1215, 281] on img at bounding box center [1241, 301] width 280 height 210
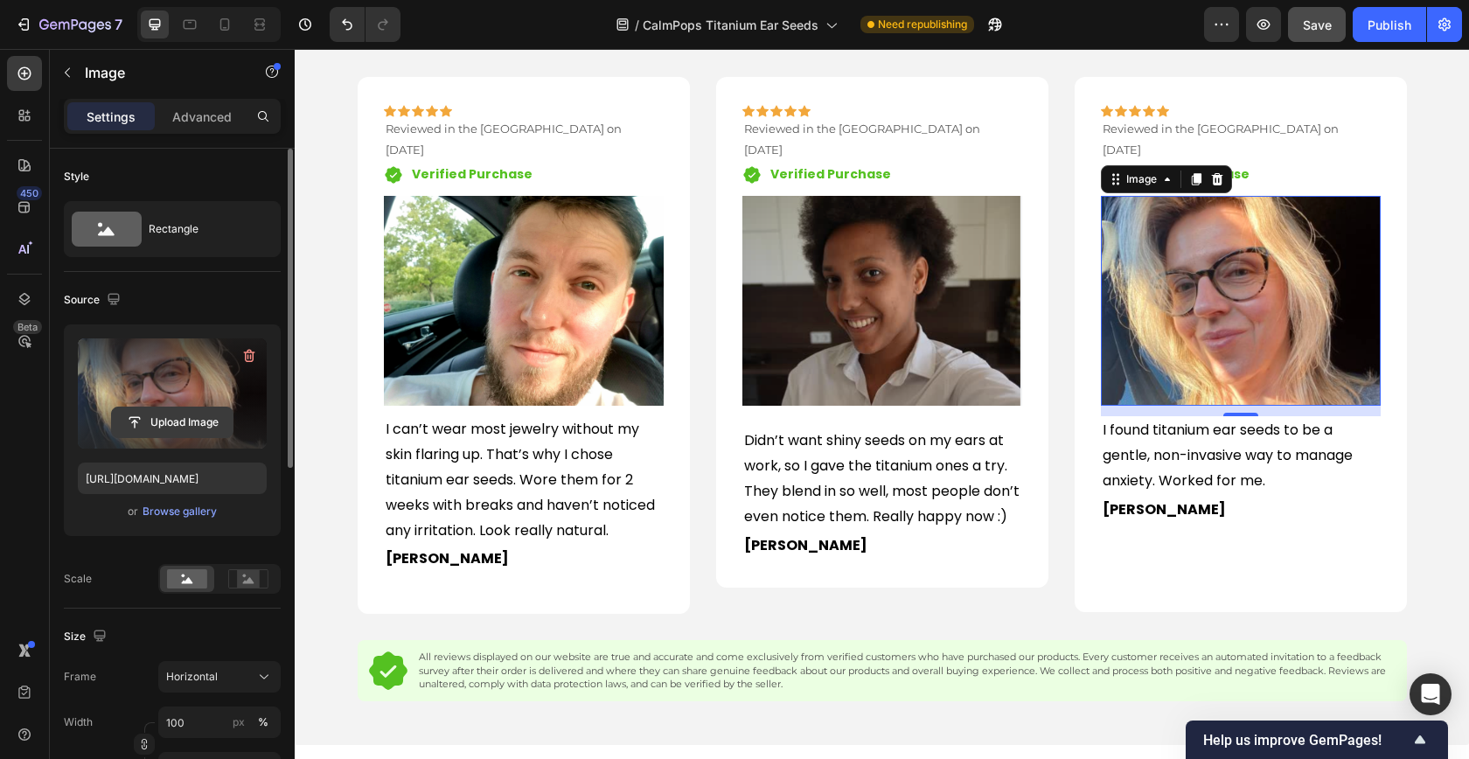
click at [165, 420] on input "file" at bounding box center [172, 422] width 121 height 30
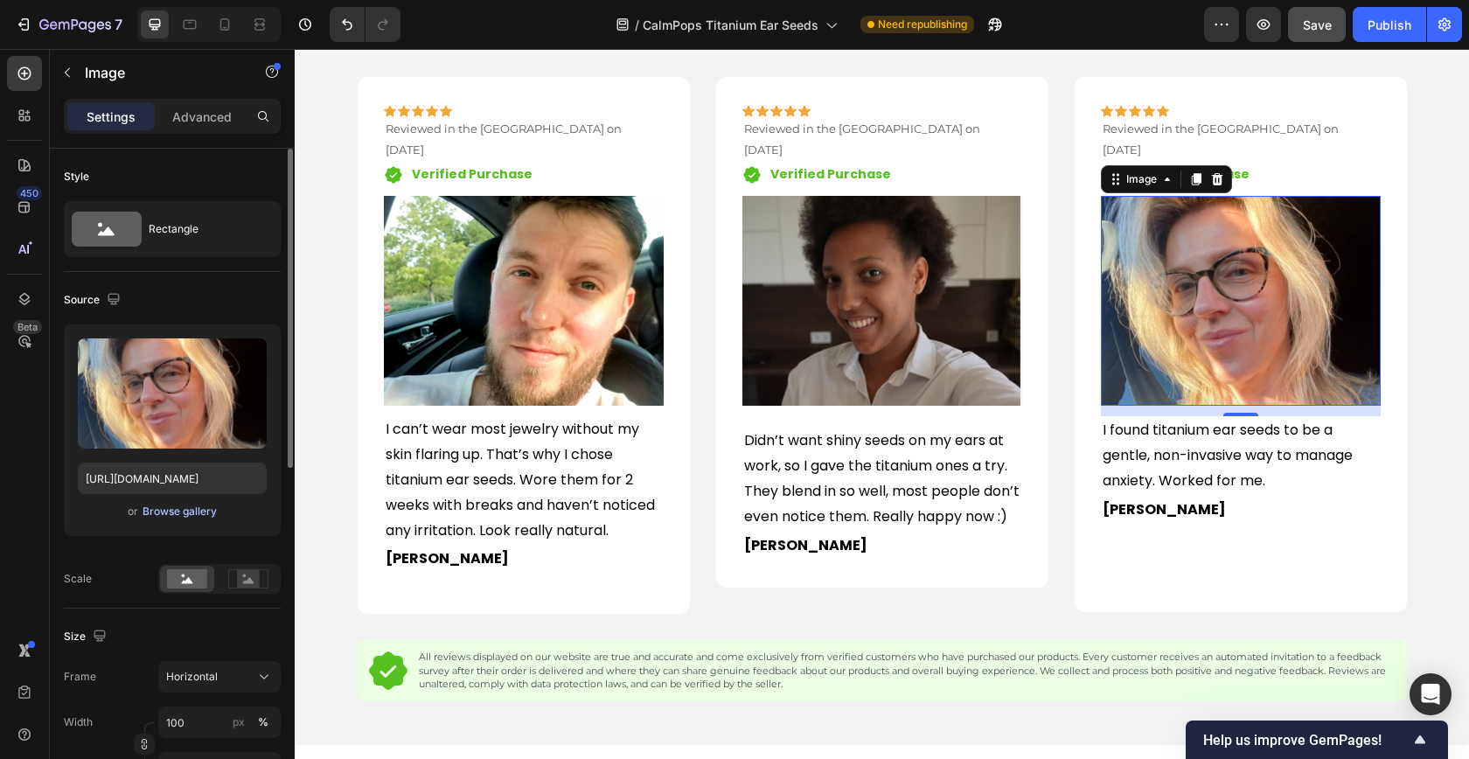
click at [167, 514] on div "Browse gallery" at bounding box center [180, 512] width 74 height 16
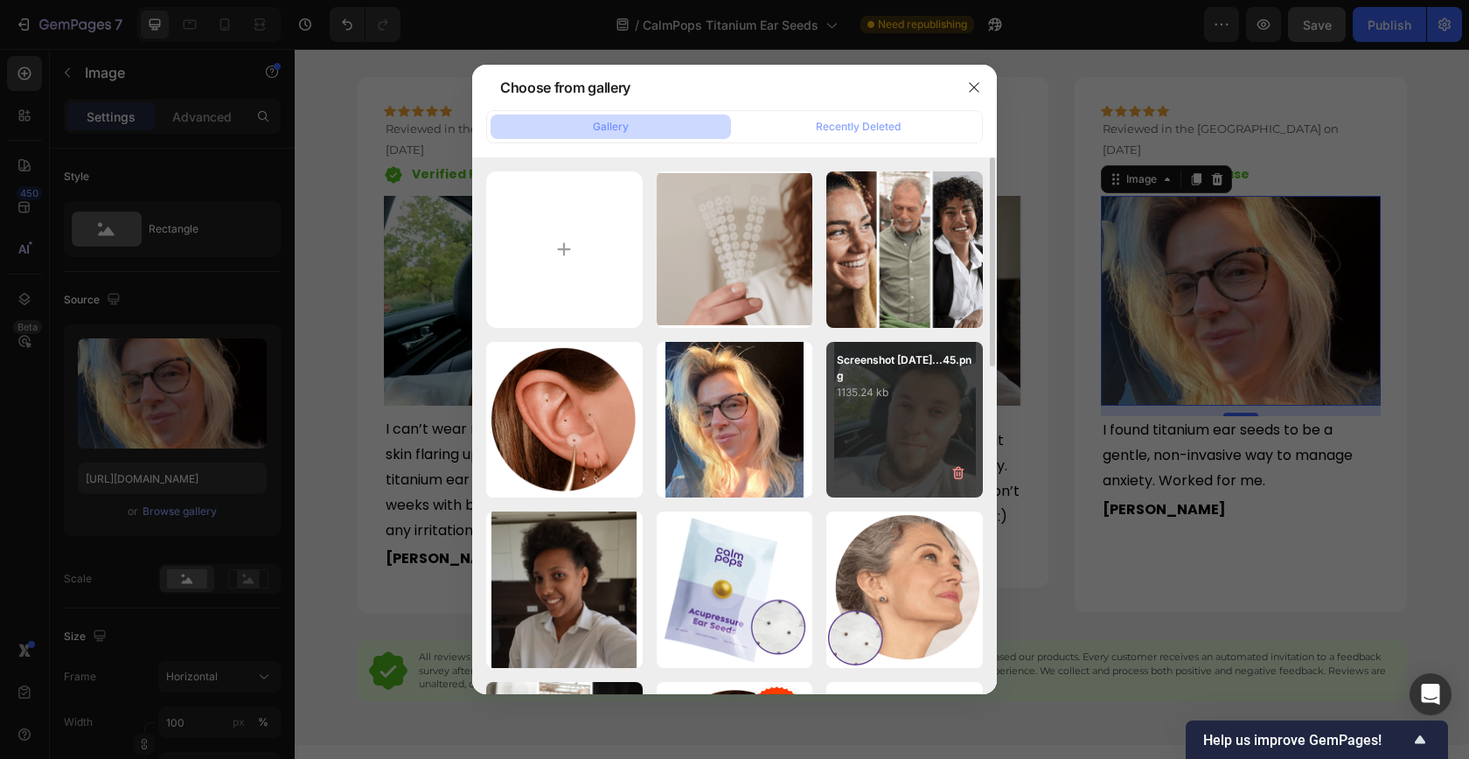
click at [907, 422] on div "Screenshot [DATE]...45.png 1135.24 kb" at bounding box center [904, 420] width 156 height 156
type input "[URL][DOMAIN_NAME]"
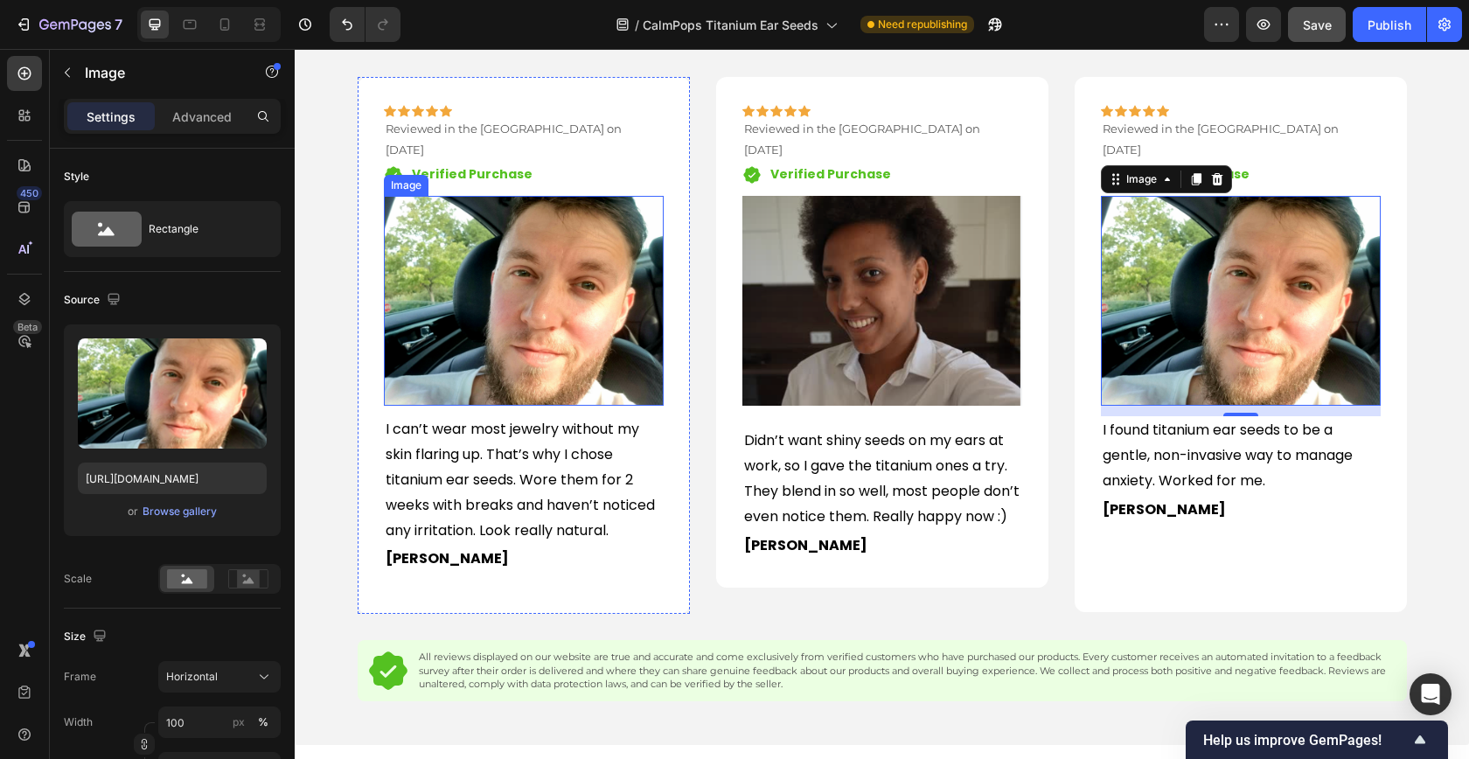
click at [499, 287] on img at bounding box center [524, 301] width 280 height 210
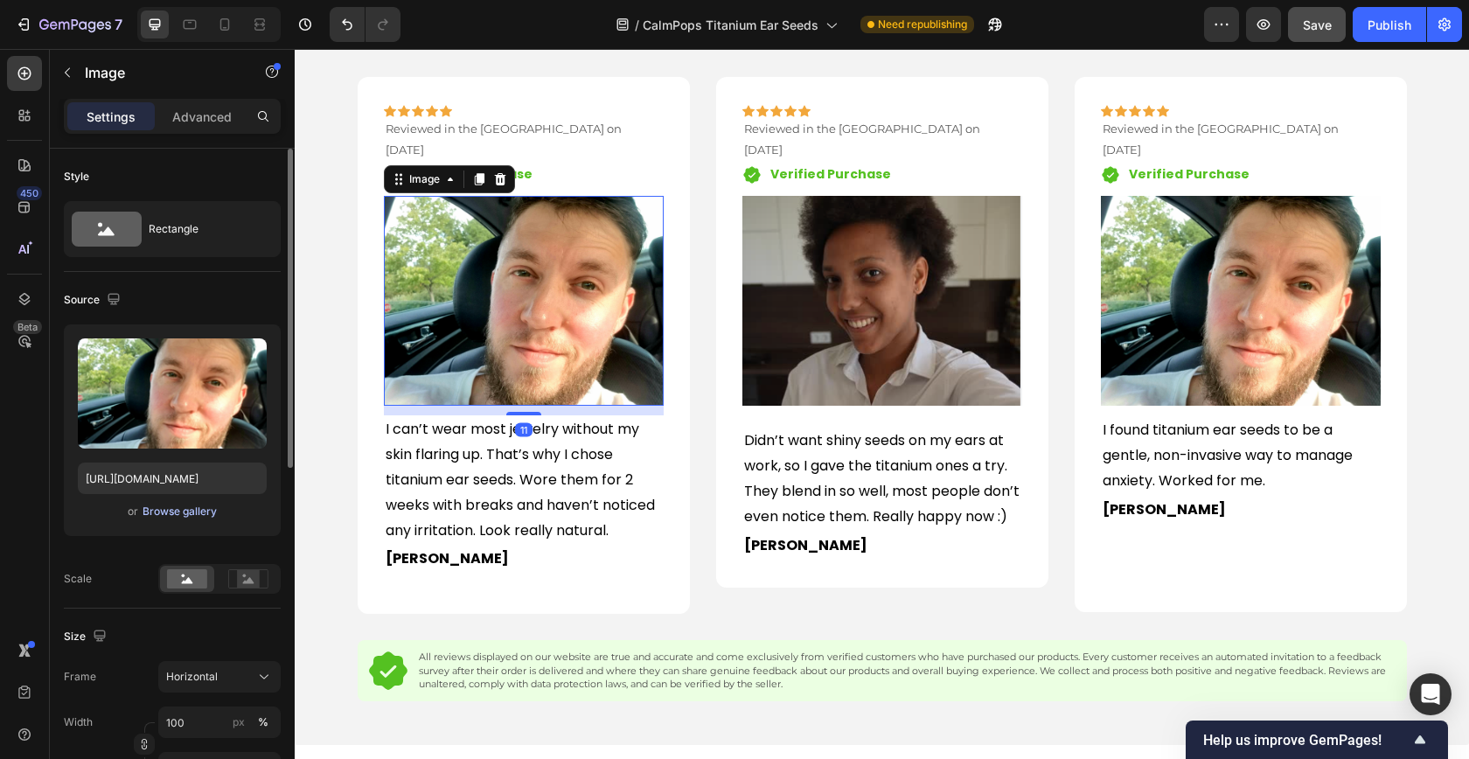
click at [184, 510] on div "Browse gallery" at bounding box center [180, 512] width 74 height 16
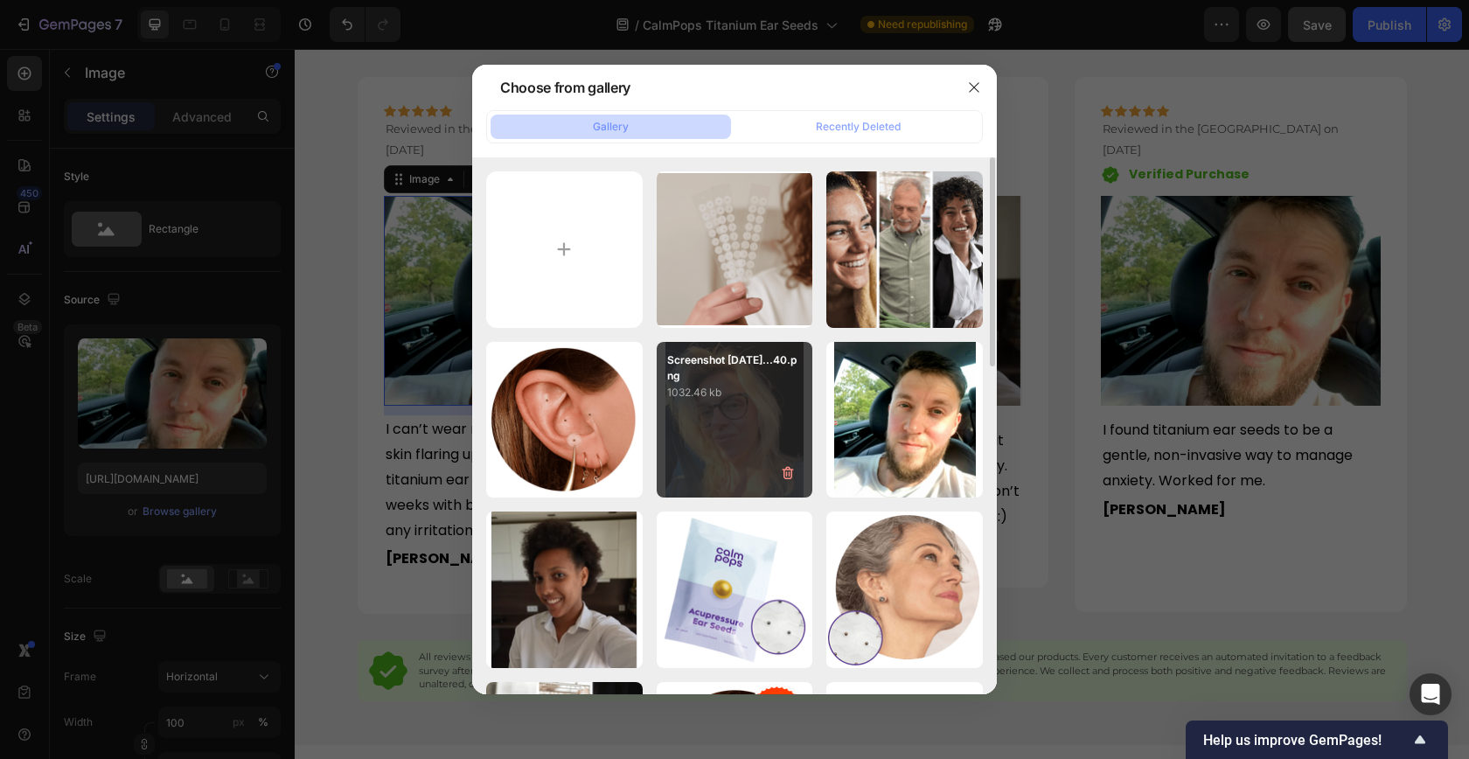
click at [729, 409] on div "Screenshot [DATE]...40.png 1032.46 kb" at bounding box center [735, 420] width 156 height 156
type input "[URL][DOMAIN_NAME]"
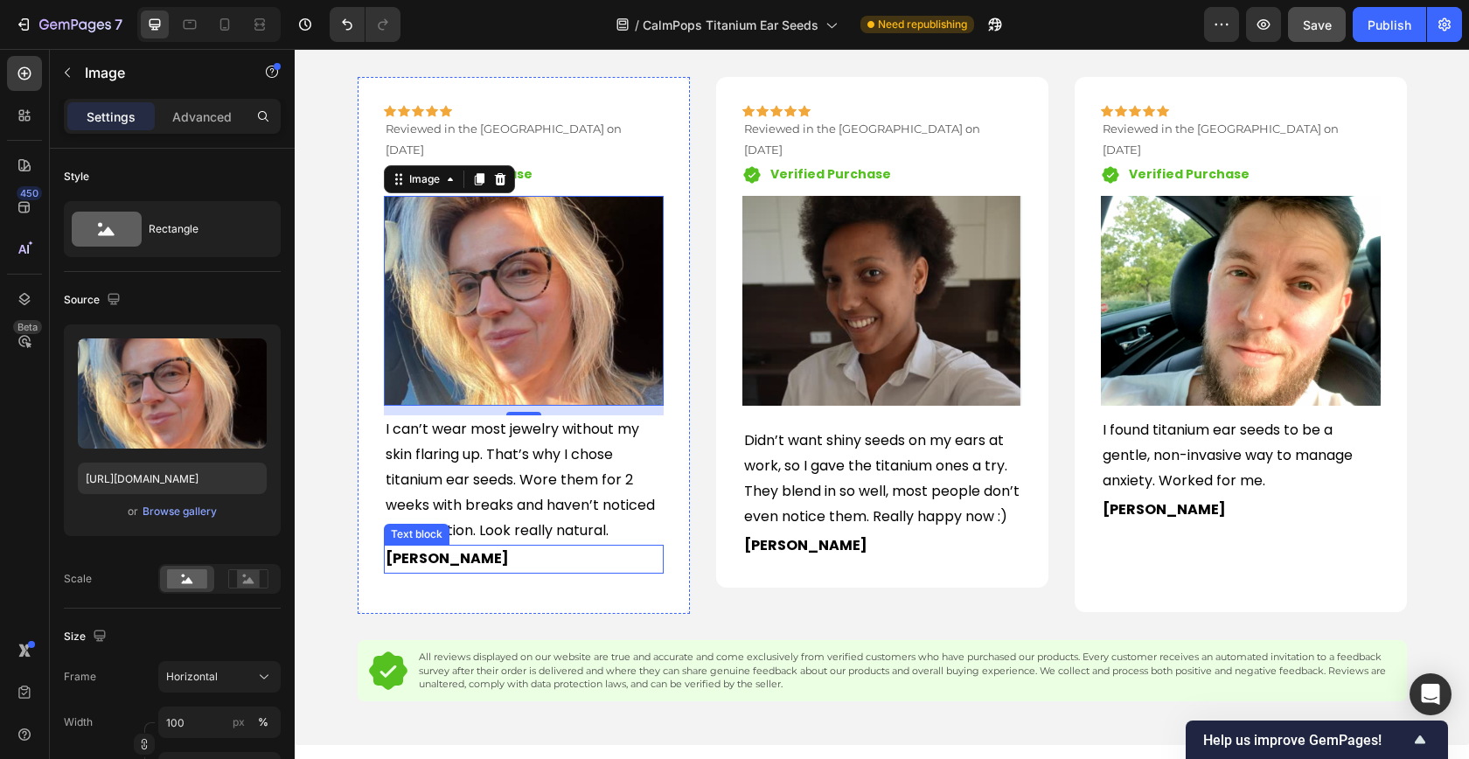
click at [412, 546] on p "[PERSON_NAME]" at bounding box center [524, 558] width 276 height 25
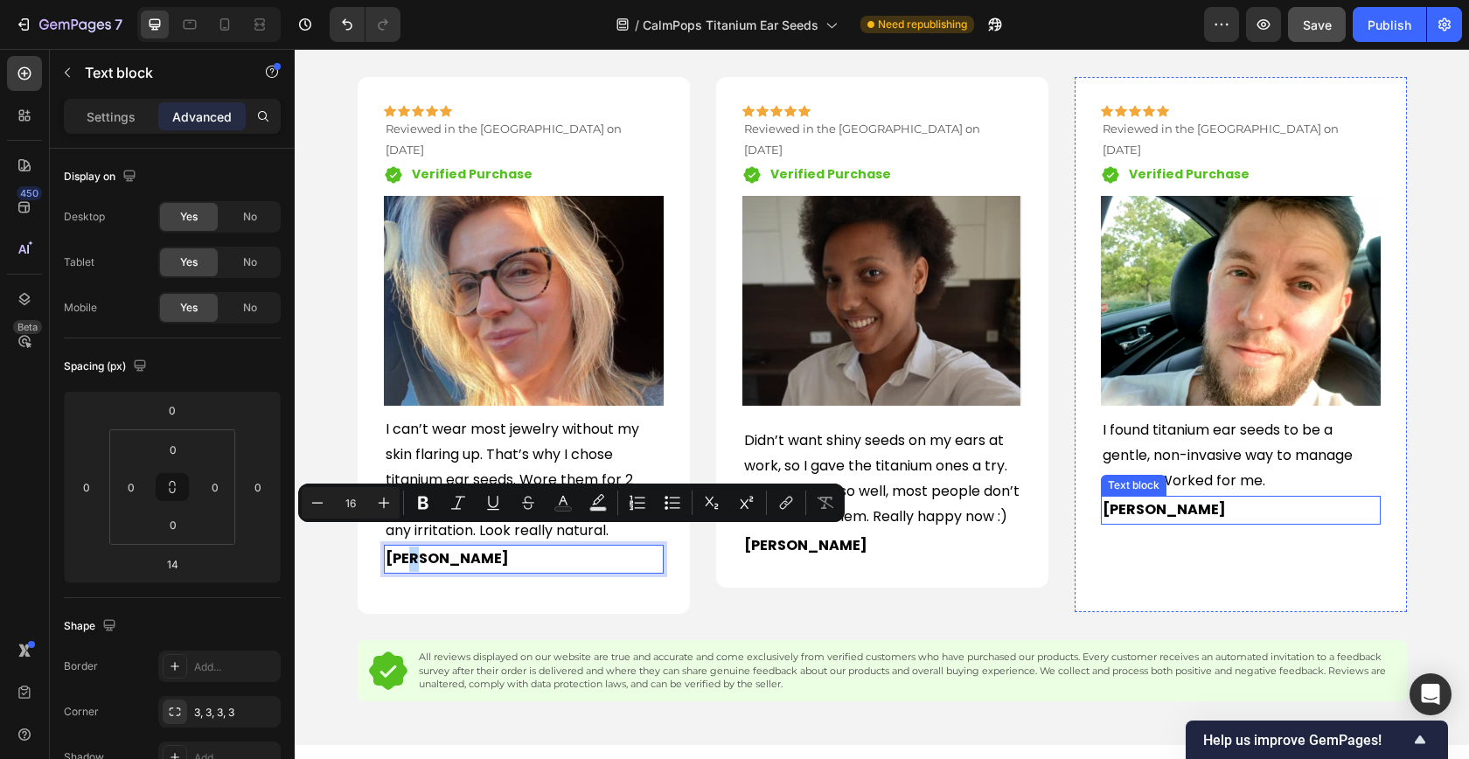
click at [1120, 499] on span "[PERSON_NAME]" at bounding box center [1163, 509] width 123 height 20
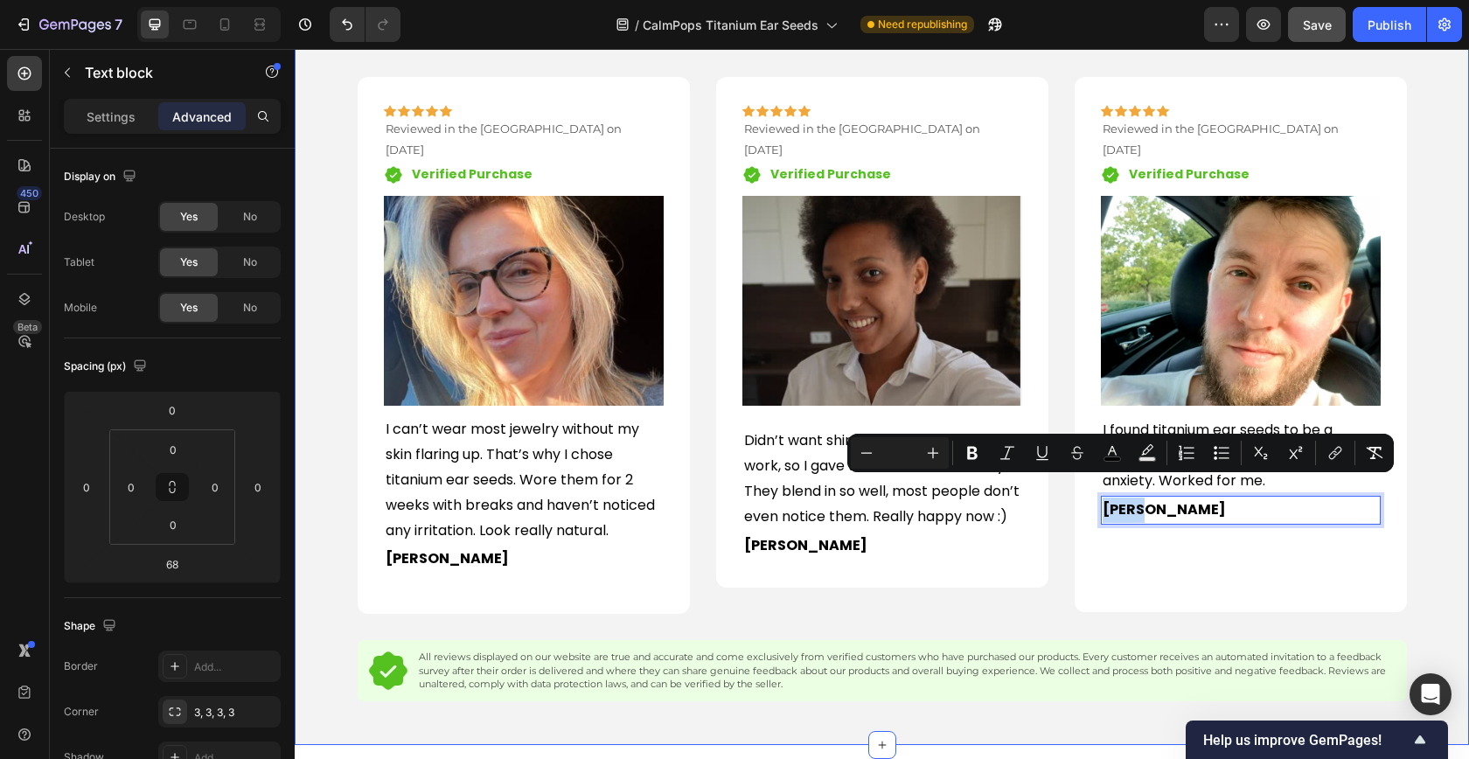
copy span "Priya"
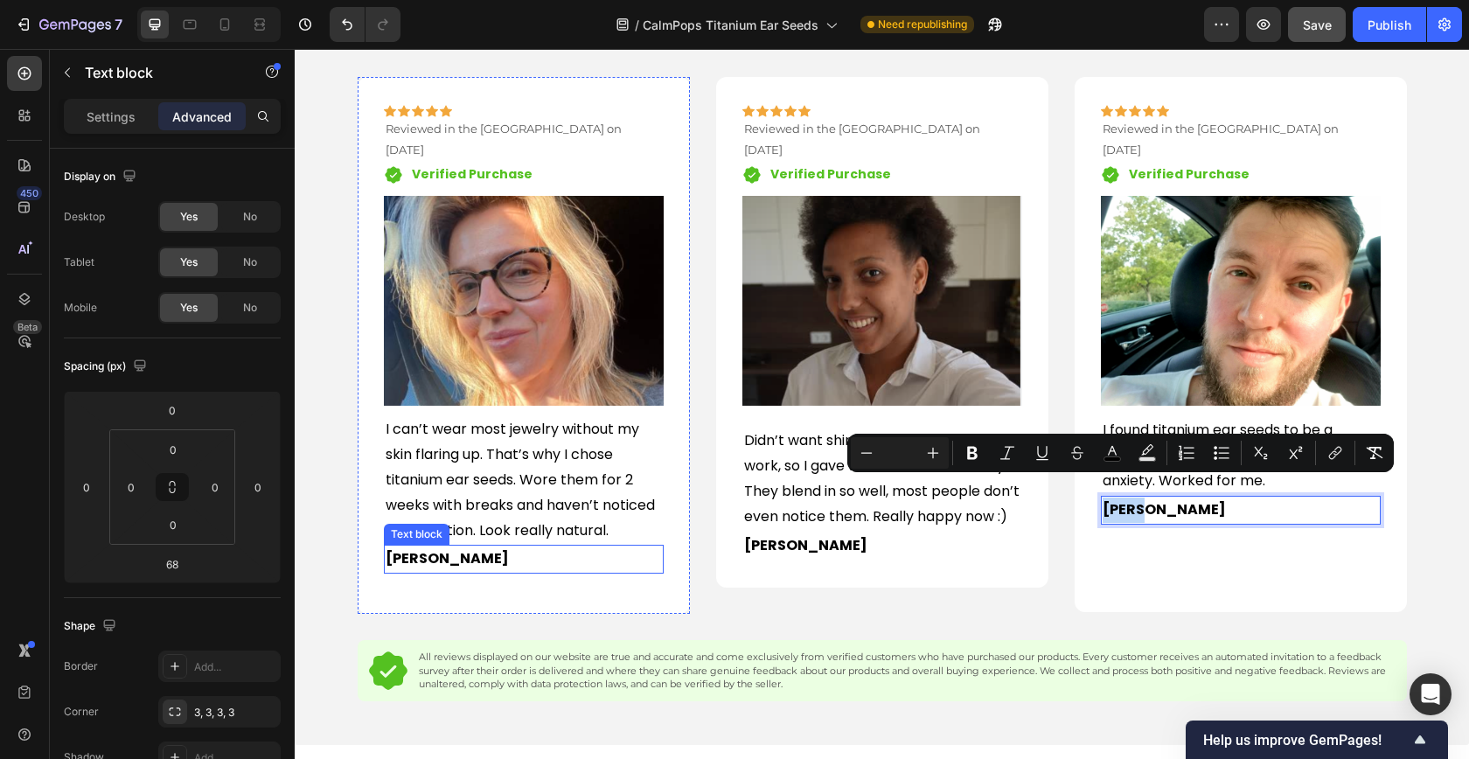
click at [405, 546] on p "[PERSON_NAME]" at bounding box center [524, 558] width 276 height 25
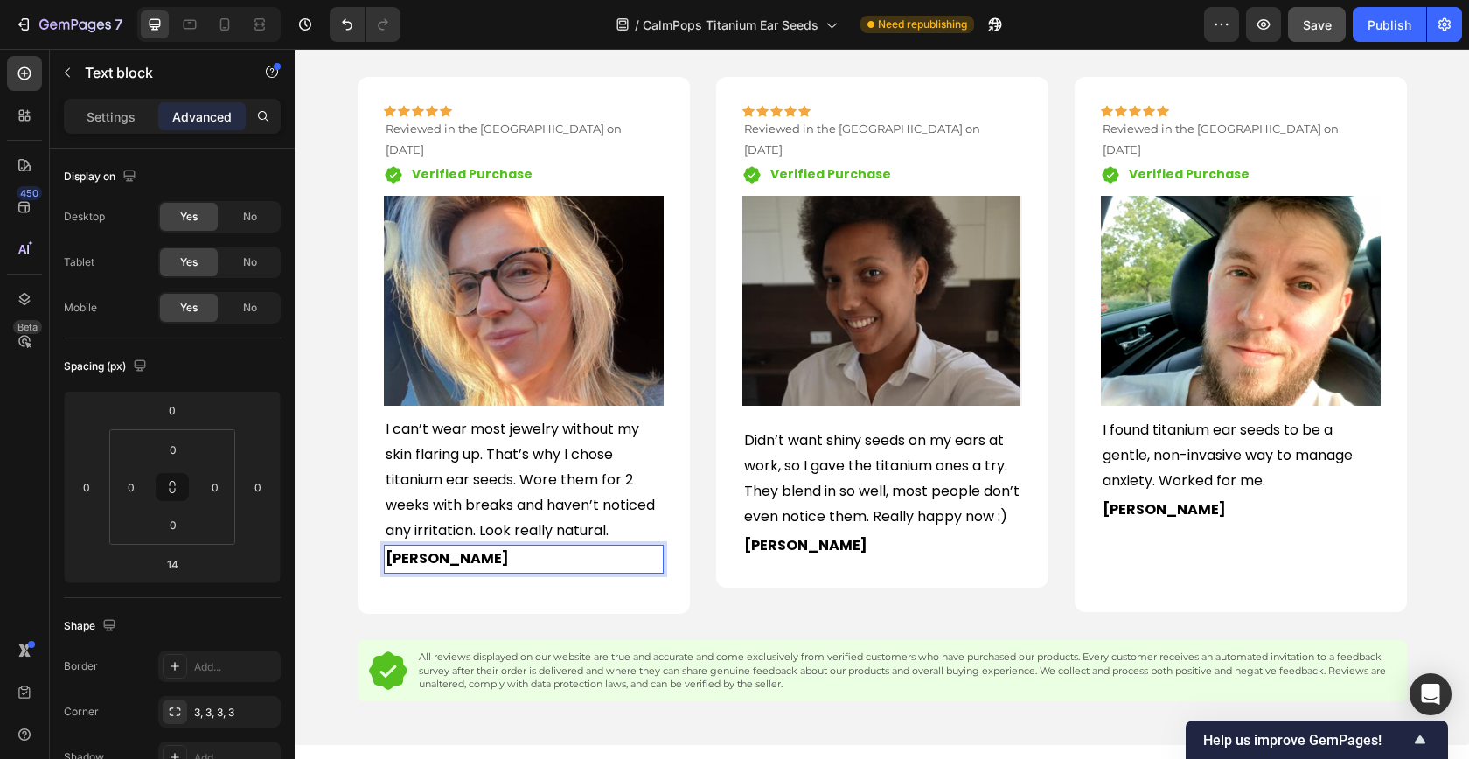
click at [405, 546] on p "[PERSON_NAME]" at bounding box center [524, 558] width 276 height 25
drag, startPoint x: 414, startPoint y: 540, endPoint x: 384, endPoint y: 540, distance: 29.7
click at [384, 545] on div "[PERSON_NAME]" at bounding box center [524, 559] width 280 height 29
click at [1126, 499] on span "[PERSON_NAME]" at bounding box center [1163, 509] width 123 height 20
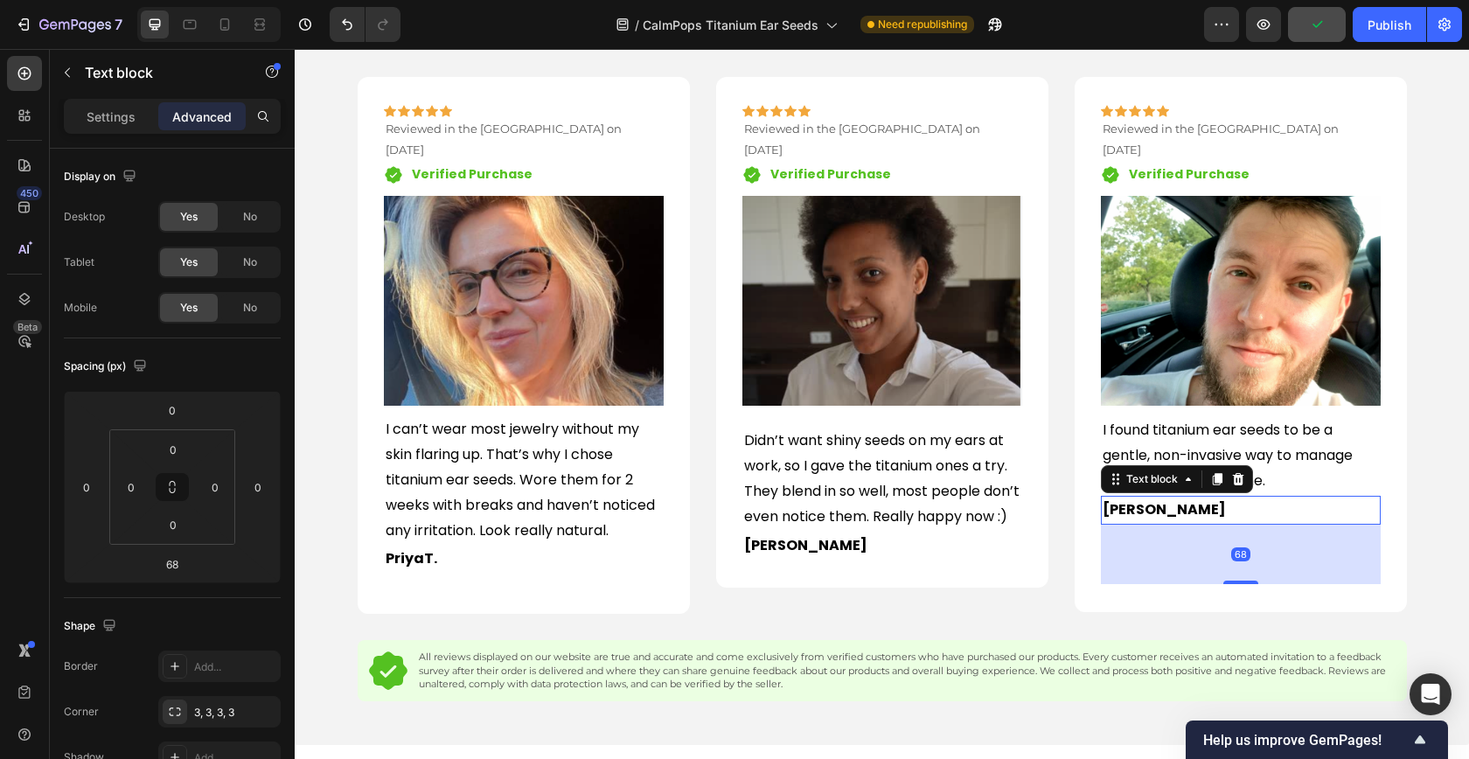
click at [1130, 499] on span "[PERSON_NAME]" at bounding box center [1163, 509] width 123 height 20
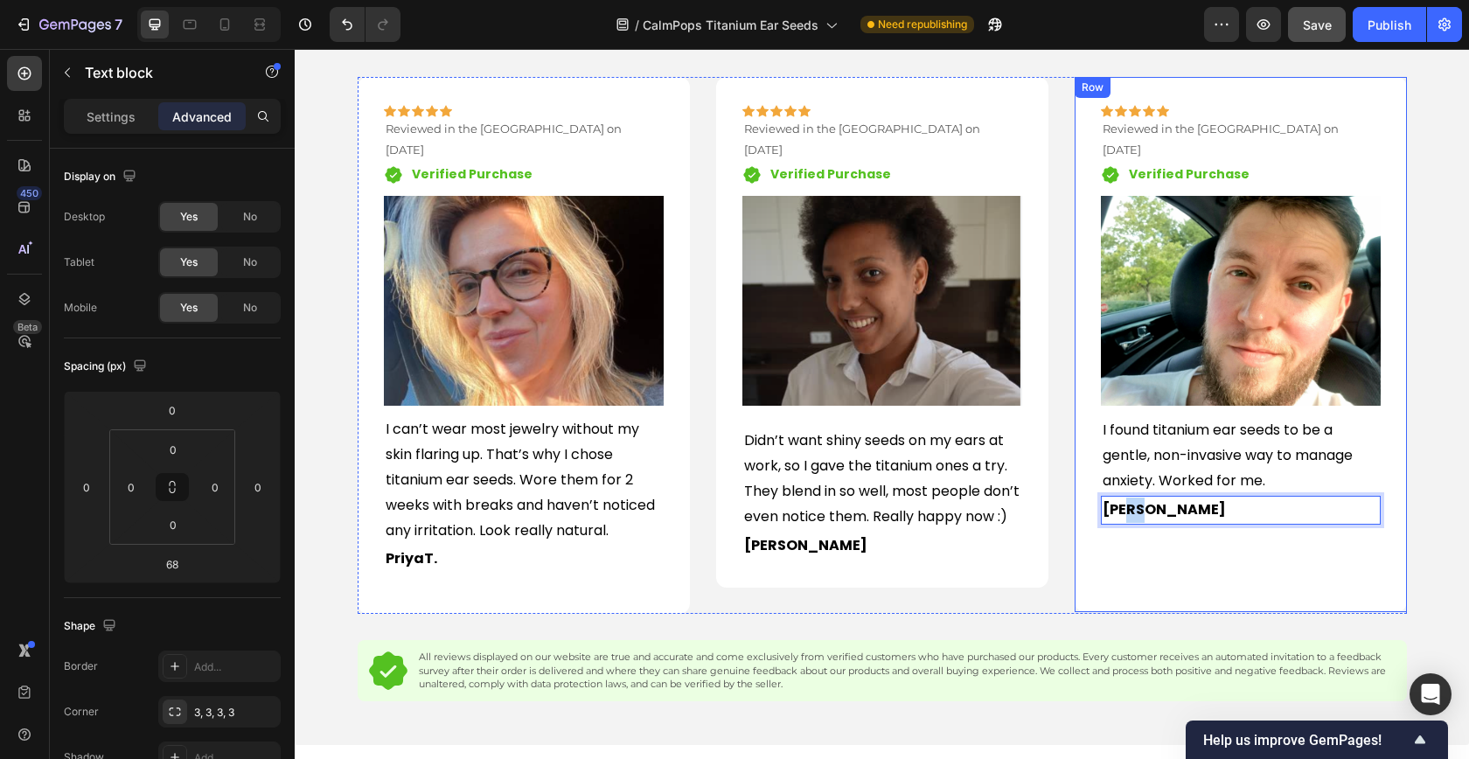
drag, startPoint x: 1137, startPoint y: 489, endPoint x: 1067, endPoint y: 492, distance: 70.0
click at [1067, 493] on div "Icon Icon Icon Icon Icon Row Reviewed in the [GEOGRAPHIC_DATA] on [DATE] Text b…" at bounding box center [882, 345] width 1049 height 537
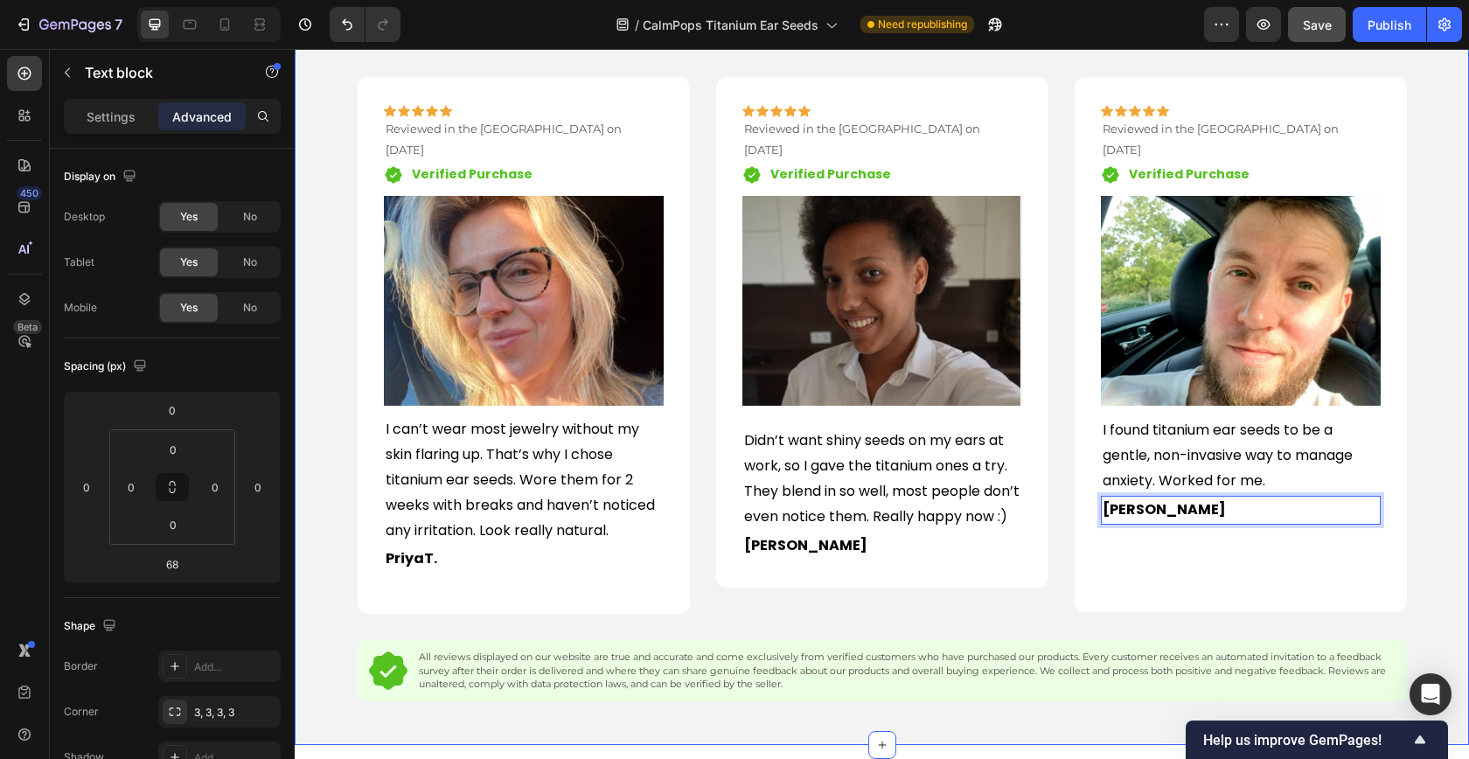
click at [334, 411] on div "Customers Love Titanium Ear Seeds Heading Icon Icon Icon Icon Icon Row Reviewed…" at bounding box center [882, 363] width 1148 height 729
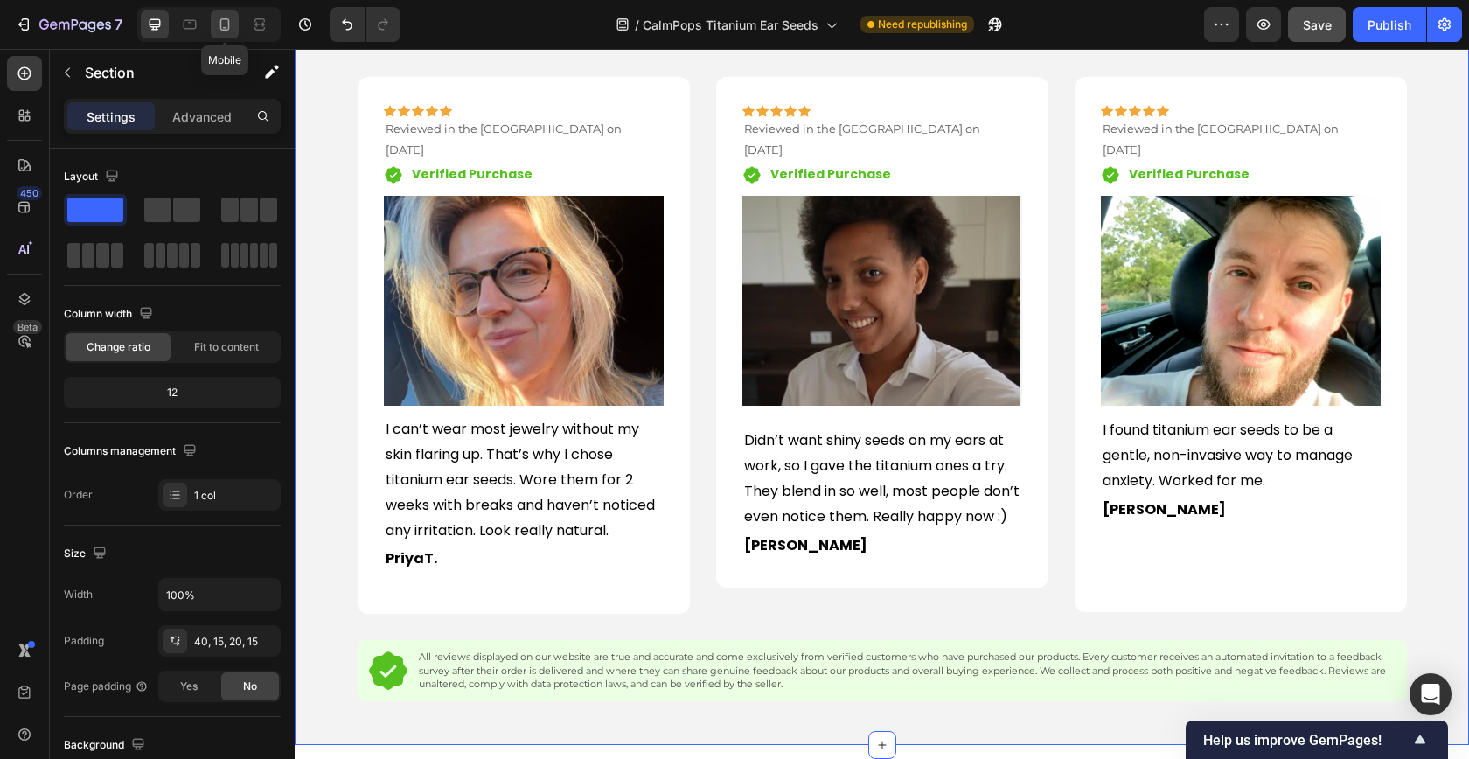
click at [219, 30] on icon at bounding box center [224, 24] width 17 height 17
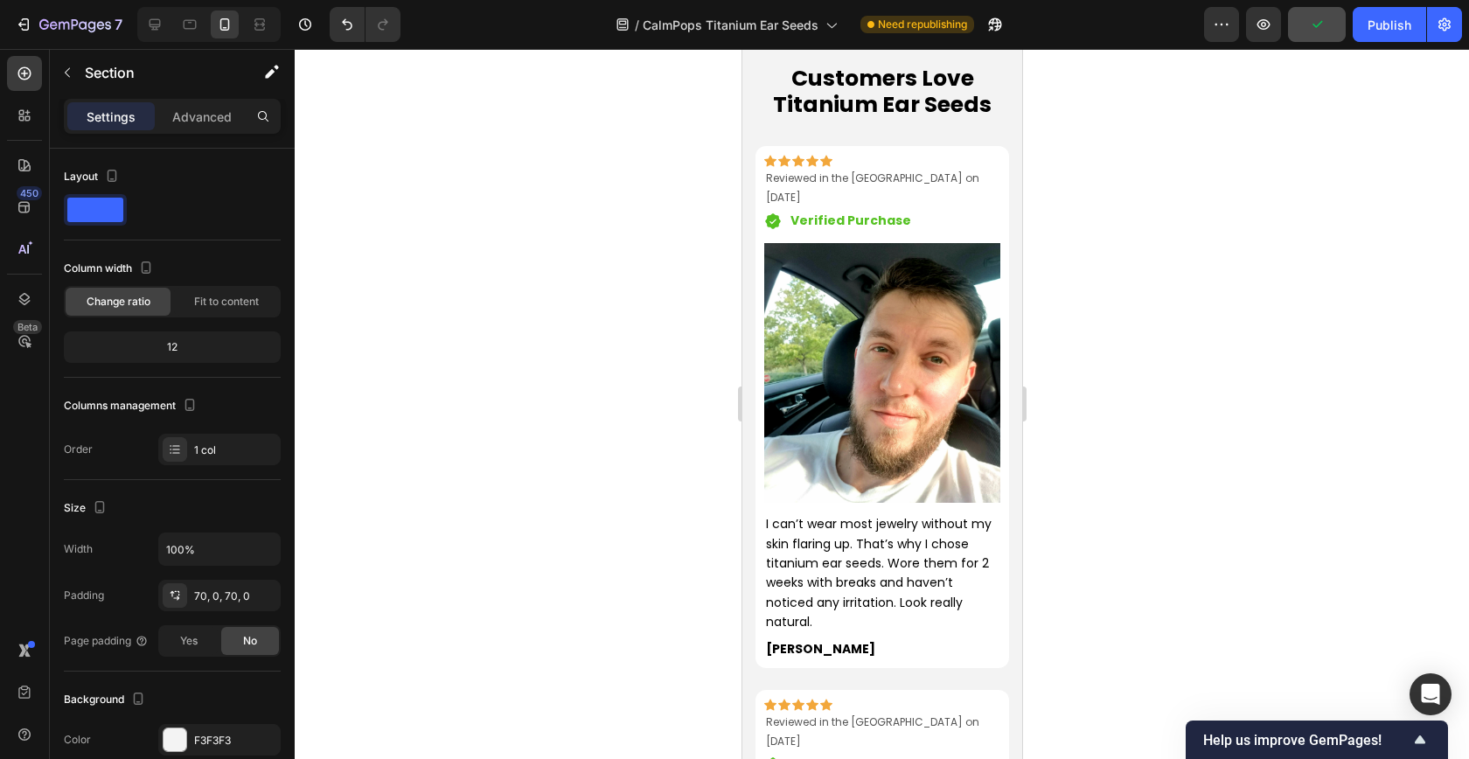
scroll to position [1755, 0]
click at [891, 358] on img at bounding box center [881, 374] width 236 height 261
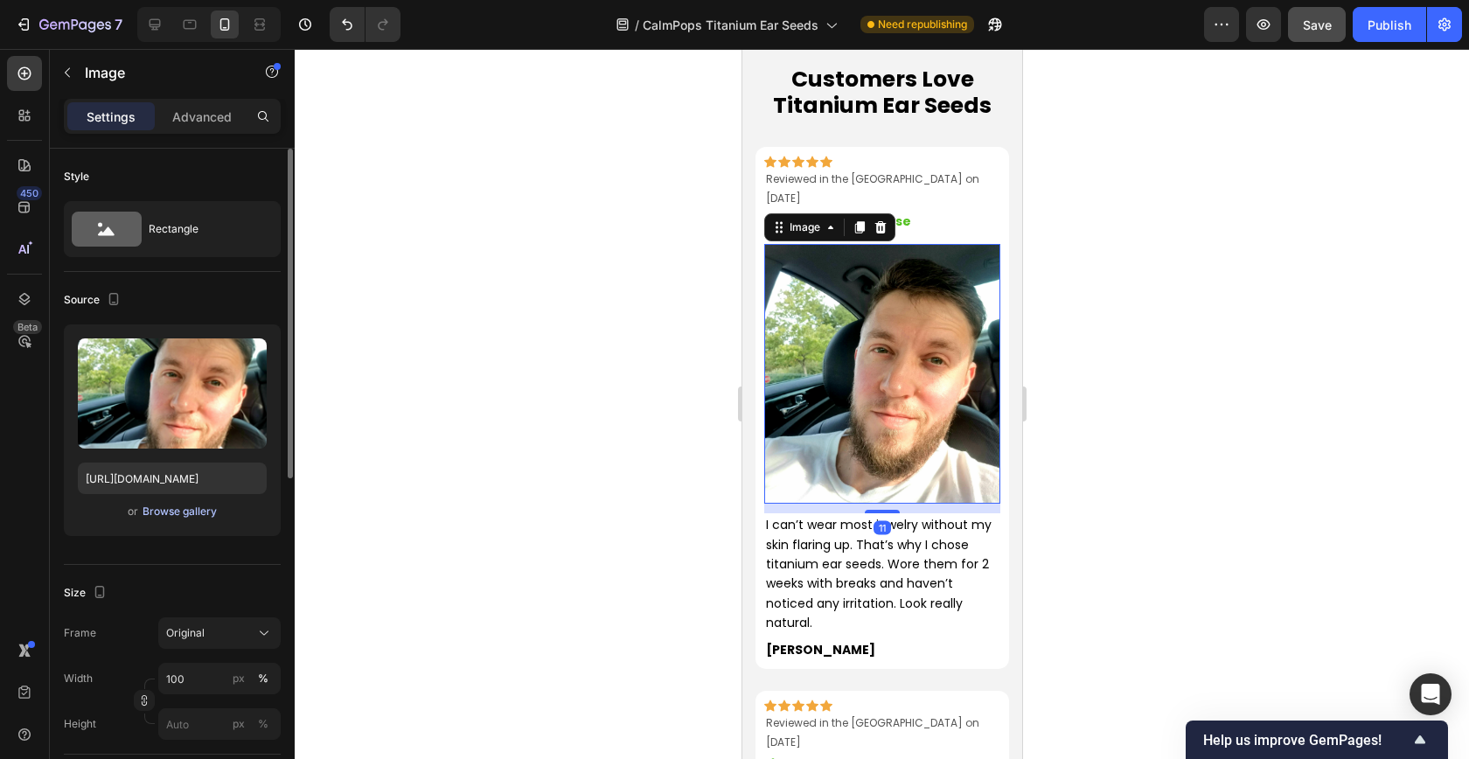
click at [159, 510] on div "Browse gallery" at bounding box center [180, 512] width 74 height 16
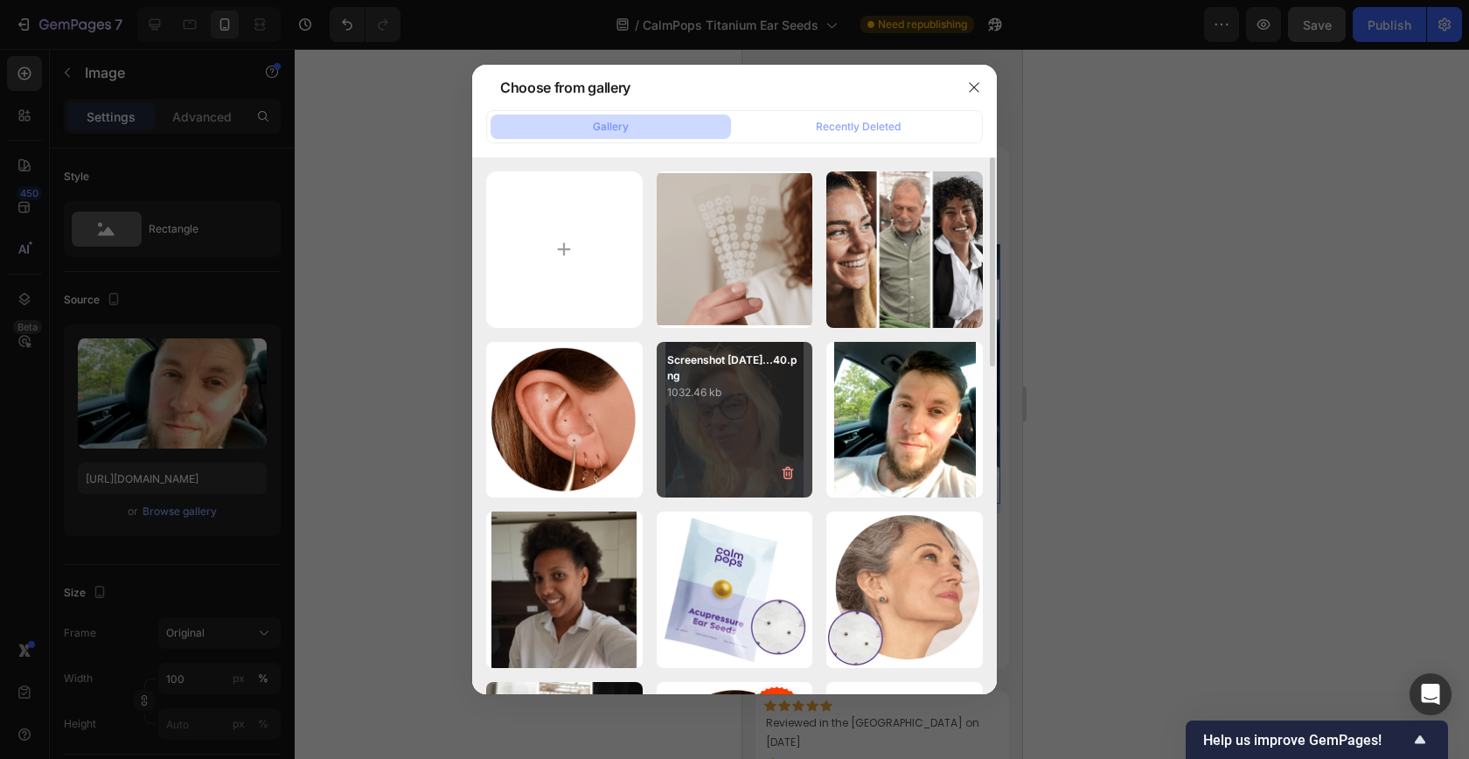
click at [684, 429] on div "Screenshot [DATE]...40.png 1032.46 kb" at bounding box center [735, 420] width 156 height 156
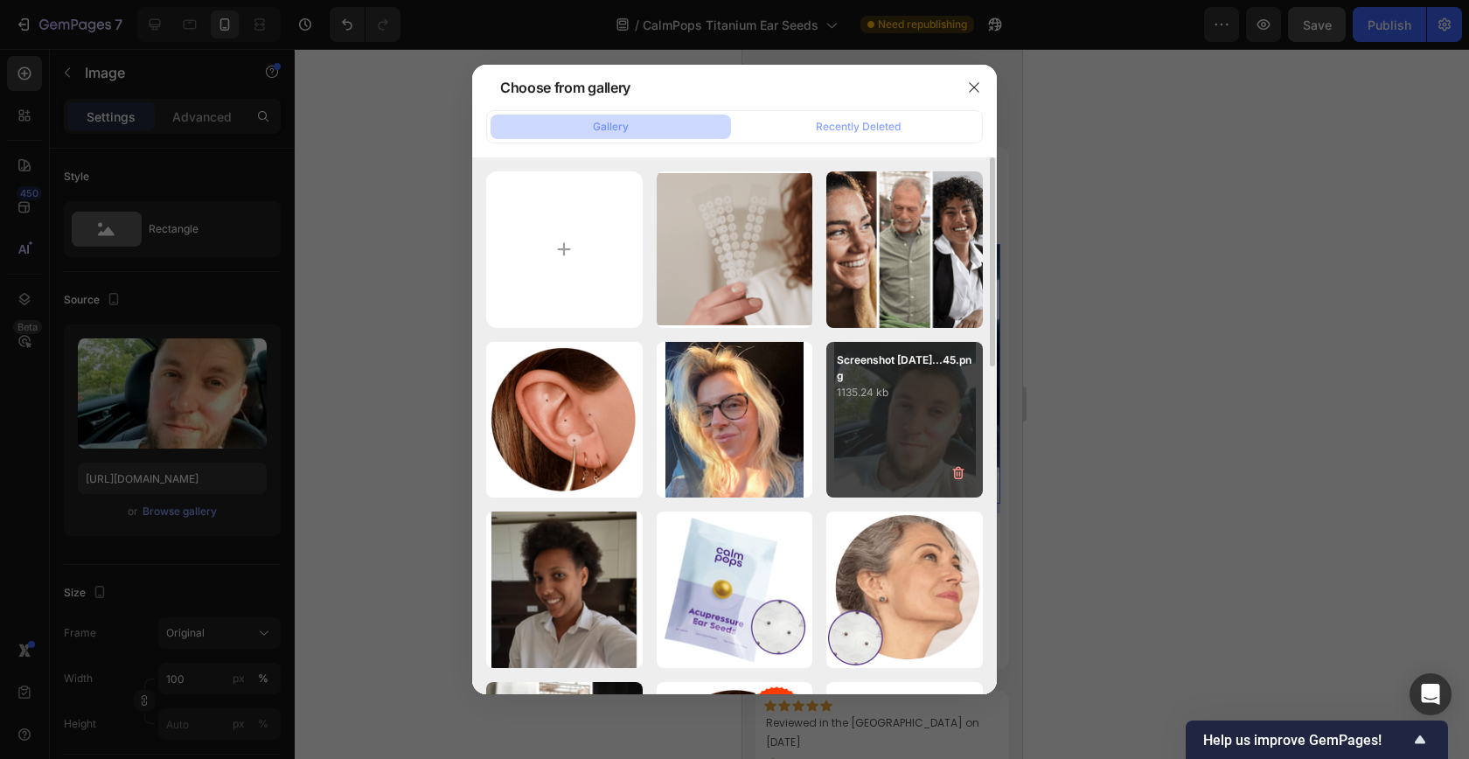
type input "[URL][DOMAIN_NAME]"
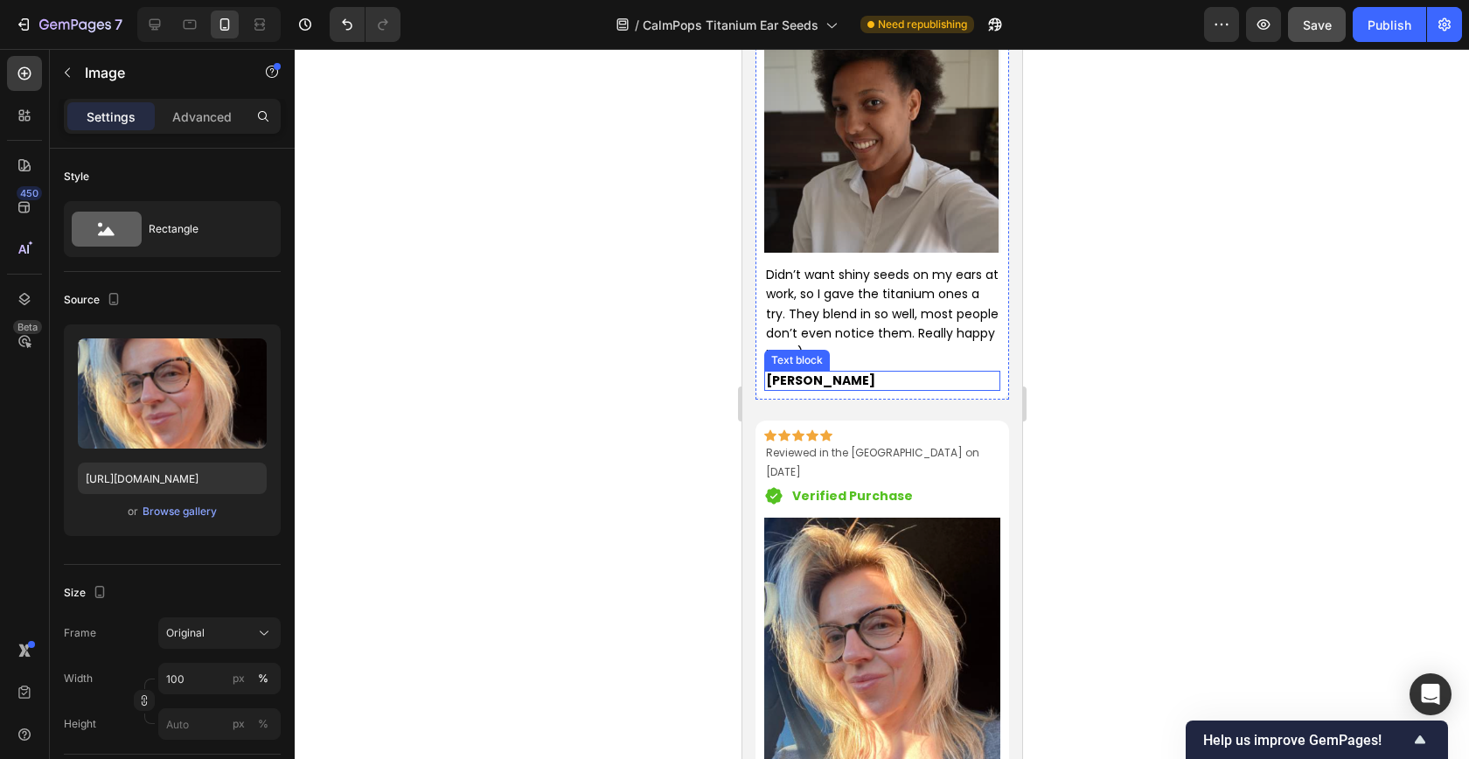
scroll to position [2583, 0]
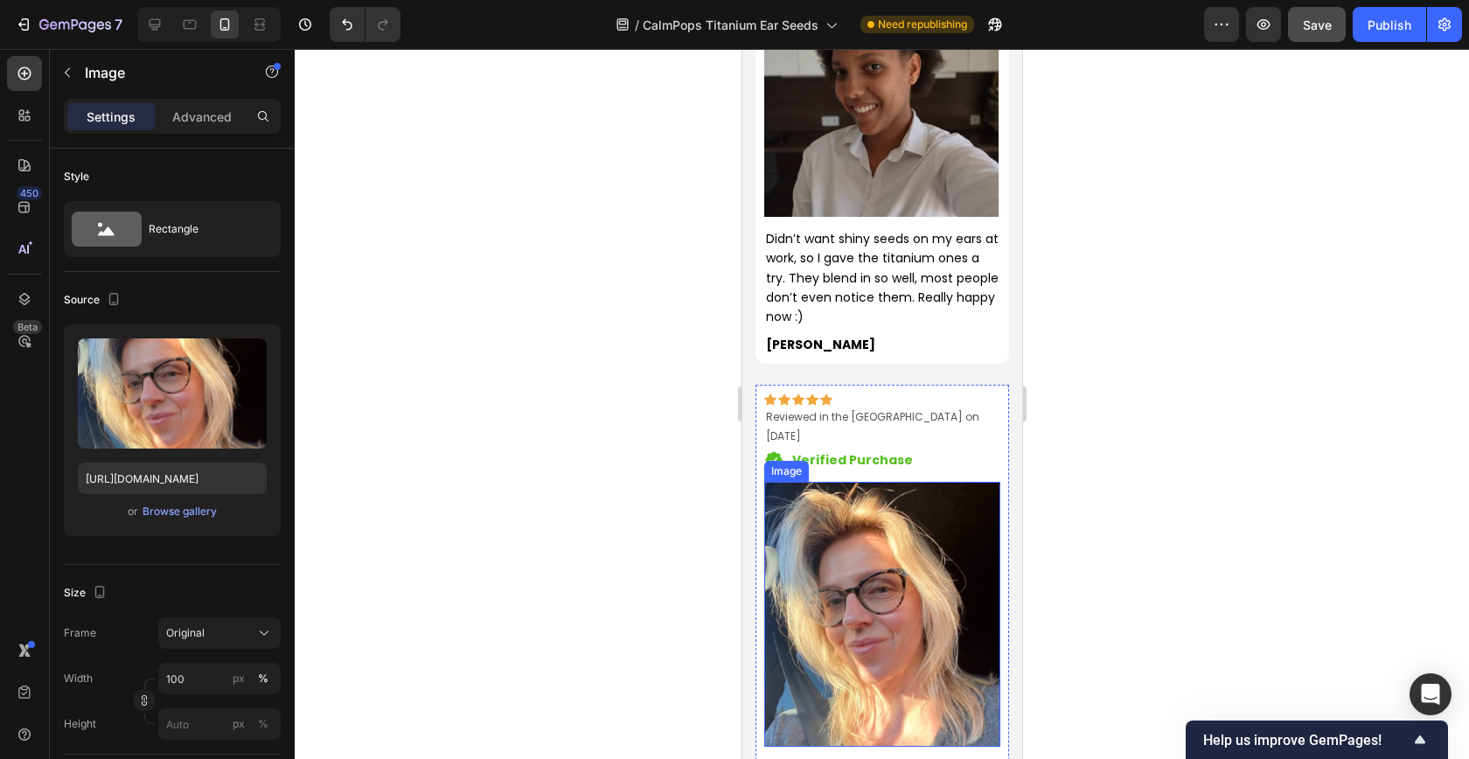
click at [886, 524] on img at bounding box center [881, 614] width 236 height 265
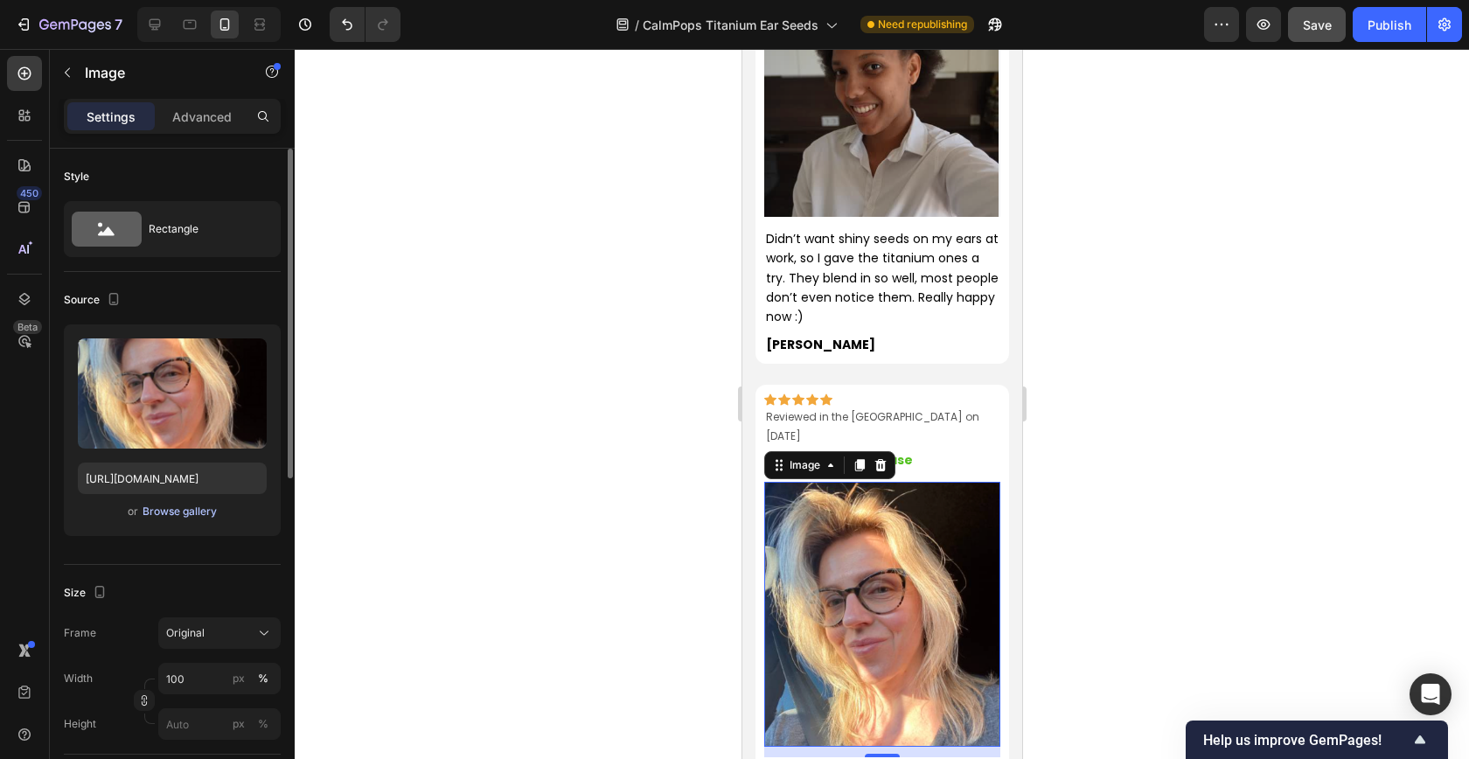
click at [158, 517] on div "Browse gallery" at bounding box center [180, 512] width 74 height 16
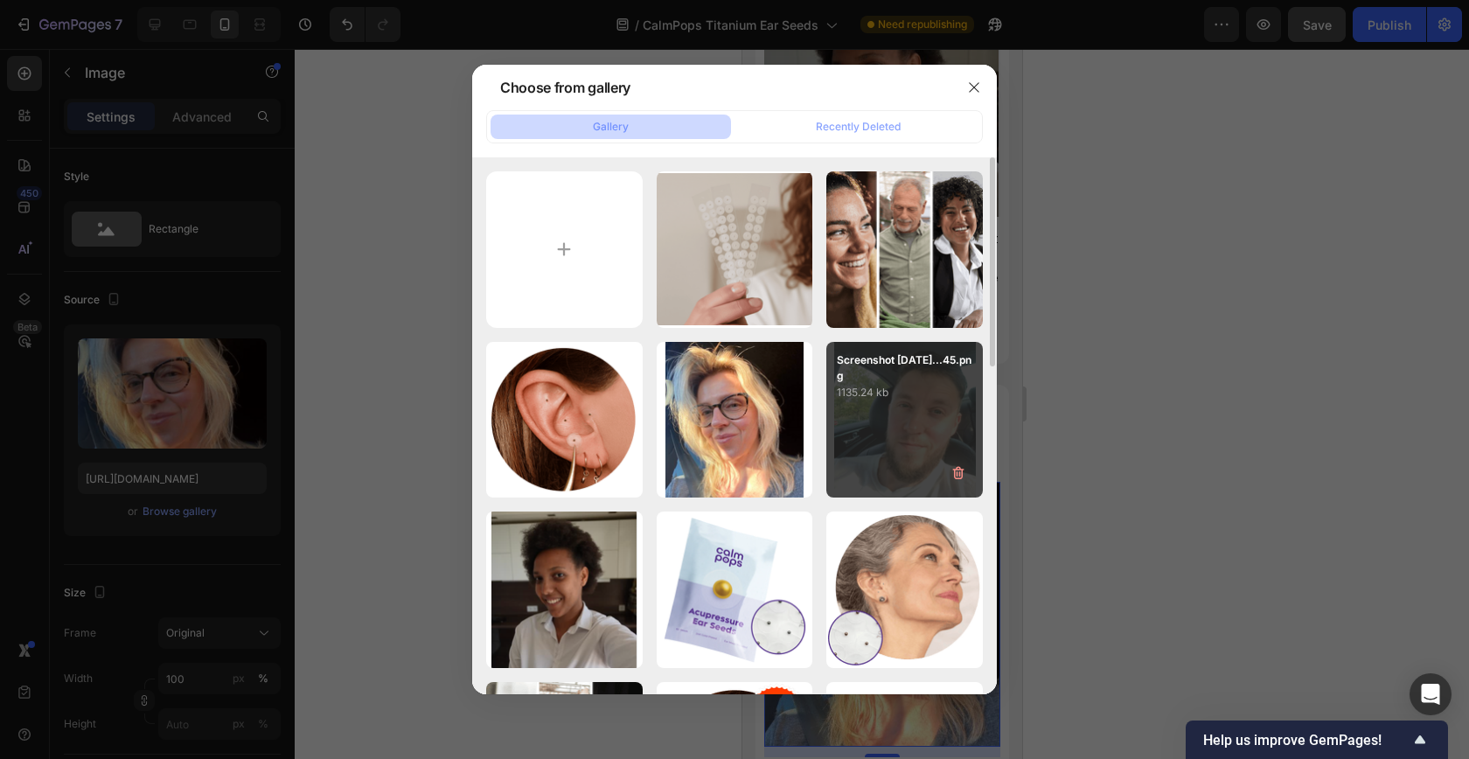
click at [936, 426] on div "Screenshot [DATE]...45.png 1135.24 kb" at bounding box center [904, 420] width 156 height 156
type input "[URL][DOMAIN_NAME]"
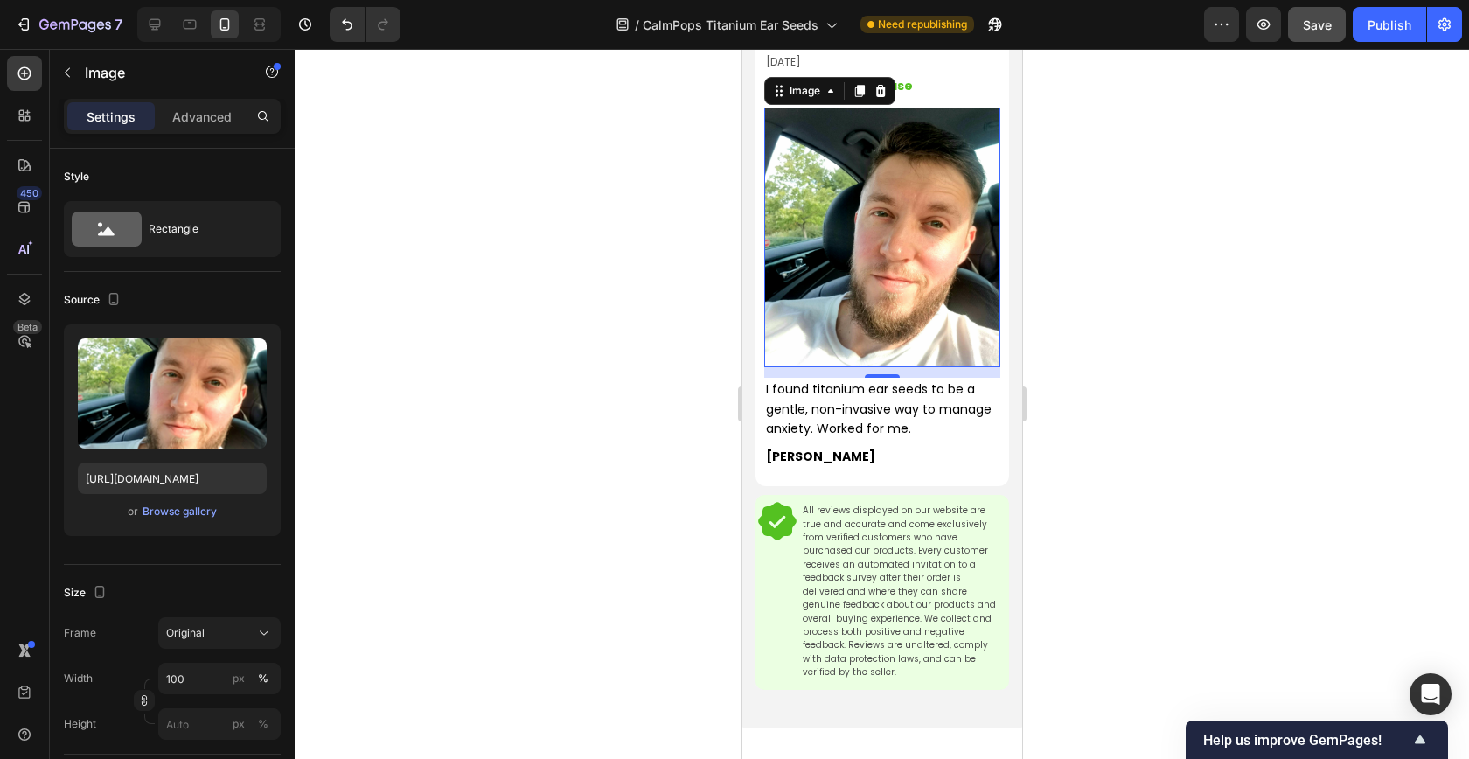
scroll to position [2981, 0]
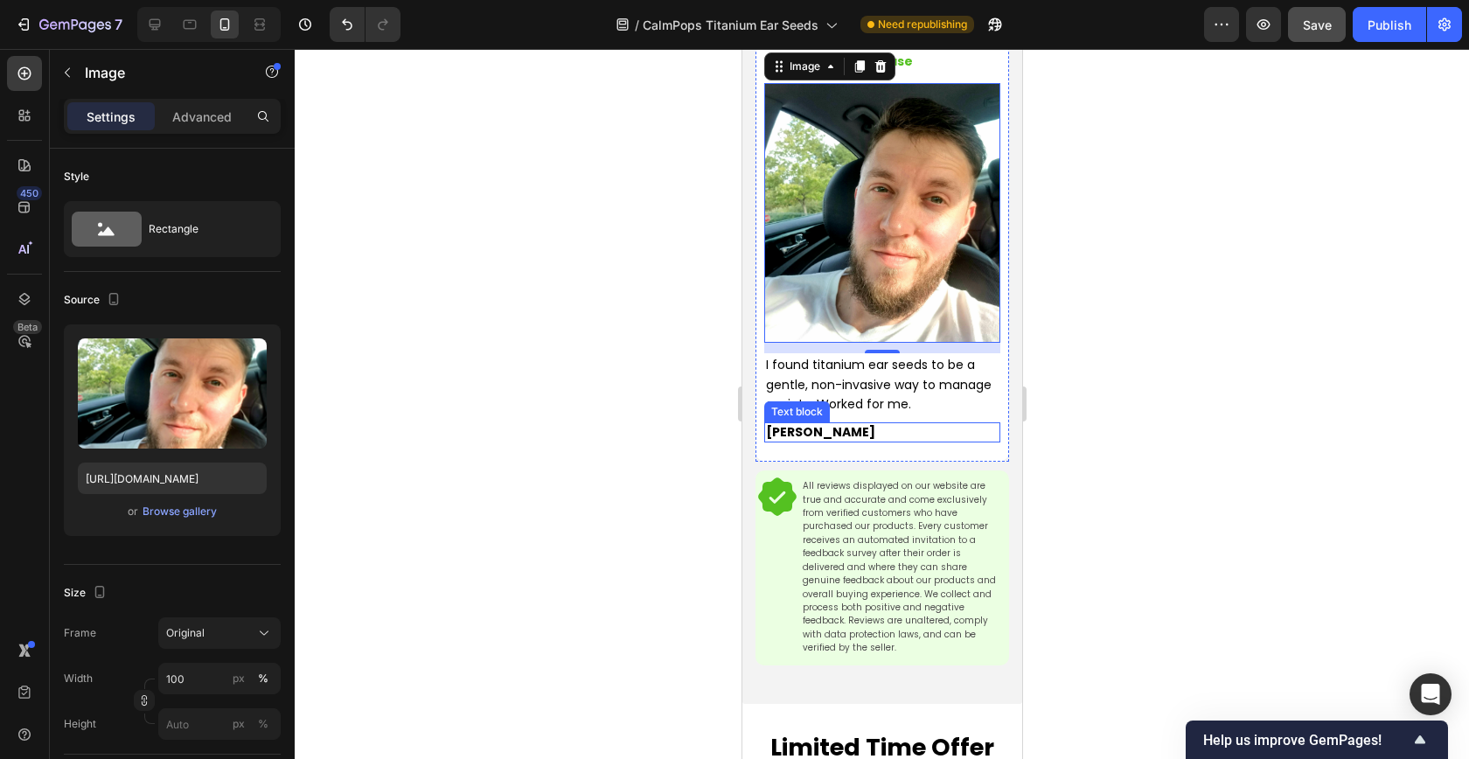
click at [795, 424] on p "[PERSON_NAME]" at bounding box center [881, 432] width 233 height 17
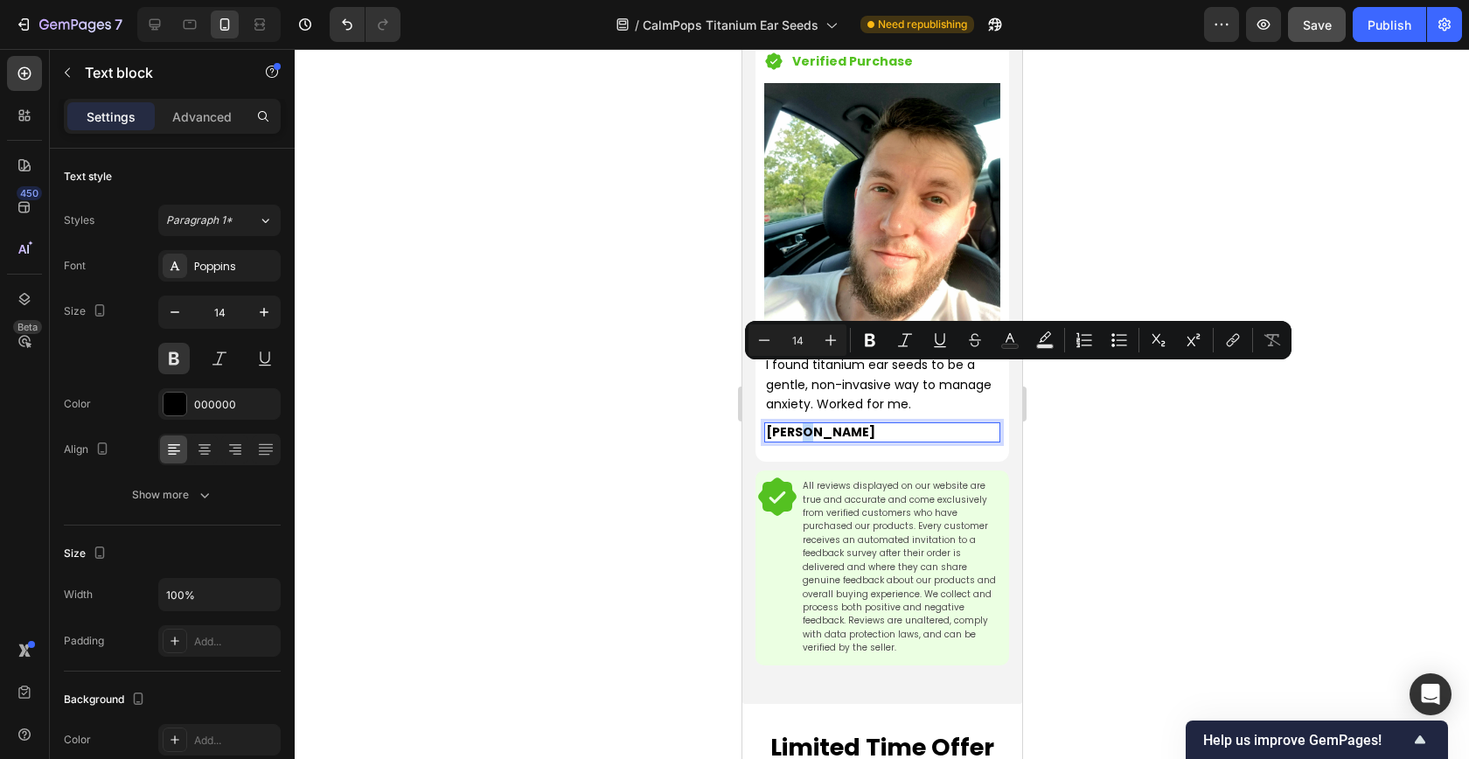
click at [796, 424] on p "[PERSON_NAME]" at bounding box center [881, 432] width 233 height 17
drag, startPoint x: 796, startPoint y: 373, endPoint x: 755, endPoint y: 374, distance: 40.2
click at [754, 374] on div "Icon Icon Icon Icon Icon Row Reviewed in the [GEOGRAPHIC_DATA] on [DATE] Text b…" at bounding box center [881, 224] width 254 height 476
copy p "Priya"
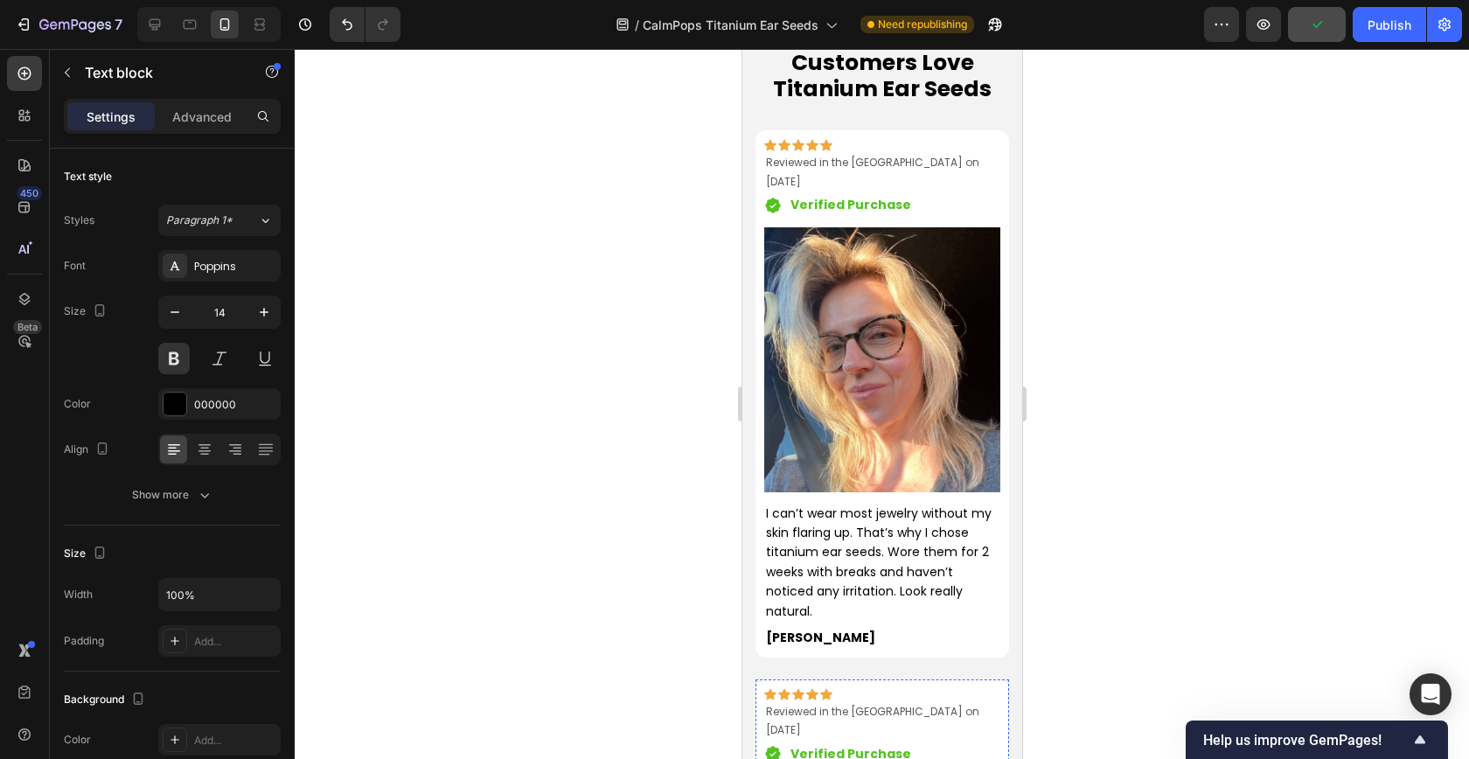
scroll to position [1763, 0]
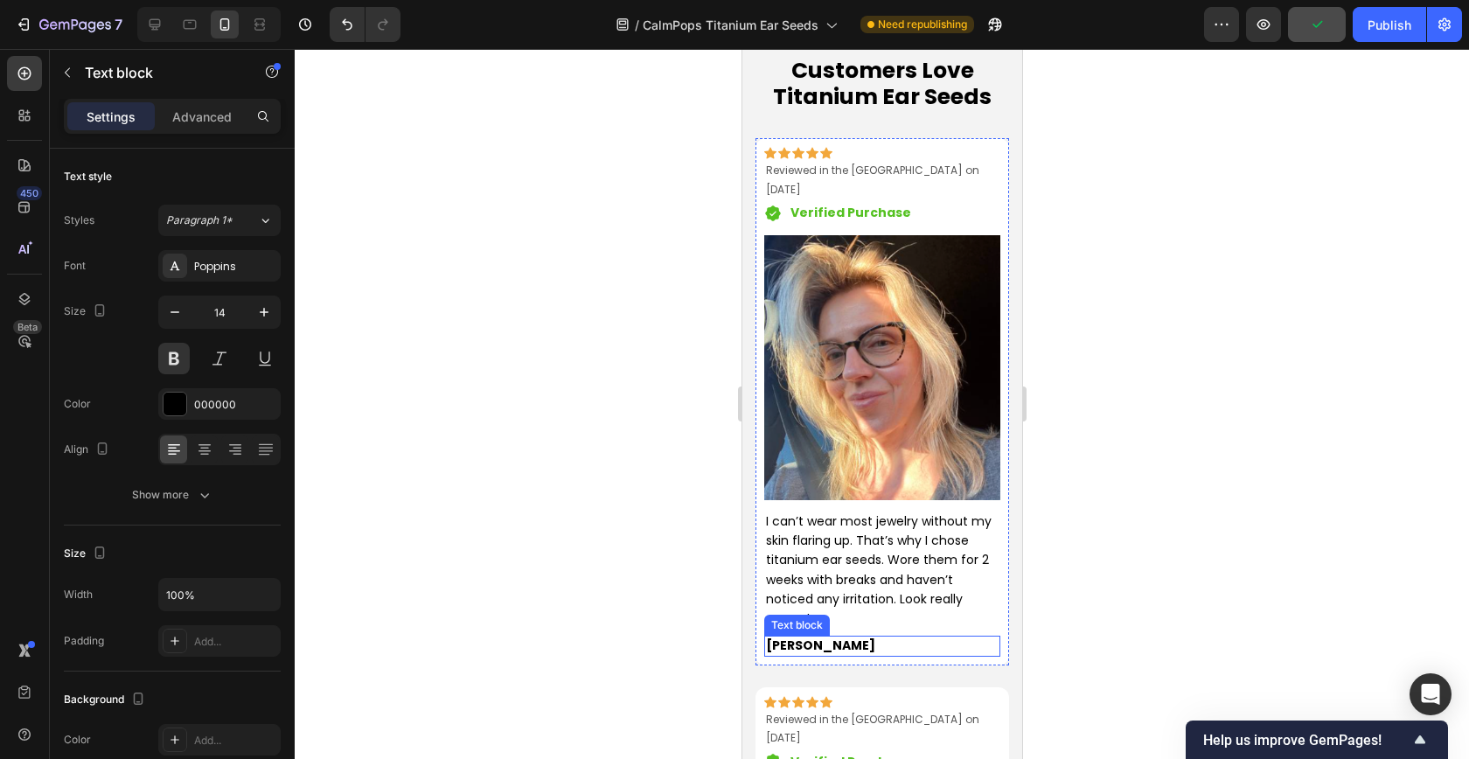
click at [789, 637] on p "[PERSON_NAME]" at bounding box center [881, 645] width 233 height 17
drag, startPoint x: 789, startPoint y: 628, endPoint x: 766, endPoint y: 629, distance: 23.6
click at [766, 637] on p "[PERSON_NAME]" at bounding box center [881, 645] width 233 height 17
click at [791, 637] on p "[PERSON_NAME]" at bounding box center [881, 645] width 233 height 17
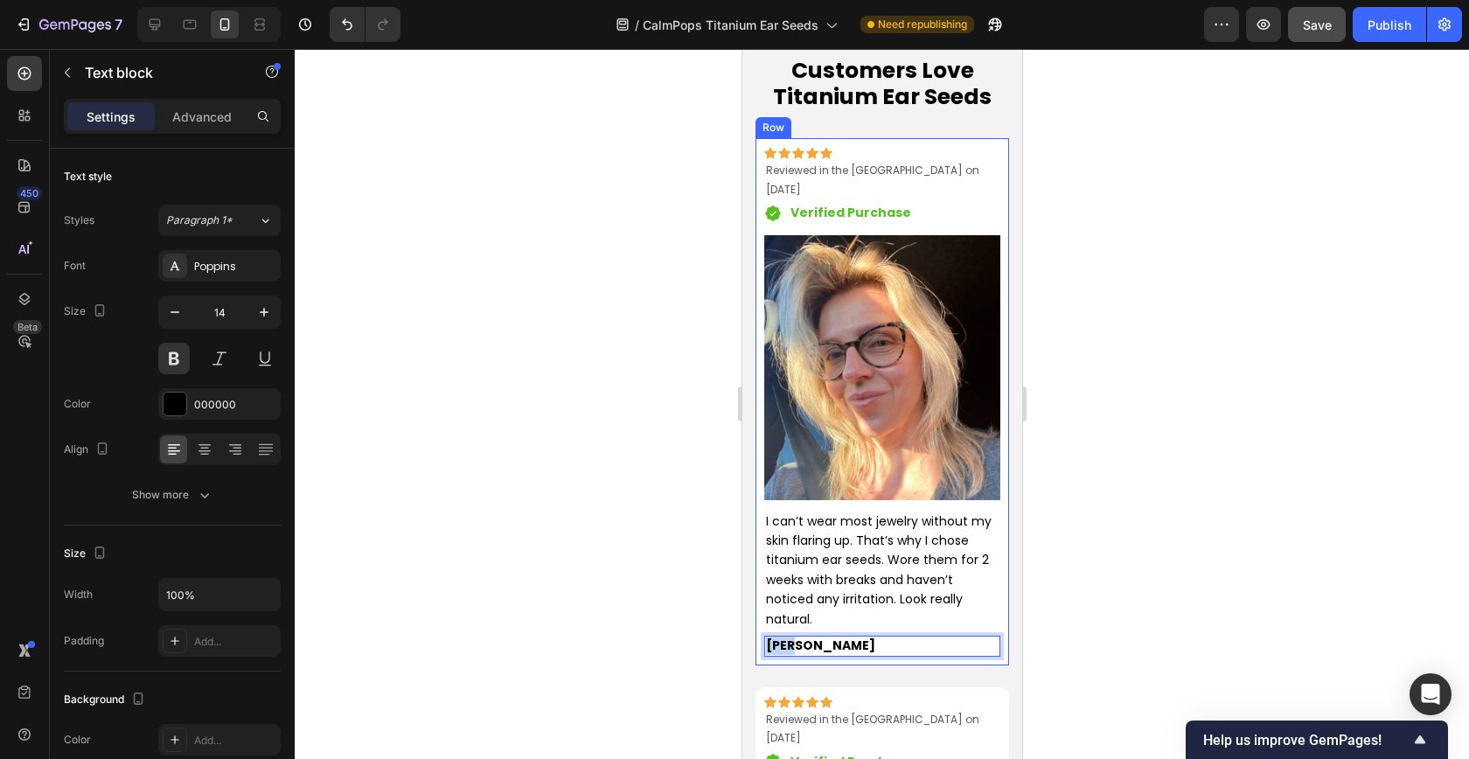
drag, startPoint x: 791, startPoint y: 628, endPoint x: 761, endPoint y: 628, distance: 30.6
click at [758, 628] on div "Icon Icon Icon Icon Icon Row Reviewed in the [GEOGRAPHIC_DATA] on [DATE] Text b…" at bounding box center [881, 401] width 254 height 526
click at [658, 600] on div at bounding box center [882, 404] width 1174 height 710
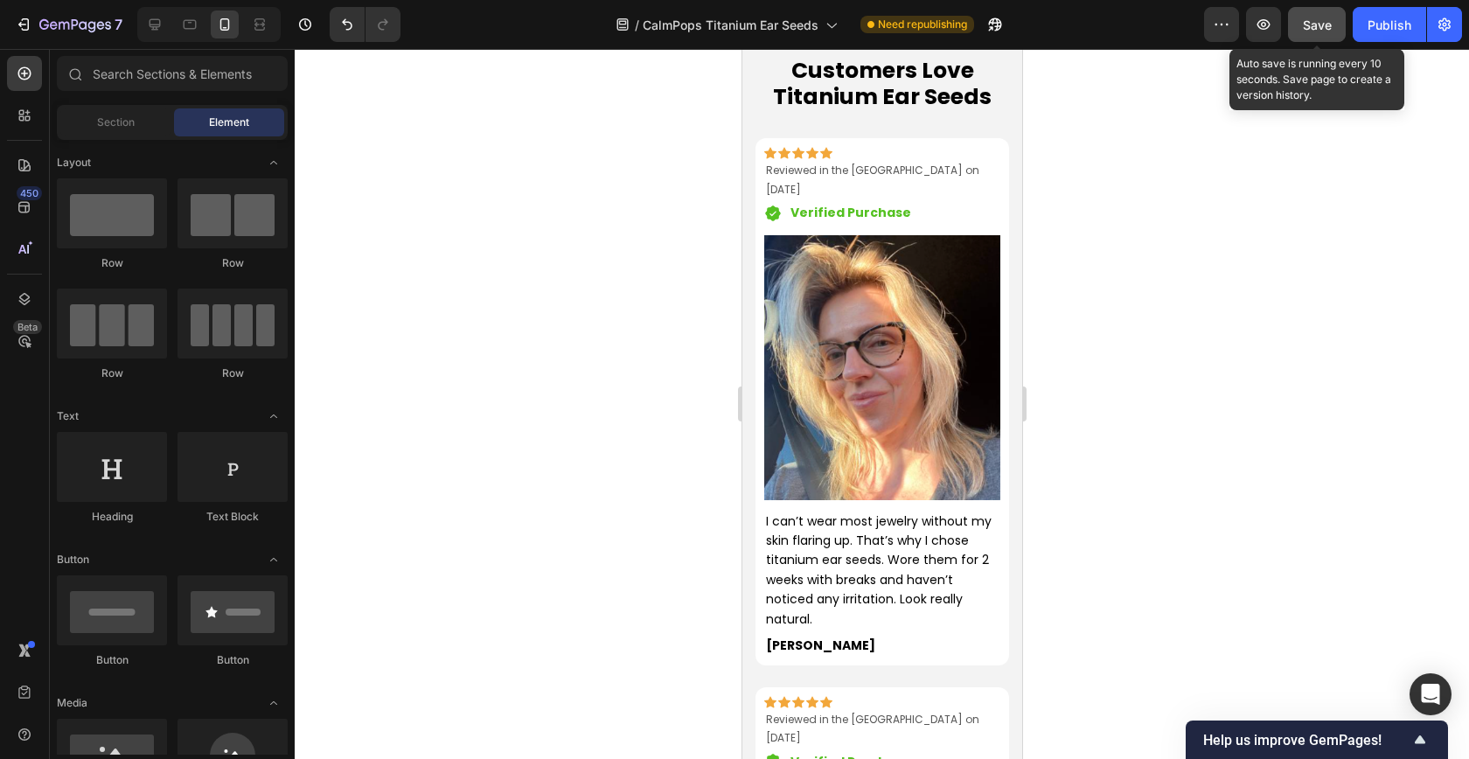
click at [1309, 29] on span "Save" at bounding box center [1317, 24] width 29 height 15
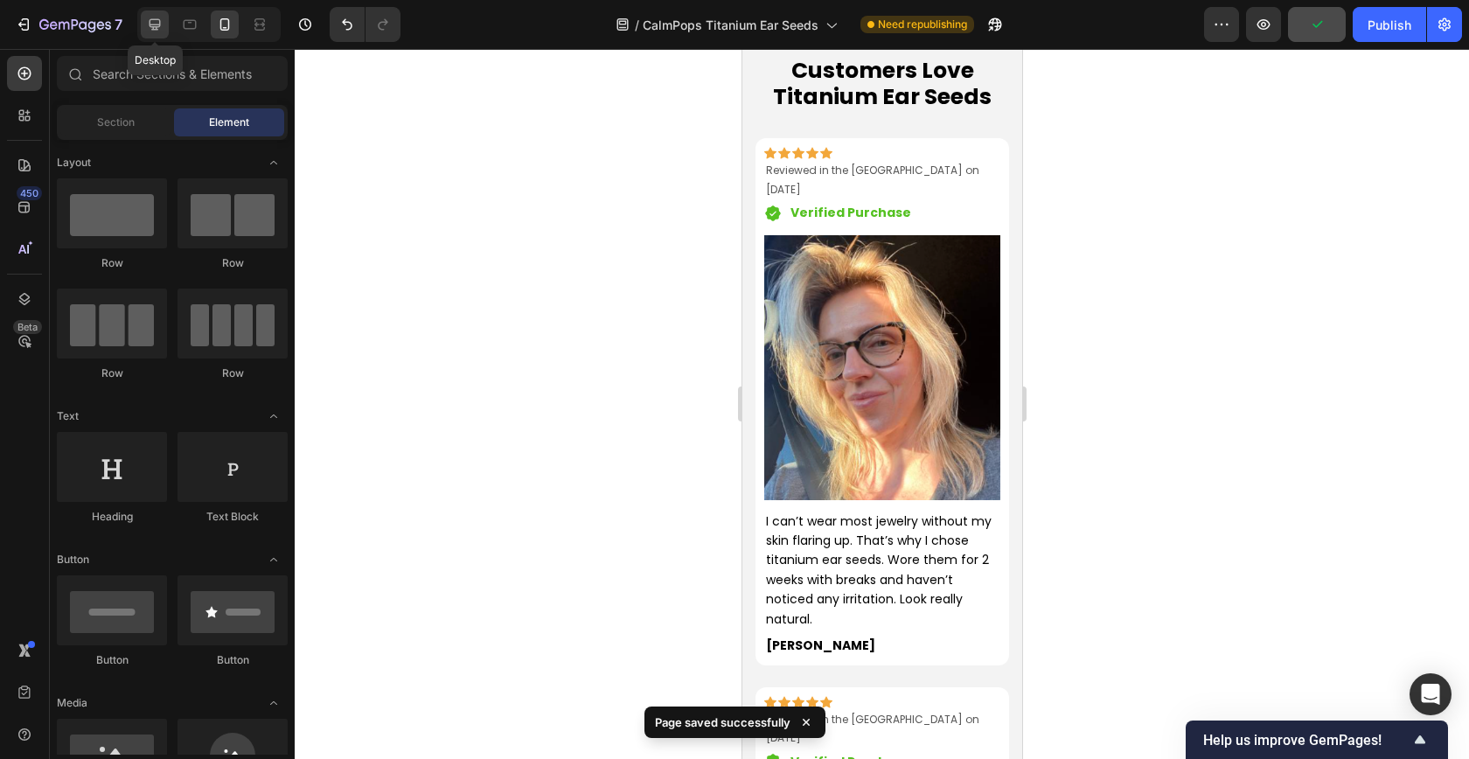
click at [159, 36] on div at bounding box center [155, 24] width 28 height 28
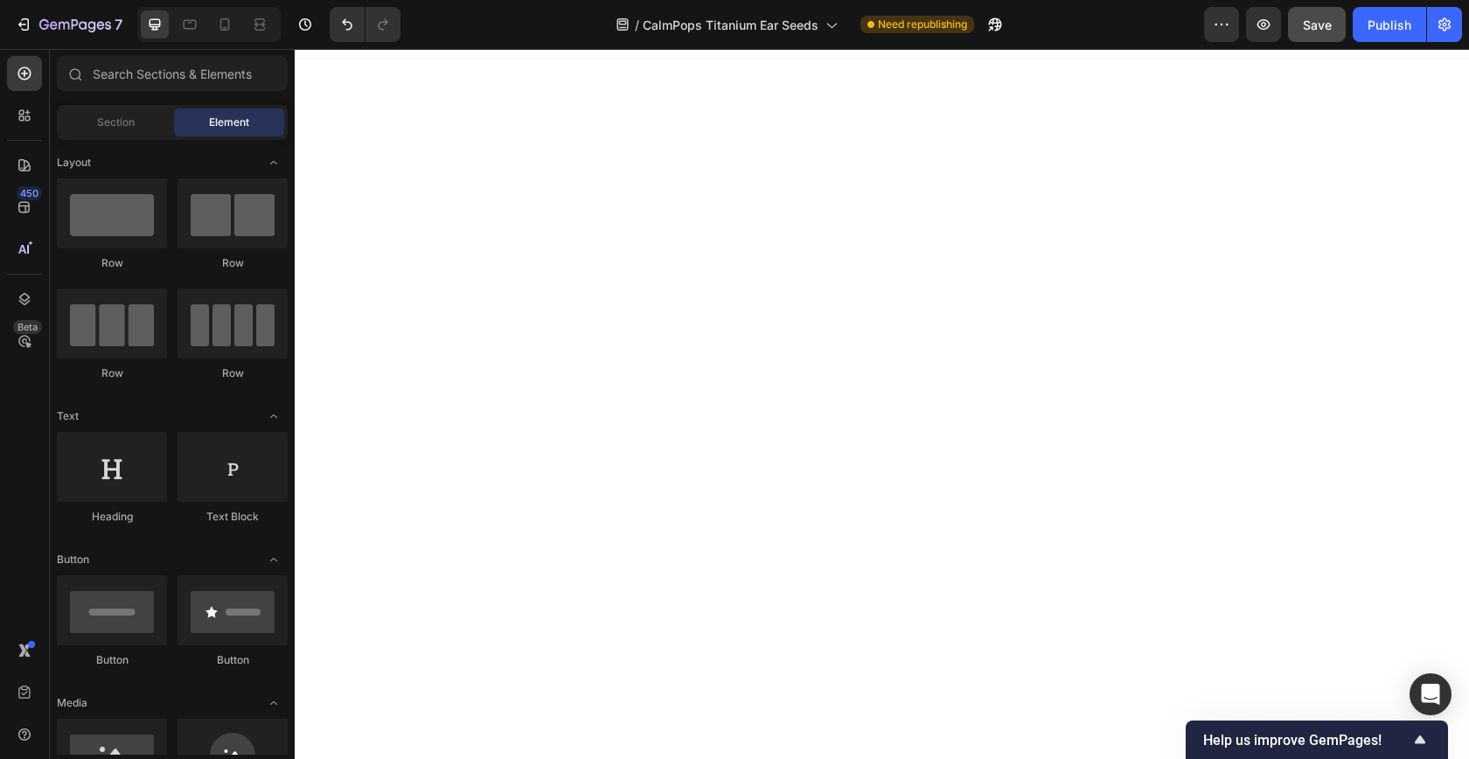
scroll to position [3343, 0]
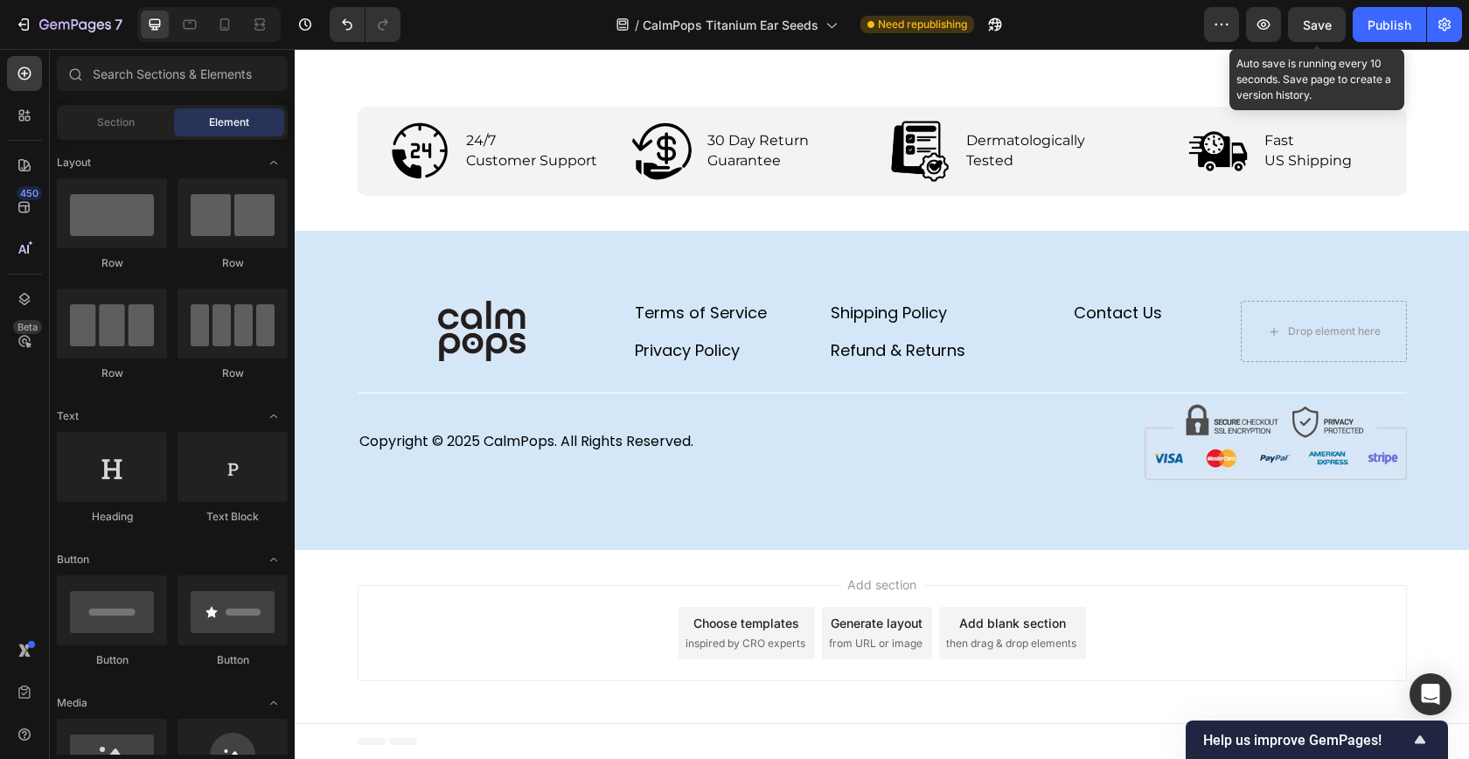
click at [1304, 29] on span "Save" at bounding box center [1317, 24] width 29 height 15
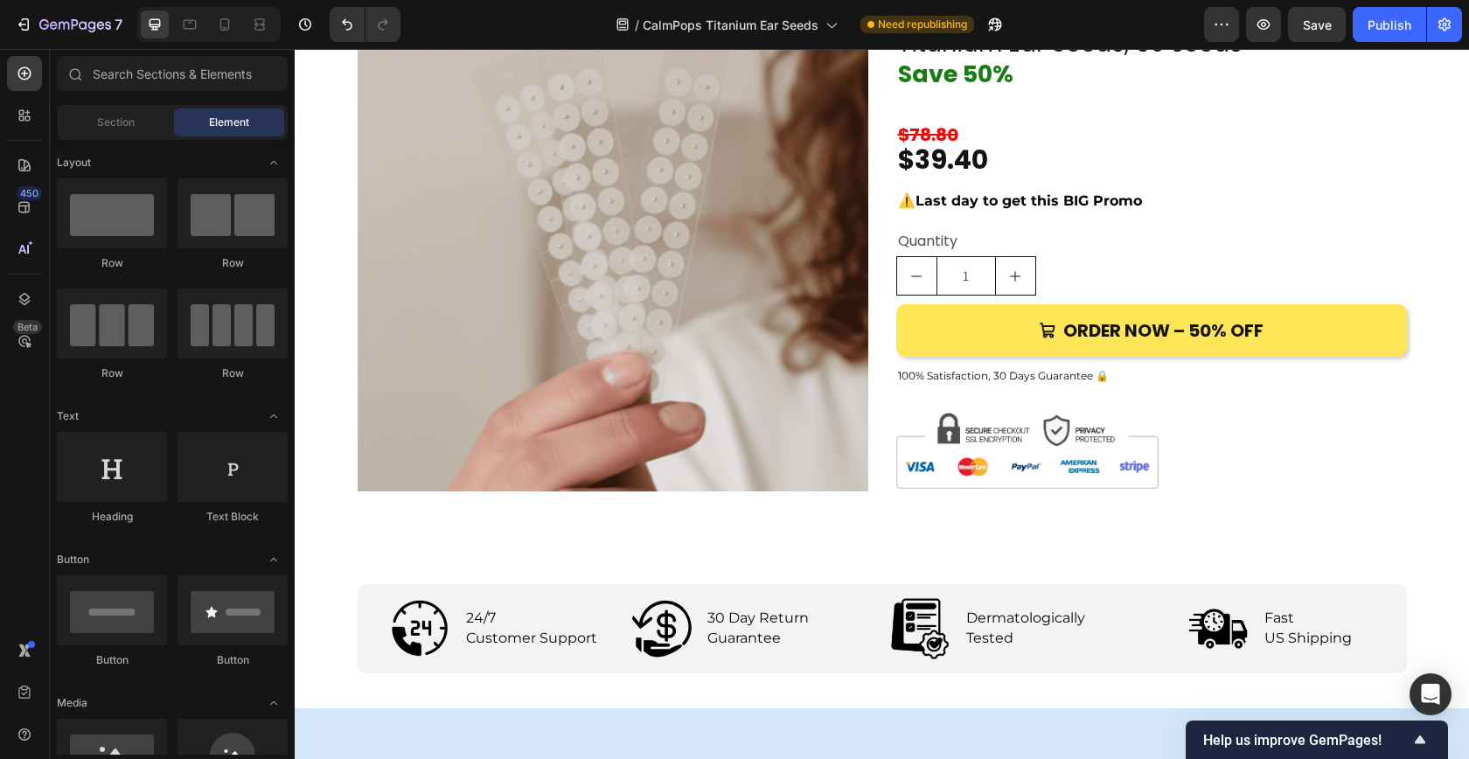
scroll to position [2742, 0]
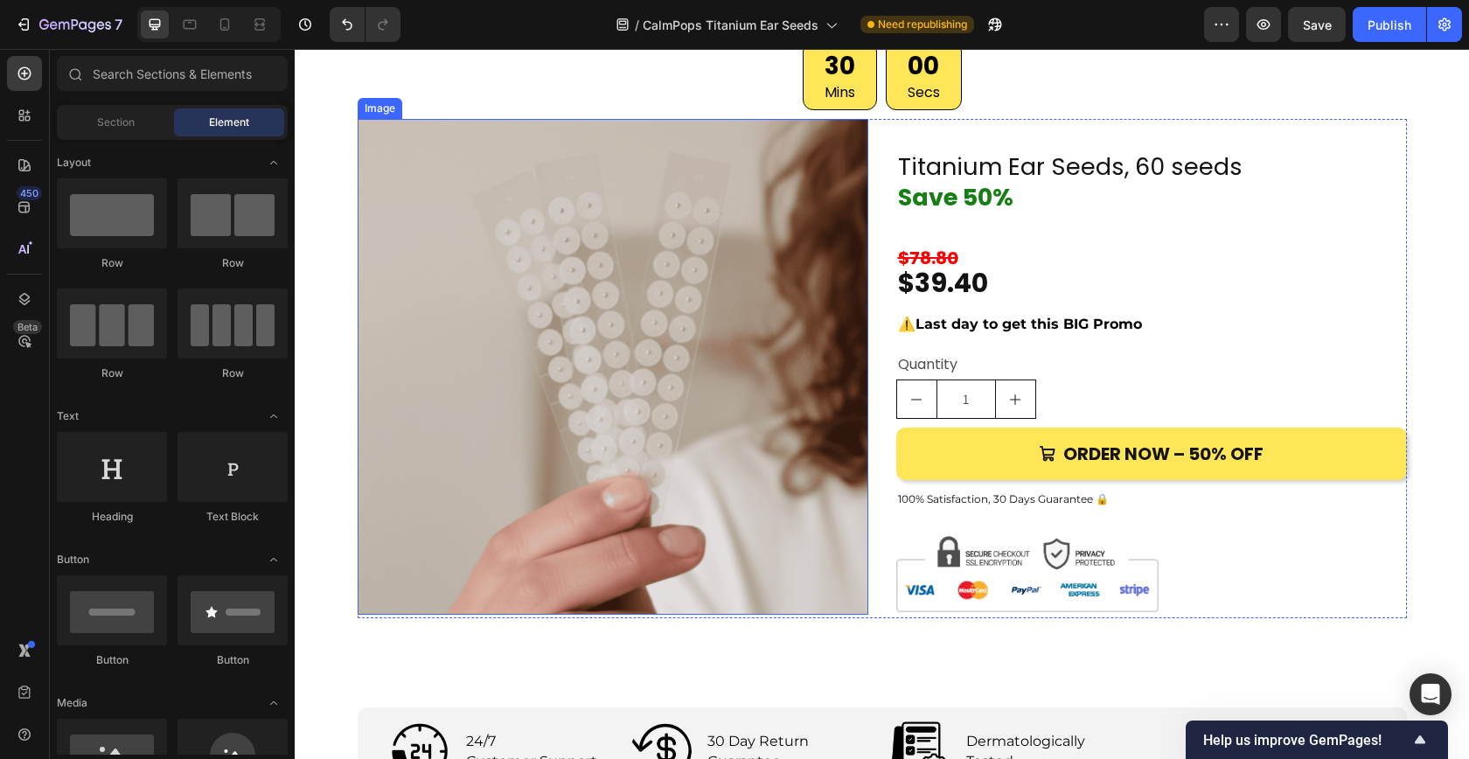
click at [587, 402] on img at bounding box center [613, 367] width 511 height 496
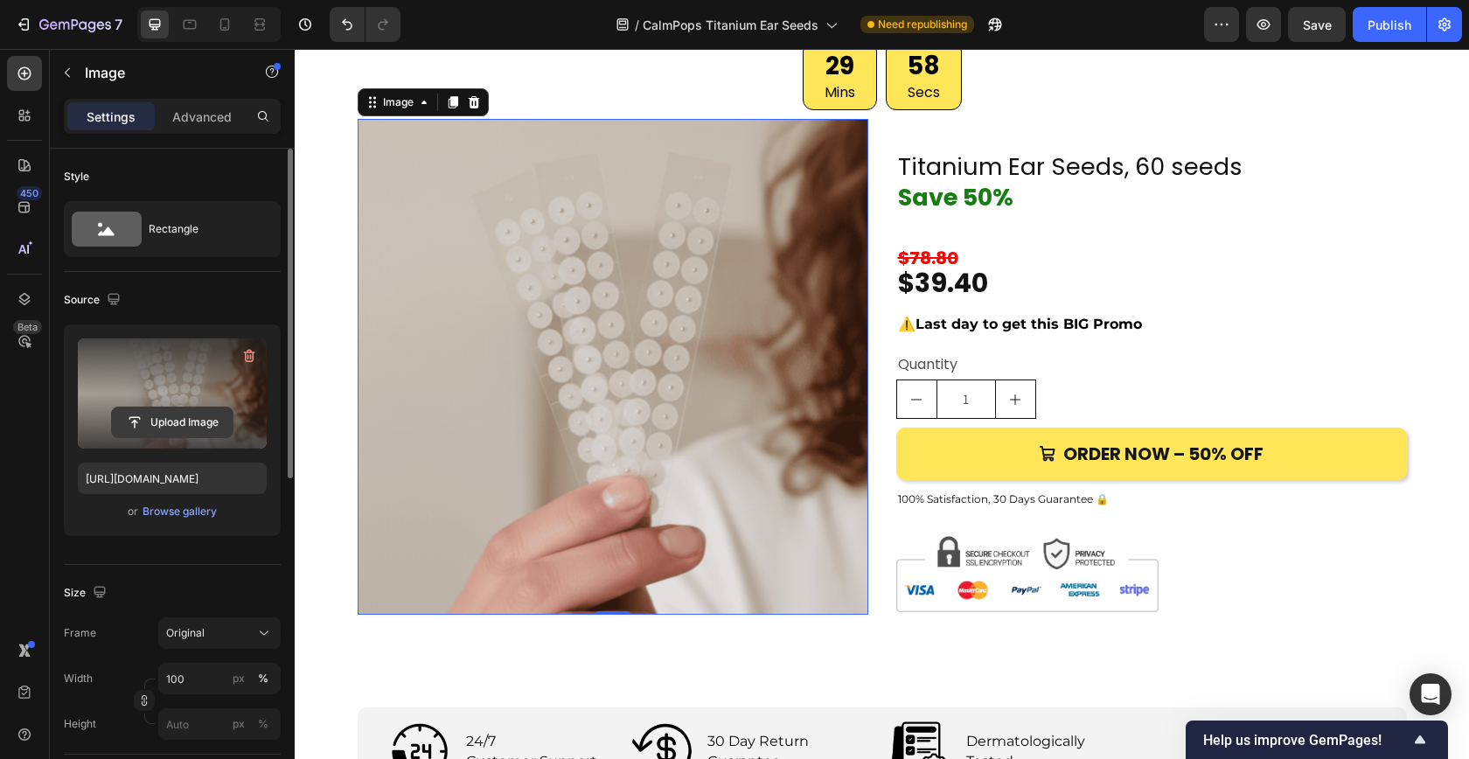
click at [166, 426] on input "file" at bounding box center [172, 422] width 121 height 30
click at [174, 428] on input "file" at bounding box center [172, 422] width 121 height 30
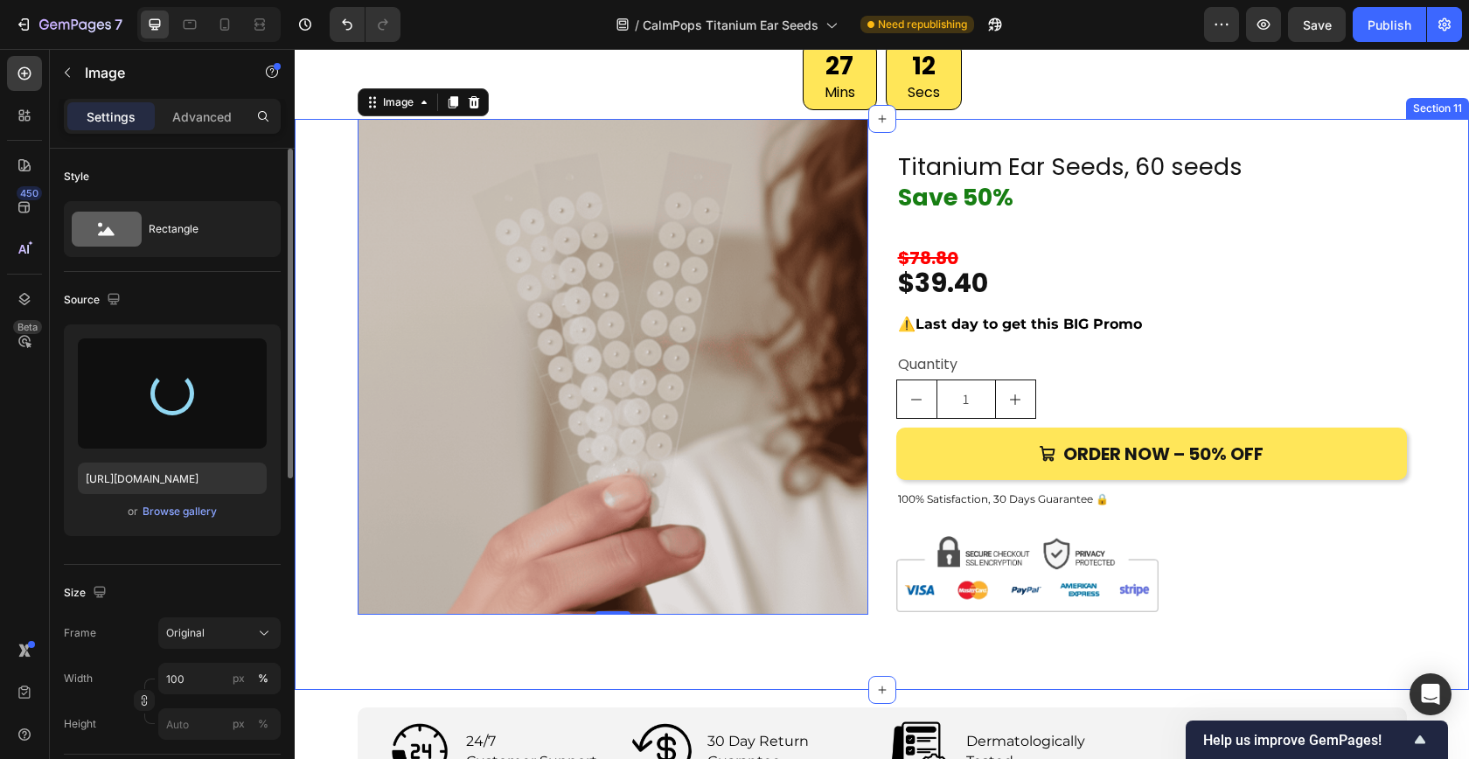
type input "[URL][DOMAIN_NAME]"
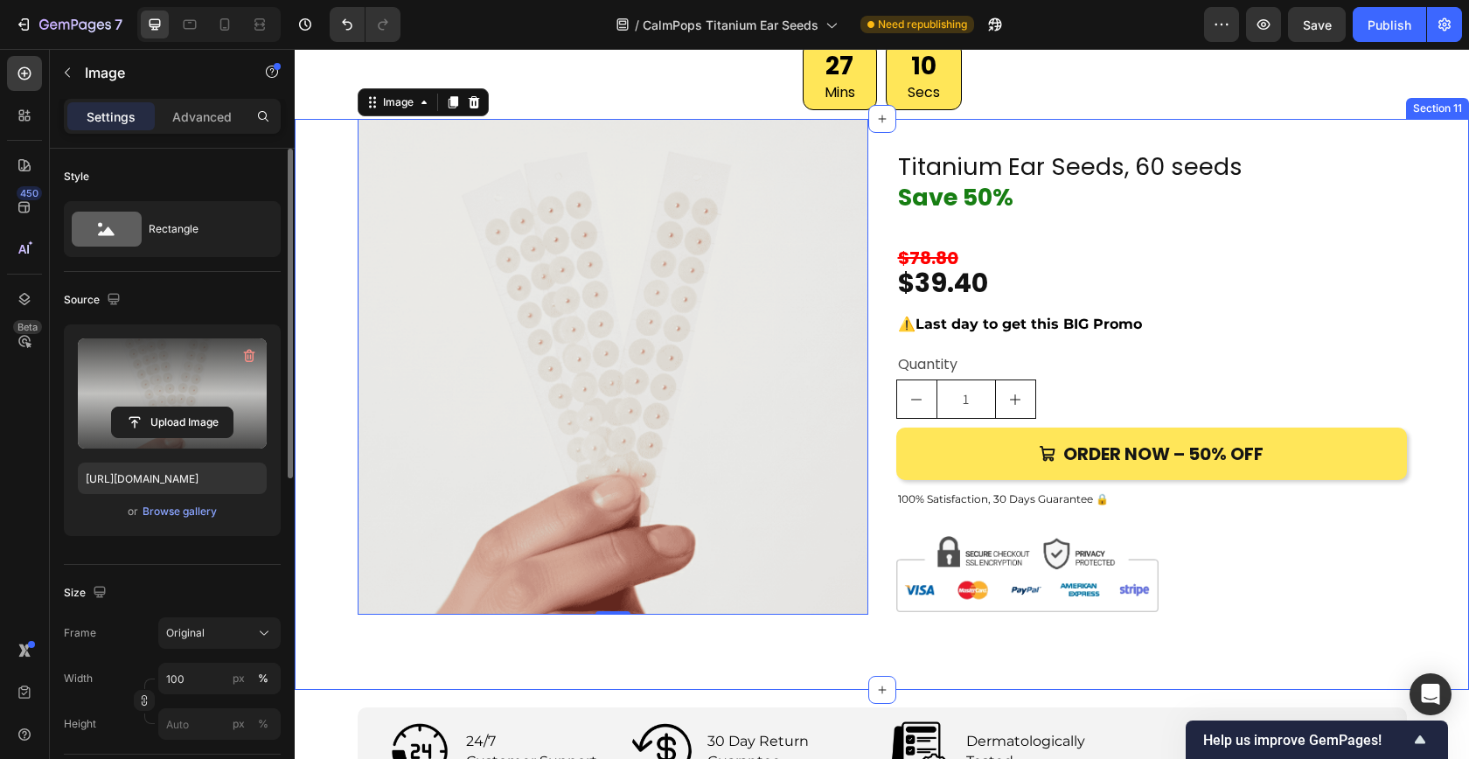
click at [323, 505] on div "Image 0 Titanium Ear Seeds, 60 seeds Save 50% Heading $78.80 Heading $39.40 Hea…" at bounding box center [882, 390] width 1174 height 542
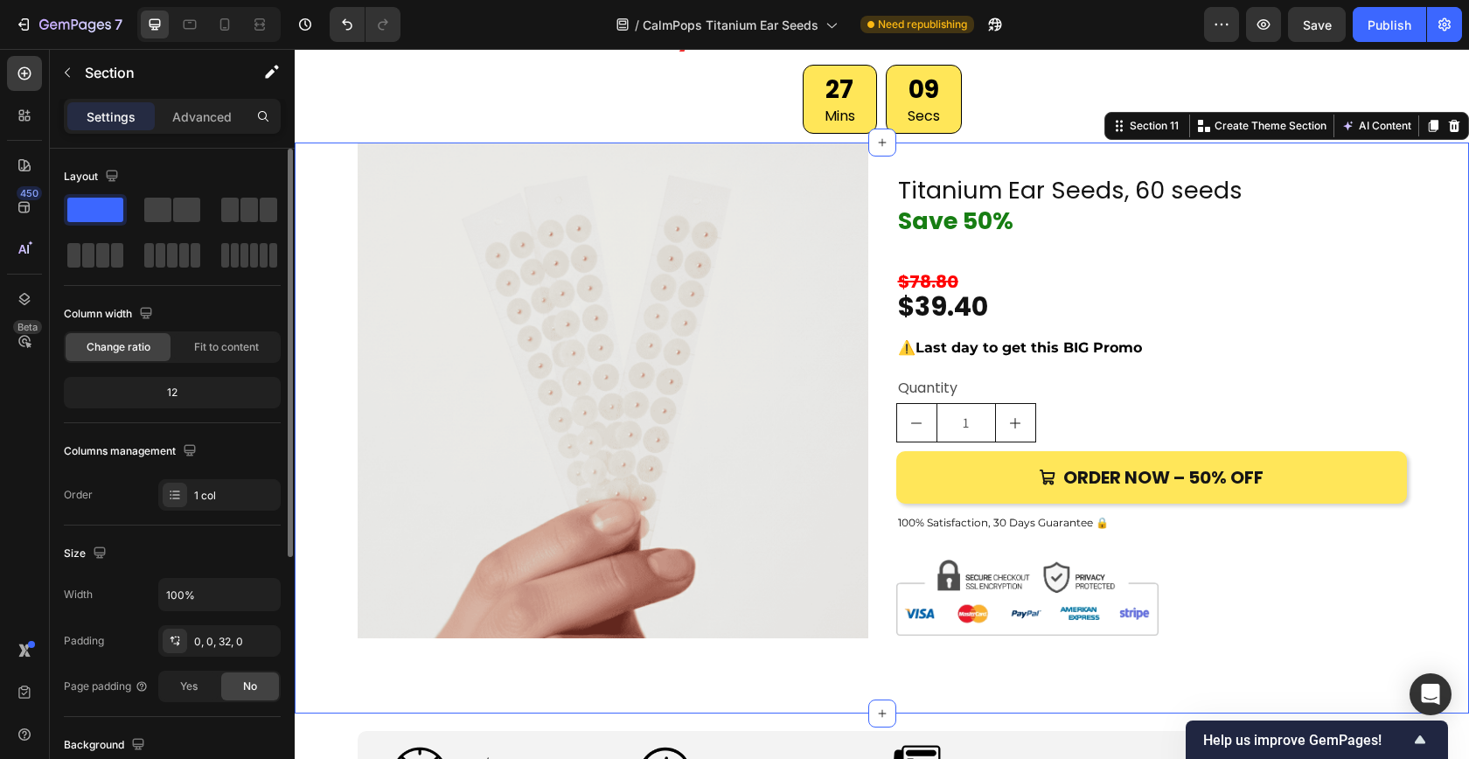
scroll to position [2723, 0]
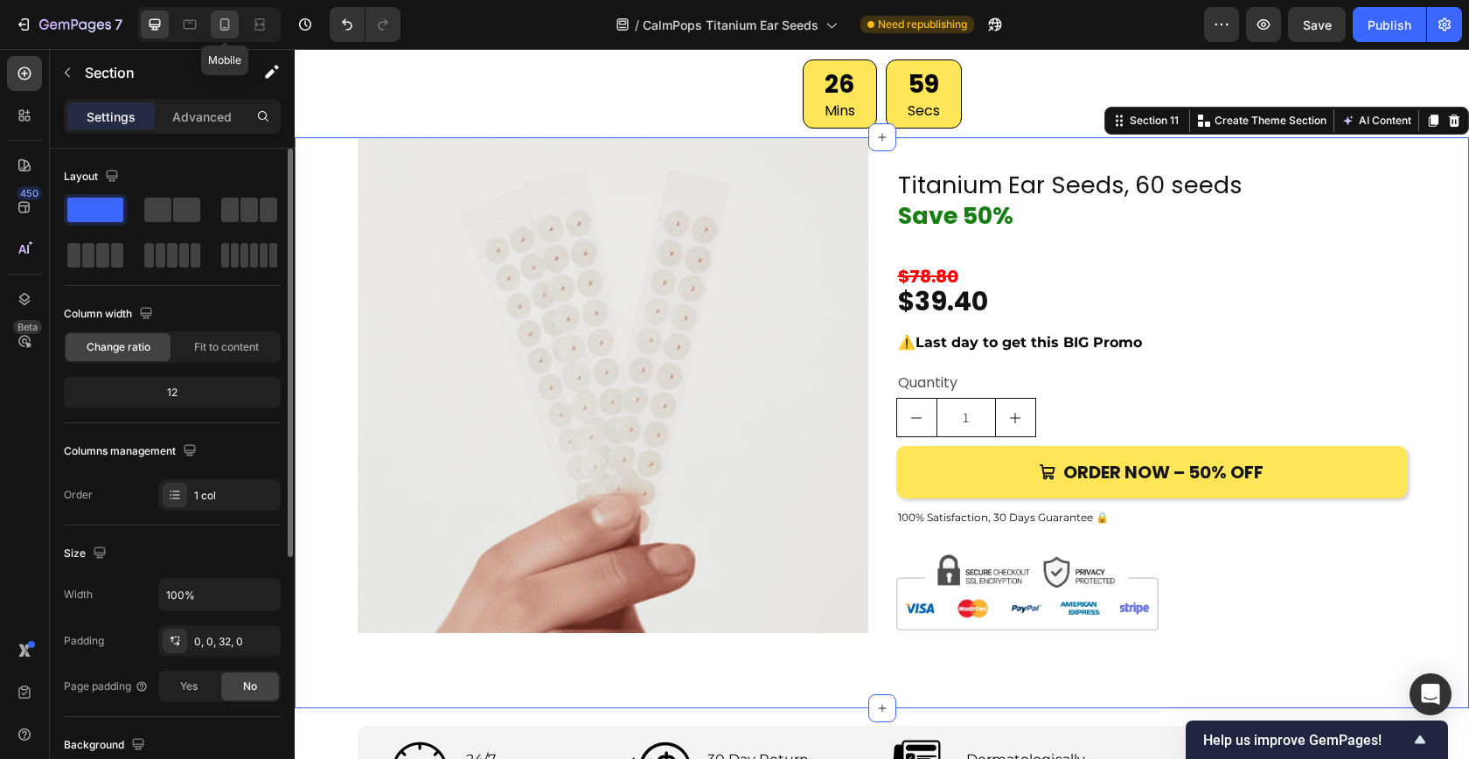
click at [227, 31] on icon at bounding box center [224, 24] width 17 height 17
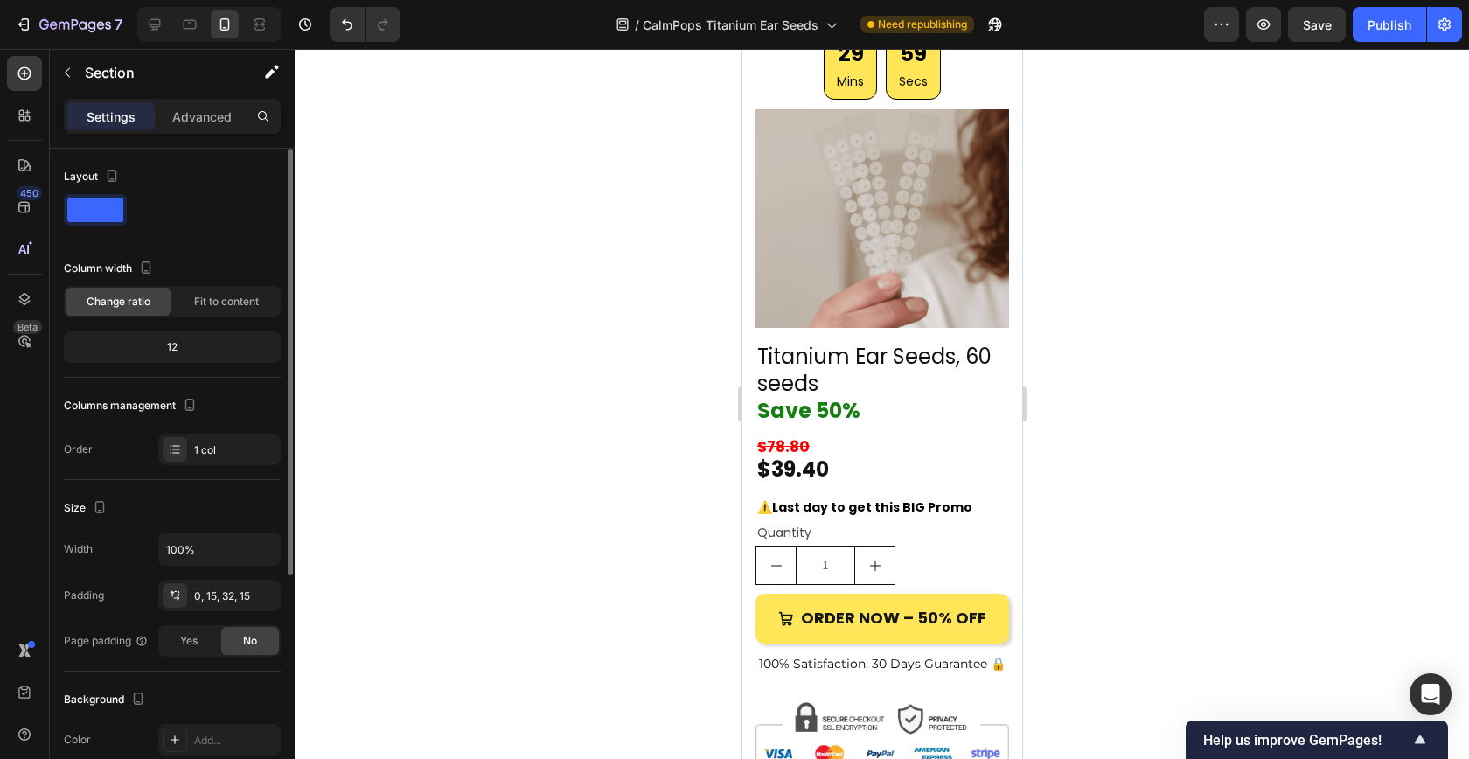
scroll to position [3762, 0]
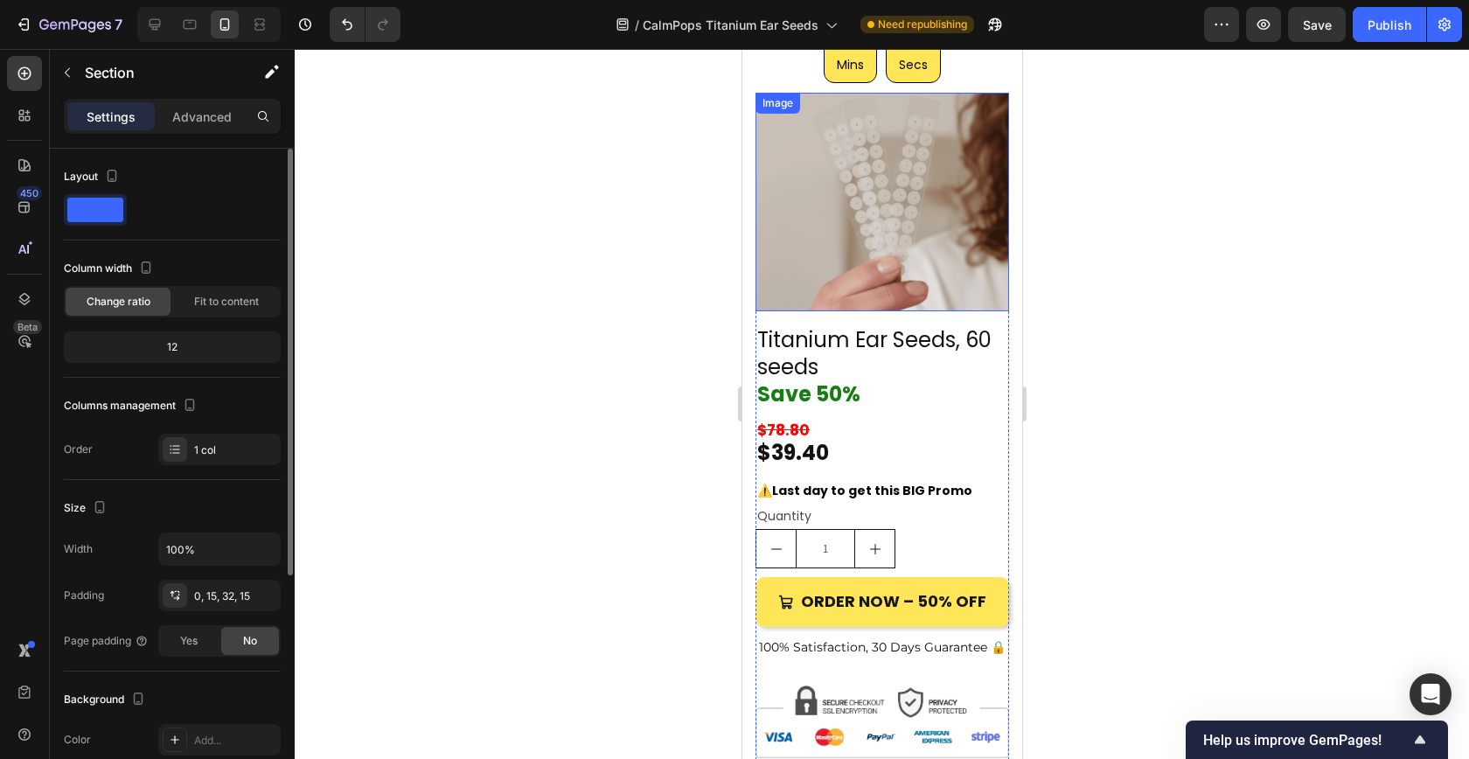
click at [846, 267] on img at bounding box center [881, 202] width 254 height 219
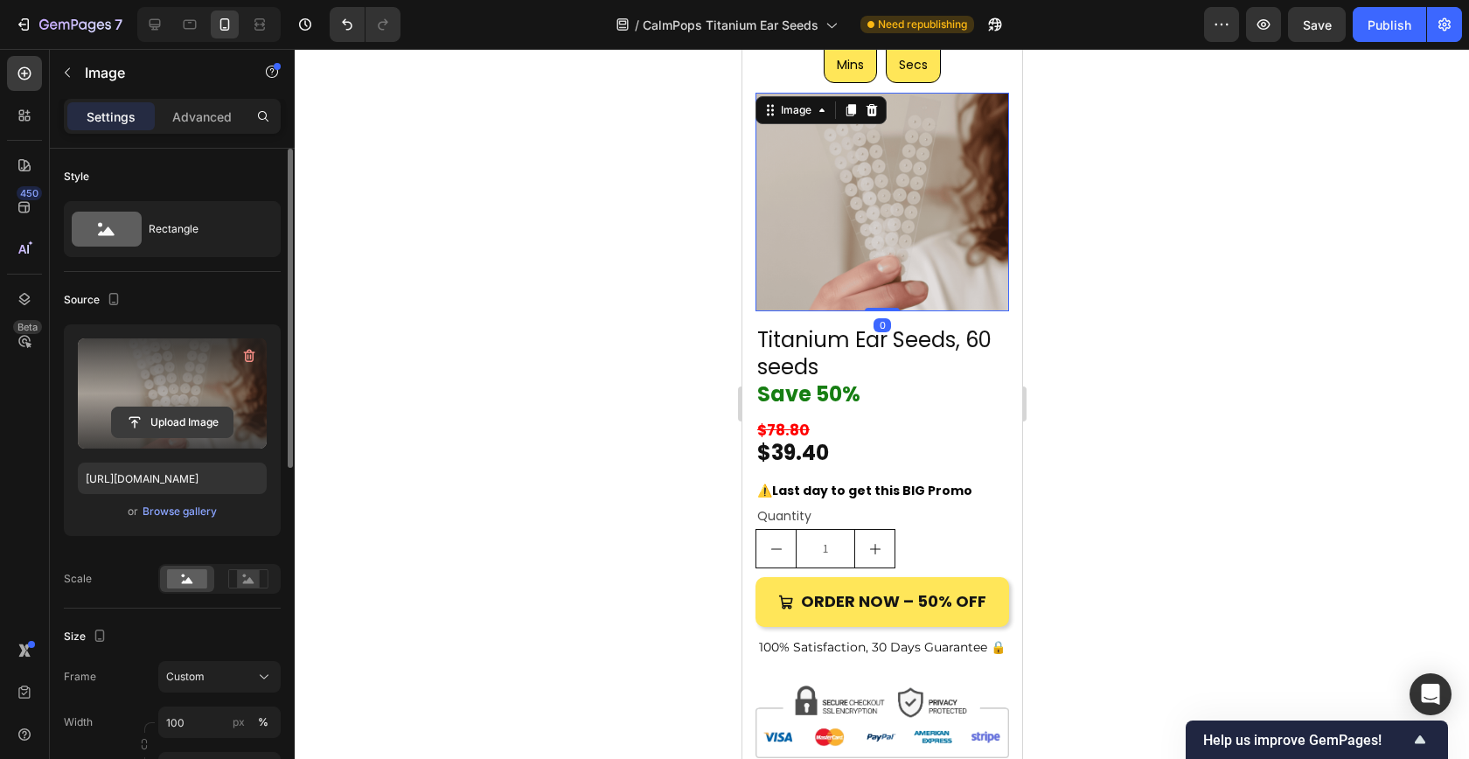
click at [177, 427] on input "file" at bounding box center [172, 422] width 121 height 30
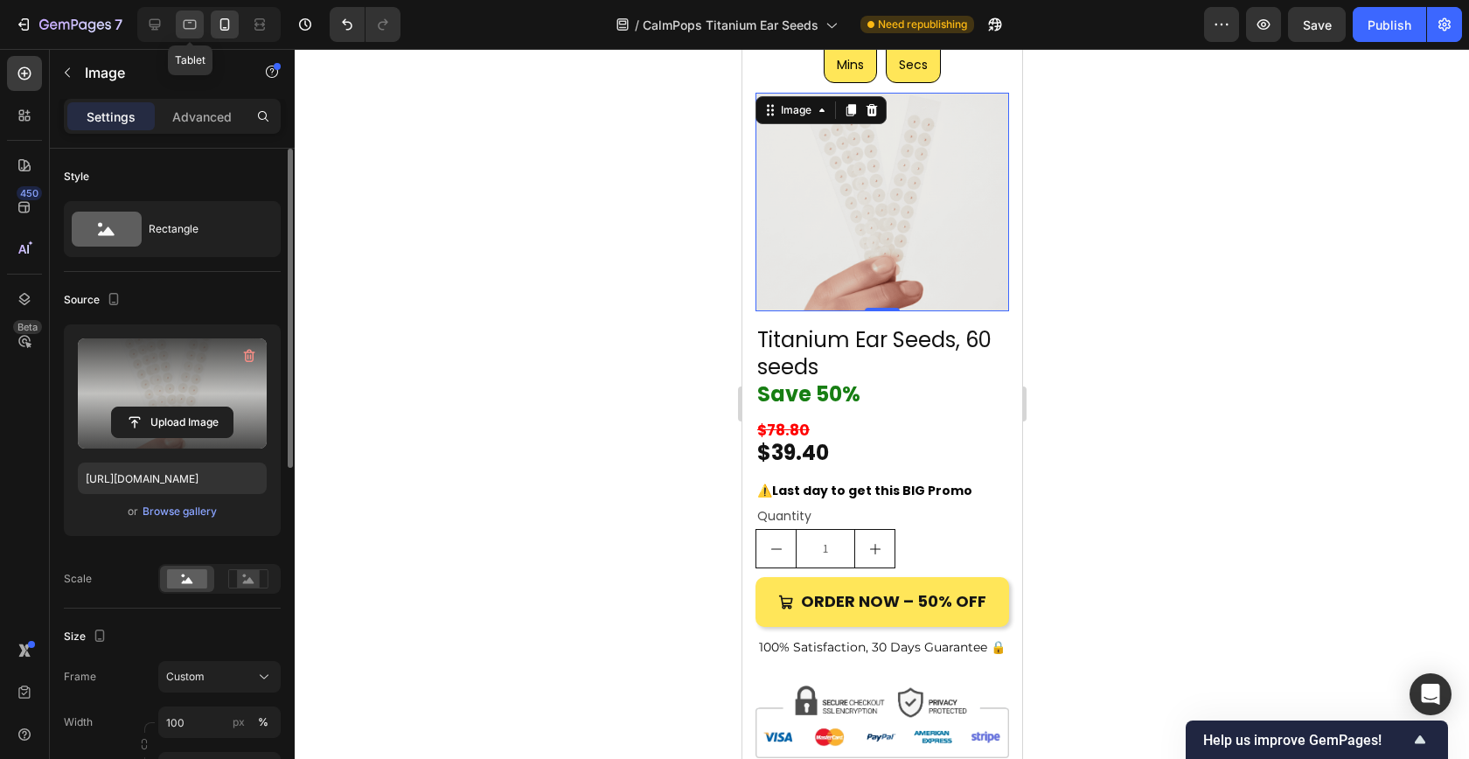
click at [191, 23] on icon at bounding box center [189, 24] width 17 height 17
type input "[URL][DOMAIN_NAME]"
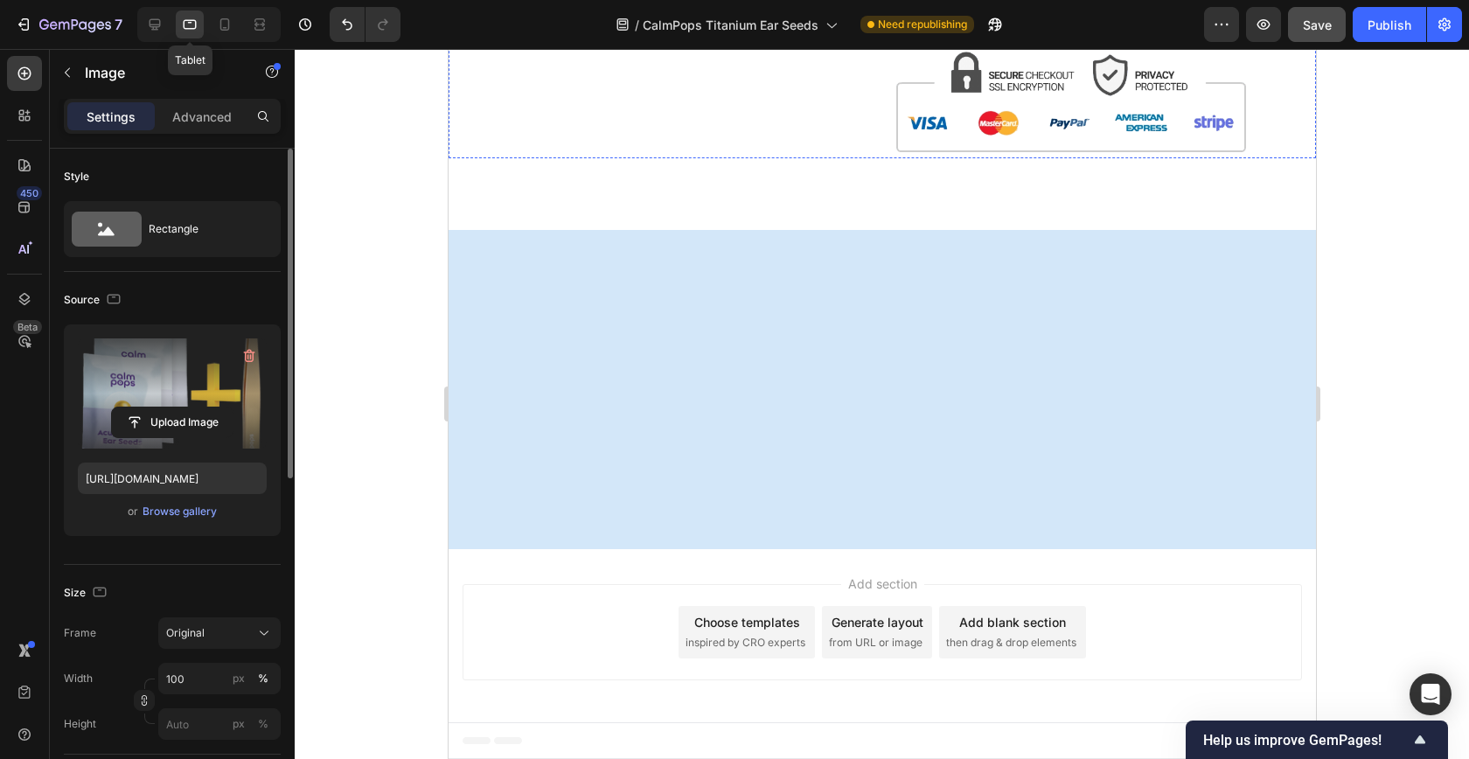
click at [1334, 23] on button "Save" at bounding box center [1317, 24] width 58 height 35
click at [1319, 36] on button "button" at bounding box center [1317, 24] width 58 height 35
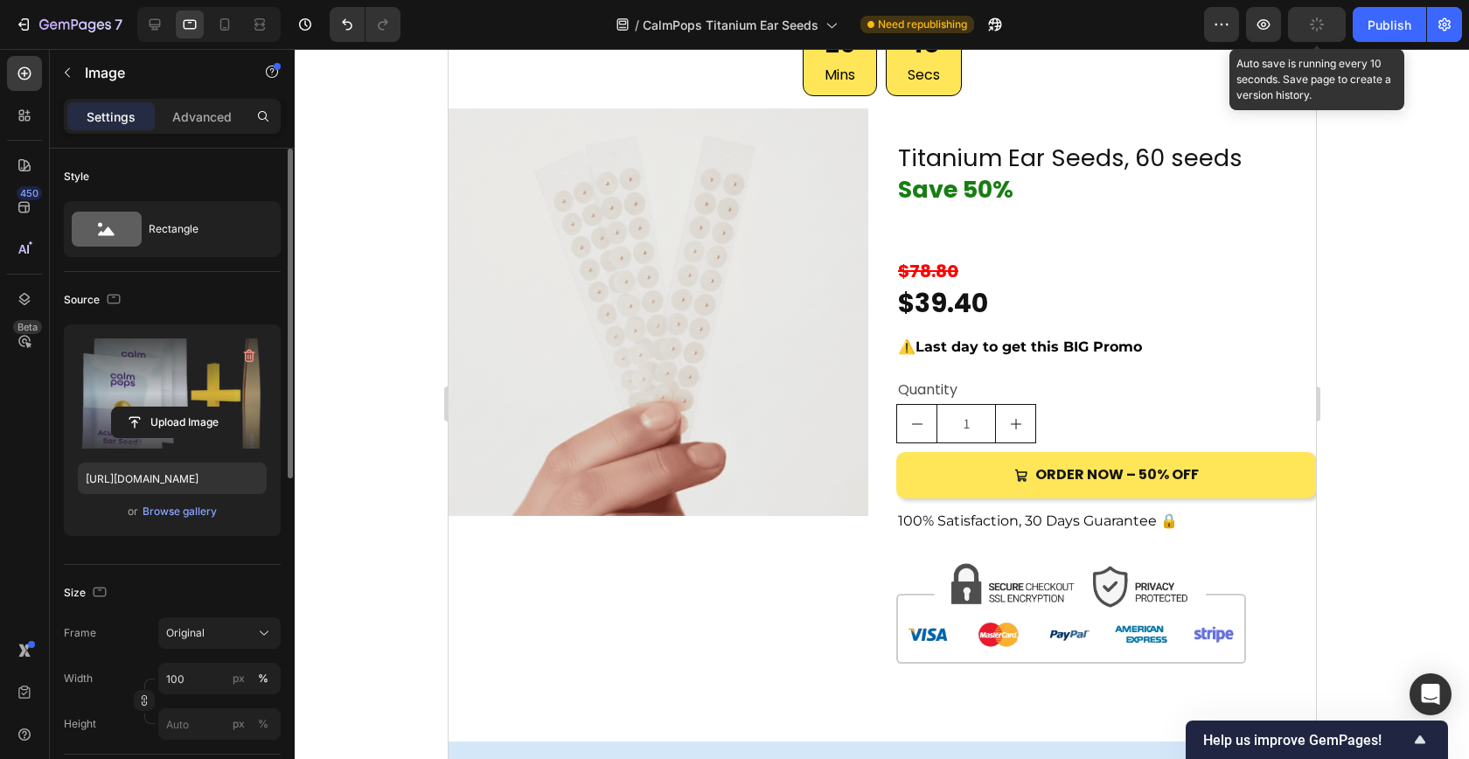
scroll to position [2933, 0]
